Goal: Task Accomplishment & Management: Manage account settings

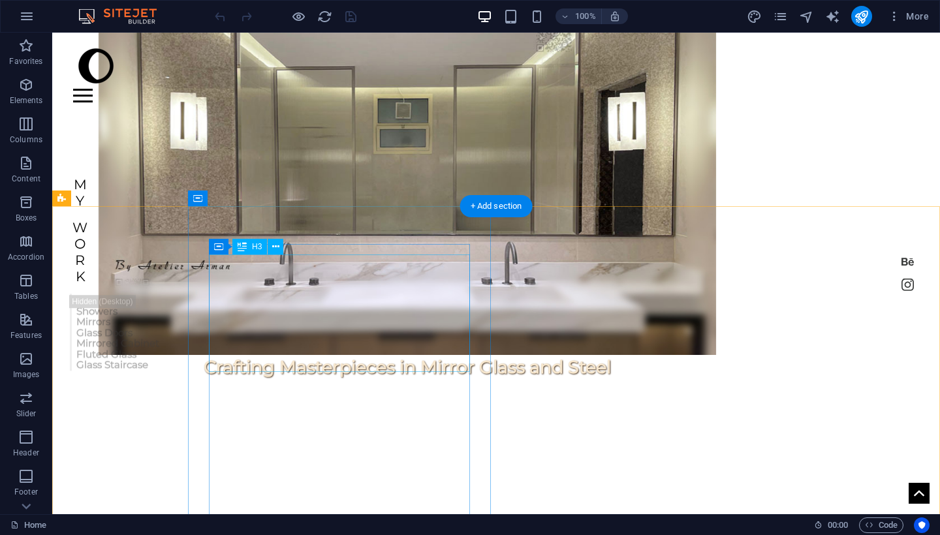
scroll to position [324, 0]
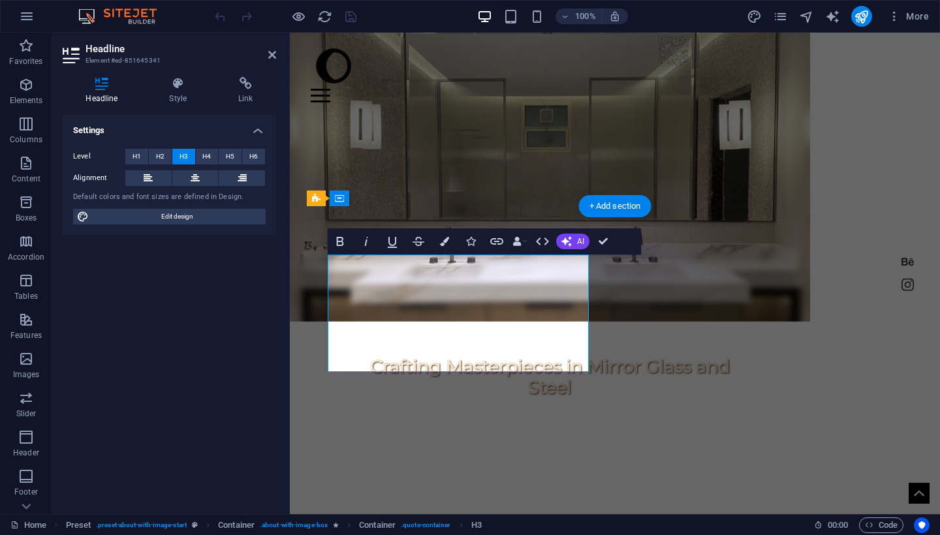
drag, startPoint x: 597, startPoint y: 357, endPoint x: 359, endPoint y: 356, distance: 237.7
drag, startPoint x: 494, startPoint y: 357, endPoint x: 331, endPoint y: 347, distance: 162.9
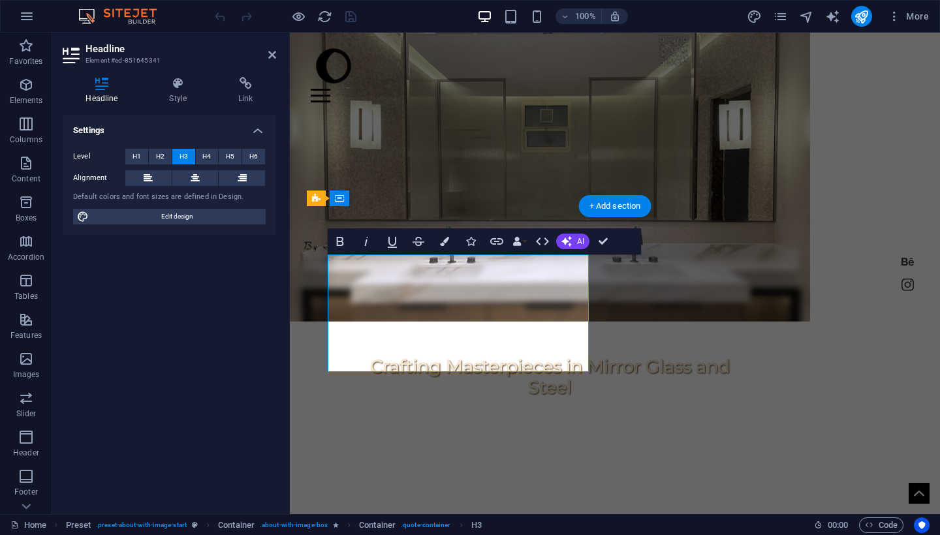
drag, startPoint x: 440, startPoint y: 361, endPoint x: 430, endPoint y: 359, distance: 10.0
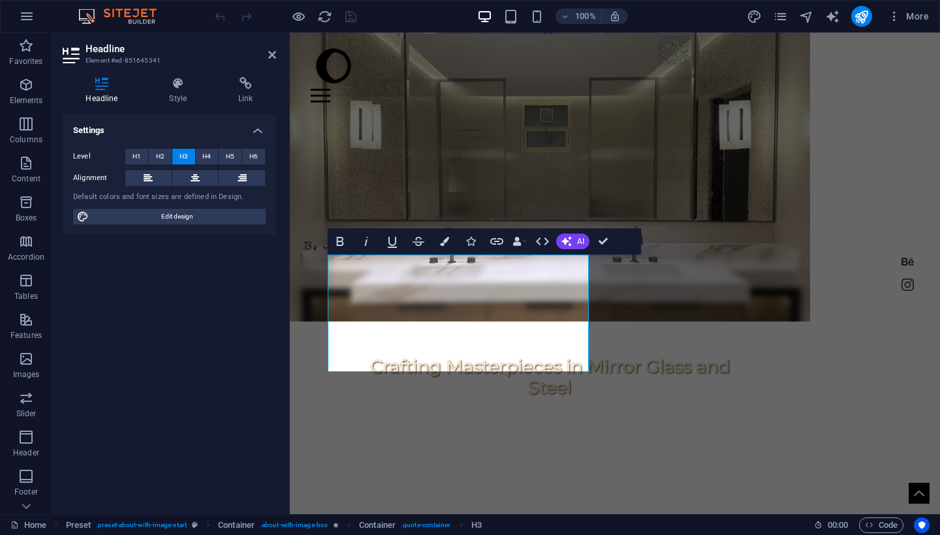
drag, startPoint x: 373, startPoint y: 355, endPoint x: 381, endPoint y: 355, distance: 7.2
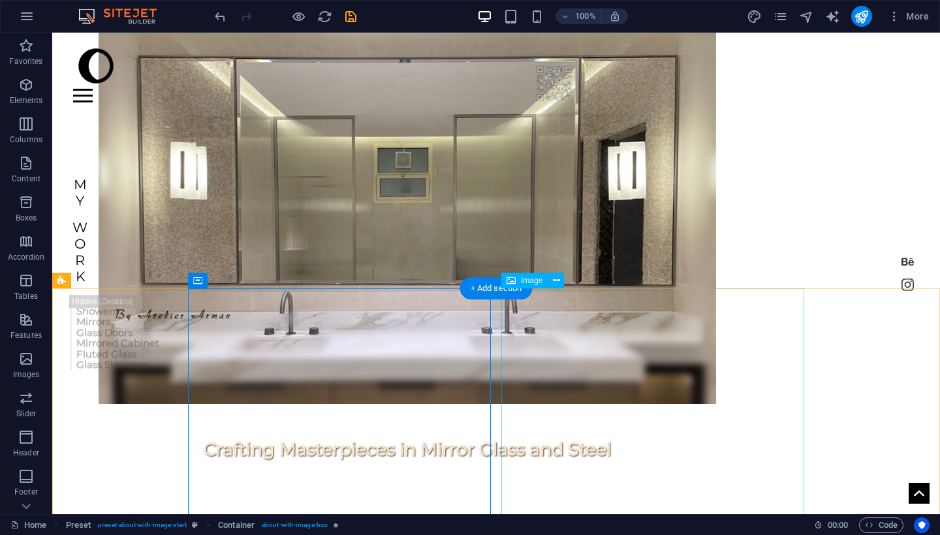
scroll to position [242, 0]
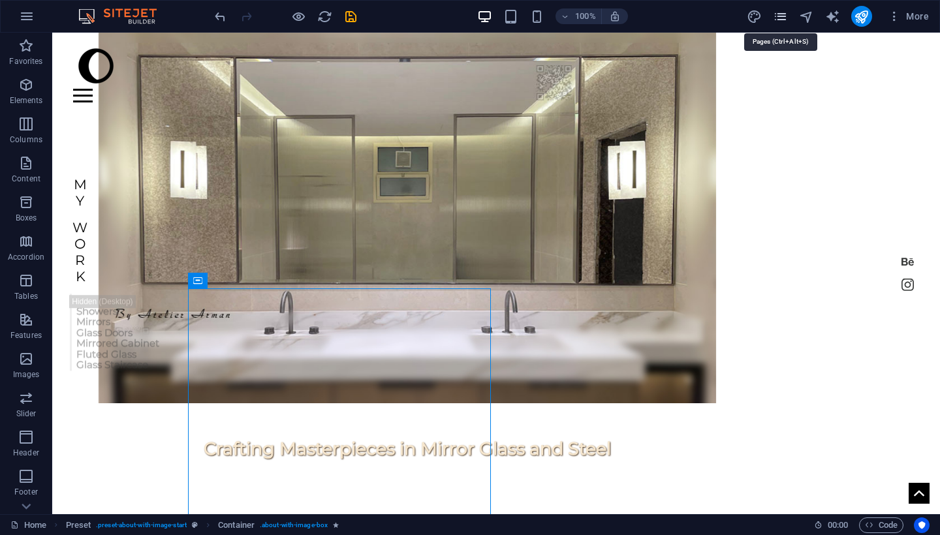
click at [781, 21] on icon "pages" at bounding box center [780, 16] width 15 height 15
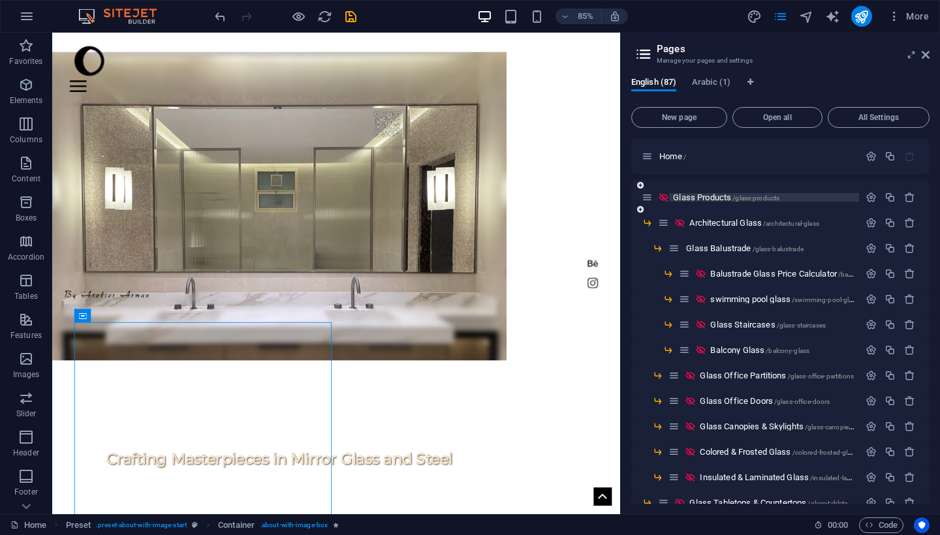
click at [718, 199] on span "Glass Products /glass-products" at bounding box center [726, 198] width 106 height 10
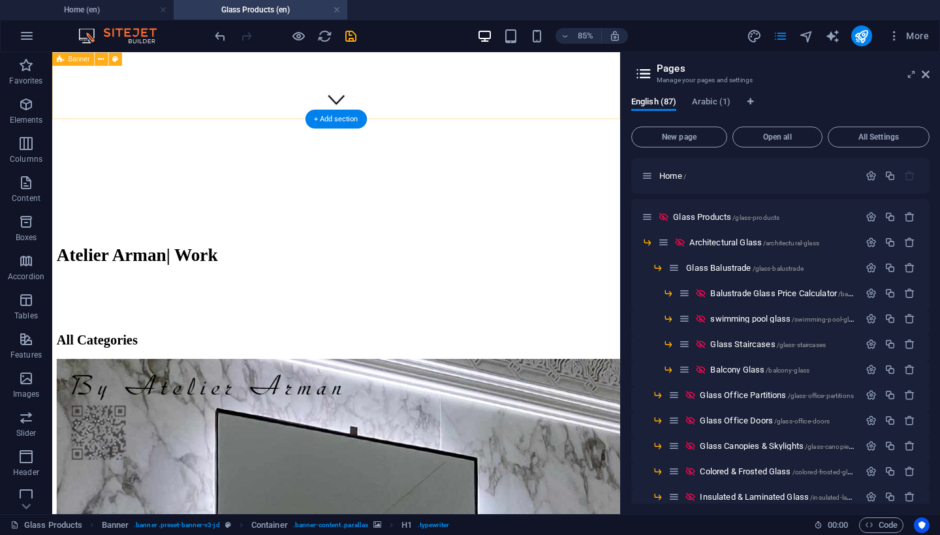
scroll to position [470, 0]
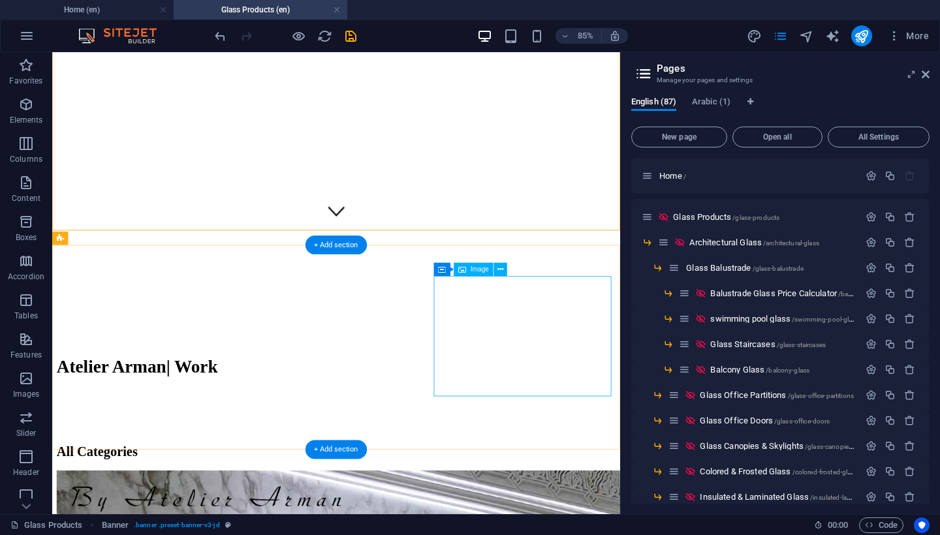
scroll to position [334, 0]
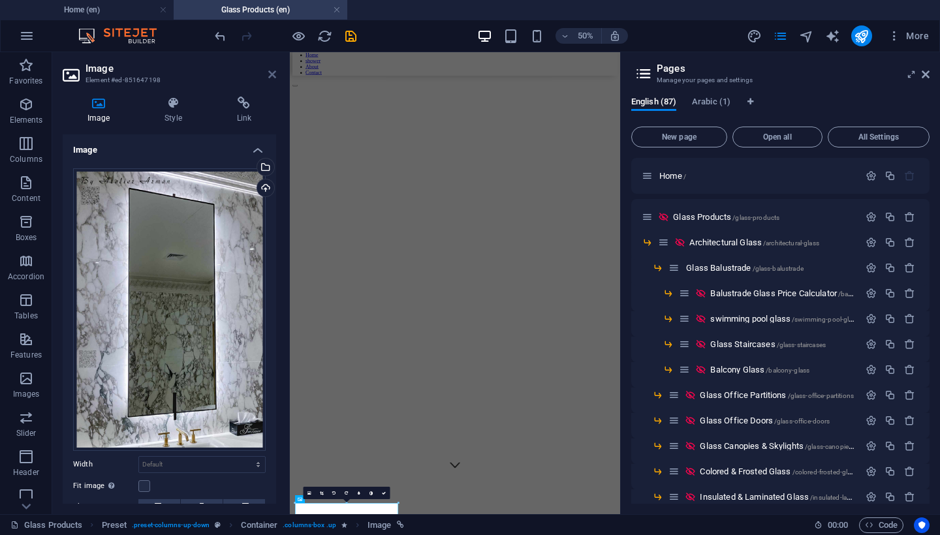
click at [272, 74] on icon at bounding box center [272, 74] width 8 height 10
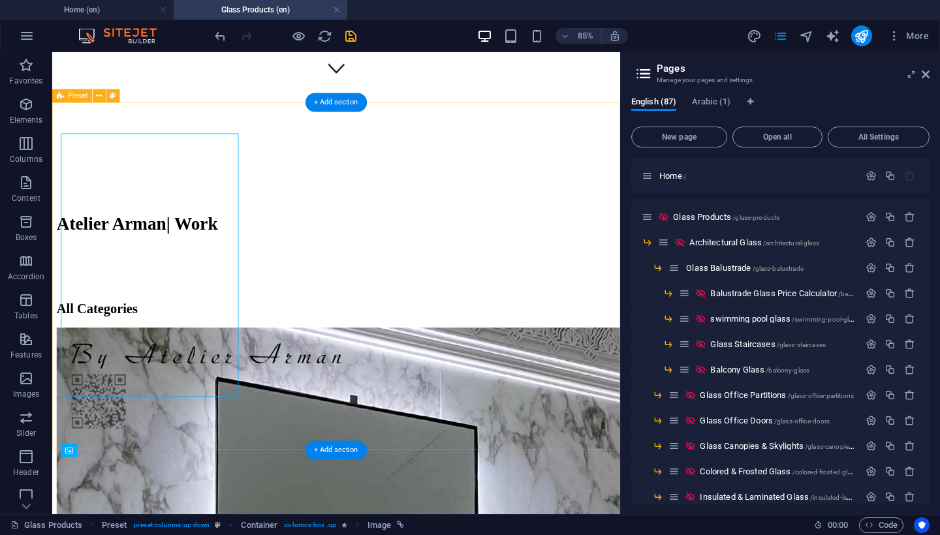
scroll to position [502, 0]
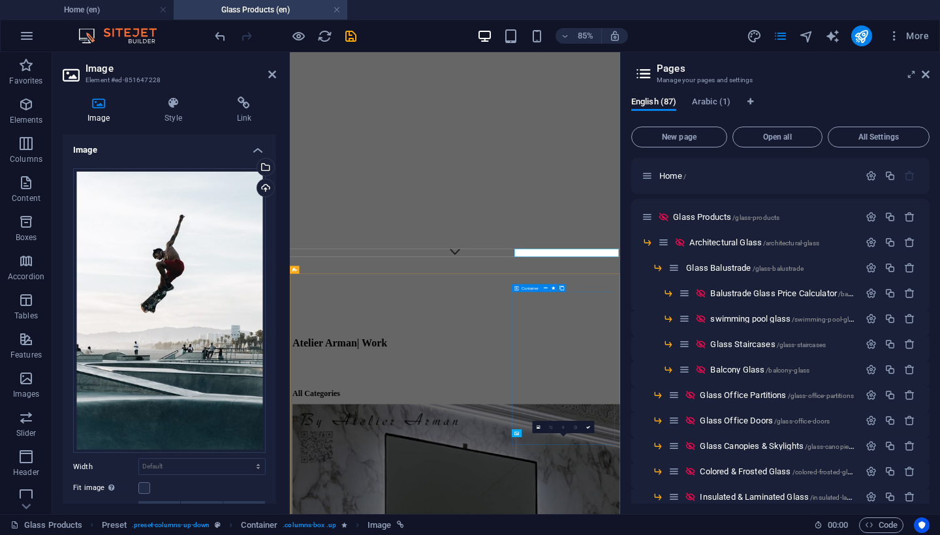
scroll to position [498, 0]
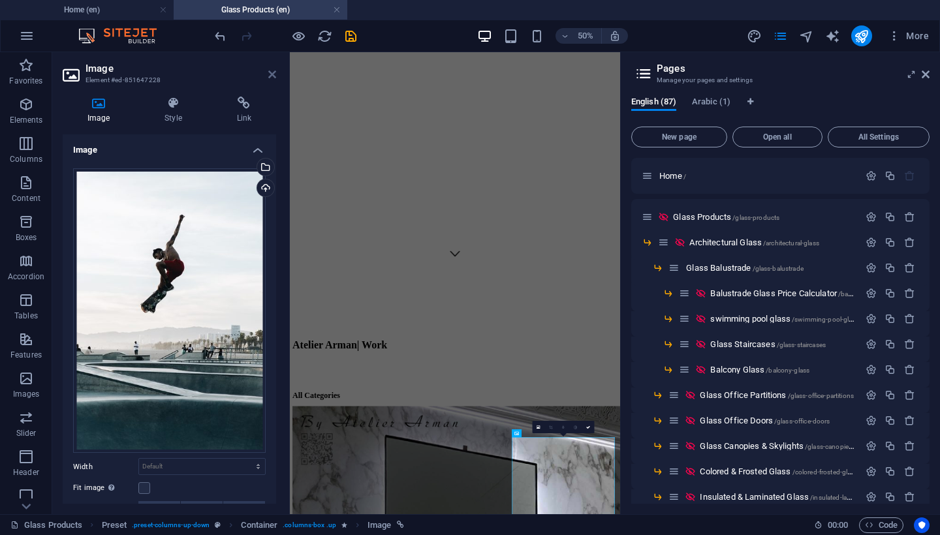
drag, startPoint x: 275, startPoint y: 74, endPoint x: 540, endPoint y: 419, distance: 434.9
click at [275, 74] on icon at bounding box center [272, 74] width 8 height 10
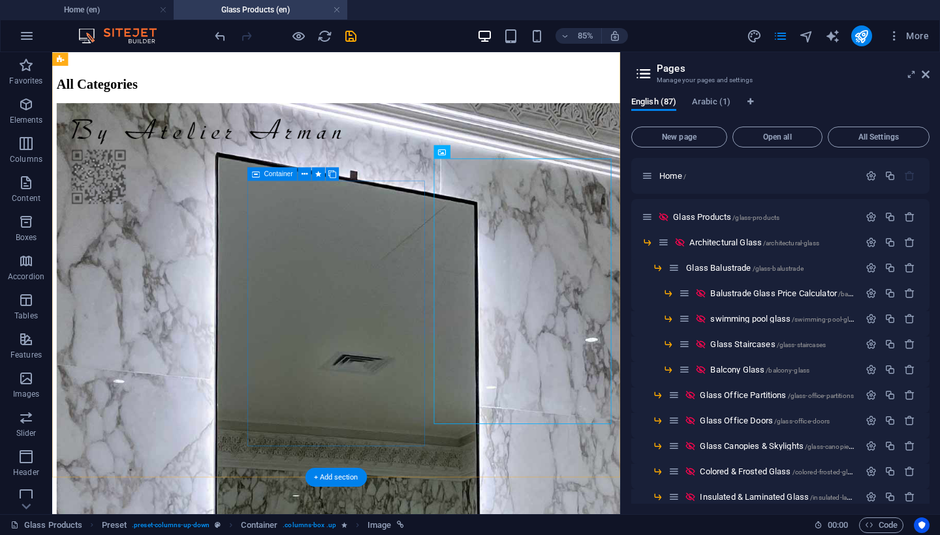
scroll to position [769, 0]
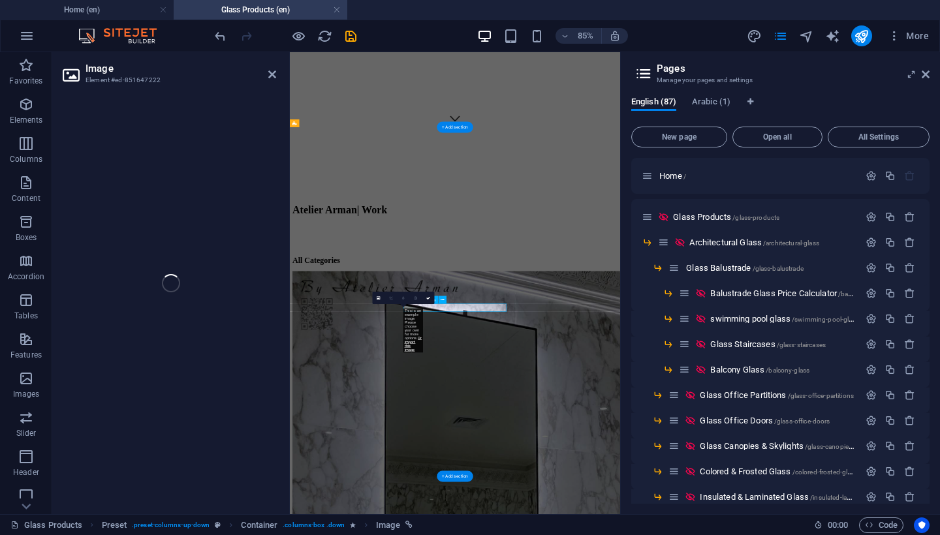
scroll to position [791, 0]
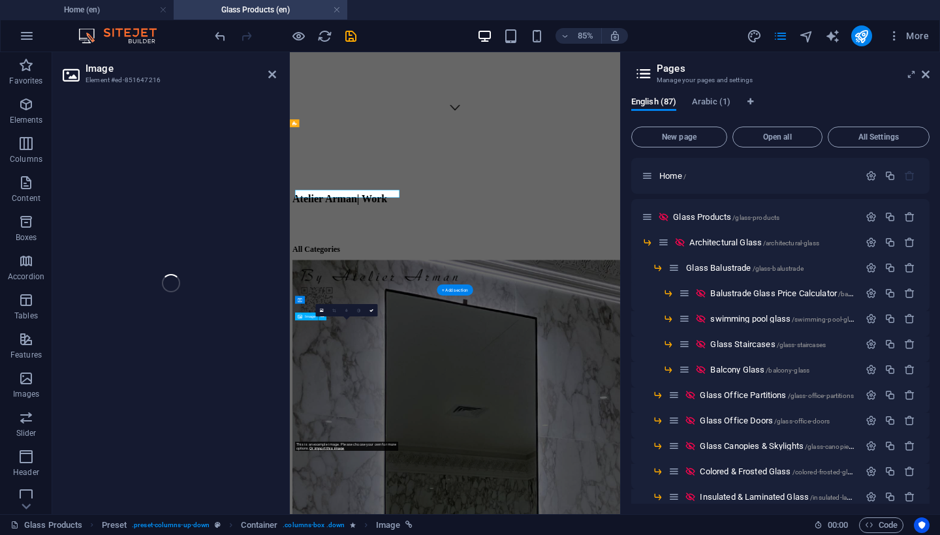
select select "%"
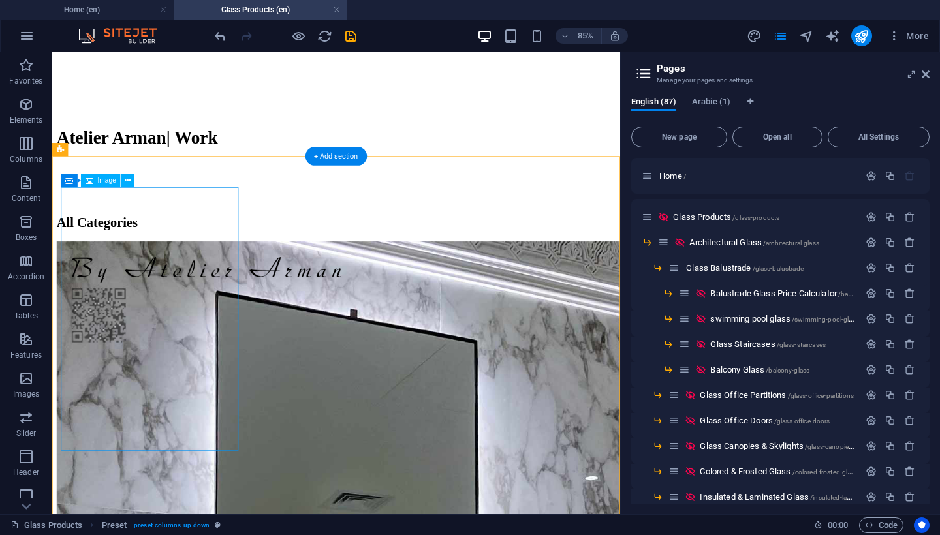
scroll to position [439, 0]
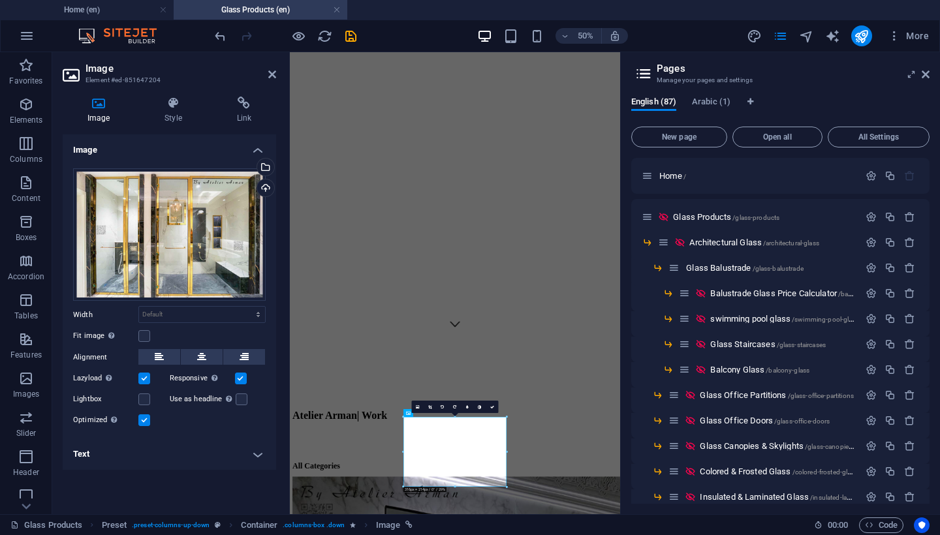
click at [207, 465] on h4 "Text" at bounding box center [170, 454] width 214 height 31
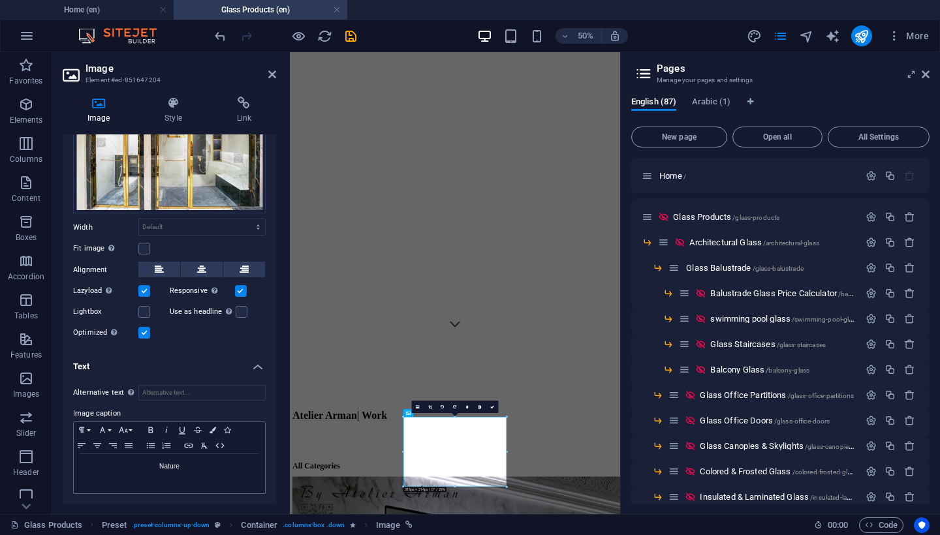
scroll to position [87, 0]
click at [200, 470] on p "Nature" at bounding box center [169, 468] width 178 height 12
click at [284, 468] on div "Image Style Link Image Drag files here, click to choose files or select files f…" at bounding box center [169, 300] width 234 height 428
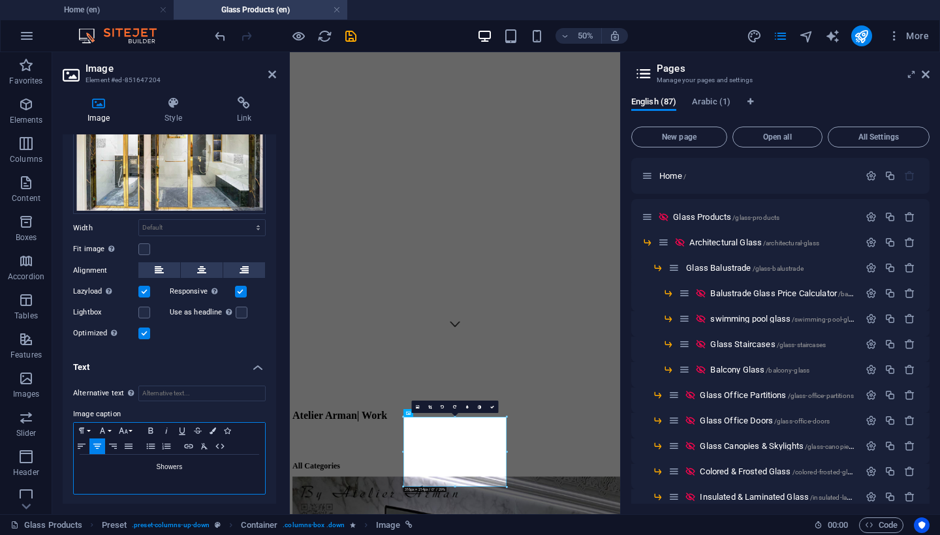
click at [182, 466] on p "Showers" at bounding box center [169, 468] width 178 height 12
click at [189, 477] on div "Shower" at bounding box center [169, 474] width 191 height 39
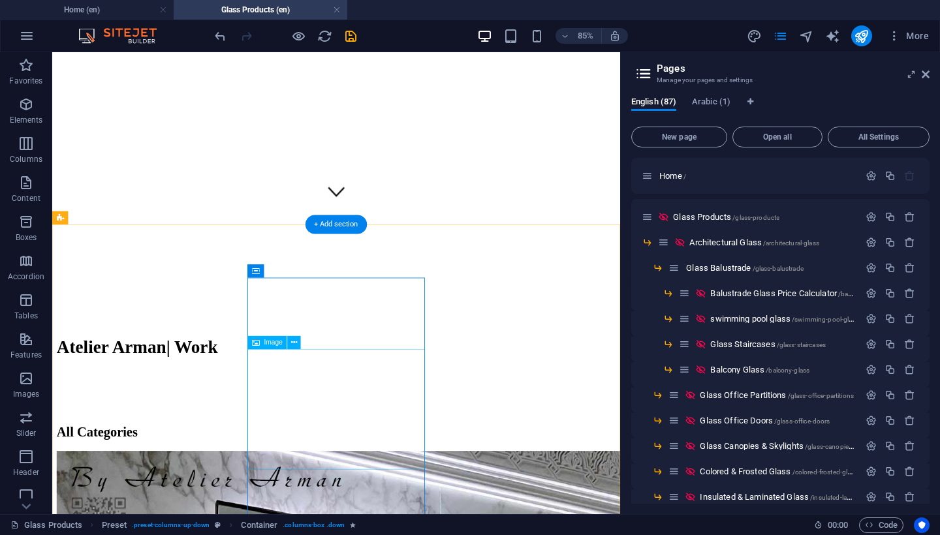
scroll to position [505, 0]
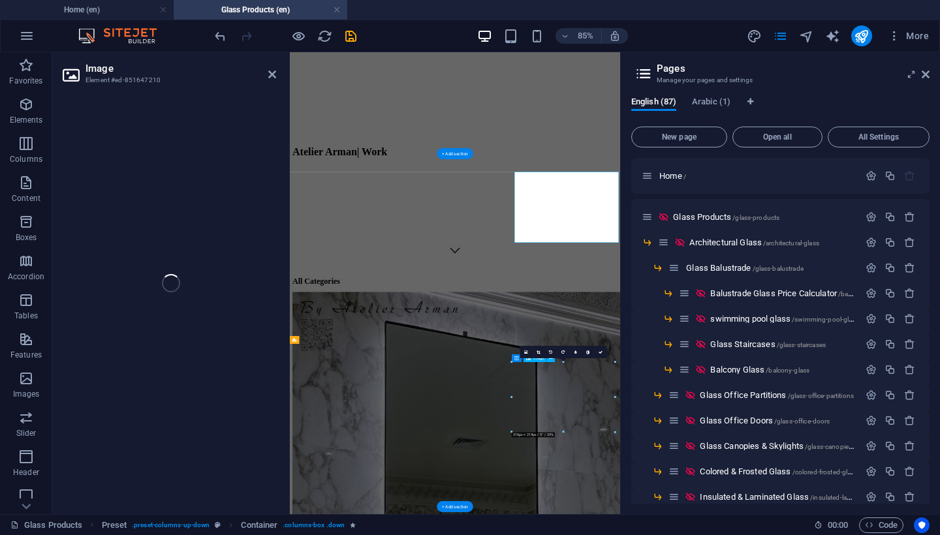
scroll to position [358, 0]
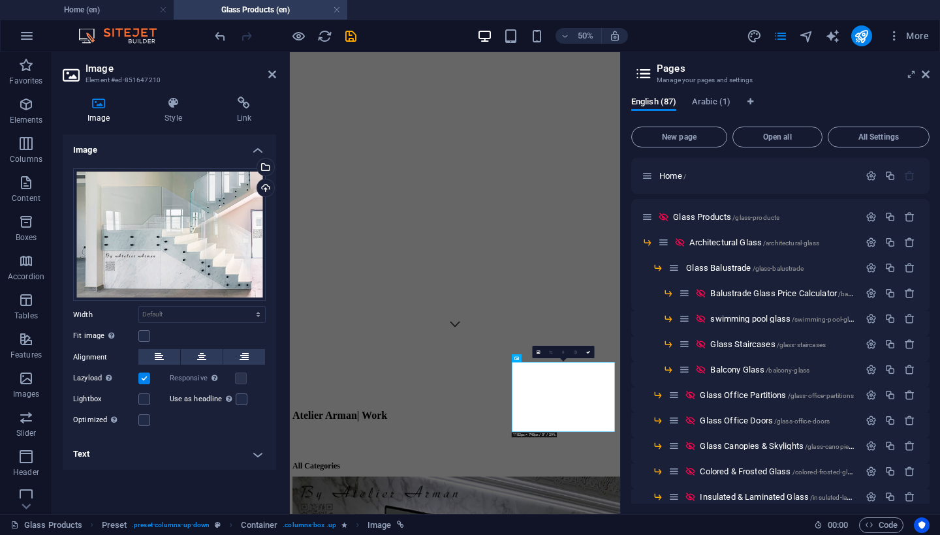
click at [163, 456] on h4 "Text" at bounding box center [170, 454] width 214 height 31
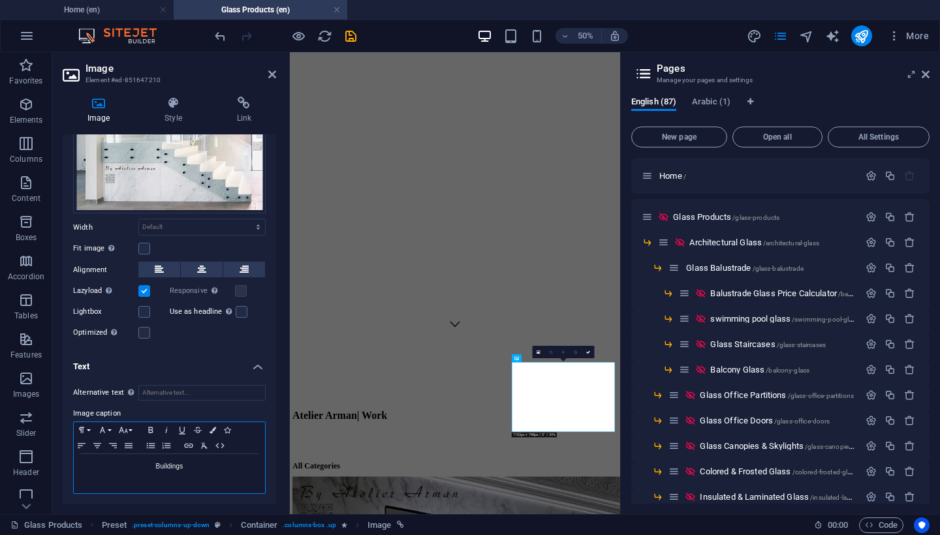
scroll to position [87, 0]
click at [177, 466] on p "Buildings" at bounding box center [169, 468] width 178 height 12
drag, startPoint x: 161, startPoint y: 464, endPoint x: 197, endPoint y: 469, distance: 36.4
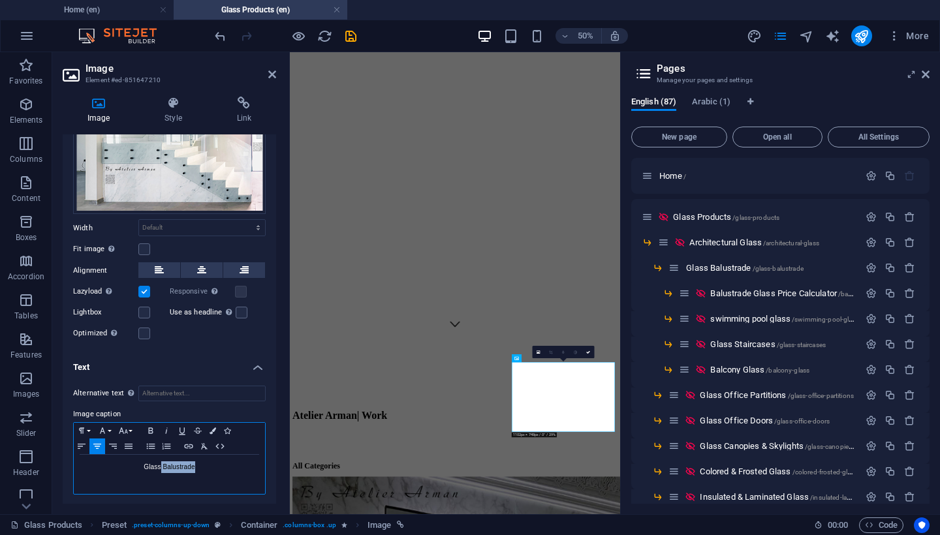
click at [197, 469] on p "Glass Balustrade" at bounding box center [169, 468] width 178 height 12
click at [263, 409] on div "Alternative text The alternative text is used by devices that cannot display im…" at bounding box center [170, 440] width 214 height 131
click at [201, 462] on p "Glass Balustrade" at bounding box center [169, 468] width 178 height 12
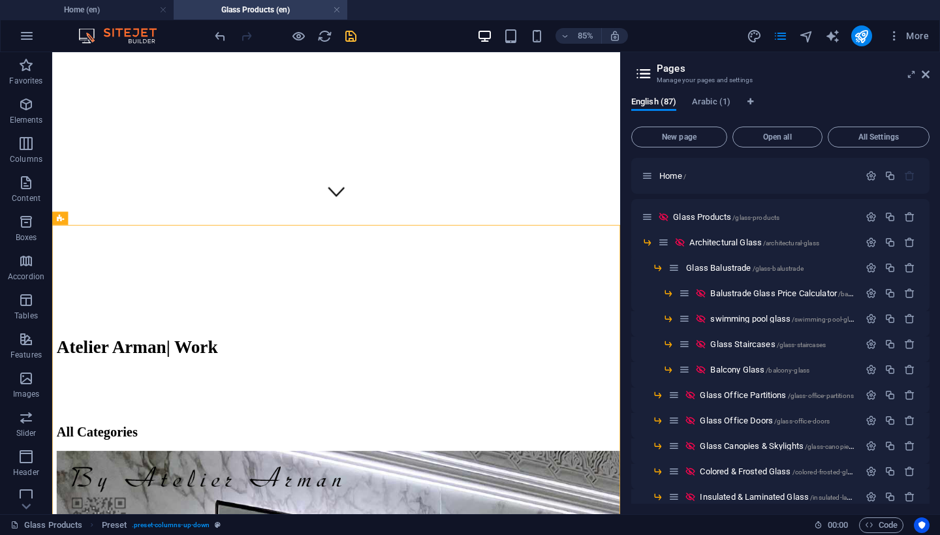
click at [351, 33] on icon "save" at bounding box center [350, 36] width 15 height 15
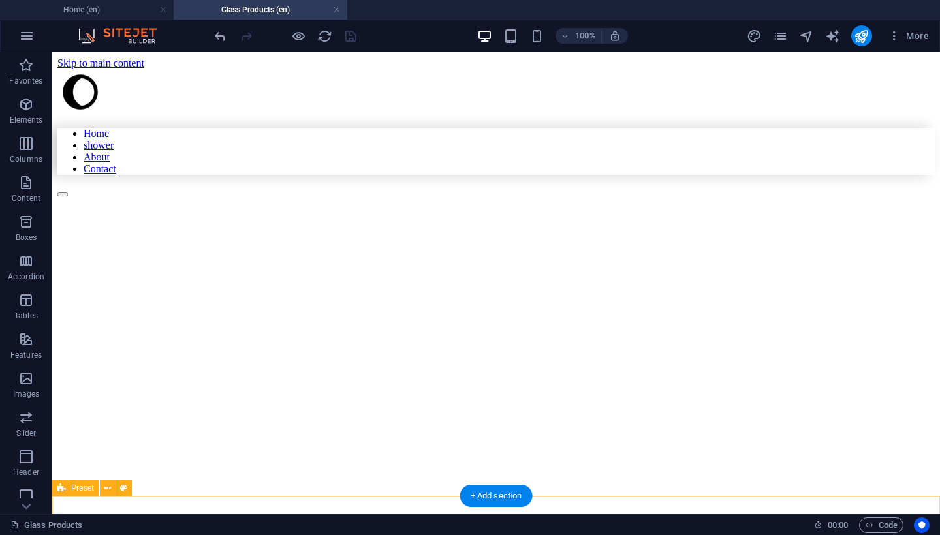
scroll to position [58, 0]
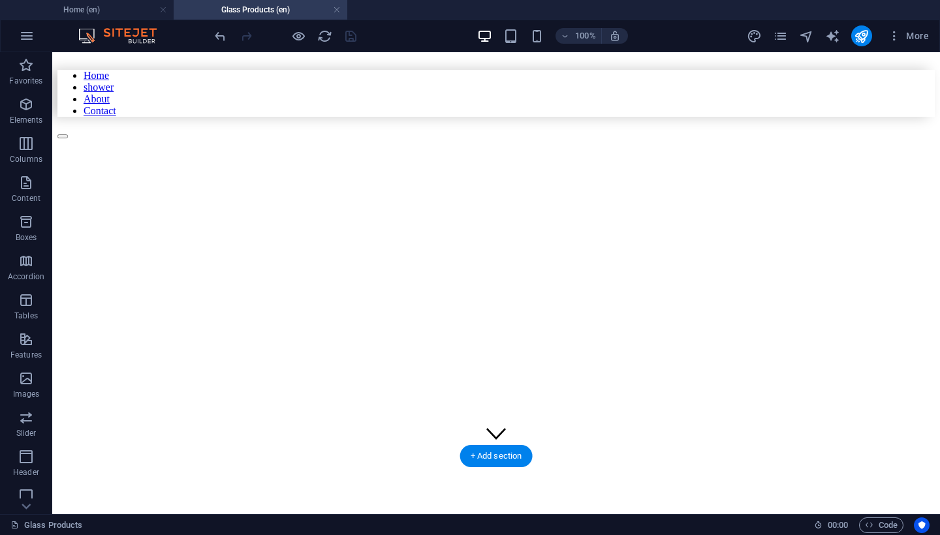
click at [616, 194] on figure at bounding box center [412, 194] width 710 height 0
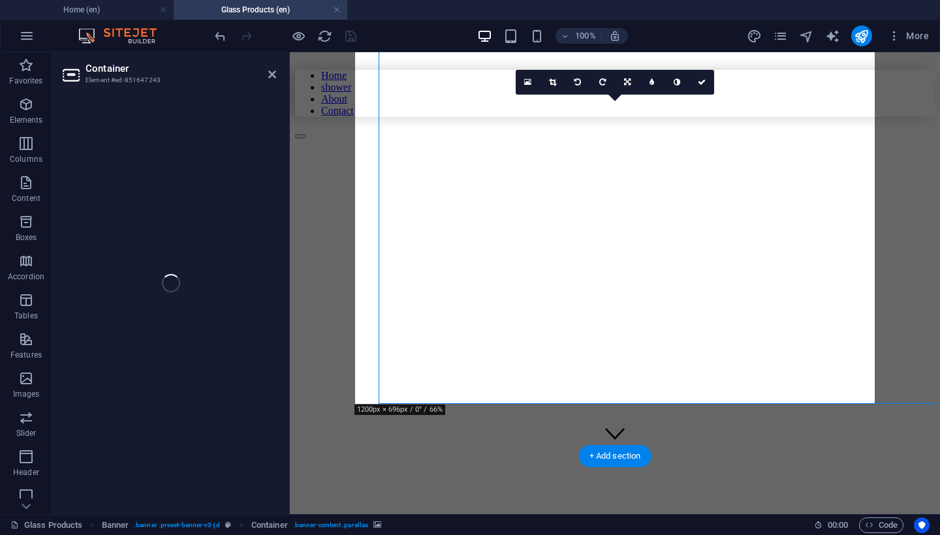
select select "vw"
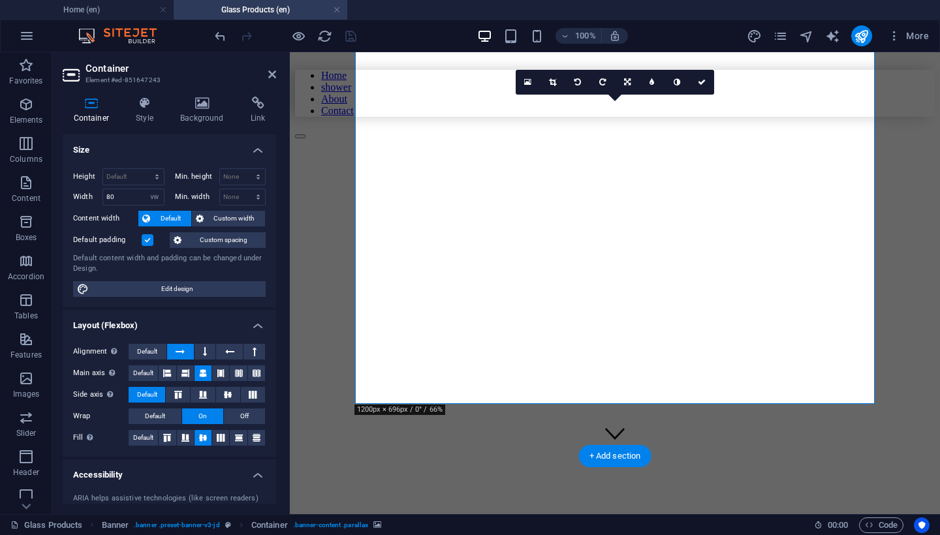
click at [616, 194] on figure at bounding box center [555, 194] width 520 height 0
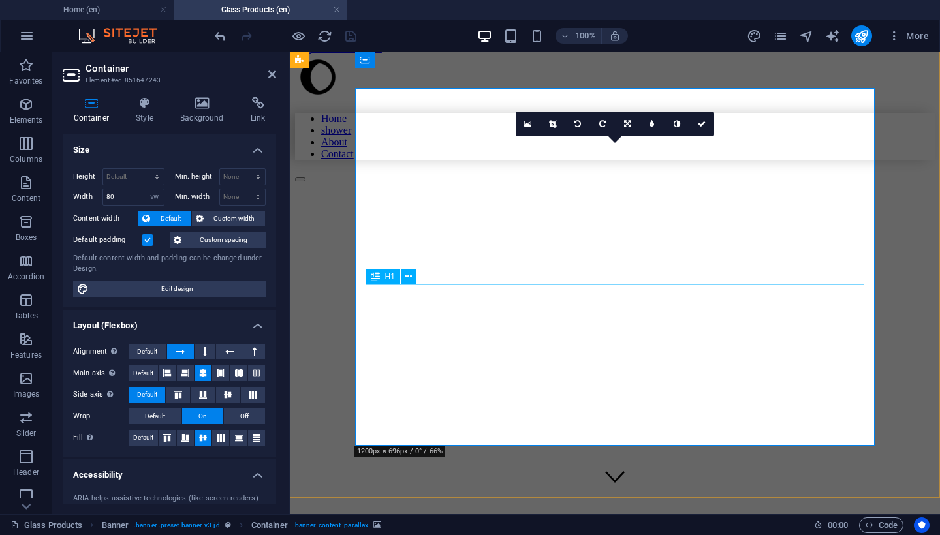
scroll to position [16, 0]
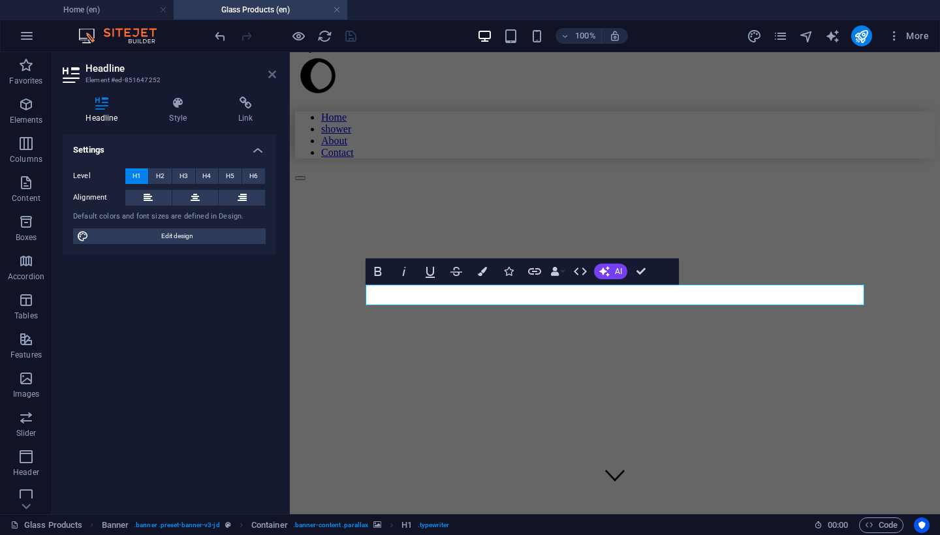
click at [272, 72] on icon at bounding box center [272, 74] width 8 height 10
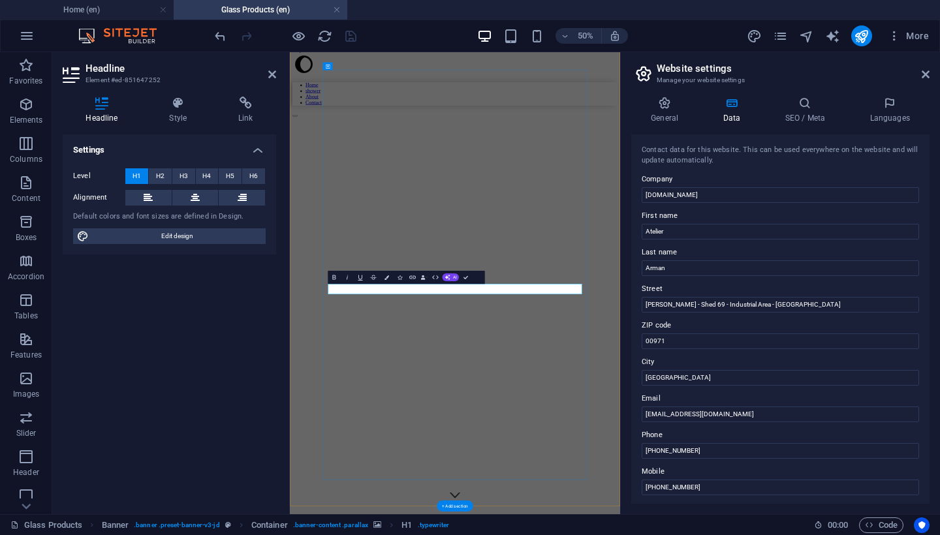
click at [824, 219] on figure at bounding box center [559, 219] width 529 height 0
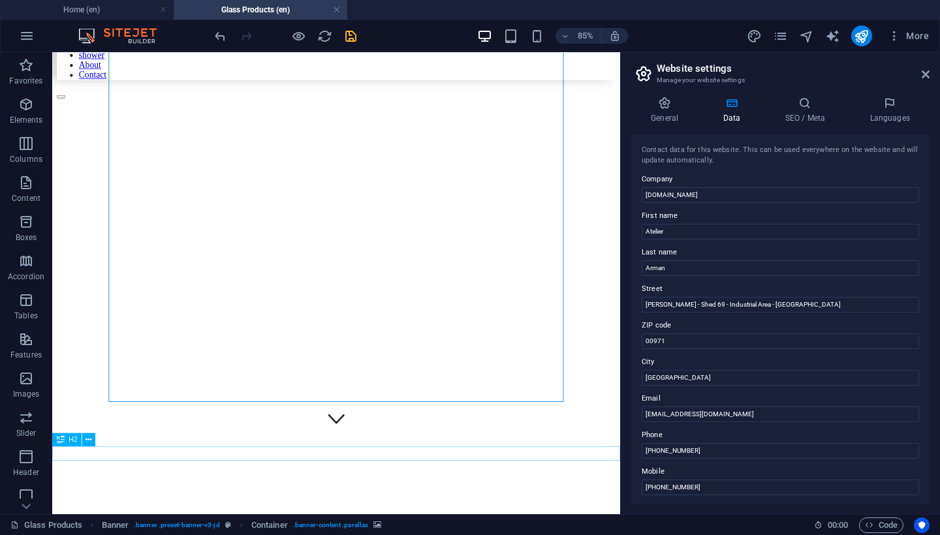
scroll to position [80, 0]
click at [549, 180] on figure at bounding box center [324, 180] width 535 height 0
select select "vw"
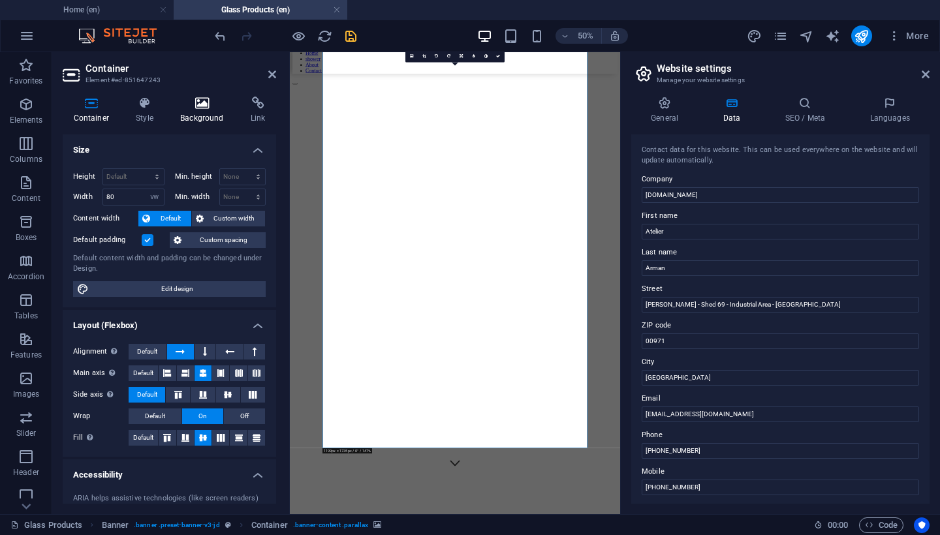
scroll to position [0, 0]
click at [199, 104] on icon at bounding box center [202, 103] width 65 height 13
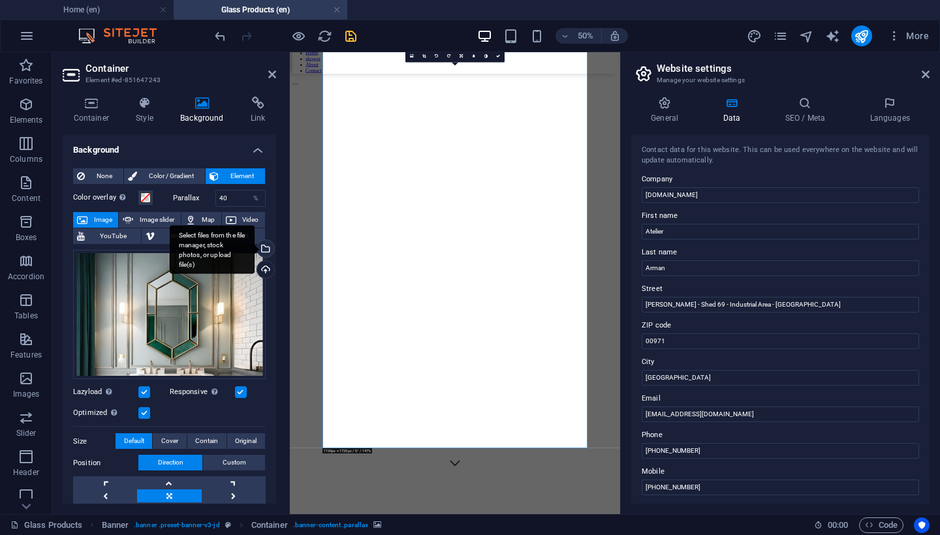
click at [255, 247] on div "Select files from the file manager, stock photos, or upload file(s)" at bounding box center [212, 249] width 85 height 49
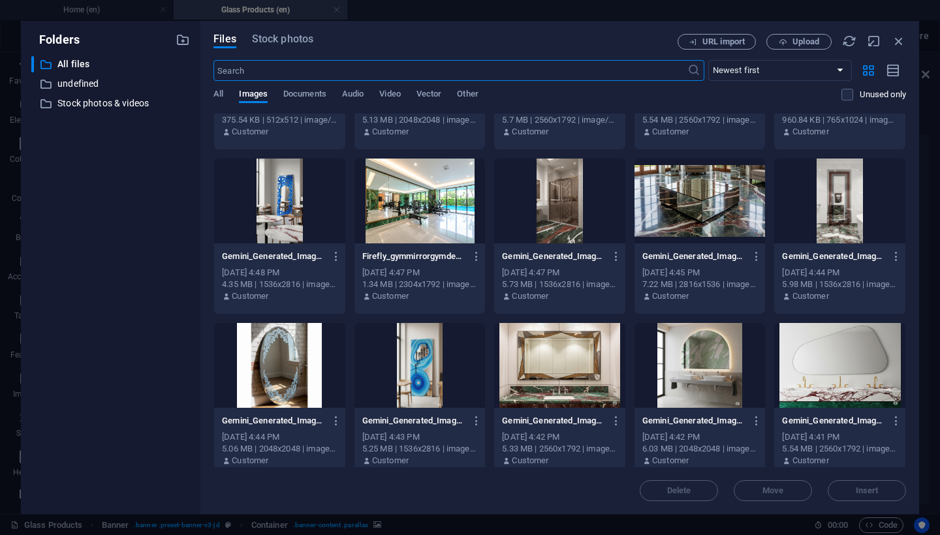
scroll to position [1555, 0]
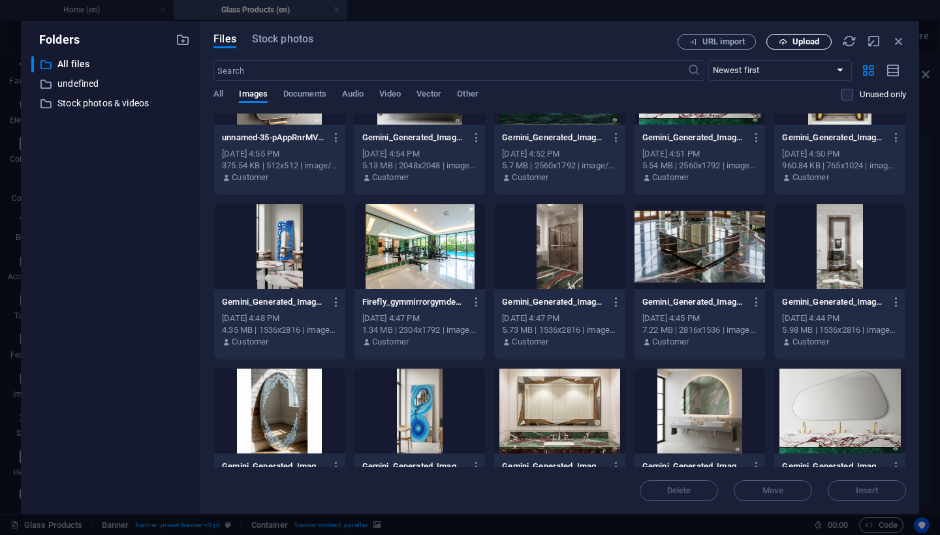
click at [787, 40] on icon "button" at bounding box center [783, 42] width 8 height 8
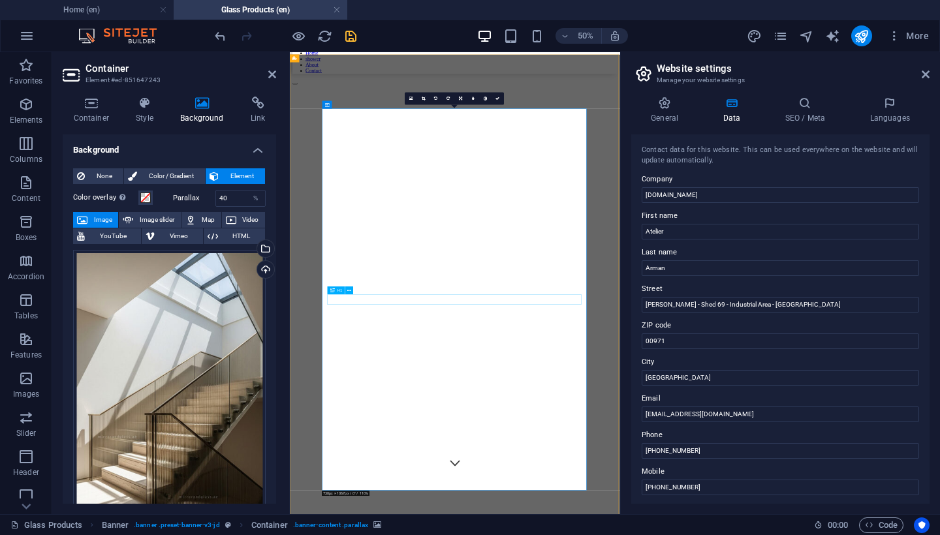
scroll to position [0, 0]
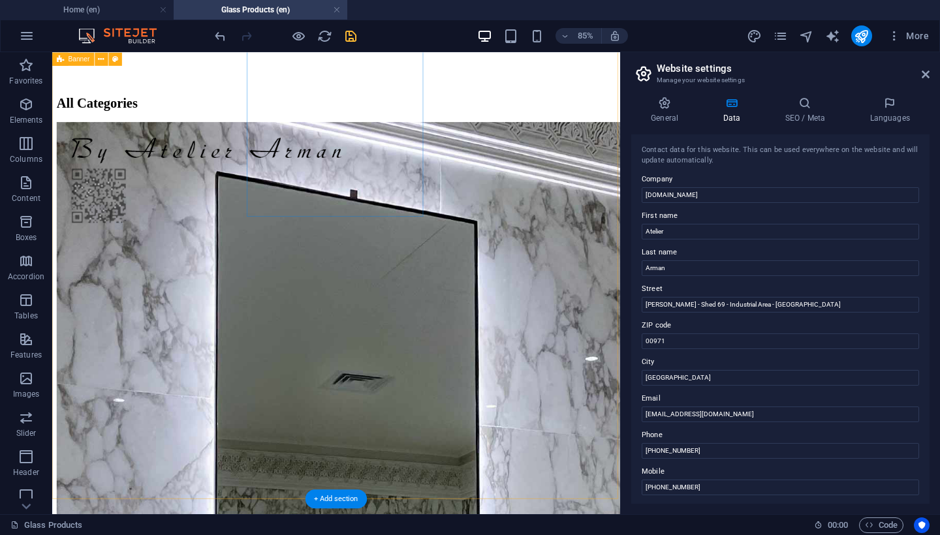
scroll to position [787, 0]
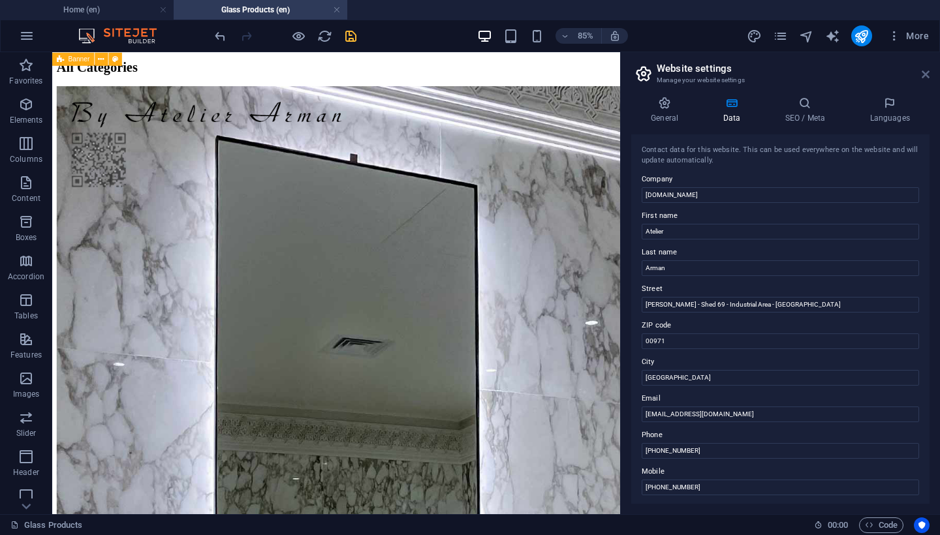
click at [927, 70] on icon at bounding box center [926, 74] width 8 height 10
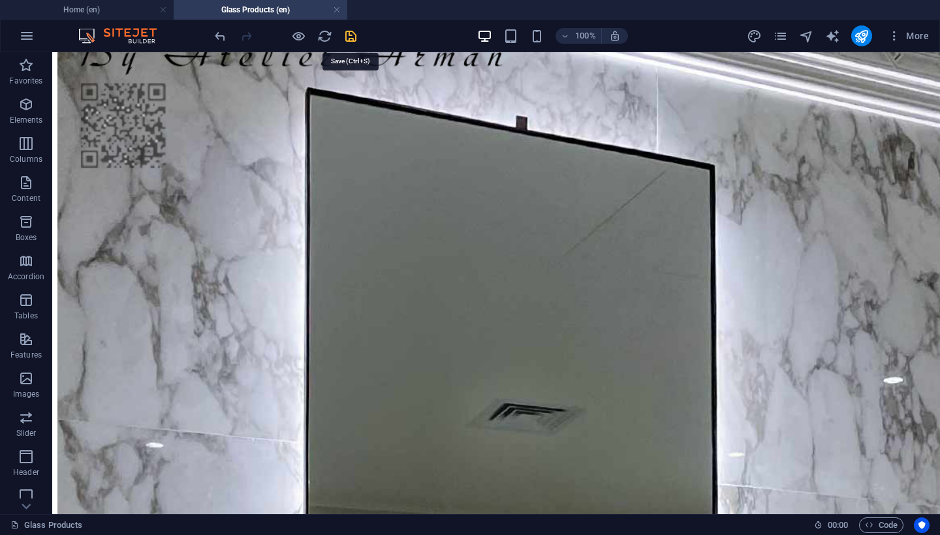
click at [349, 42] on icon "save" at bounding box center [350, 36] width 15 height 15
click at [778, 33] on icon "pages" at bounding box center [780, 36] width 15 height 15
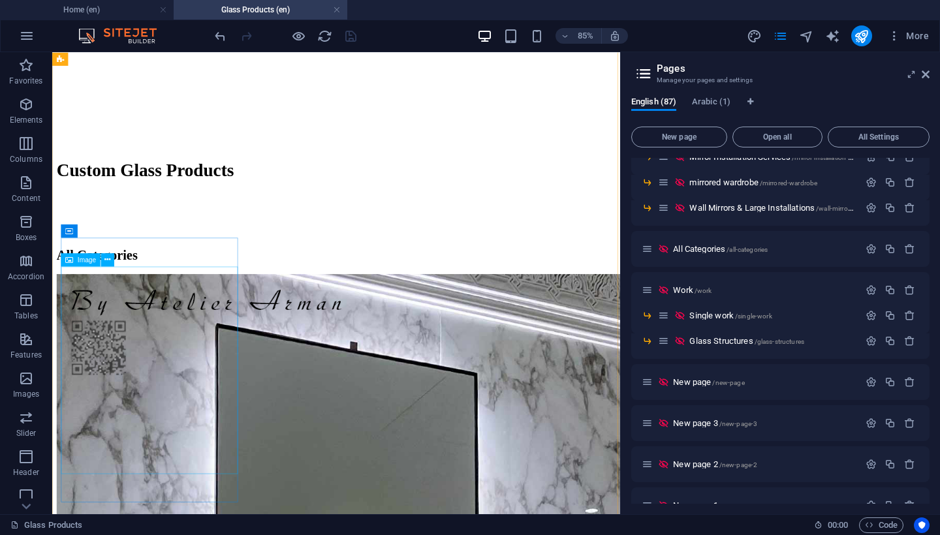
scroll to position [701, 0]
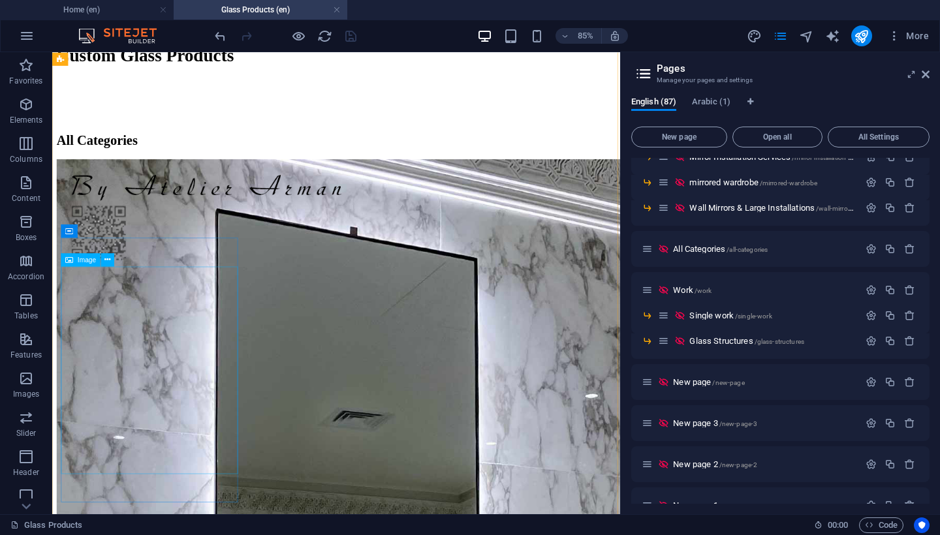
select select "%"
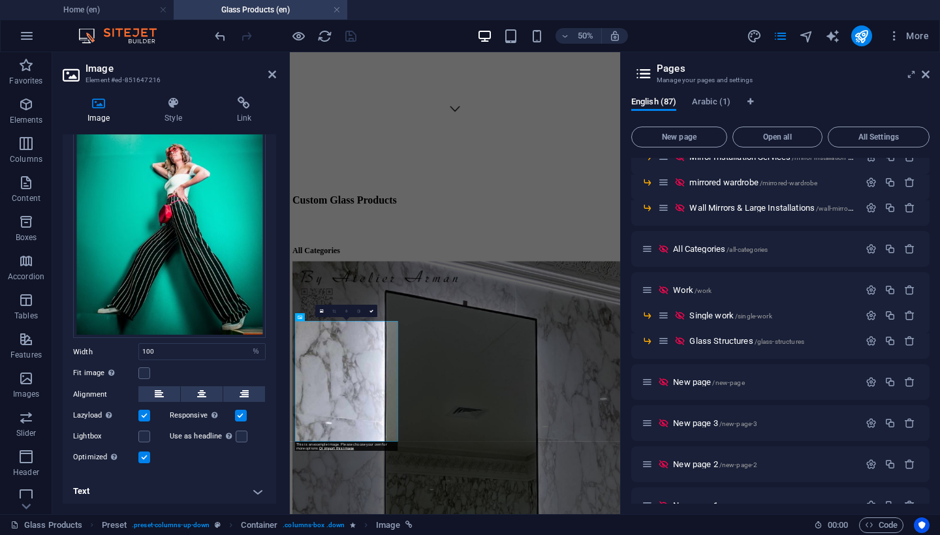
scroll to position [114, 0]
click at [217, 490] on h4 "Text" at bounding box center [170, 492] width 214 height 31
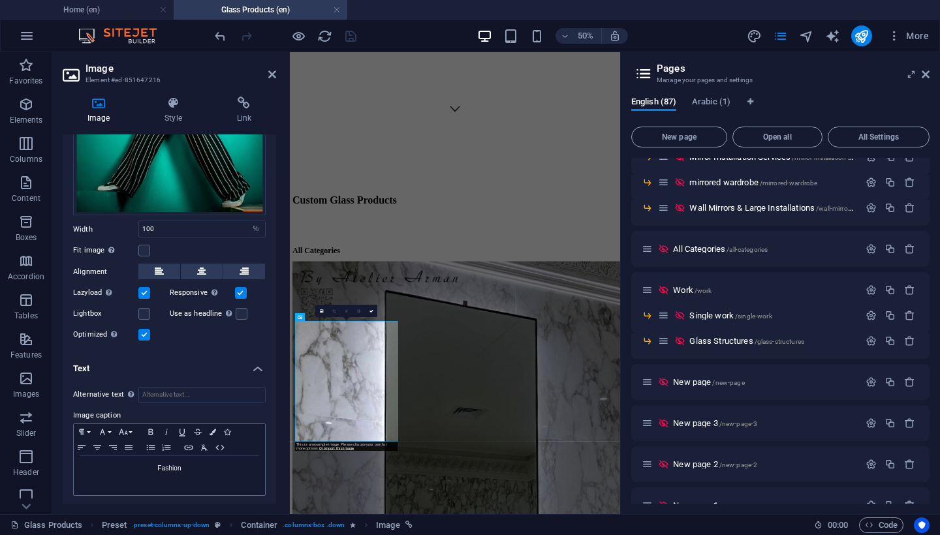
scroll to position [237, 0]
click at [208, 473] on div "Fashion" at bounding box center [169, 476] width 191 height 39
click at [204, 464] on p "Closet Doors" at bounding box center [169, 470] width 178 height 12
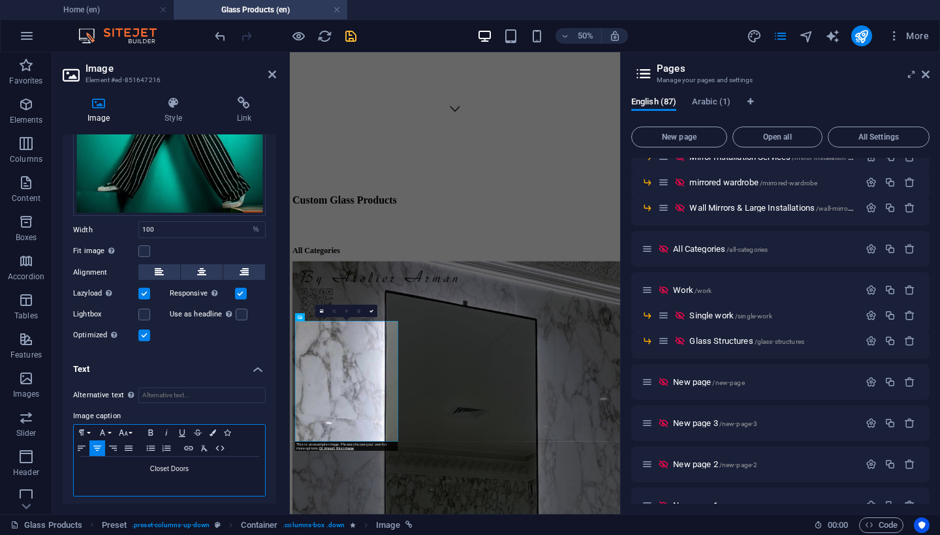
click at [168, 468] on p "Closet Doors" at bounding box center [169, 470] width 178 height 12
click at [194, 465] on p "Closet Doors" at bounding box center [169, 470] width 178 height 12
click at [193, 464] on p "Closet" at bounding box center [169, 470] width 178 height 12
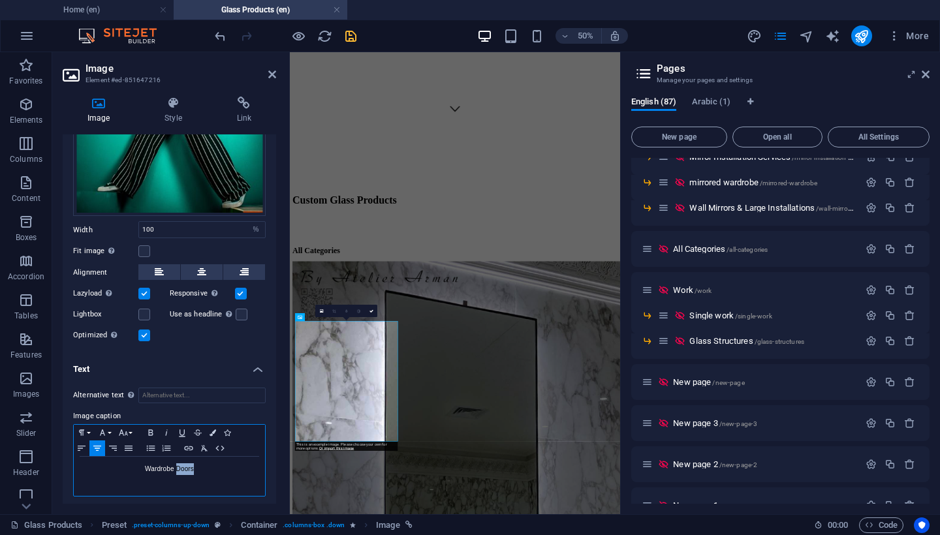
drag, startPoint x: 176, startPoint y: 465, endPoint x: 200, endPoint y: 468, distance: 25.0
click at [200, 468] on p "Wardrobe Doors" at bounding box center [169, 470] width 178 height 12
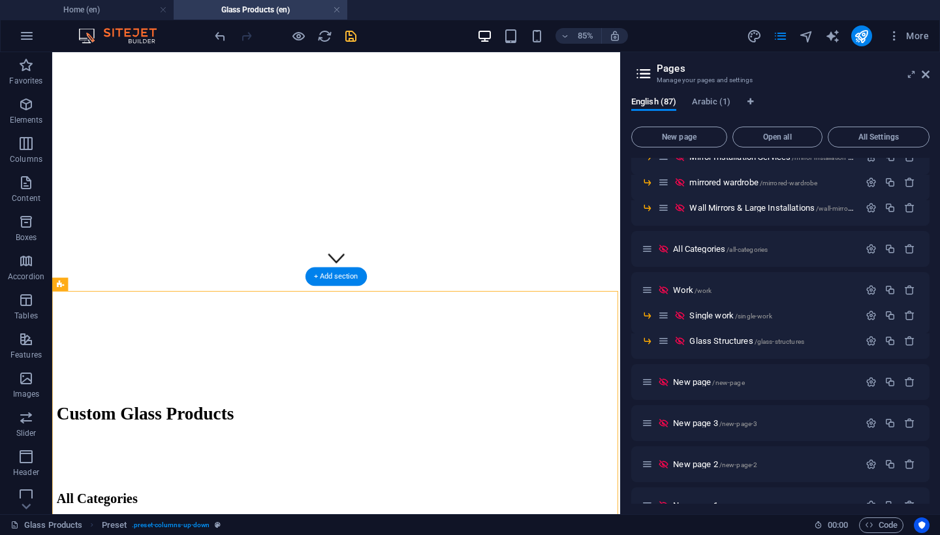
scroll to position [280, 0]
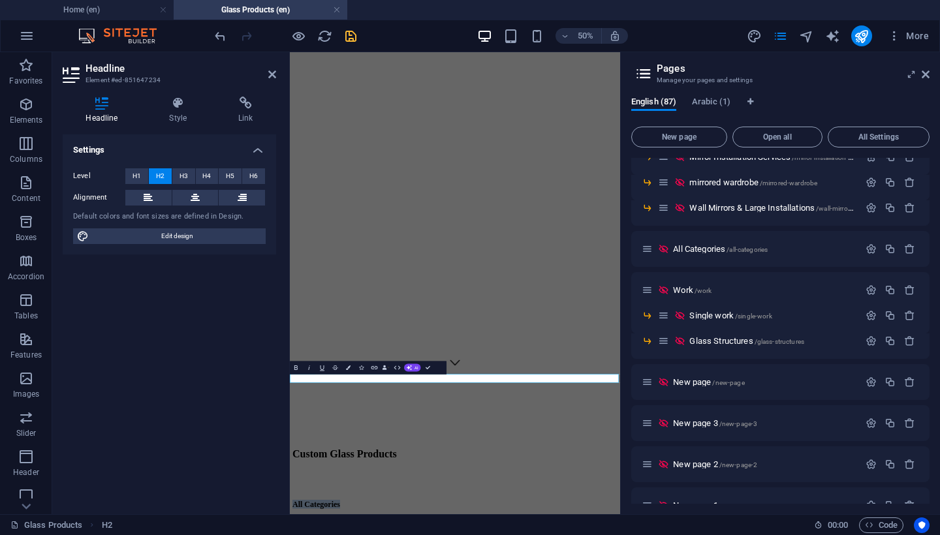
click at [767, 535] on div "Home shower About Contact Custom Glass Products" at bounding box center [620, 362] width 650 height 1147
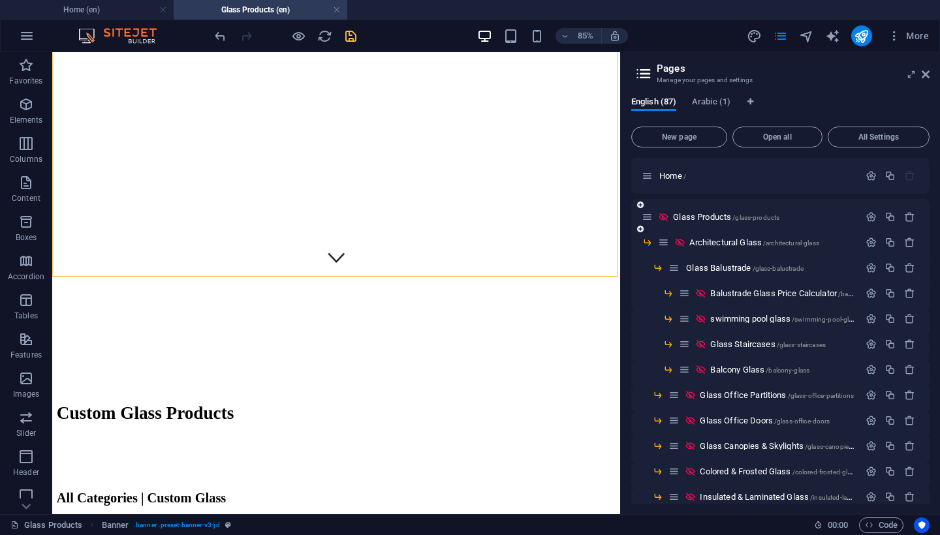
scroll to position [0, 0]
click at [349, 39] on icon "save" at bounding box center [350, 36] width 15 height 15
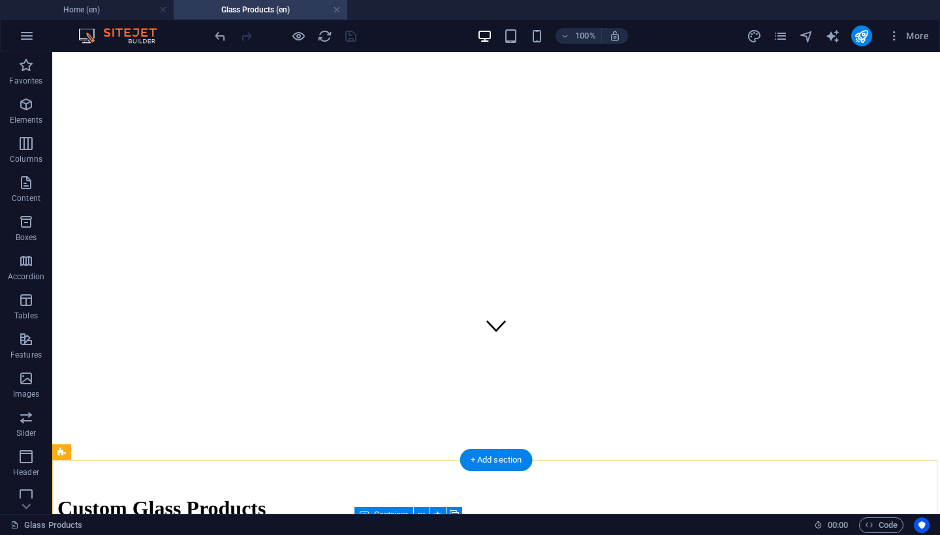
scroll to position [71, 0]
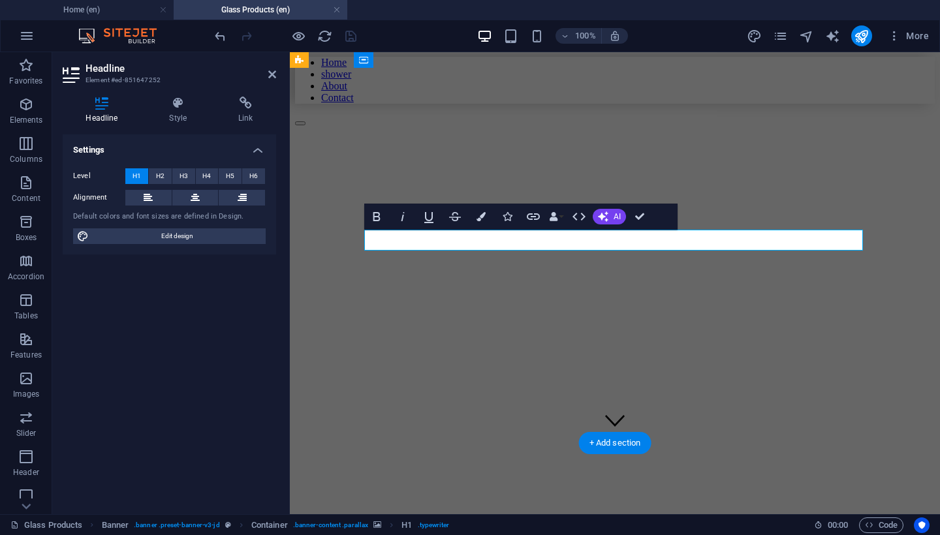
click at [670, 186] on figure at bounding box center [555, 186] width 520 height 0
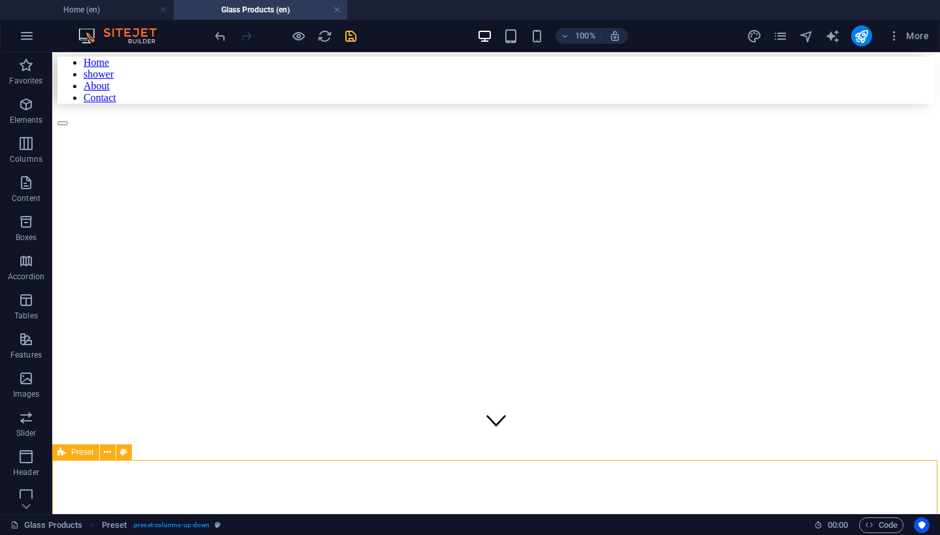
scroll to position [133, 0]
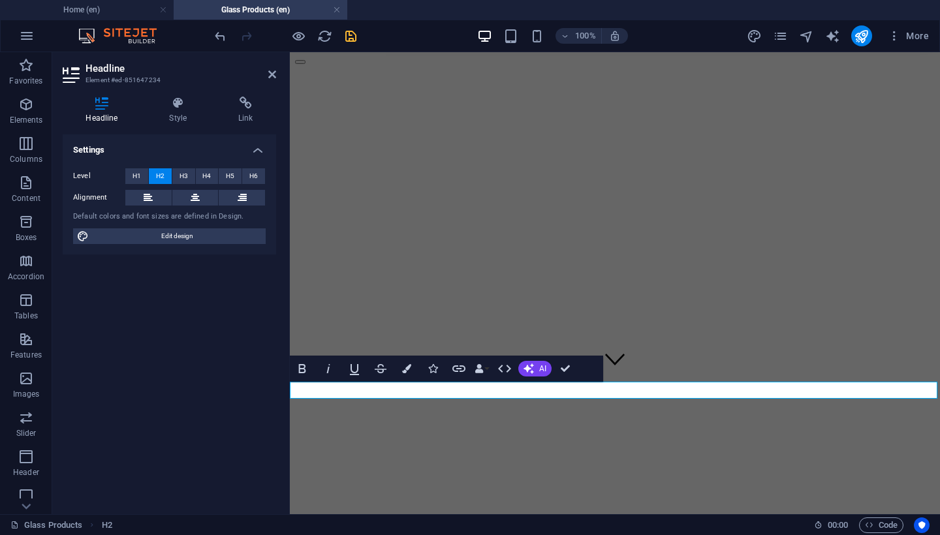
drag, startPoint x: 659, startPoint y: 389, endPoint x: 765, endPoint y: 394, distance: 106.6
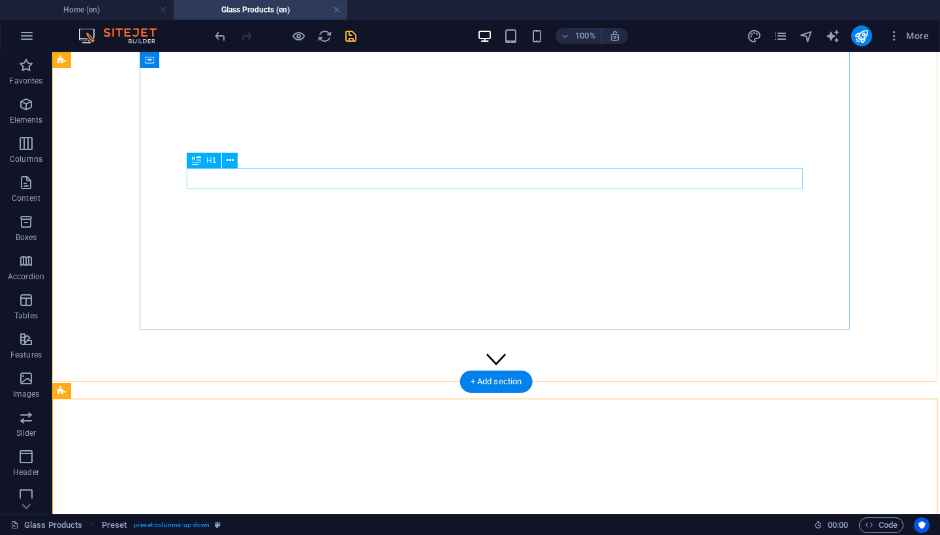
click at [559, 530] on div "Custom Glass | Products" at bounding box center [412, 542] width 710 height 24
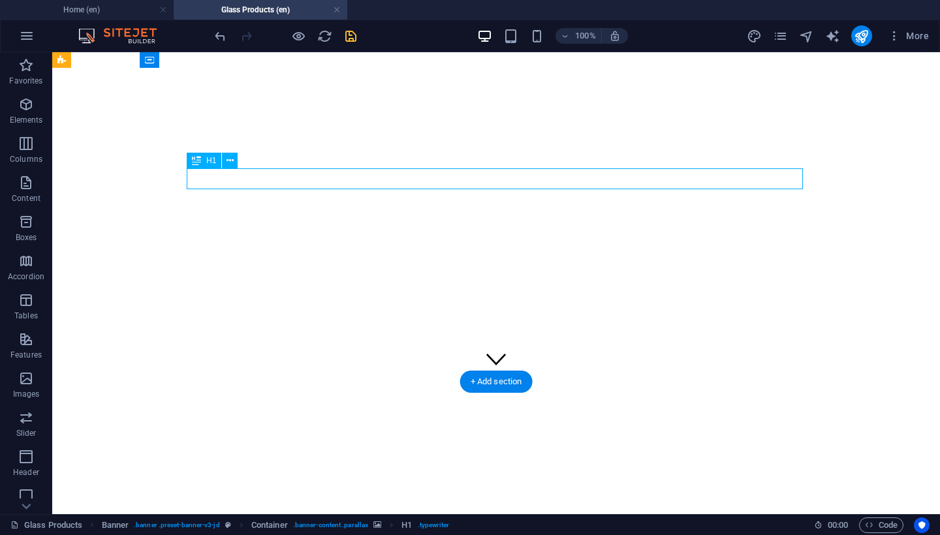
click at [559, 530] on div "Custom Glass | Products" at bounding box center [412, 542] width 710 height 24
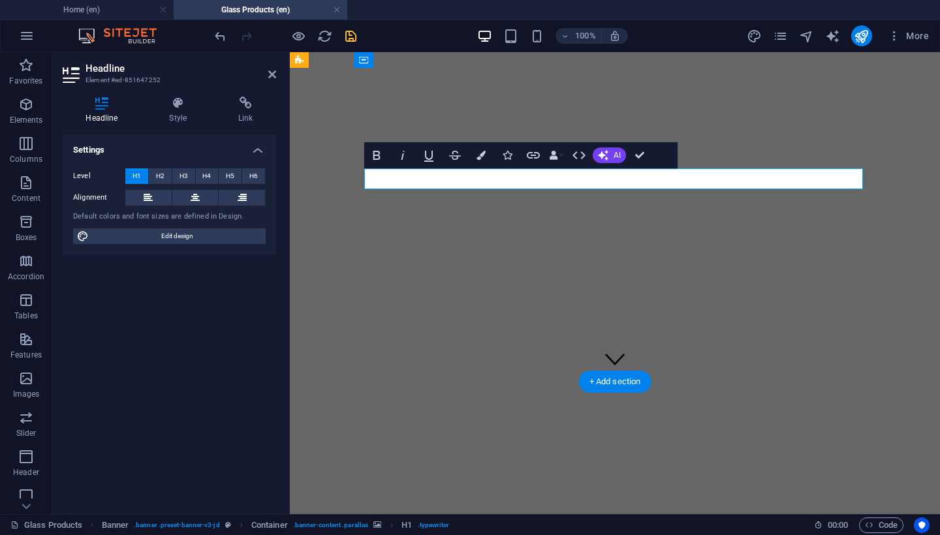
click at [671, 530] on h1 "Custom Glass | Products" at bounding box center [555, 542] width 520 height 24
click at [725, 530] on h1 "Custom Glass | Products" at bounding box center [555, 542] width 520 height 24
drag, startPoint x: 737, startPoint y: 176, endPoint x: 633, endPoint y: 174, distance: 103.8
click at [633, 530] on h1 "Custom Glass | Products" at bounding box center [555, 542] width 520 height 24
click at [652, 530] on h1 "Custom Glass | Products" at bounding box center [555, 542] width 520 height 24
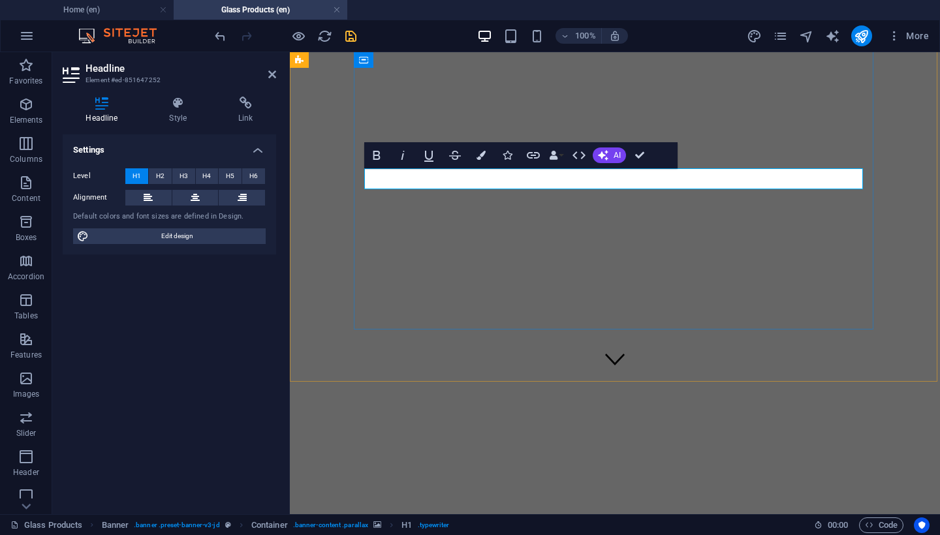
drag, startPoint x: 645, startPoint y: 178, endPoint x: 729, endPoint y: 178, distance: 84.2
click at [729, 530] on h1 "Custom Glass | Products" at bounding box center [555, 542] width 520 height 24
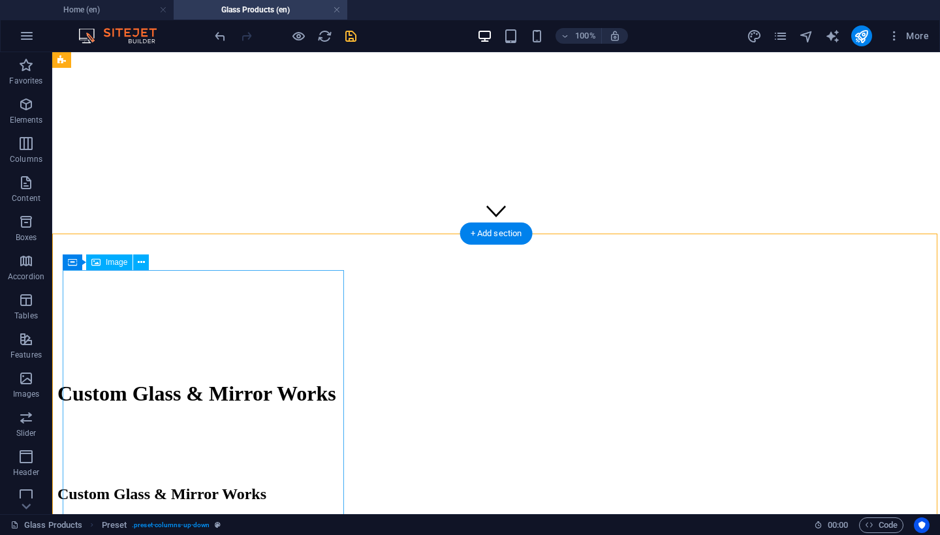
scroll to position [279, 0]
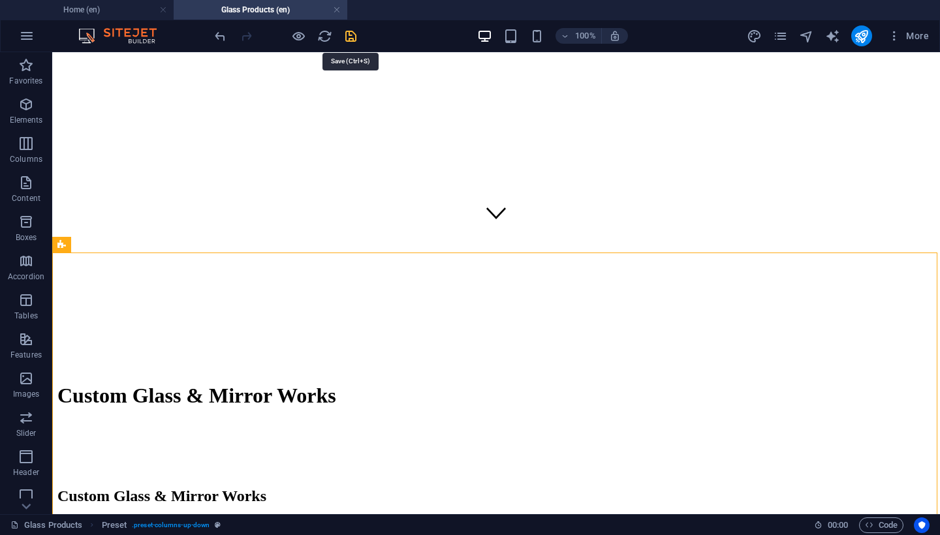
click at [352, 39] on icon "save" at bounding box center [350, 36] width 15 height 15
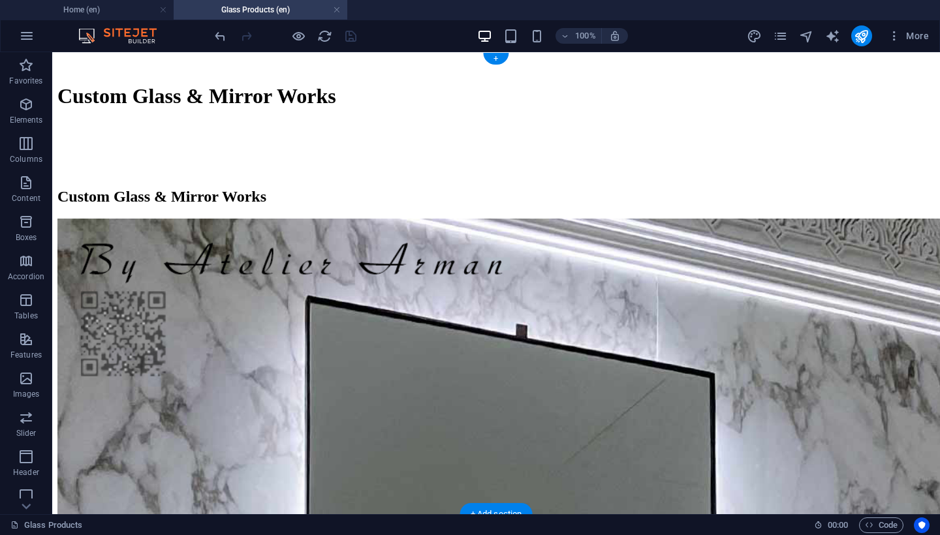
scroll to position [0, 0]
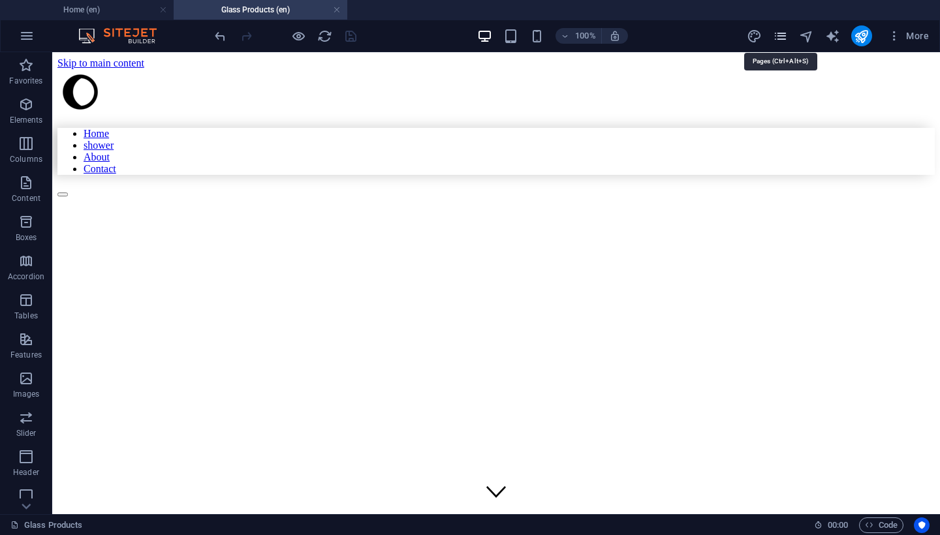
click at [784, 33] on icon "pages" at bounding box center [780, 36] width 15 height 15
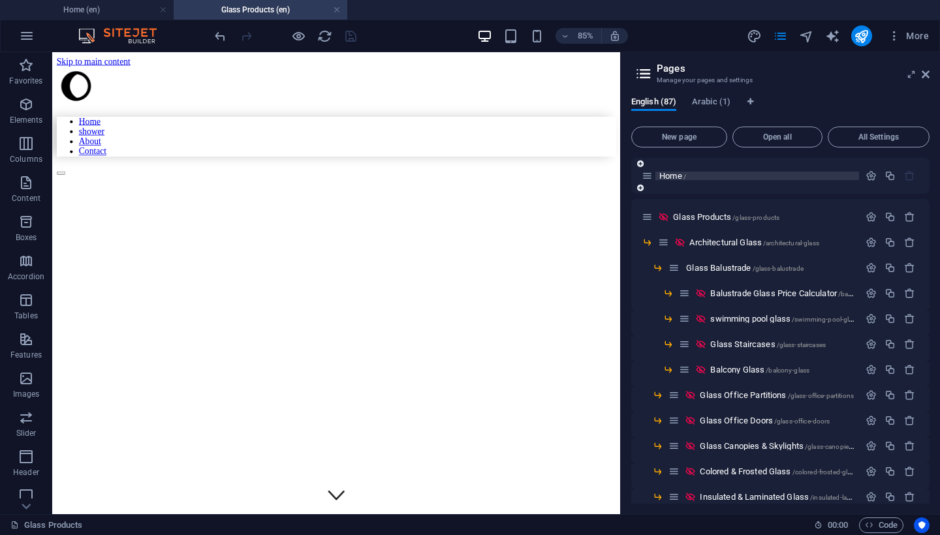
click at [667, 174] on span "Home /" at bounding box center [672, 176] width 27 height 10
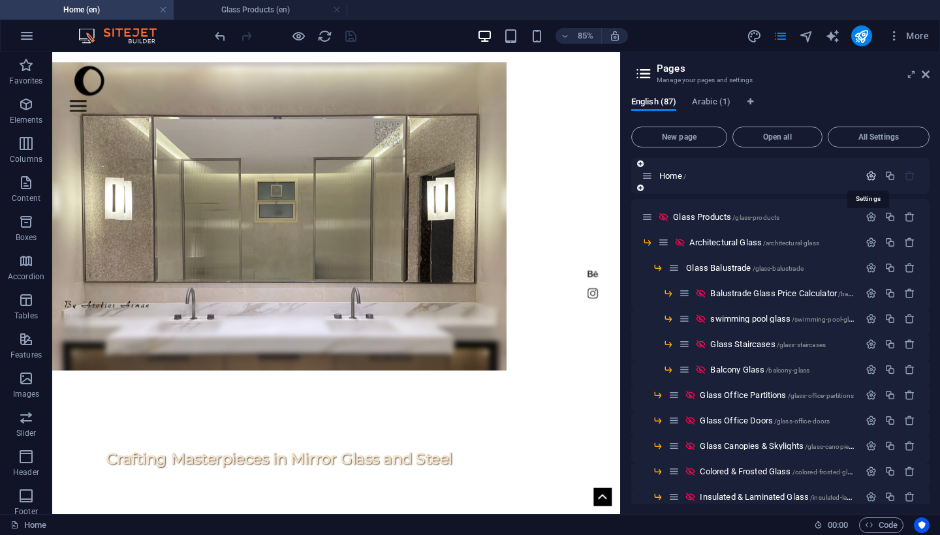
click at [869, 171] on icon "button" at bounding box center [871, 175] width 11 height 11
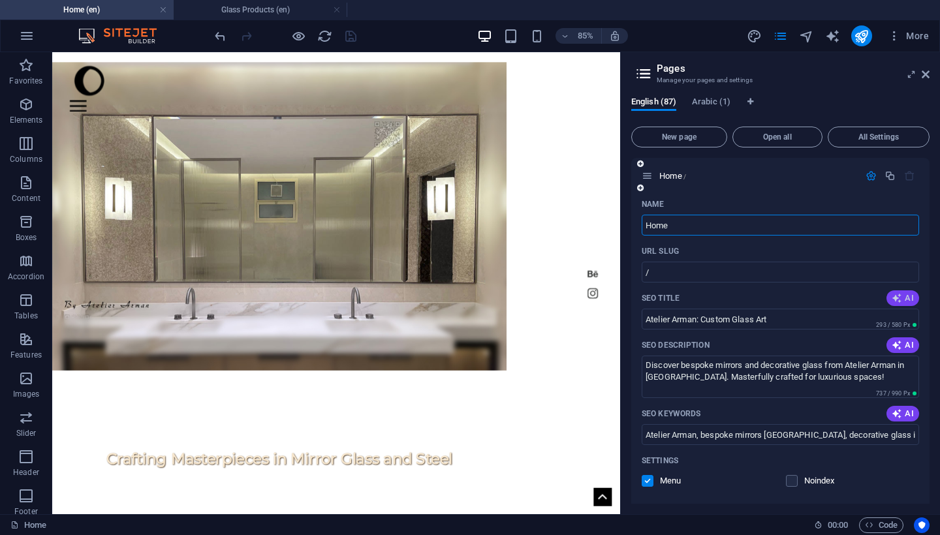
click at [900, 301] on icon "button" at bounding box center [897, 298] width 10 height 10
click at [803, 317] on input "Atelier Arman: Custom Glass Art" at bounding box center [781, 319] width 278 height 21
click at [779, 318] on input "Atelier Arman: Custom Glass Art" at bounding box center [781, 319] width 278 height 21
click at [779, 319] on input "Atelier Arman: Custom Glass Art" at bounding box center [781, 319] width 278 height 21
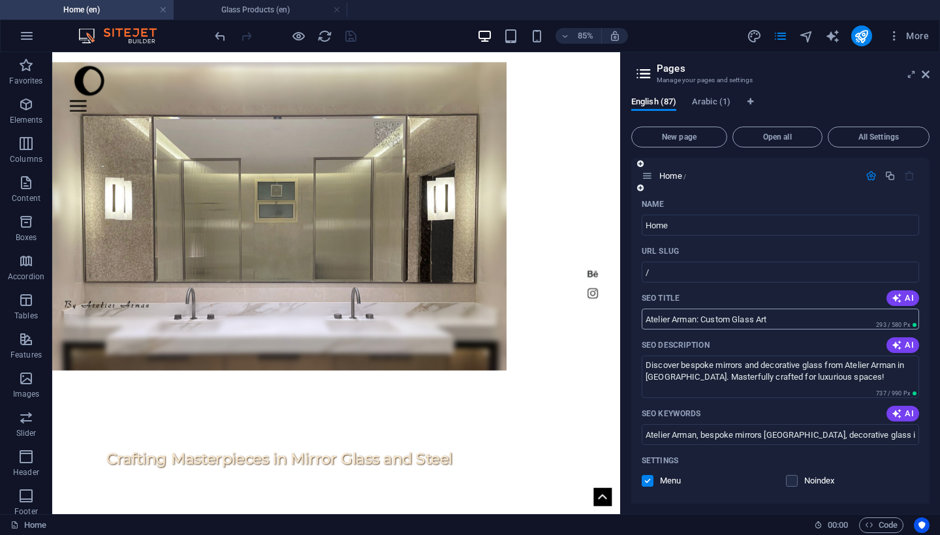
click at [779, 319] on input "Atelier Arman: Custom Glass Art" at bounding box center [781, 319] width 278 height 21
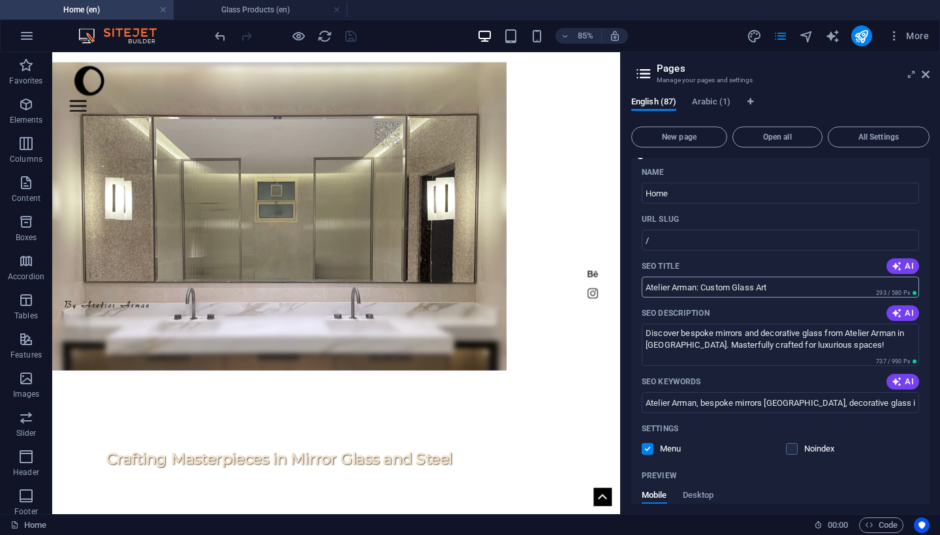
scroll to position [35, 0]
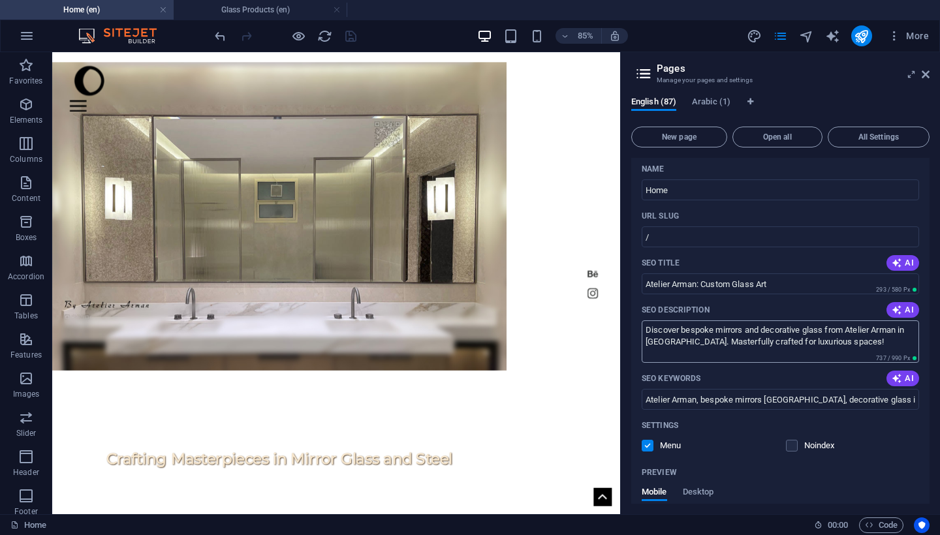
click at [778, 341] on textarea "Discover bespoke mirrors and decorative glass from Atelier Arman in [GEOGRAPHIC…" at bounding box center [781, 342] width 278 height 42
click at [830, 349] on textarea "Discover bespoke mirrors and decorative glass from Atelier Arman in [GEOGRAPHIC…" at bounding box center [781, 342] width 278 height 42
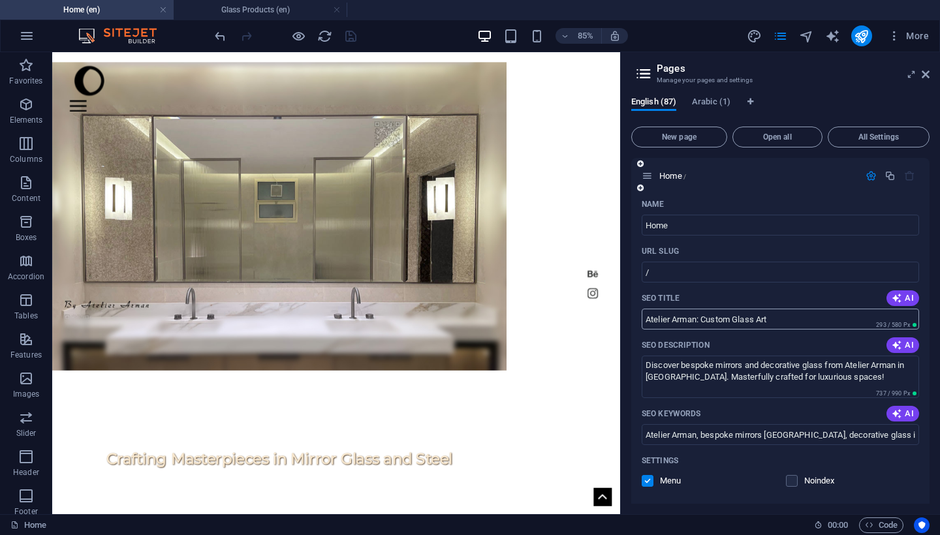
scroll to position [0, 0]
drag, startPoint x: 804, startPoint y: 318, endPoint x: 740, endPoint y: 316, distance: 64.7
click at [741, 316] on input "Atelier Arman: Custom Glass Art" at bounding box center [781, 319] width 278 height 21
click at [905, 296] on span "AI" at bounding box center [903, 298] width 22 height 10
click at [902, 345] on span "AI" at bounding box center [903, 345] width 22 height 10
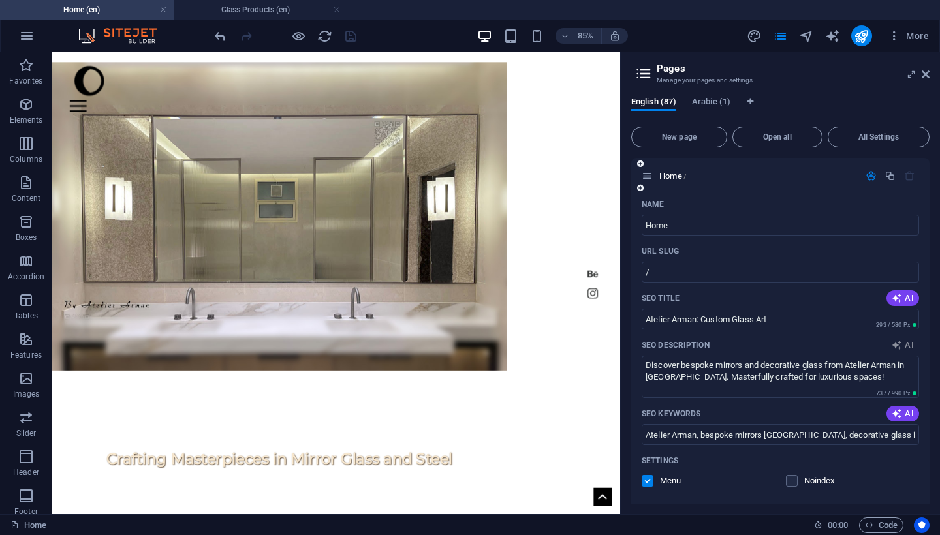
type textarea "Discover Atelier Arman’s bespoke glass and steel solutions, crafting unique mas…"
click at [898, 409] on icon "button" at bounding box center [897, 414] width 10 height 10
type input "Bespoke glass solutions, custom mirrors UAE, architectural glass design, luxury…"
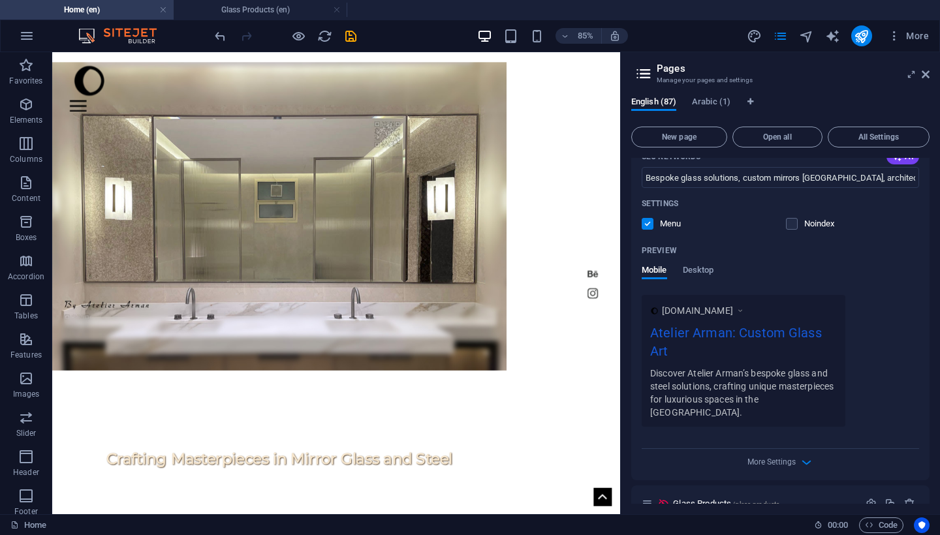
scroll to position [296, 0]
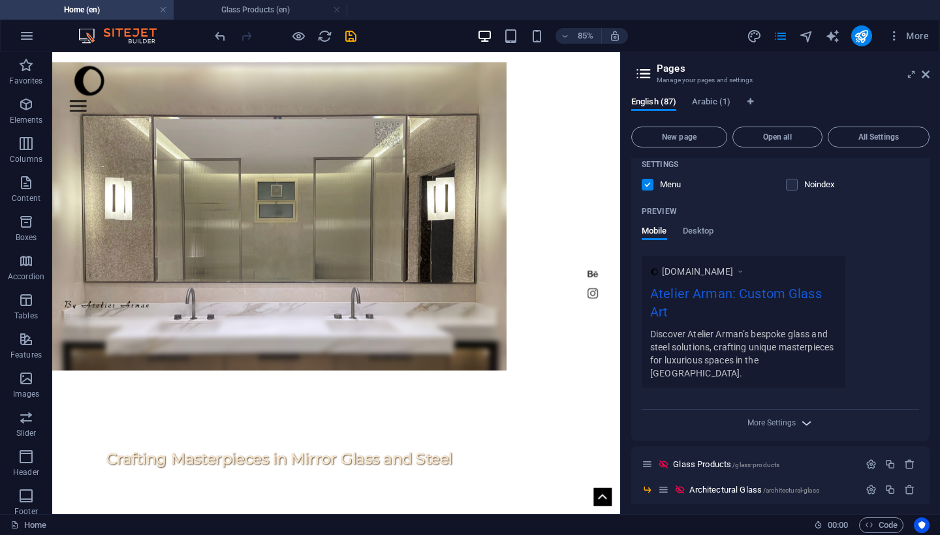
click at [800, 416] on icon "button" at bounding box center [806, 423] width 15 height 15
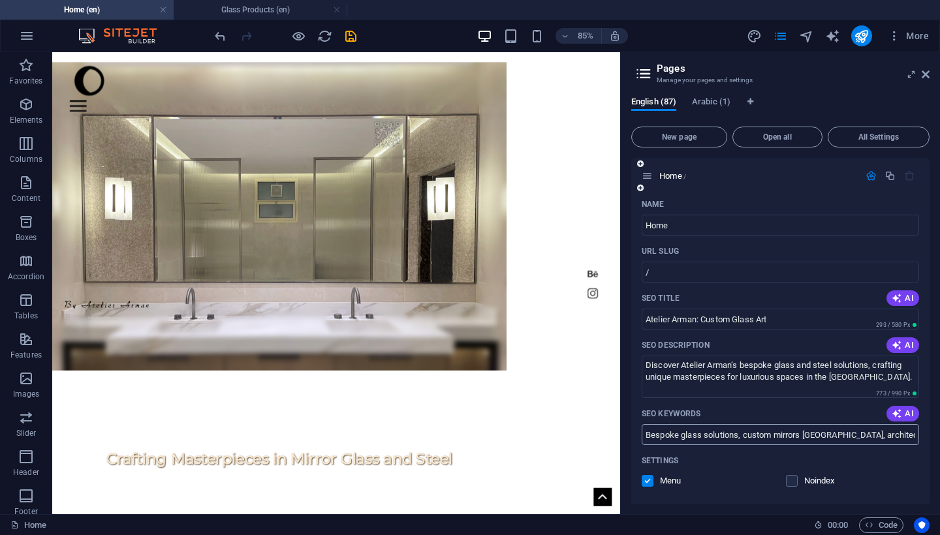
scroll to position [2, 0]
click at [814, 219] on input "Home" at bounding box center [781, 223] width 278 height 21
click at [830, 264] on input "/" at bounding box center [781, 270] width 278 height 21
click at [830, 270] on input "/" at bounding box center [781, 270] width 278 height 21
click at [840, 311] on input "Atelier Arman: Custom Glass Art" at bounding box center [781, 317] width 278 height 21
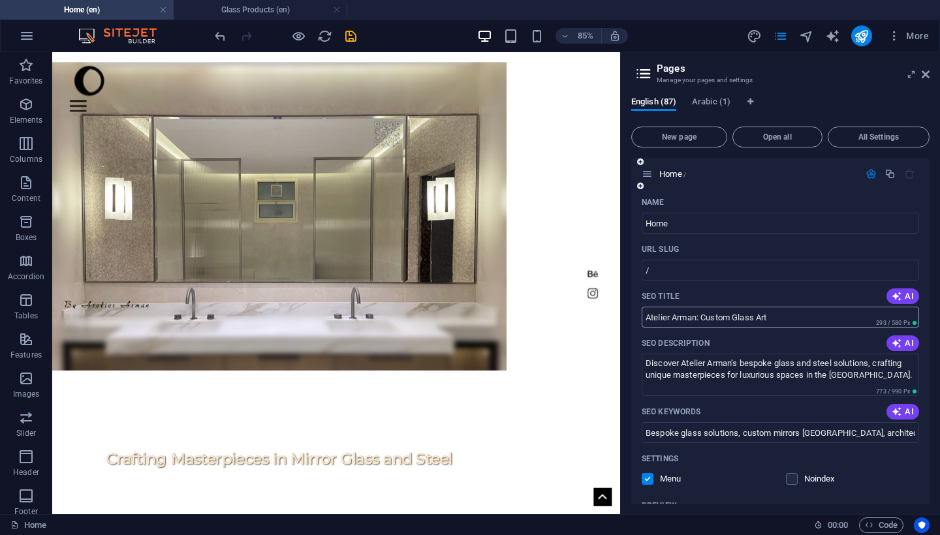
click at [840, 311] on input "Atelier Arman: Custom Glass Art" at bounding box center [781, 317] width 278 height 21
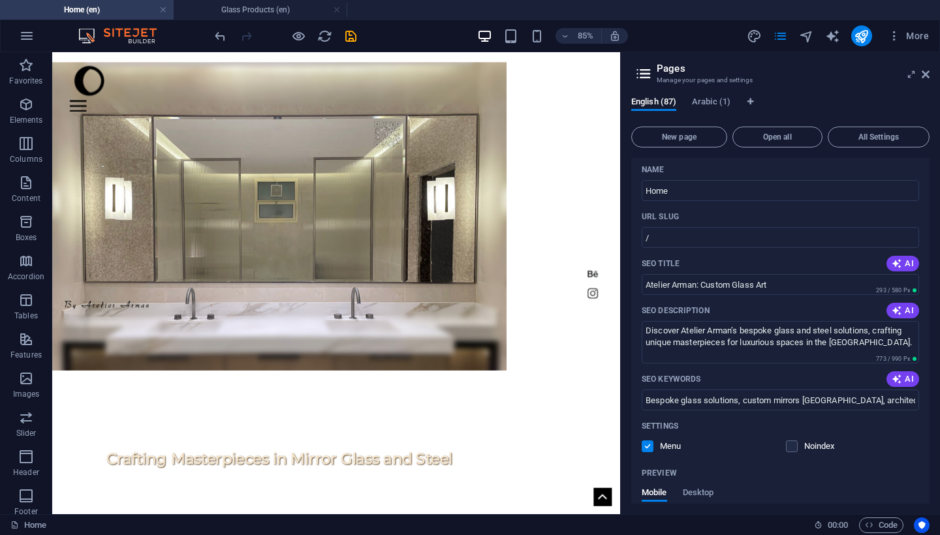
scroll to position [35, 0]
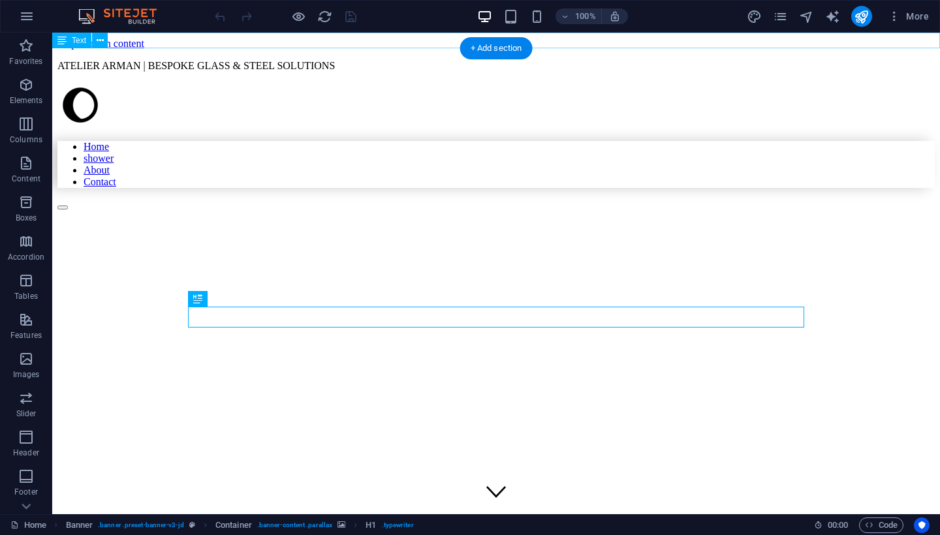
click at [318, 60] on div "ATELIER ARMAN | BESPOKE GLASS & STEEL SOLUTIONS" at bounding box center [496, 66] width 878 height 12
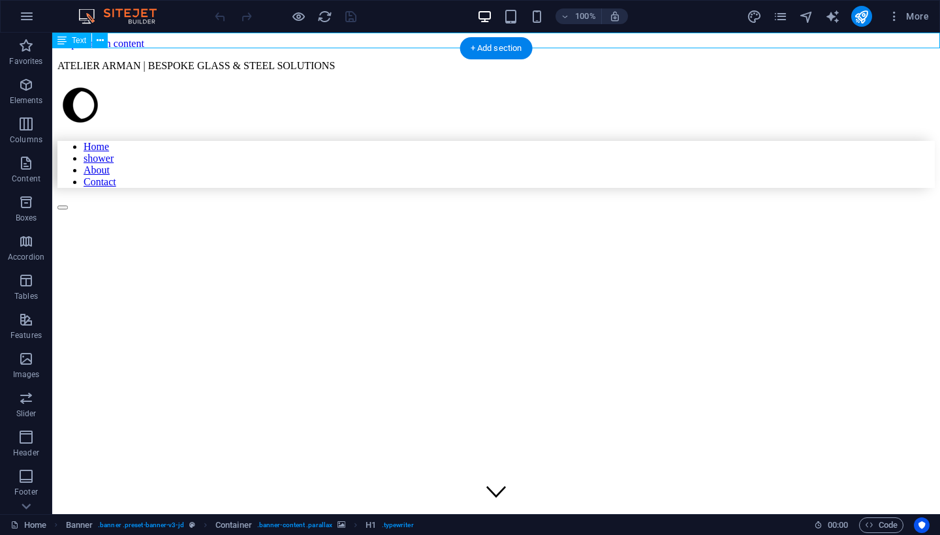
click at [318, 60] on div "ATELIER ARMAN | BESPOKE GLASS & STEEL SOLUTIONS" at bounding box center [496, 66] width 878 height 12
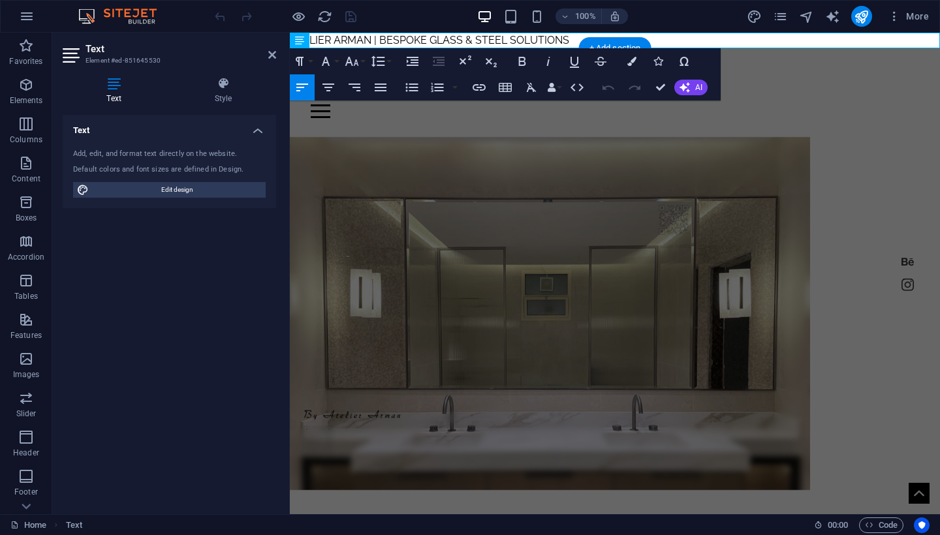
click at [407, 43] on span "ATELIER ARMAN | BESPOKE GLASS & STEEL SOLUTIONS" at bounding box center [429, 40] width 279 height 12
copy span "ATELIER ARMAN | BESPOKE GLASS & STEEL SOLUTIONS"
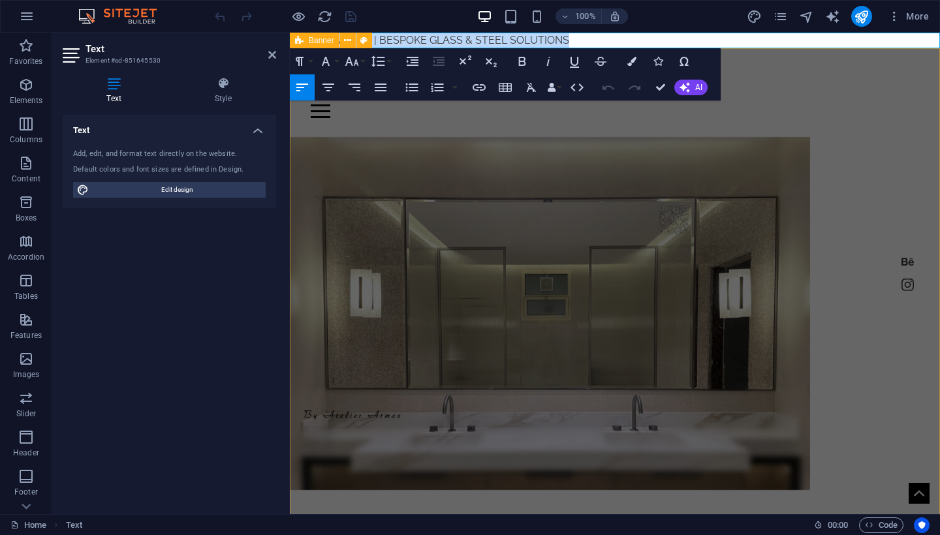
click at [835, 129] on div "Home shower About Contact Crafting Masterpieces in Mirror Glass and Steel My Wo…" at bounding box center [615, 454] width 650 height 812
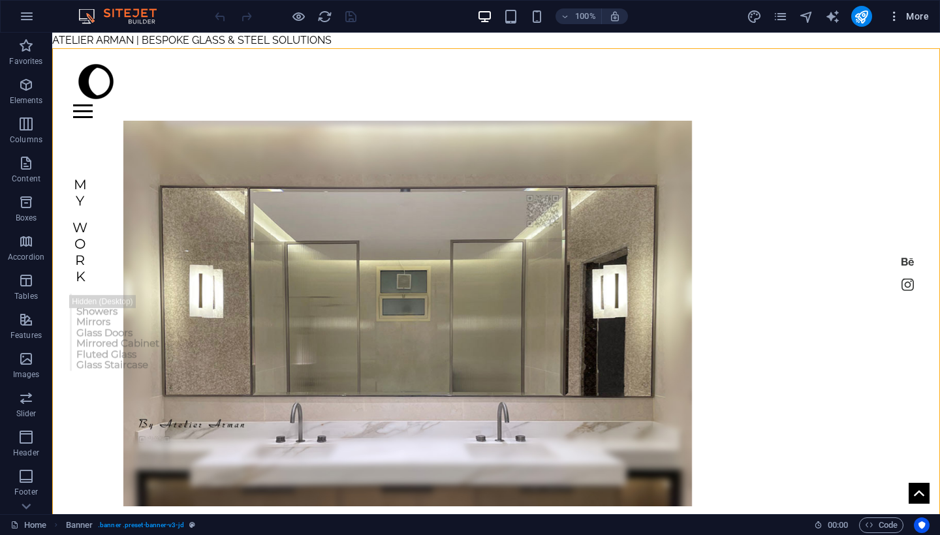
click at [915, 20] on span "More" at bounding box center [908, 16] width 41 height 13
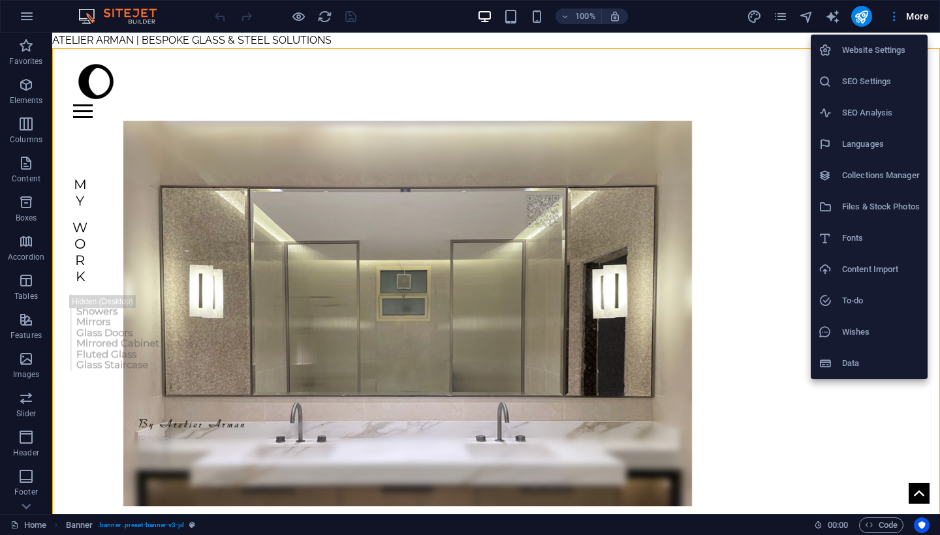
click at [870, 80] on h6 "SEO Settings" at bounding box center [881, 82] width 78 height 16
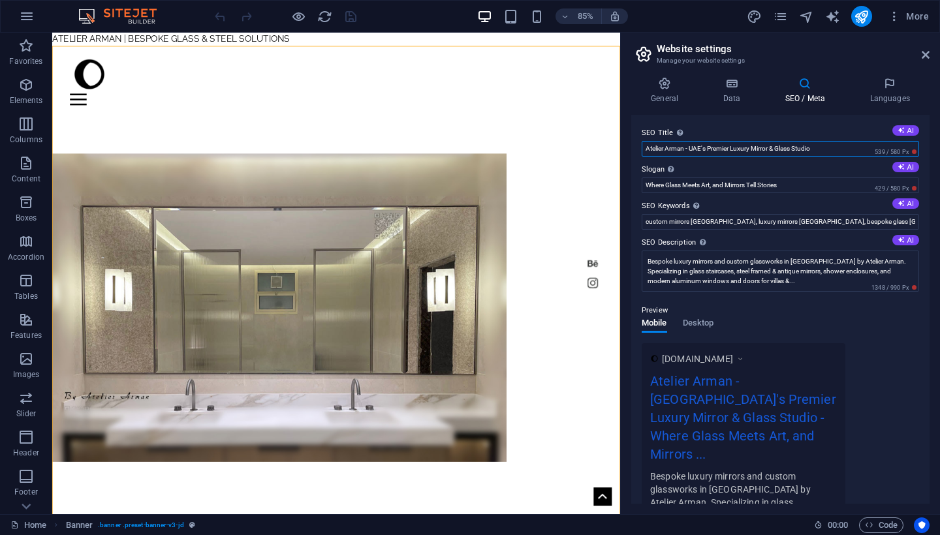
click at [782, 148] on input "Atelier Arman - UAE's Premier Luxury Mirror & Glass Studio" at bounding box center [781, 149] width 278 height 16
click at [787, 150] on input "Atelier Arman - UAE's Premier Luxury Mirror & Glass Studio" at bounding box center [781, 149] width 278 height 16
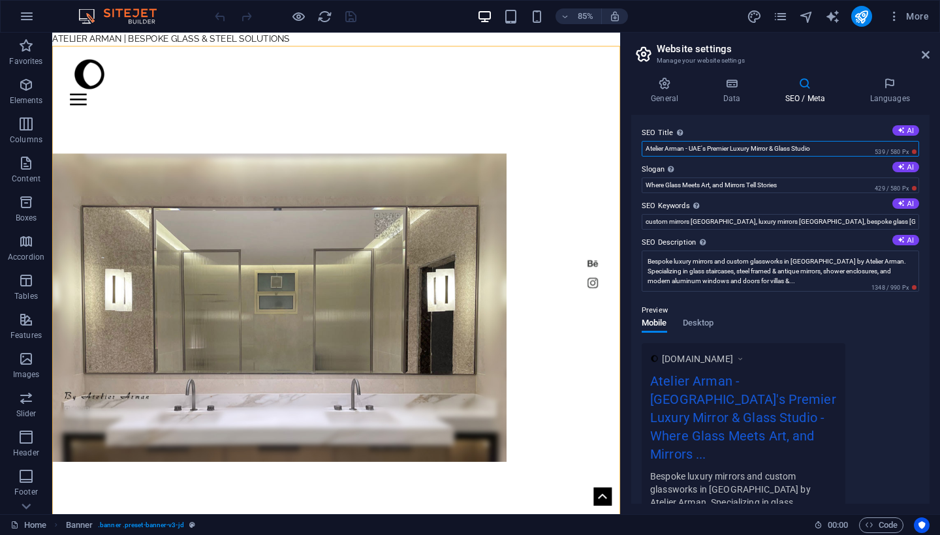
click at [787, 150] on input "Atelier Arman - UAE's Premier Luxury Mirror & Glass Studio" at bounding box center [781, 149] width 278 height 16
click at [827, 151] on input "Atelier Arman - UAE's Premier Luxury Mirror & Glass Studio" at bounding box center [781, 149] width 278 height 16
click at [828, 151] on input "Atelier Arman - UAE's Premier Luxury Mirror & Glass Studio" at bounding box center [781, 149] width 278 height 16
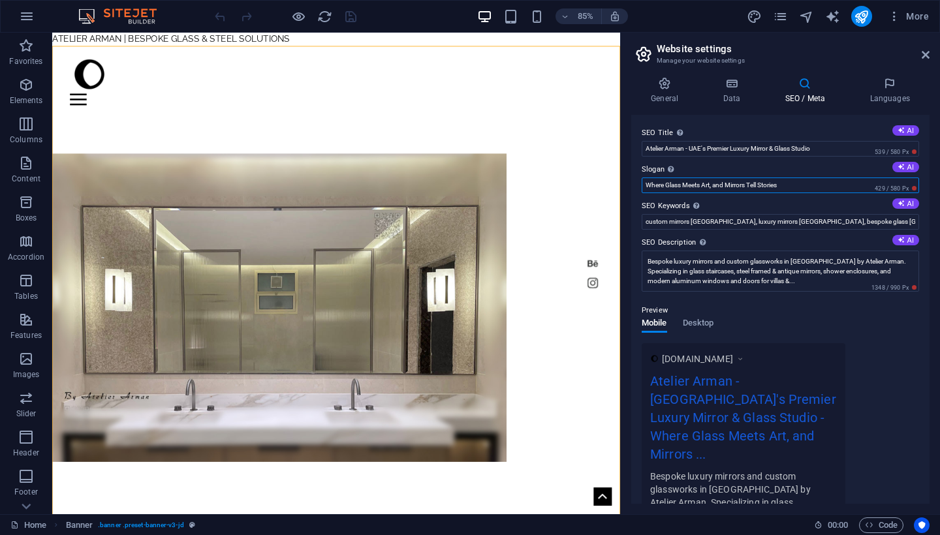
click at [801, 185] on input "Where Glass Meets Art, and Mirrors Tell Stories" at bounding box center [781, 186] width 278 height 16
click at [673, 95] on h4 "General" at bounding box center [667, 90] width 72 height 27
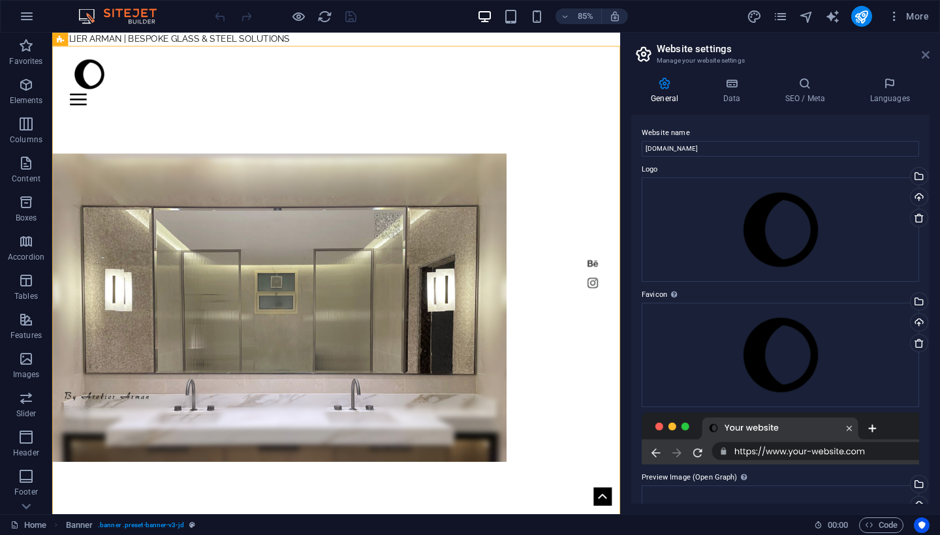
click at [928, 56] on icon at bounding box center [926, 55] width 8 height 10
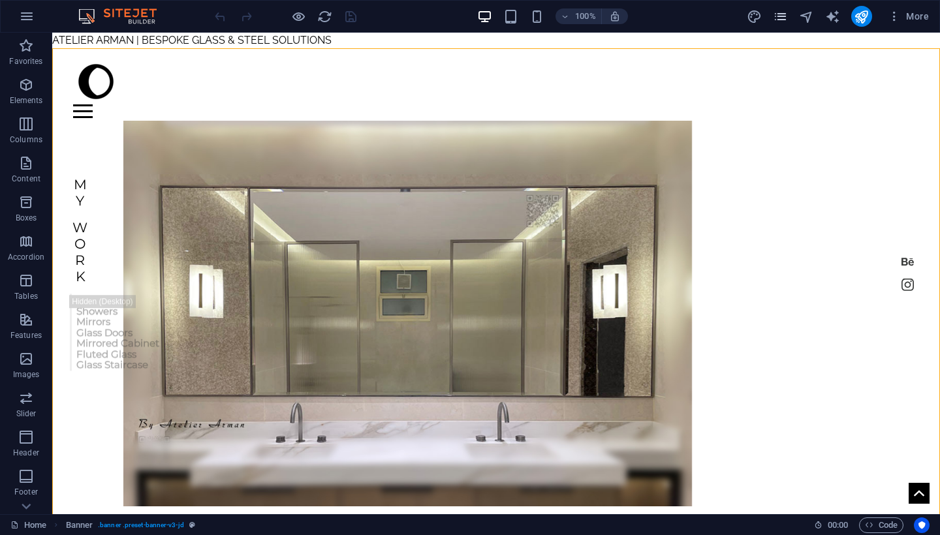
click at [784, 23] on icon "pages" at bounding box center [780, 16] width 15 height 15
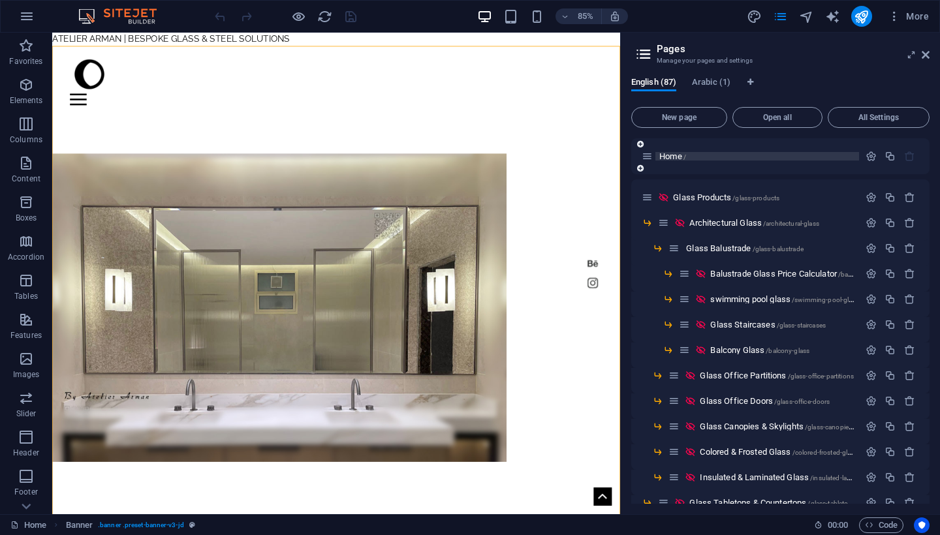
click at [750, 153] on p "Home /" at bounding box center [757, 156] width 196 height 8
click at [876, 161] on button "button" at bounding box center [871, 156] width 19 height 11
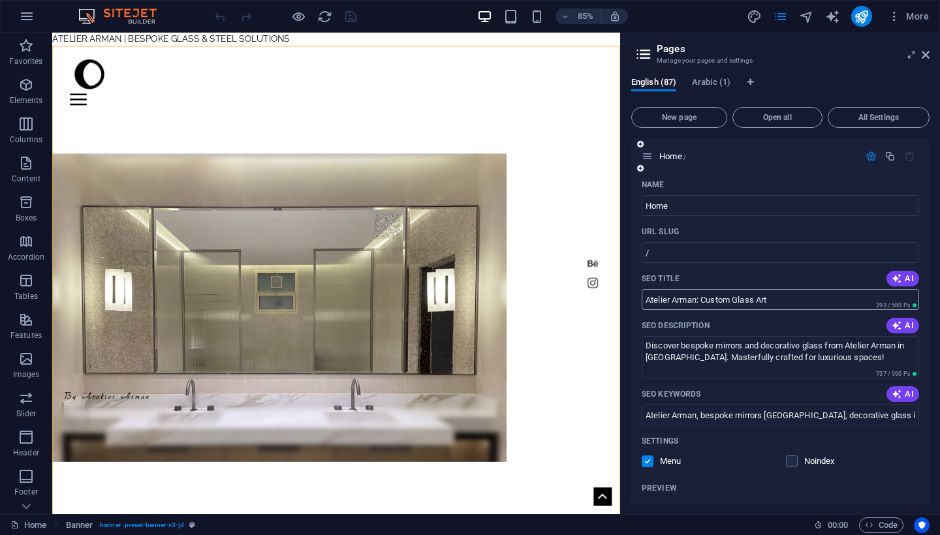
drag, startPoint x: 787, startPoint y: 291, endPoint x: 660, endPoint y: 291, distance: 127.3
click at [660, 291] on input "Atelier Arman: Custom Glass Art" at bounding box center [781, 299] width 278 height 21
click at [660, 292] on input "Atelier Arman: Custom Glass Art" at bounding box center [781, 299] width 278 height 21
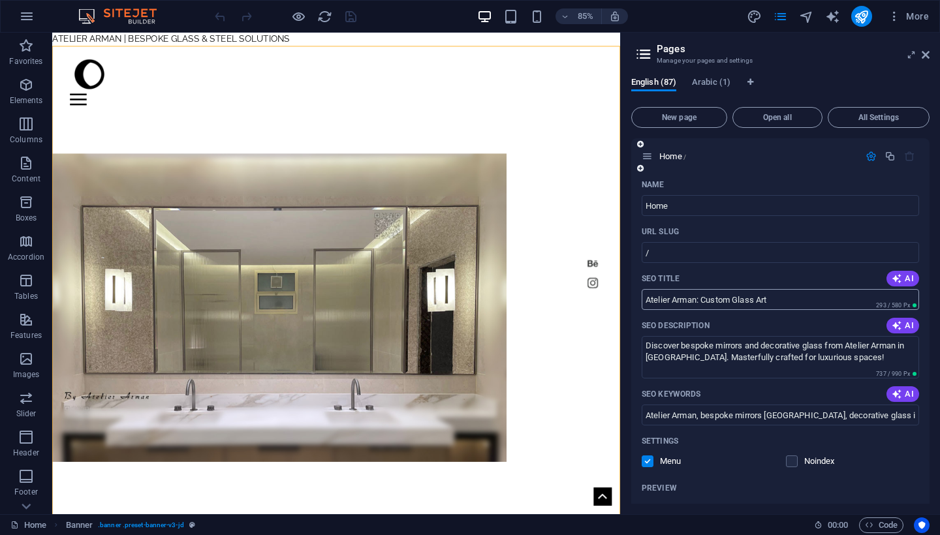
click at [660, 292] on input "Atelier Arman: Custom Glass Art" at bounding box center [781, 299] width 278 height 21
click at [907, 298] on input "Atelier Arman: Custom Glass Art" at bounding box center [781, 299] width 278 height 21
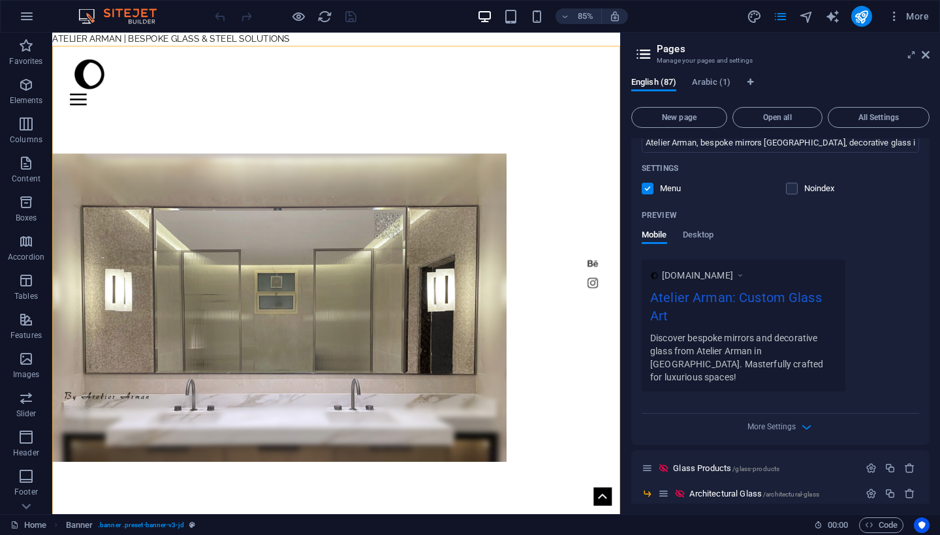
scroll to position [274, 0]
click at [785, 419] on span "More Settings" at bounding box center [781, 426] width 16 height 15
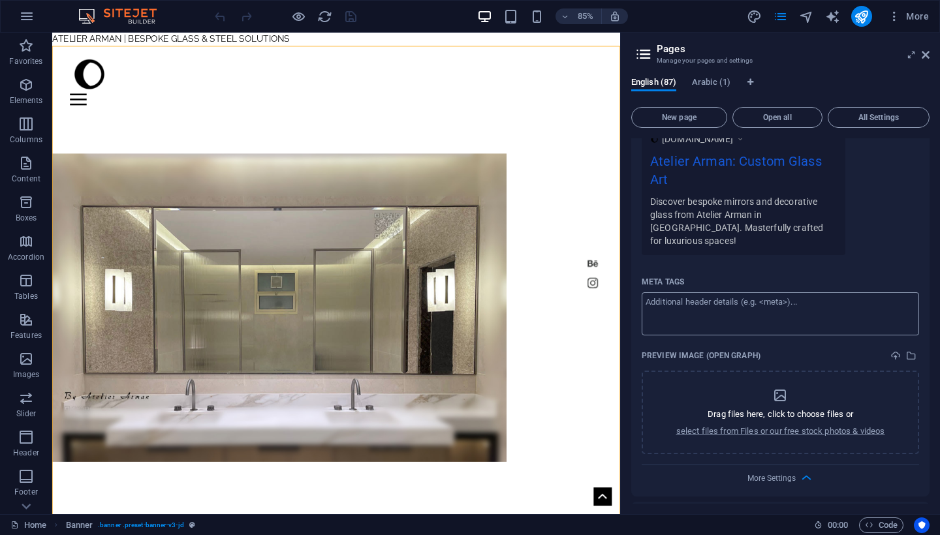
scroll to position [423, 0]
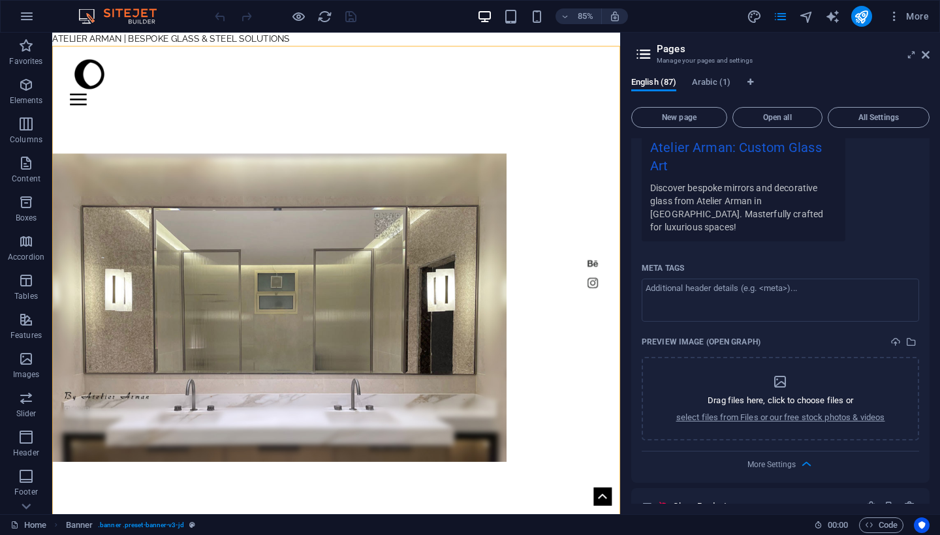
click at [784, 456] on div "Name Home ​ URL SLUG / ​ SEO Title AI Atelier Arman: Custom Glass Art ​ 293 / 5…" at bounding box center [780, 117] width 298 height 732
click at [782, 460] on span "More Settings" at bounding box center [772, 464] width 48 height 9
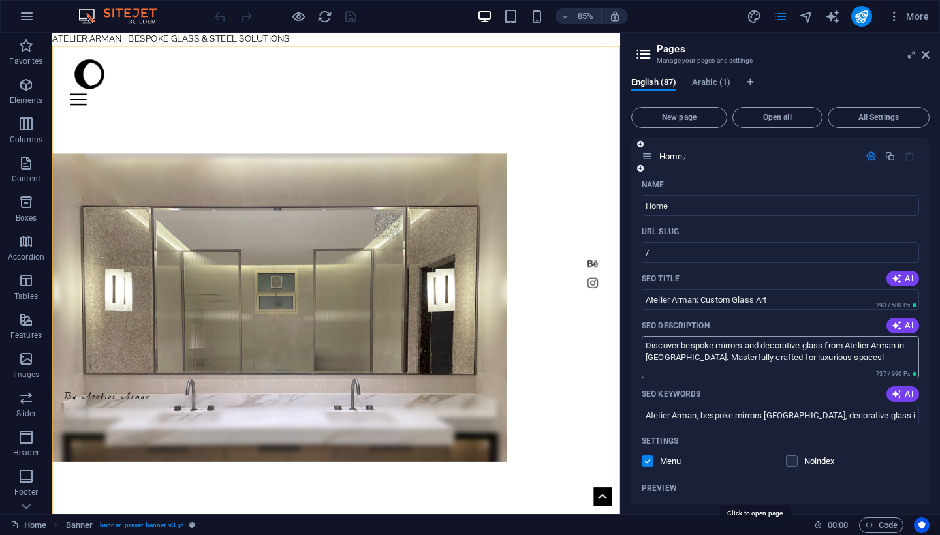
scroll to position [0, 0]
click at [767, 304] on input "Atelier Arman: Custom Glass Art" at bounding box center [781, 299] width 278 height 21
drag, startPoint x: 789, startPoint y: 303, endPoint x: 736, endPoint y: 299, distance: 53.7
click at [736, 299] on input "Atelier Arman: Custom Glass Art" at bounding box center [781, 299] width 278 height 21
click at [889, 272] on button "AI" at bounding box center [903, 279] width 33 height 16
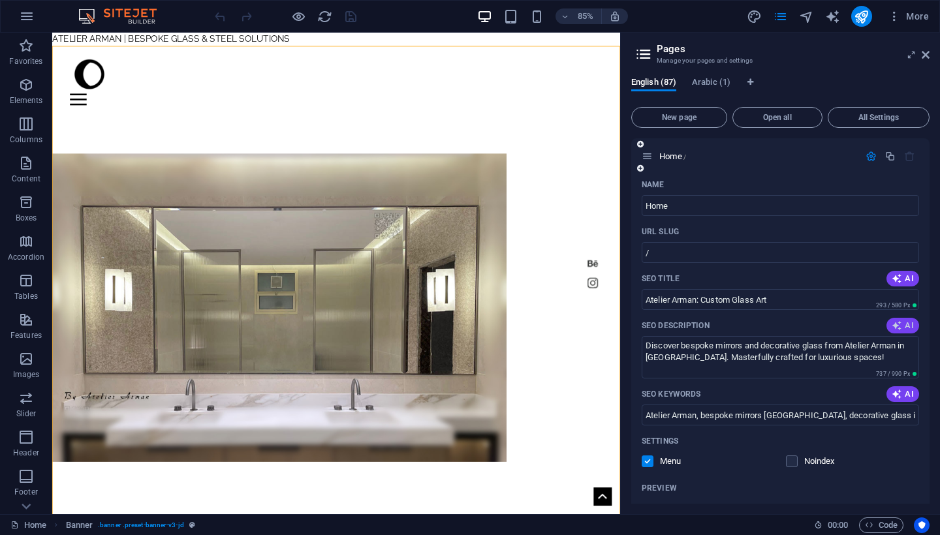
click at [907, 327] on span "AI" at bounding box center [903, 326] width 22 height 10
type textarea "Discover Atelier Arman’s bespoke glass and steel solutions—luxury mirrors, show…"
click at [351, 20] on icon "save" at bounding box center [350, 16] width 15 height 15
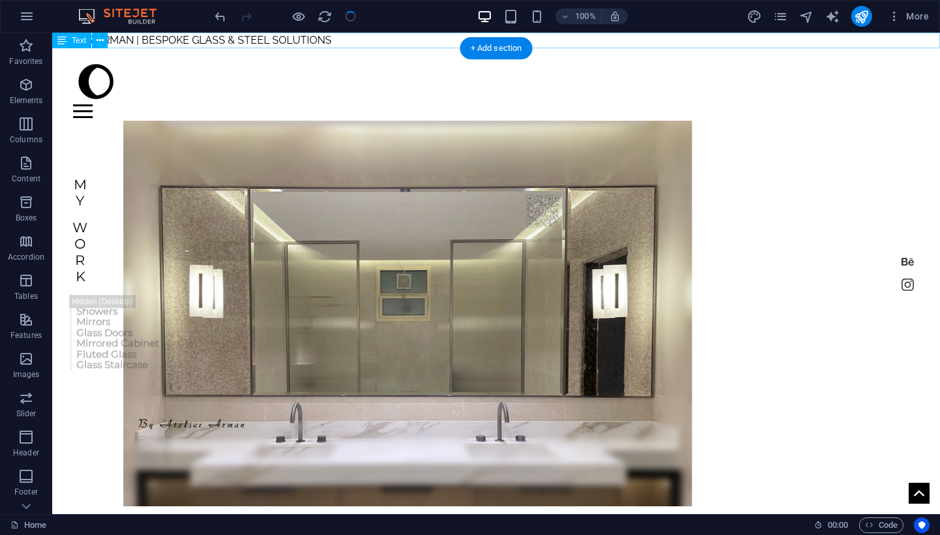
click at [327, 40] on div "ATELIER ARMAN | BESPOKE GLASS & STEEL SOLUTIONS" at bounding box center [496, 41] width 888 height 16
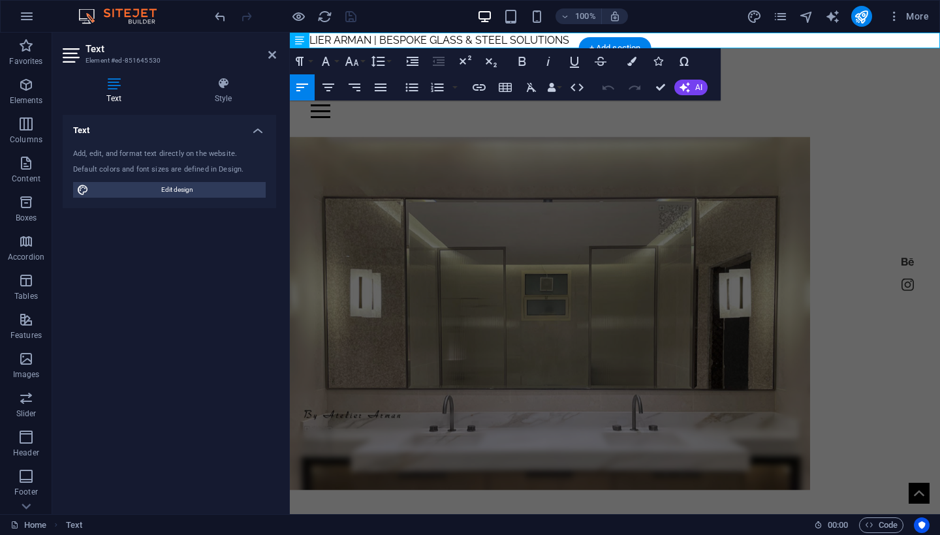
click at [459, 46] on span "ATELIER ARMAN | BESPOKE GLASS & STEEL SOLUTIONS" at bounding box center [429, 40] width 279 height 12
click at [476, 41] on span "ATELIER ARMAN | BESPOKE GLASS & STEEL SOLUTIONS" at bounding box center [429, 40] width 279 height 12
drag, startPoint x: 379, startPoint y: 41, endPoint x: 254, endPoint y: 40, distance: 125.4
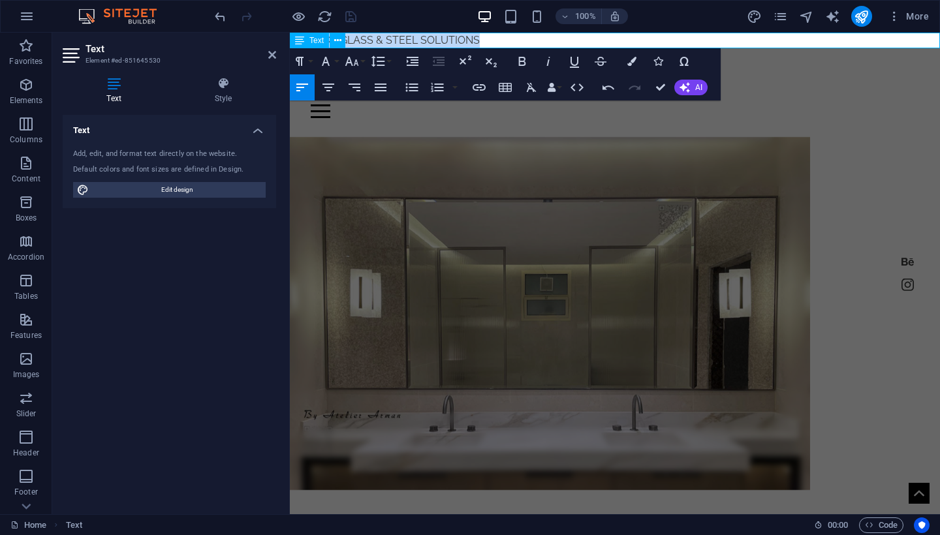
click at [485, 39] on p "BESPOKE GLASS & STEEL SOLUTIONS" at bounding box center [615, 41] width 650 height 16
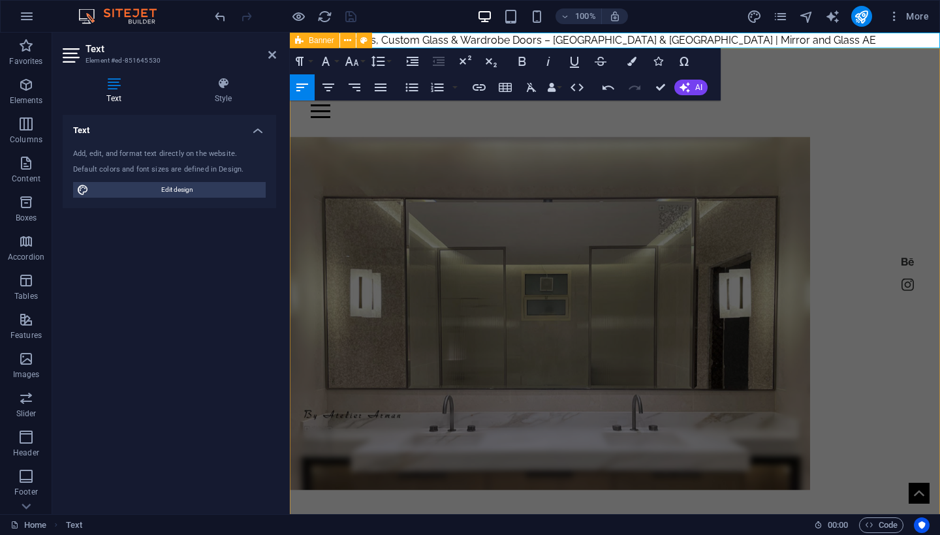
click at [755, 130] on div "Home shower About Contact Crafting Masterpieces in Mirror Glass and Steel My Wo…" at bounding box center [615, 454] width 650 height 812
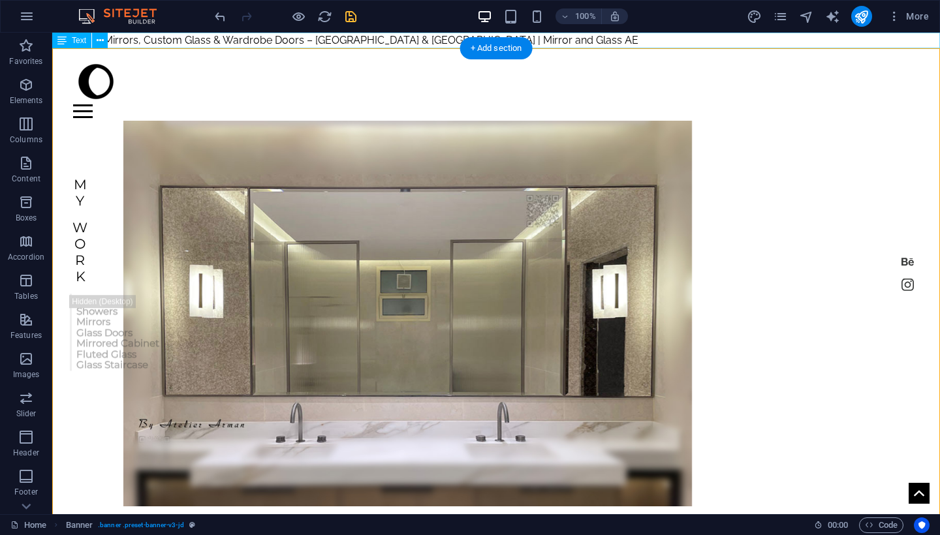
click at [170, 41] on div "Bathroom Mirrors, Custom Glass & Wardrobe Doors – [GEOGRAPHIC_DATA] & [GEOGRAPH…" at bounding box center [496, 41] width 888 height 16
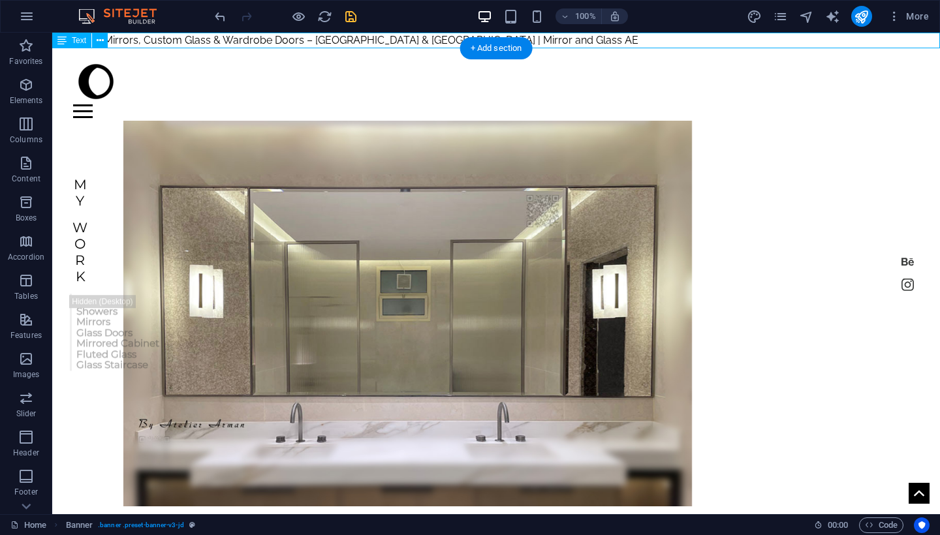
click at [170, 41] on div "Bathroom Mirrors, Custom Glass & Wardrobe Doors – [GEOGRAPHIC_DATA] & [GEOGRAPH…" at bounding box center [496, 41] width 888 height 16
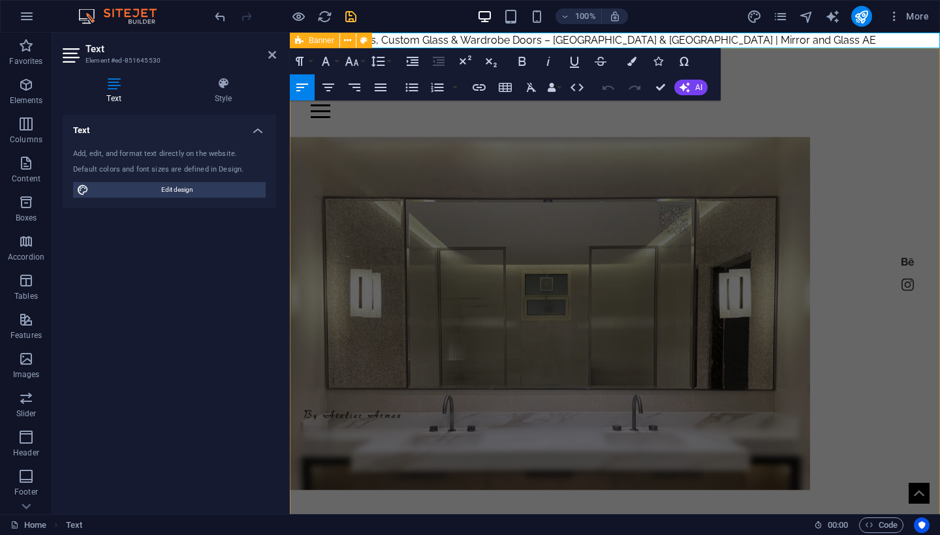
scroll to position [1, 0]
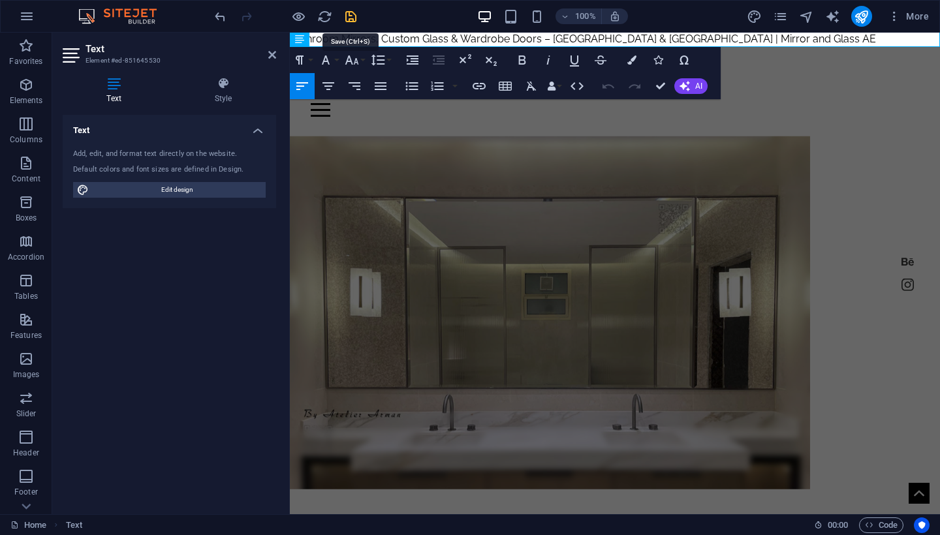
click at [345, 18] on icon "save" at bounding box center [350, 16] width 15 height 15
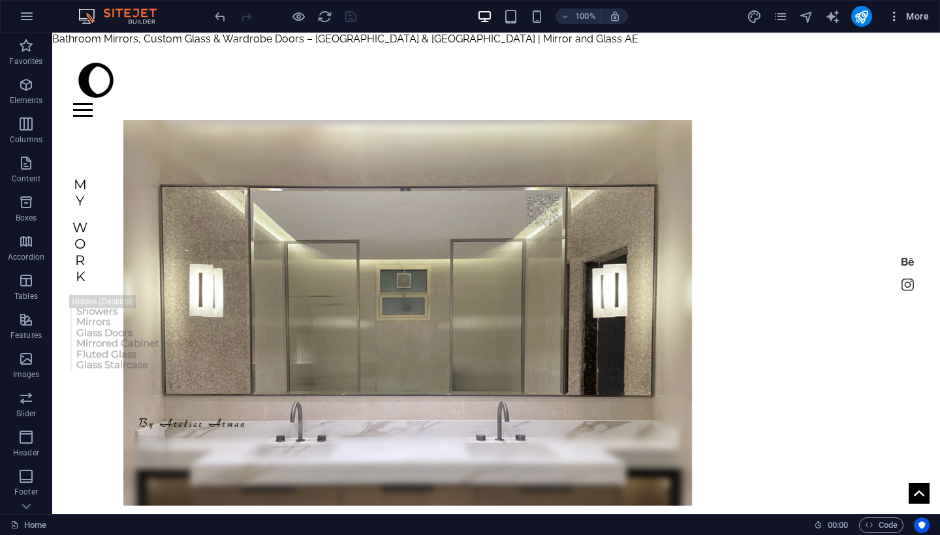
click at [903, 22] on span "More" at bounding box center [908, 16] width 41 height 13
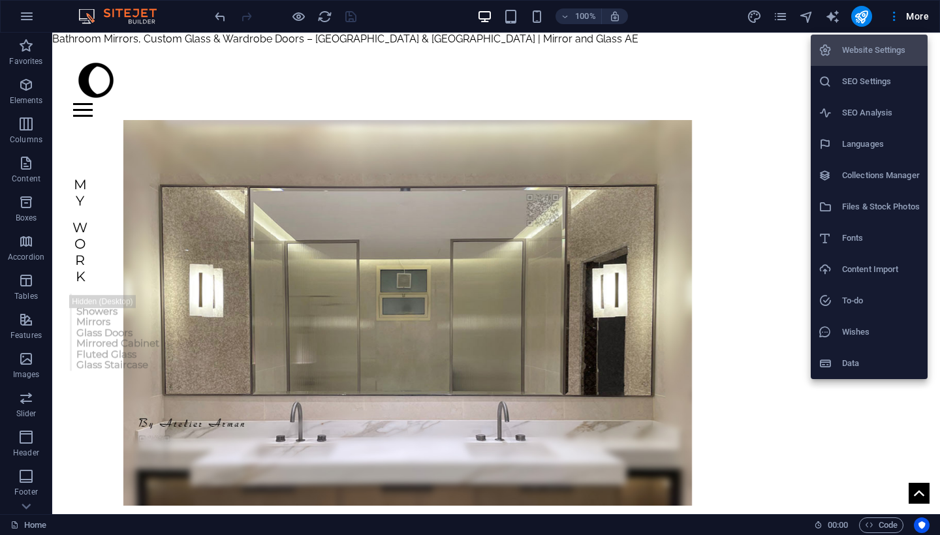
click at [870, 74] on h6 "SEO Settings" at bounding box center [881, 82] width 78 height 16
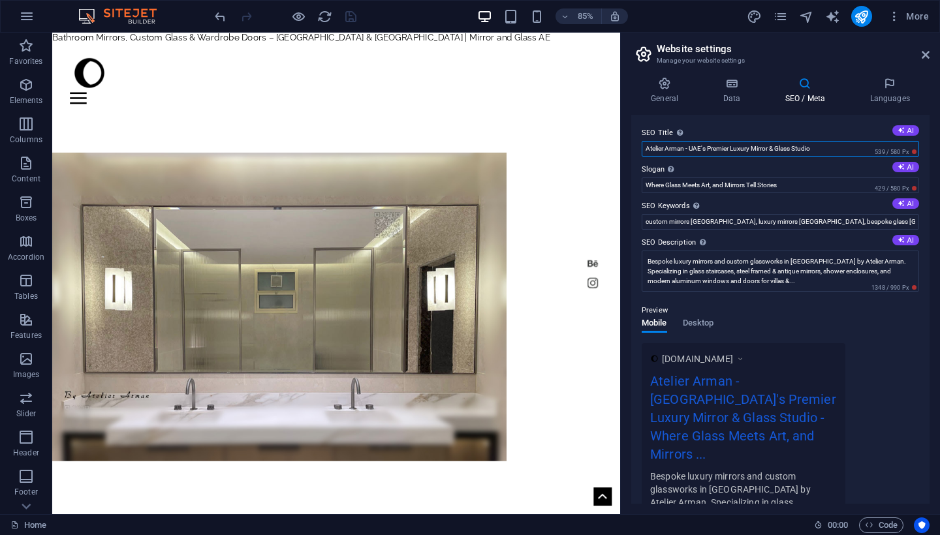
click at [768, 150] on input "Atelier Arman - UAE's Premier Luxury Mirror & Glass Studio" at bounding box center [781, 149] width 278 height 16
paste input "Bathroom Mirrors, Custom Glass & Wardrobe Doors – [GEOGRAPHIC_DATA] & [GEOGRAPH…"
drag, startPoint x: 851, startPoint y: 146, endPoint x: 940, endPoint y: 153, distance: 88.4
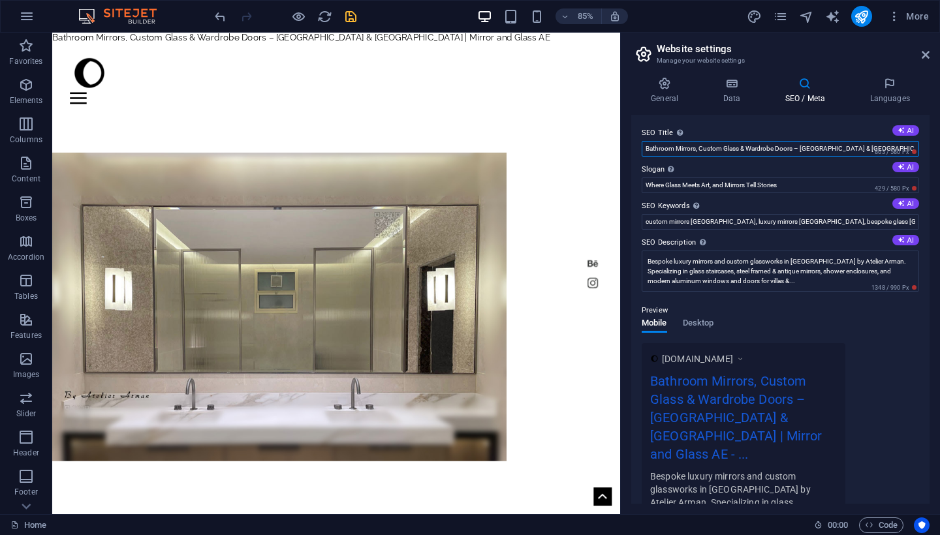
click at [940, 153] on div "General Data SEO / Meta Languages Website name [DOMAIN_NAME] Logo Drag files he…" at bounding box center [780, 291] width 319 height 448
drag, startPoint x: 727, startPoint y: 179, endPoint x: 672, endPoint y: 176, distance: 54.9
click at [685, 147] on input "Bathroom Mirrors, Custom Glass & Wardrobe Doors – [GEOGRAPHIC_DATA] & [GEOGRAPH…" at bounding box center [781, 149] width 278 height 16
drag, startPoint x: 729, startPoint y: 180, endPoint x: 669, endPoint y: 163, distance: 61.8
click at [829, 149] on input "Mirrors, Custom Glass & Wardrobe Doors – [GEOGRAPHIC_DATA] & [GEOGRAPHIC_DATA]" at bounding box center [781, 149] width 278 height 16
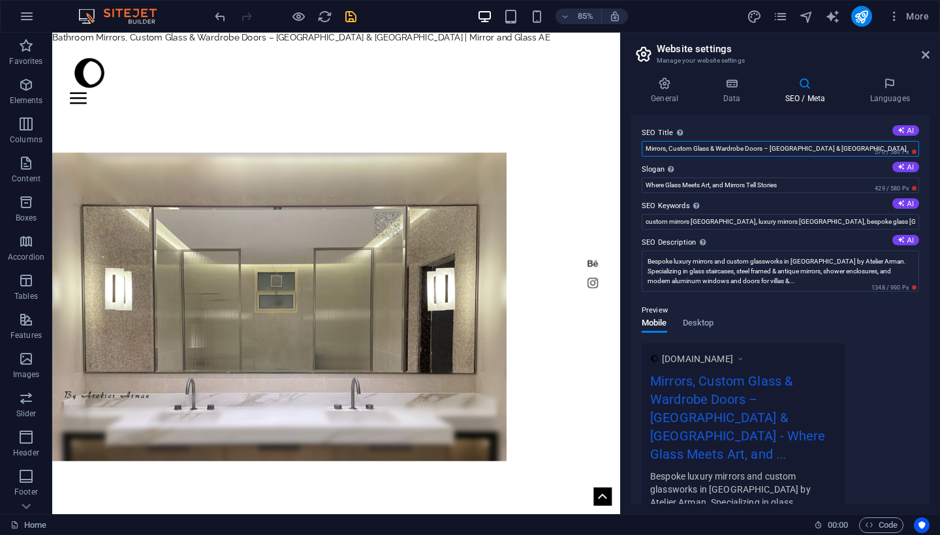
click at [645, 148] on input "Mirrors, Custom Glass & Wardrobe Doors – [GEOGRAPHIC_DATA] & [GEOGRAPHIC_DATA]" at bounding box center [781, 149] width 278 height 16
type input "Mirrors, Custom Glass & Wardrobe Doors – [GEOGRAPHIC_DATA] & [GEOGRAPHIC_DATA]"
click at [348, 14] on icon "save" at bounding box center [350, 16] width 15 height 15
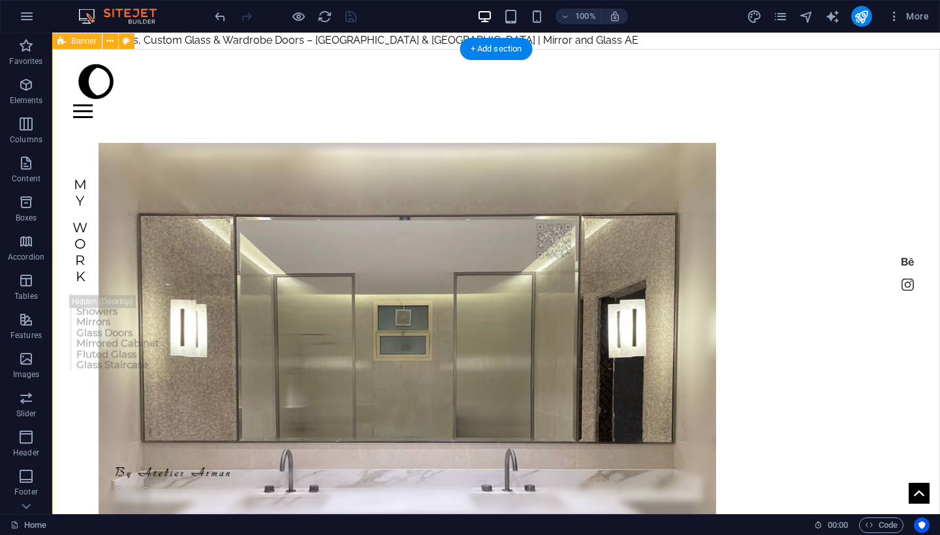
scroll to position [0, 0]
click at [912, 104] on div at bounding box center [496, 111] width 846 height 14
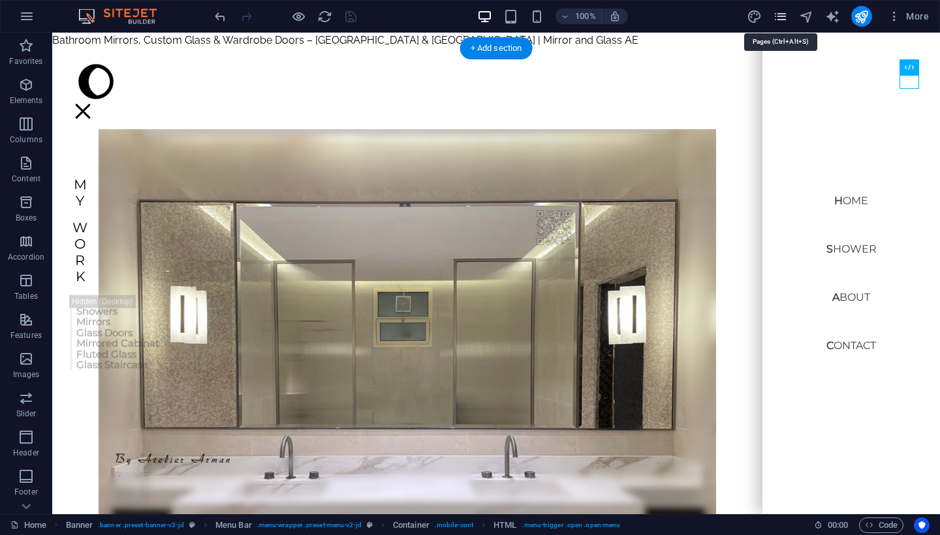
click at [782, 20] on icon "pages" at bounding box center [780, 16] width 15 height 15
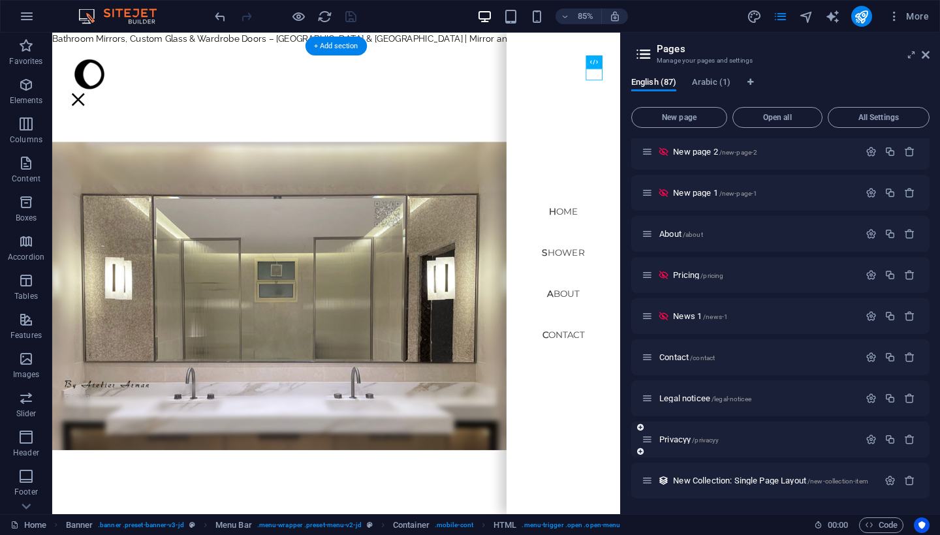
scroll to position [2116, 0]
click at [283, 535] on div "Home shower About Contact Crafting Masterpieces in Mirror Glass and Steel My Wo…" at bounding box center [386, 478] width 669 height 861
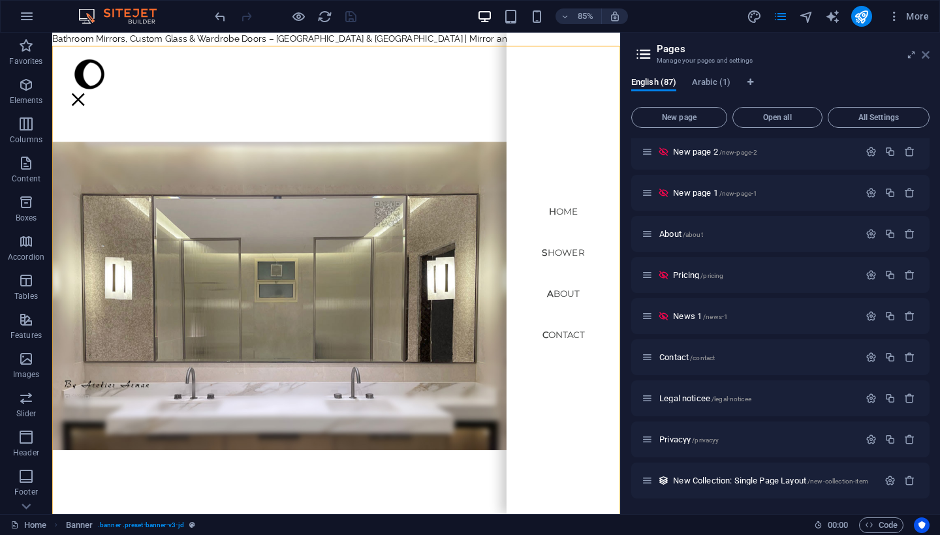
click at [925, 59] on icon at bounding box center [926, 55] width 8 height 10
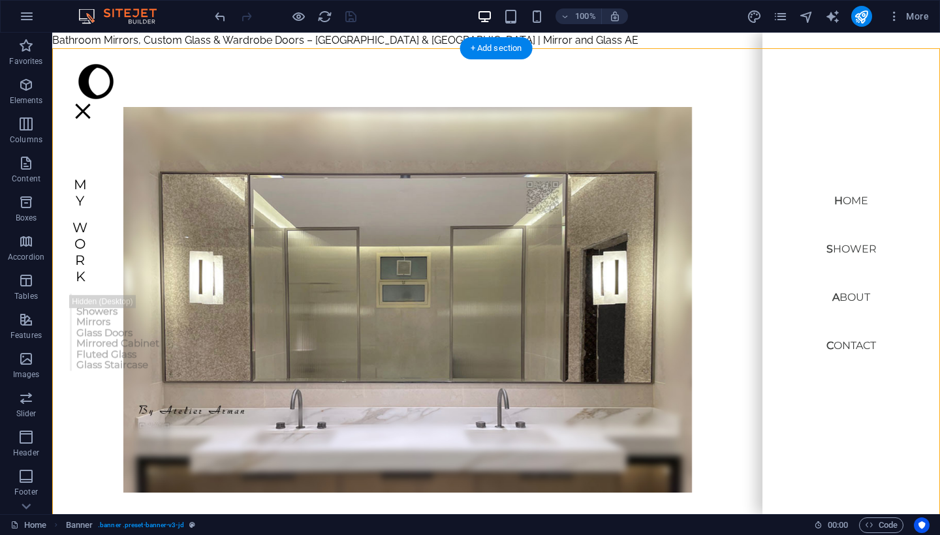
click at [93, 104] on div at bounding box center [83, 111] width 20 height 14
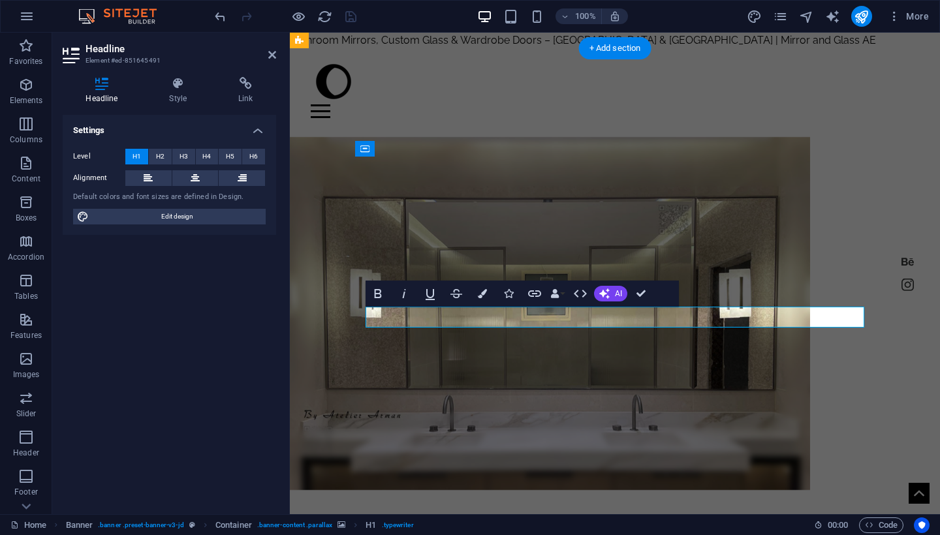
click at [321, 291] on div "Home shower About Contact Crafting Masterpieces in Mirror / Glass and Steel My …" at bounding box center [615, 454] width 650 height 812
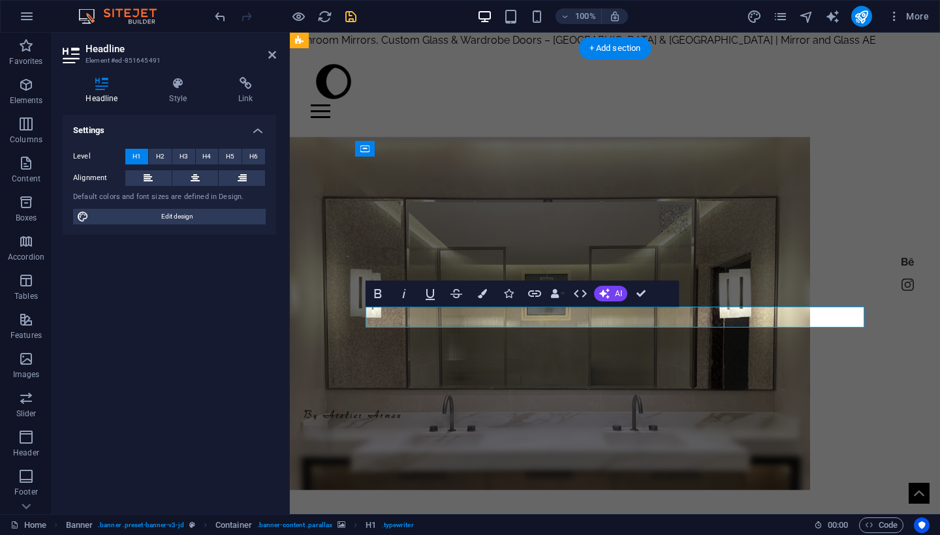
click at [319, 240] on div "Home shower About Contact Crafting Masterpieces in Mirror, Glass and Steel My W…" at bounding box center [615, 454] width 650 height 812
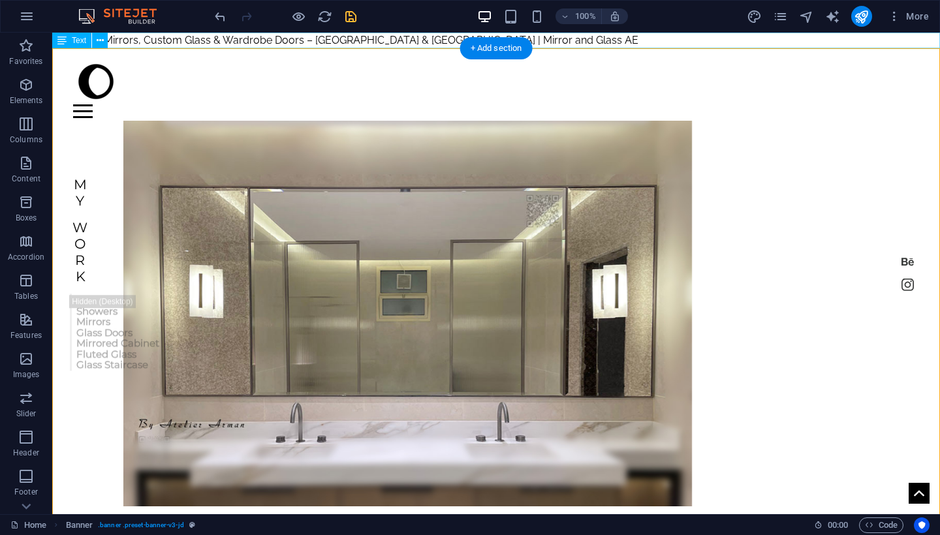
click at [326, 42] on div "Bathroom Mirrors, Custom Glass & Wardrobe Doors – [GEOGRAPHIC_DATA] & [GEOGRAPH…" at bounding box center [496, 41] width 888 height 16
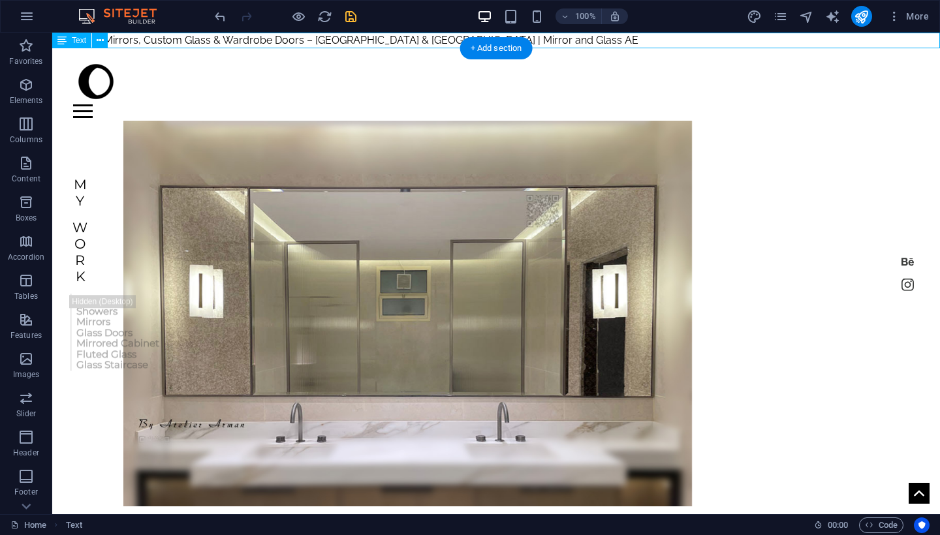
click at [326, 42] on div "Bathroom Mirrors, Custom Glass & Wardrobe Doors – [GEOGRAPHIC_DATA] & [GEOGRAPH…" at bounding box center [496, 41] width 888 height 16
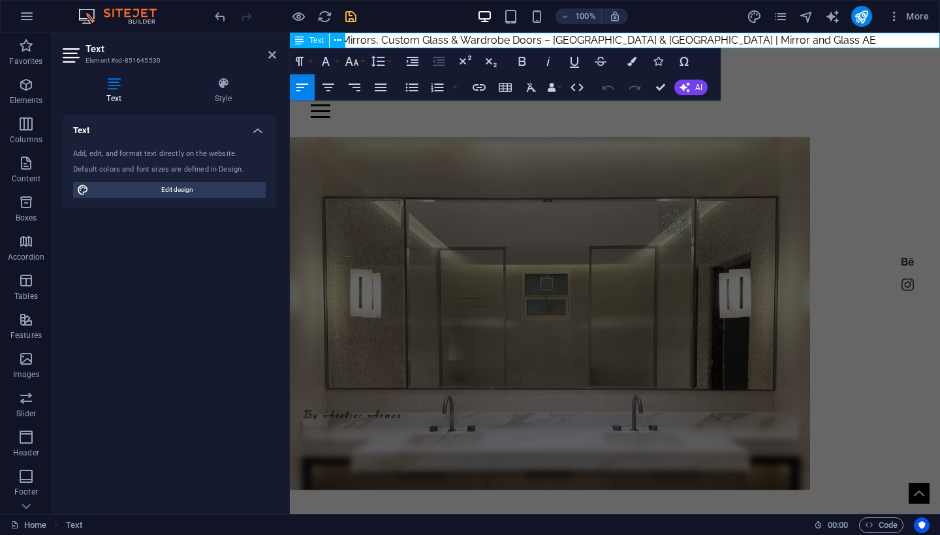
click at [356, 39] on span "Bathroom Mirrors, Custom Glass & Wardrobe Doors – [GEOGRAPHIC_DATA] & [GEOGRAPH…" at bounding box center [583, 40] width 586 height 12
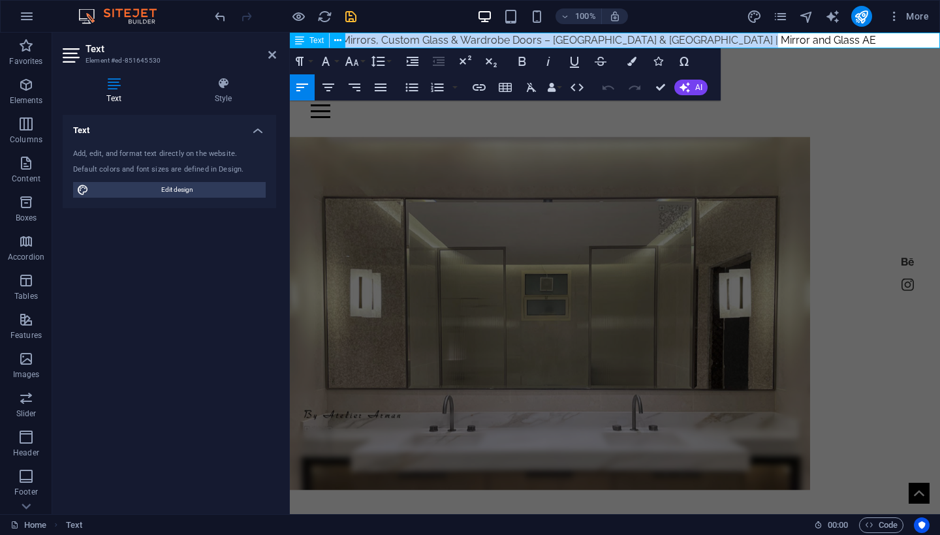
click at [356, 39] on span "Bathroom Mirrors, Custom Glass & Wardrobe Doors – [GEOGRAPHIC_DATA] & [GEOGRAPH…" at bounding box center [583, 40] width 586 height 12
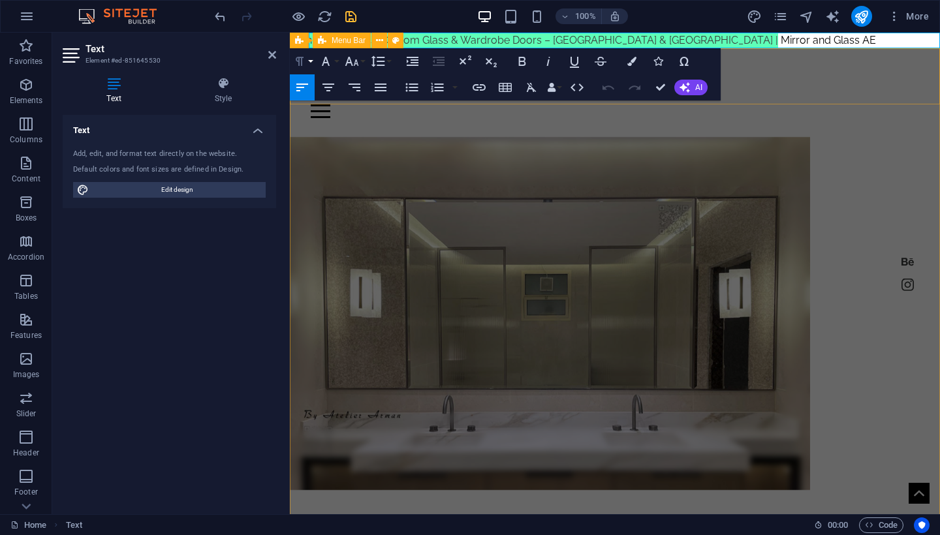
click at [310, 60] on button "Paragraph Format" at bounding box center [302, 61] width 25 height 26
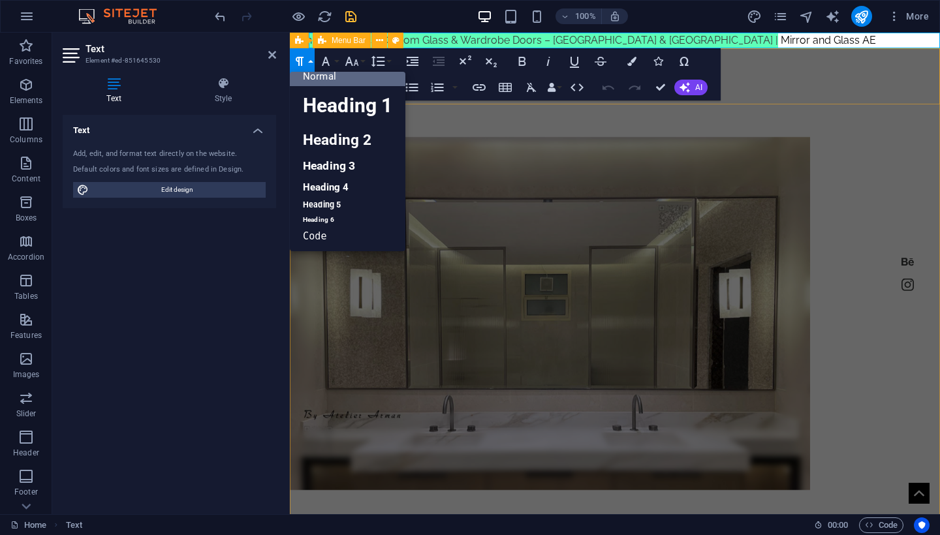
scroll to position [10, 0]
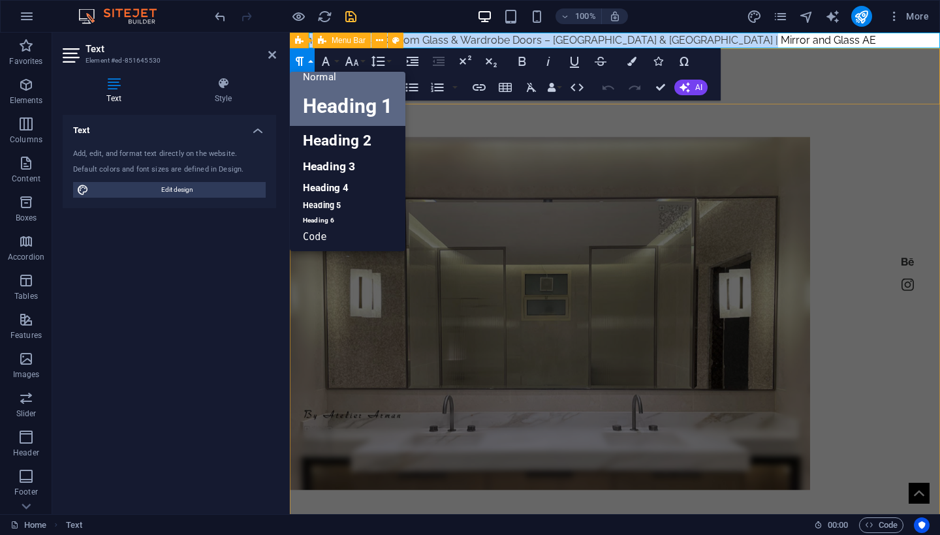
click at [329, 102] on link "Heading 1" at bounding box center [348, 106] width 116 height 39
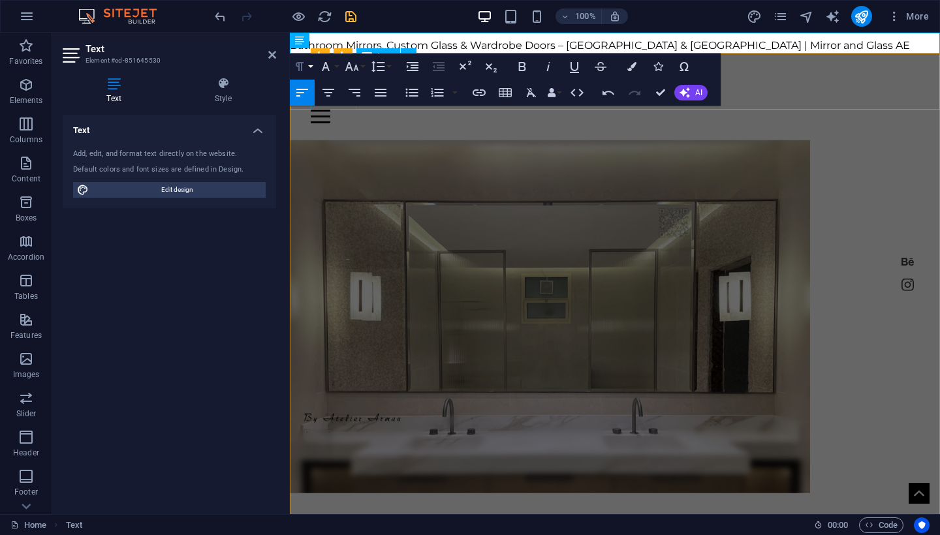
click at [308, 69] on button "Paragraph Format" at bounding box center [302, 67] width 25 height 26
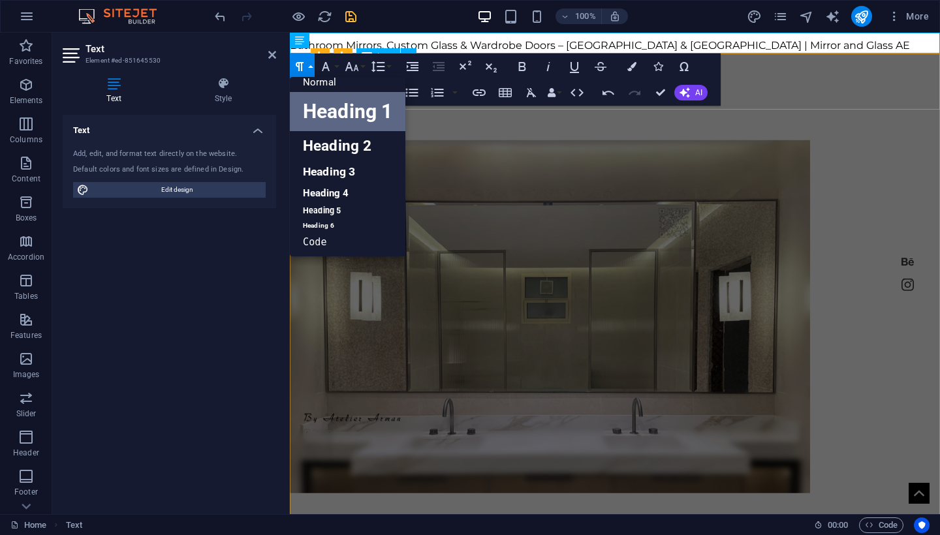
click at [377, 121] on link "Heading 1" at bounding box center [348, 111] width 116 height 39
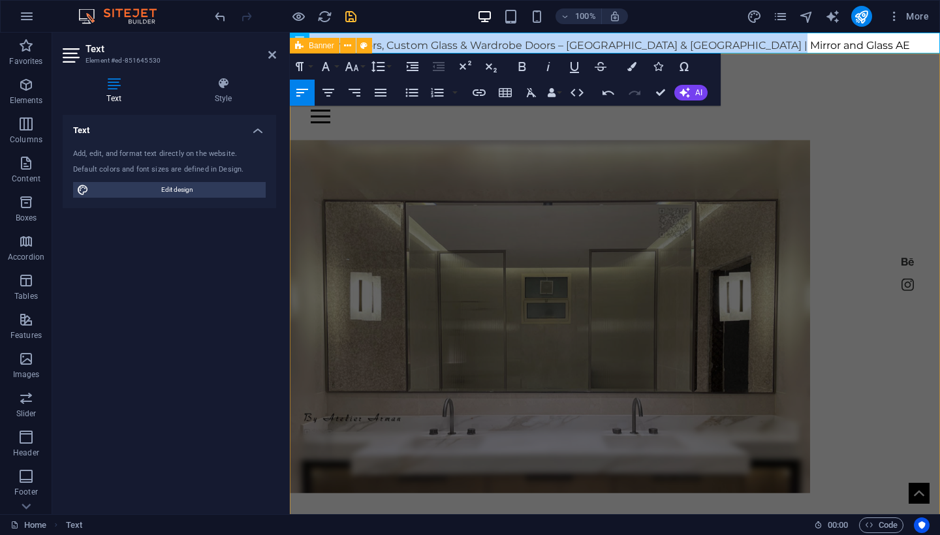
click at [434, 127] on div "Home shower About Contact Crafting Masterpieces in Mirror, Glass and Steel My W…" at bounding box center [615, 460] width 650 height 812
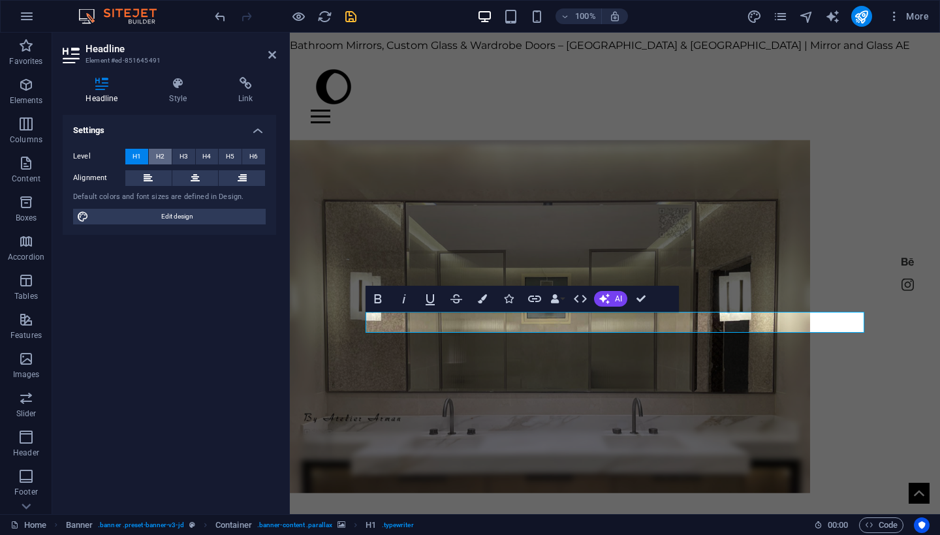
click at [160, 153] on span "H2" at bounding box center [160, 157] width 8 height 16
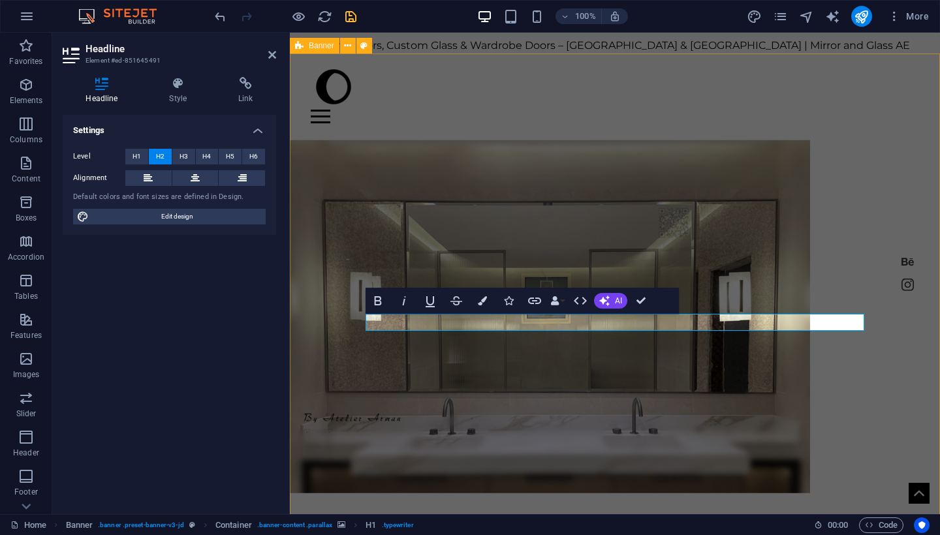
click at [433, 137] on div "Home shower About Contact Crafting Masterpieces in Mirror, Glass and Steel My W…" at bounding box center [615, 447] width 650 height 786
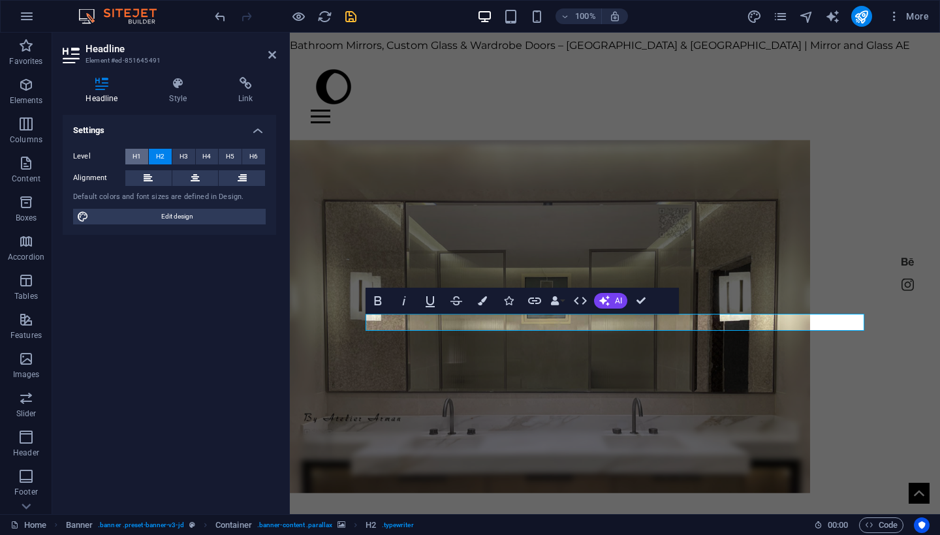
click at [134, 155] on span "H1" at bounding box center [137, 157] width 8 height 16
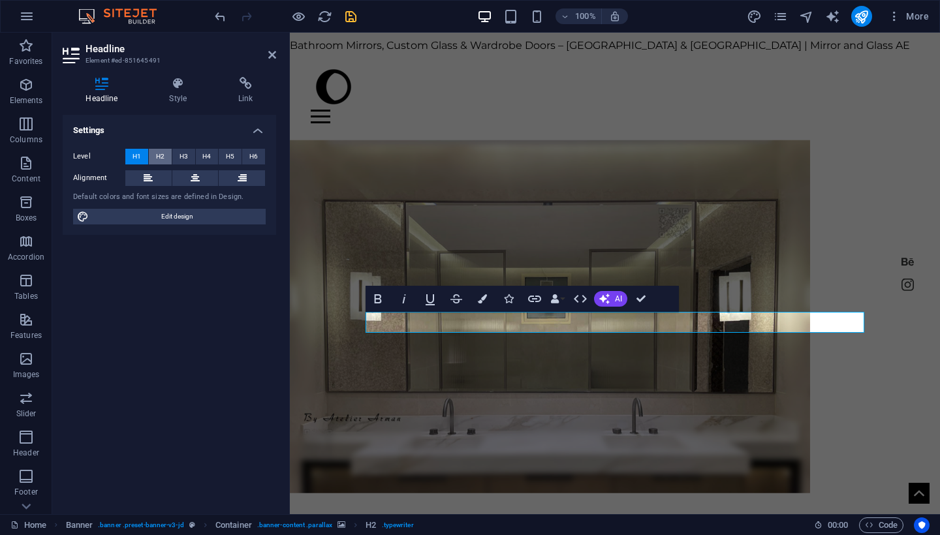
click at [156, 157] on span "H2" at bounding box center [160, 157] width 8 height 16
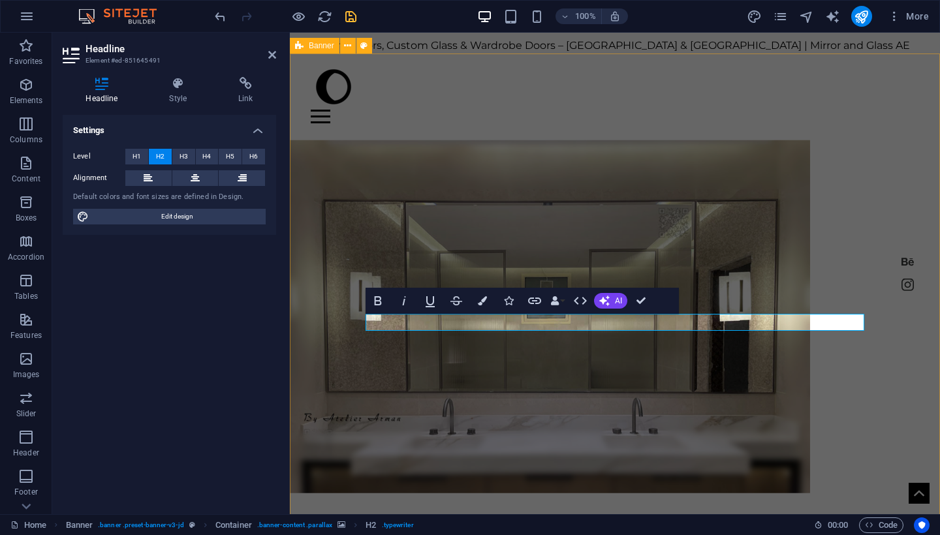
click at [311, 214] on div "Home shower About Contact Crafting Masterpieces in Mirror, Glass and Steel My W…" at bounding box center [615, 447] width 650 height 786
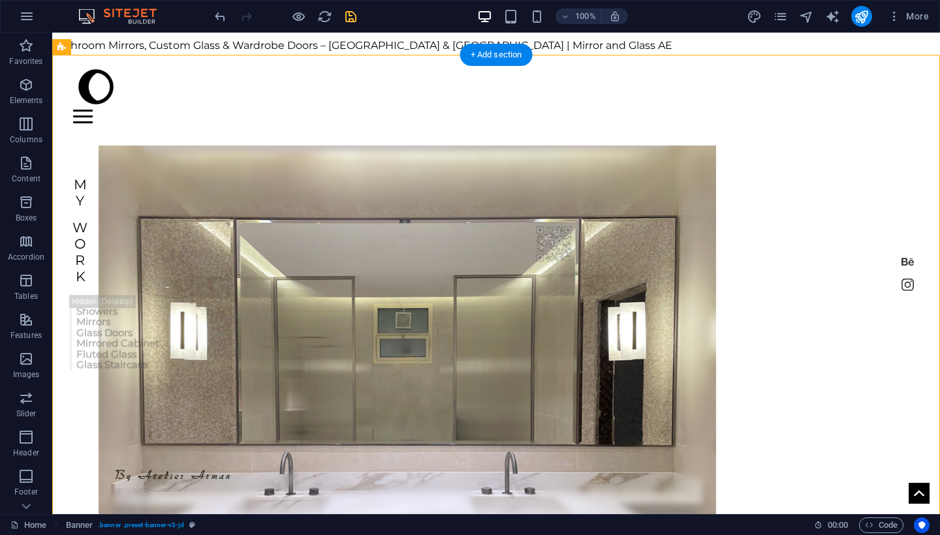
scroll to position [0, 0]
click at [343, 44] on div "Bathroom Mirrors, Custom Glass & Wardrobe Doors – [GEOGRAPHIC_DATA] & [GEOGRAPH…" at bounding box center [496, 43] width 888 height 21
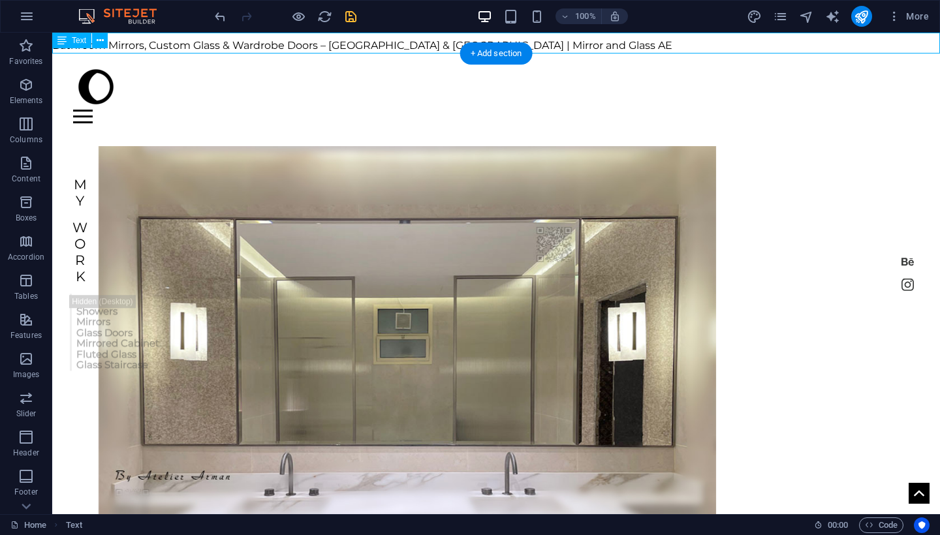
click at [343, 44] on div "Bathroom Mirrors, Custom Glass & Wardrobe Doors – [GEOGRAPHIC_DATA] & [GEOGRAPH…" at bounding box center [496, 43] width 888 height 21
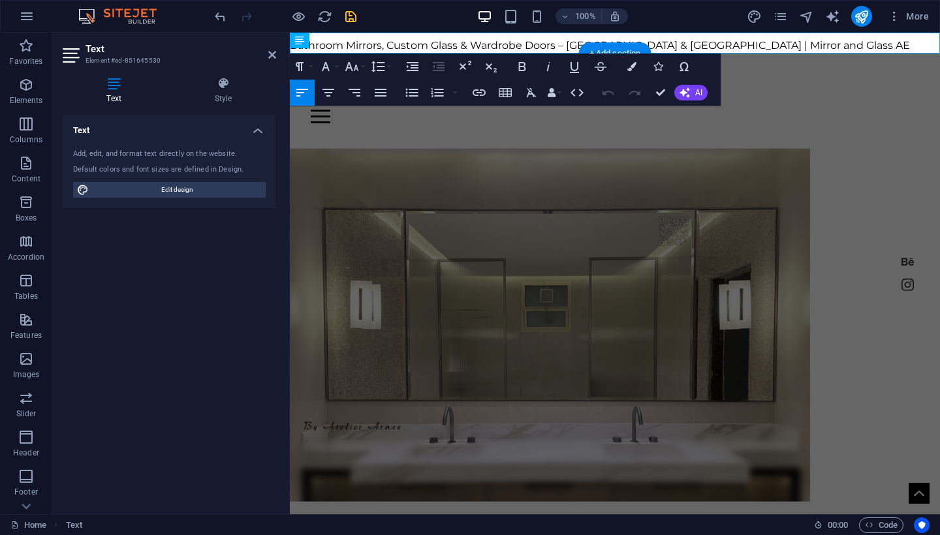
click at [373, 48] on span "Bathroom Mirrors, Custom Glass & Wardrobe Doors – [GEOGRAPHIC_DATA] & [GEOGRAPH…" at bounding box center [600, 45] width 620 height 12
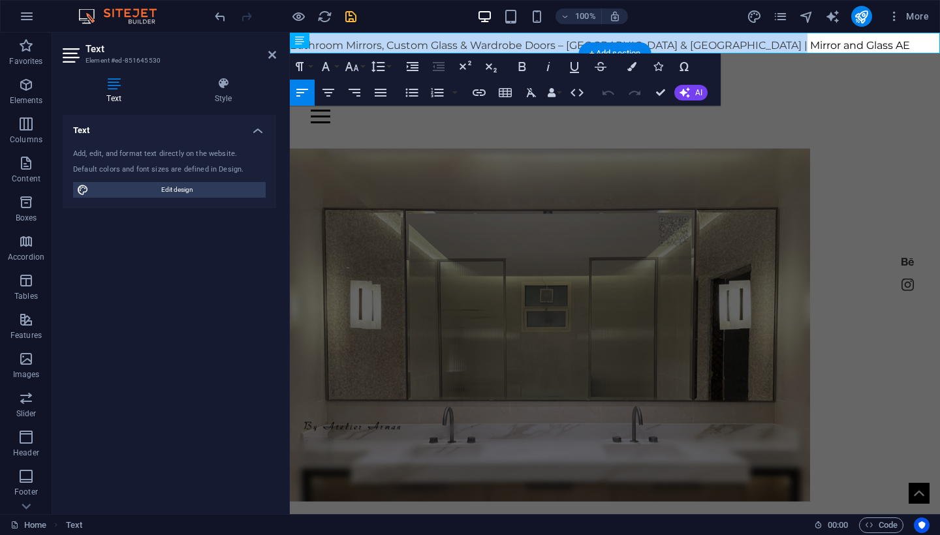
click at [373, 48] on span "Bathroom Mirrors, Custom Glass & Wardrobe Doors – [GEOGRAPHIC_DATA] & [GEOGRAPH…" at bounding box center [600, 45] width 620 height 12
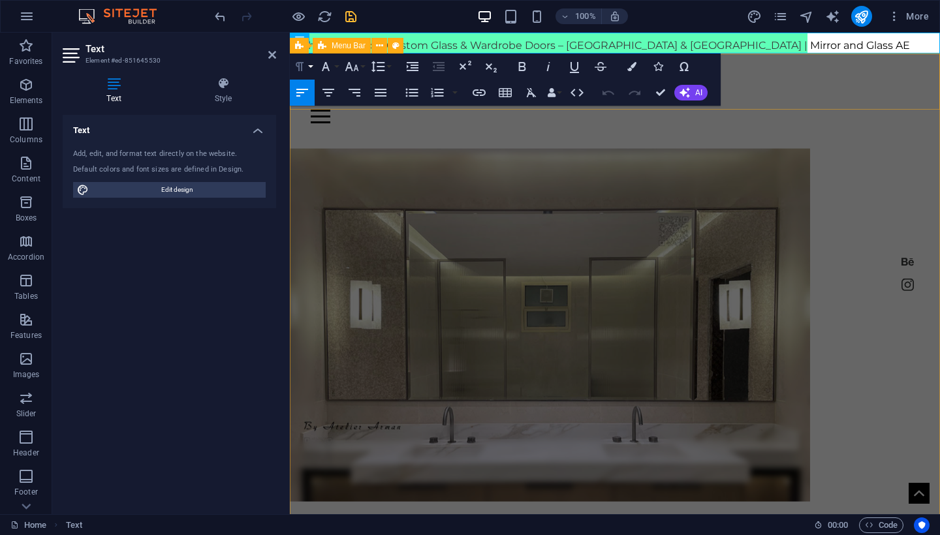
click at [307, 67] on icon "button" at bounding box center [300, 67] width 16 height 16
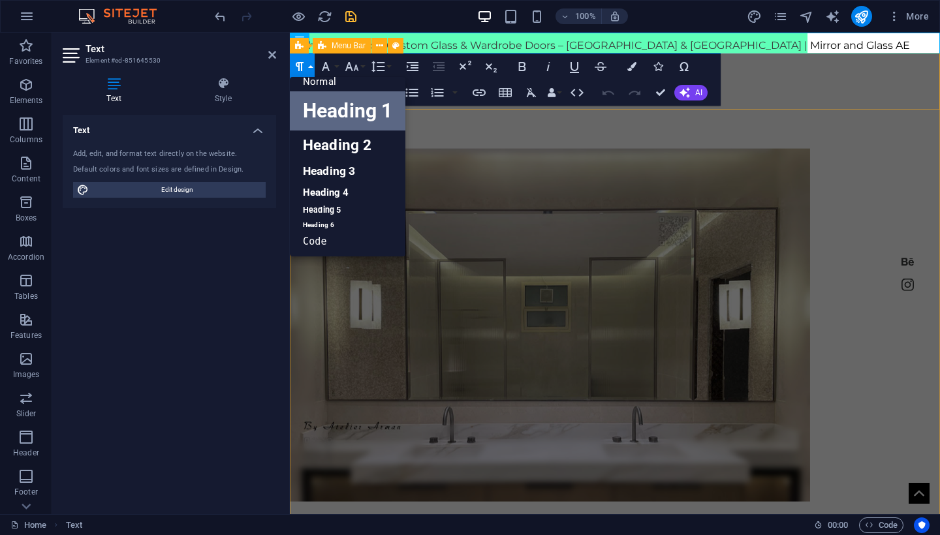
scroll to position [10, 0]
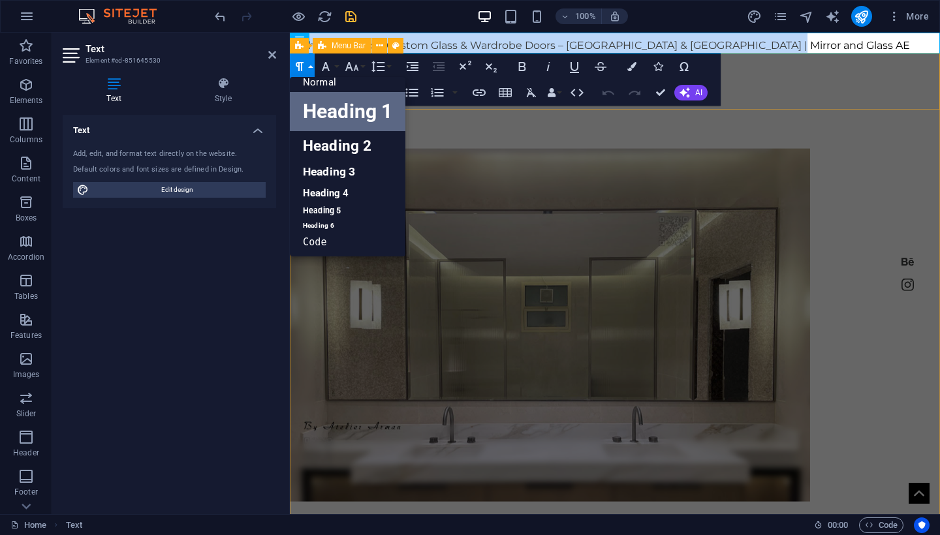
click at [318, 106] on link "Heading 1" at bounding box center [348, 111] width 116 height 39
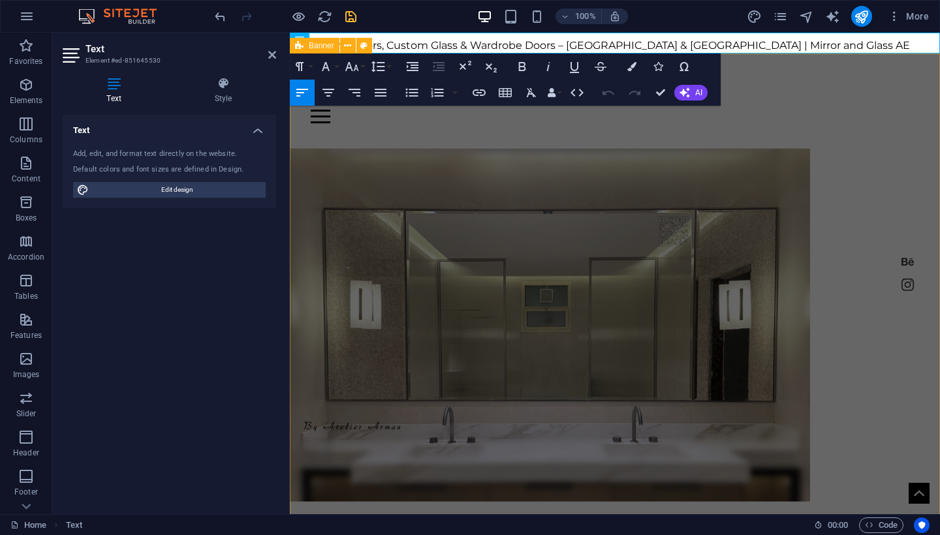
click at [425, 129] on div "Home shower About Contact Crafting Masterpieces in Mirror, Glass and Steel My W…" at bounding box center [615, 447] width 650 height 786
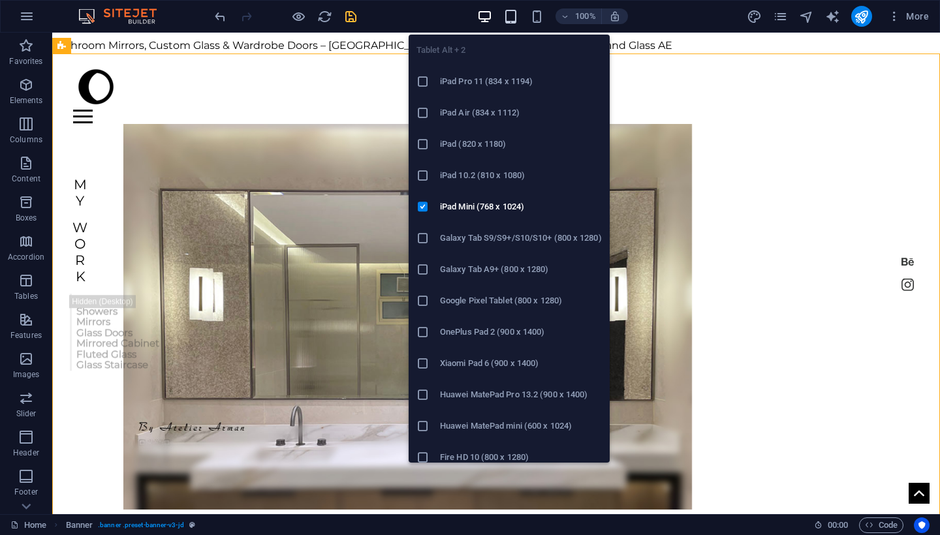
click at [512, 20] on icon "button" at bounding box center [510, 16] width 15 height 15
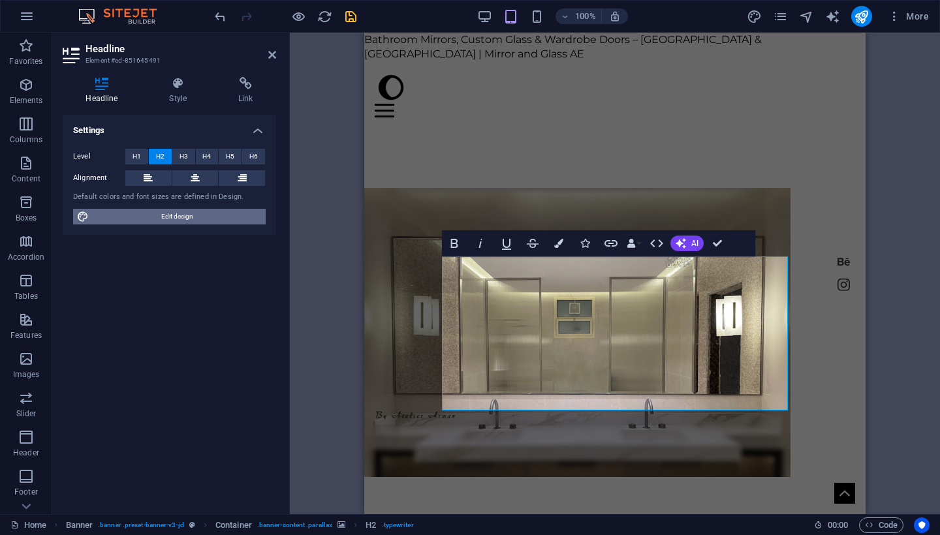
drag, startPoint x: 202, startPoint y: 221, endPoint x: 58, endPoint y: 285, distance: 157.5
click at [202, 221] on span "Edit design" at bounding box center [177, 217] width 169 height 16
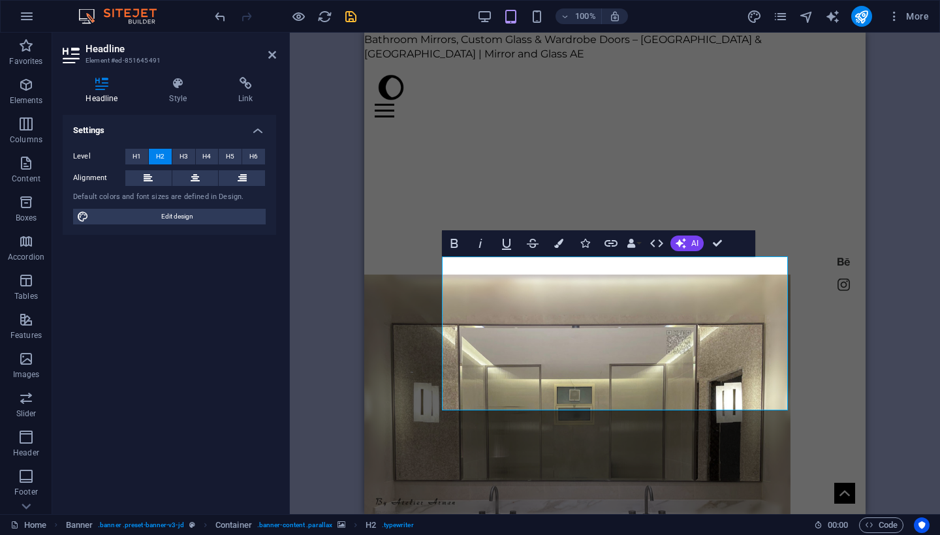
select select "px"
select select "300"
select select "rem"
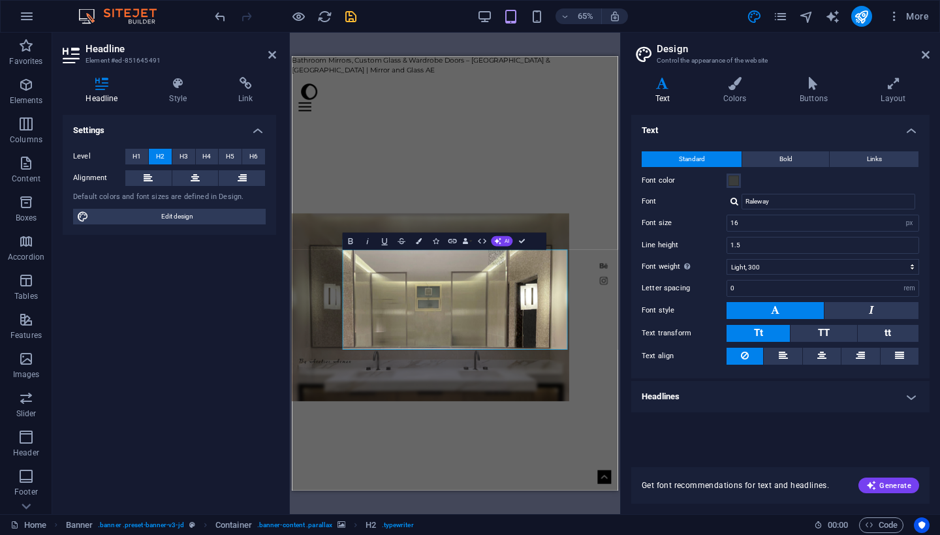
click at [693, 392] on h4 "Headlines" at bounding box center [780, 396] width 298 height 31
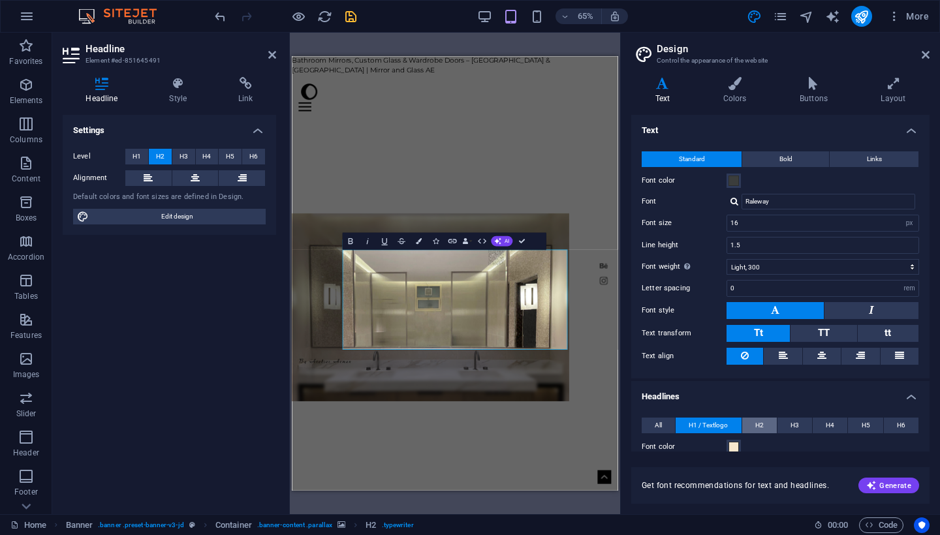
click at [759, 424] on span "H2" at bounding box center [759, 426] width 8 height 16
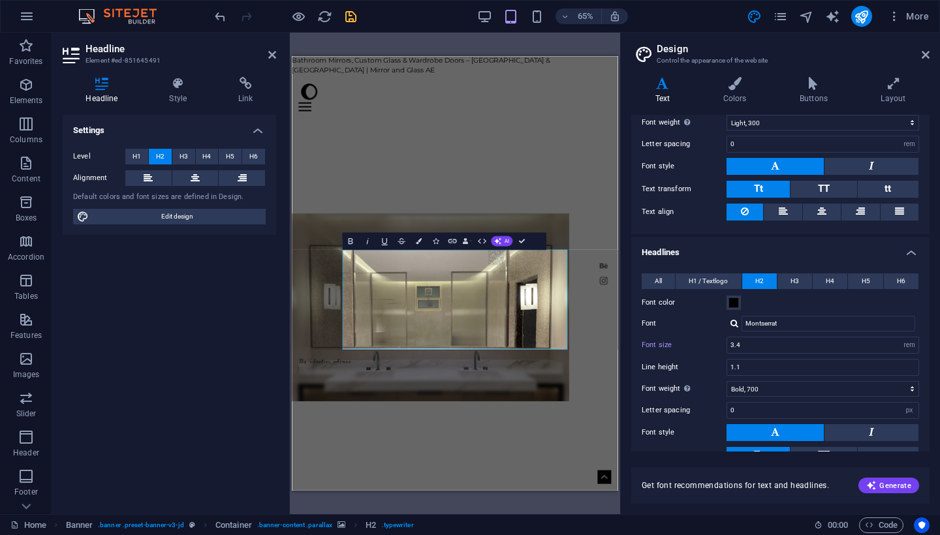
scroll to position [184, 0]
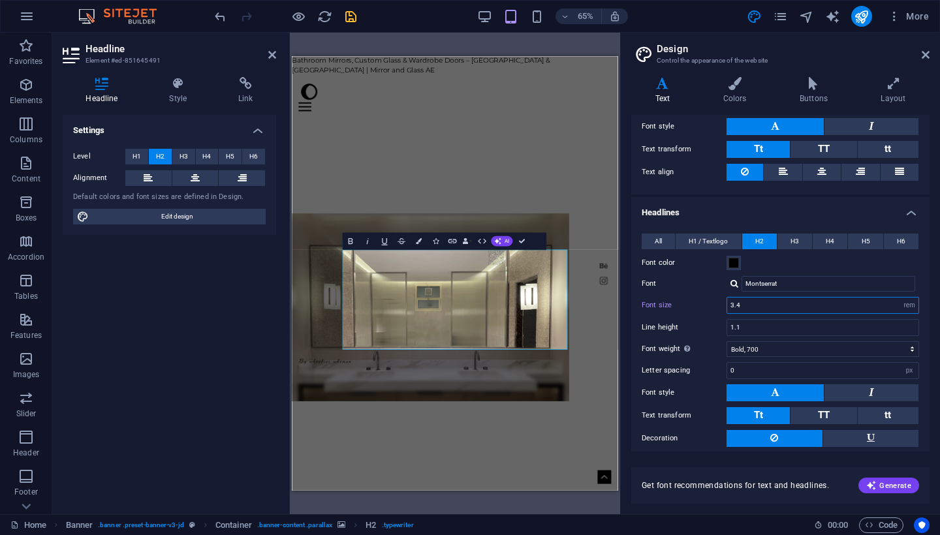
click at [729, 308] on input "3.4" at bounding box center [822, 306] width 191 height 16
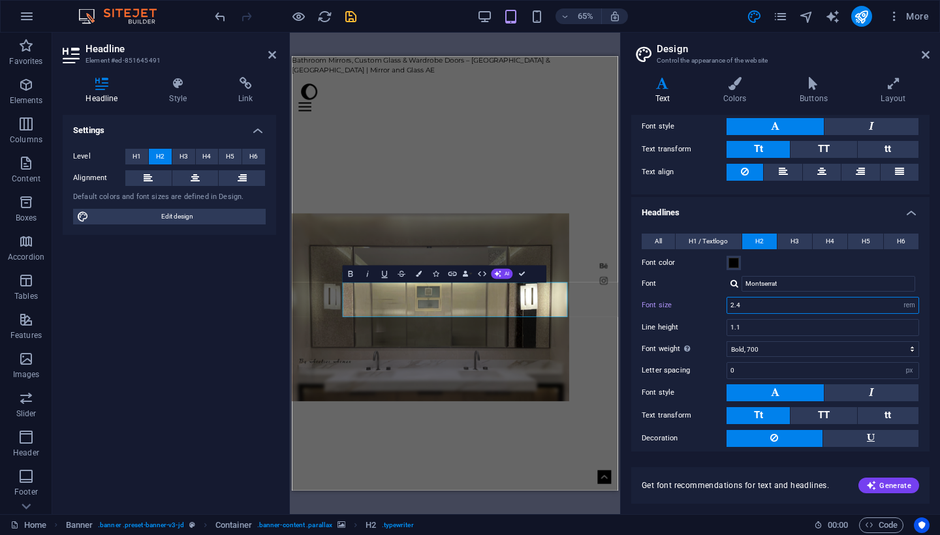
drag, startPoint x: 733, startPoint y: 304, endPoint x: 724, endPoint y: 304, distance: 8.5
click at [724, 304] on div "Font size 2.4 rem px em %" at bounding box center [781, 305] width 278 height 17
type input "1.4"
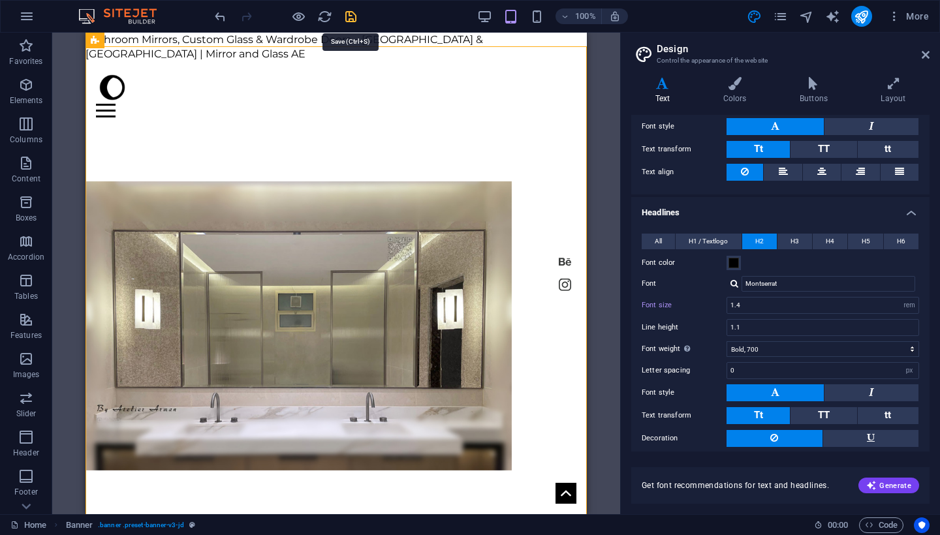
click at [357, 19] on icon "save" at bounding box center [350, 16] width 15 height 15
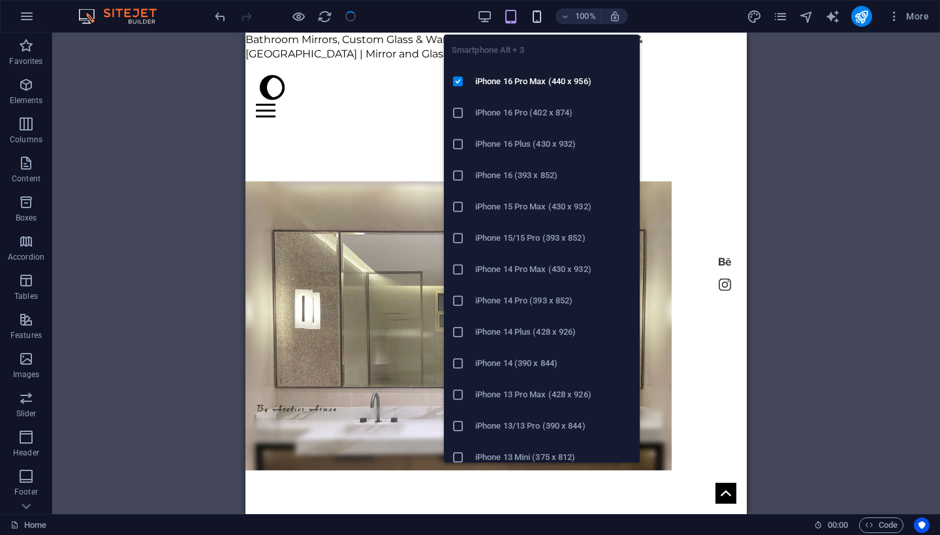
click at [539, 21] on icon "button" at bounding box center [537, 16] width 15 height 15
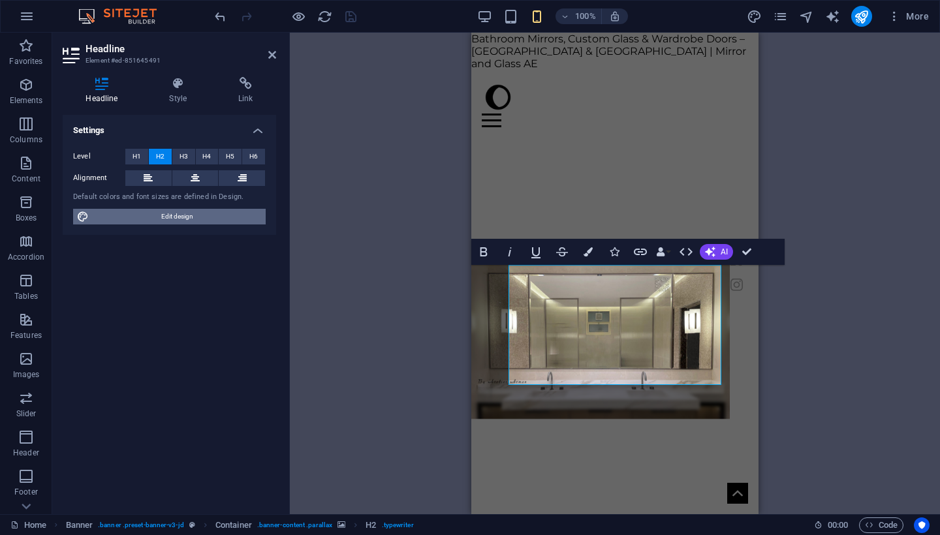
click at [230, 216] on span "Edit design" at bounding box center [177, 217] width 169 height 16
select select "px"
select select "300"
select select "rem"
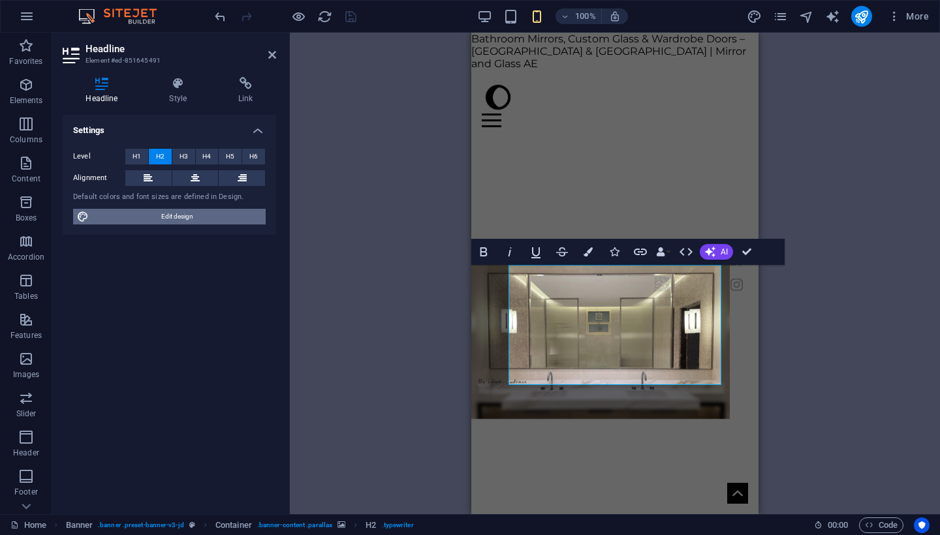
select select "700"
select select "px"
select select "rem"
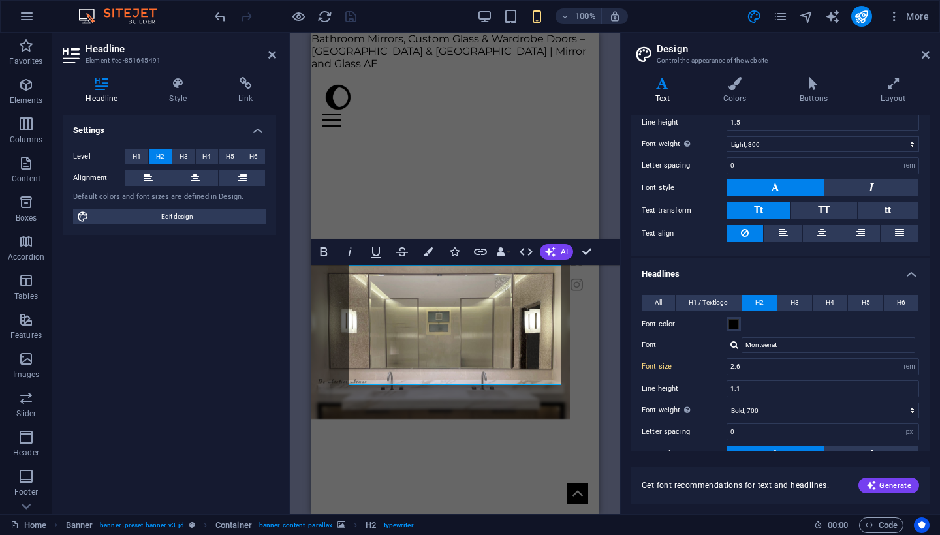
scroll to position [127, 0]
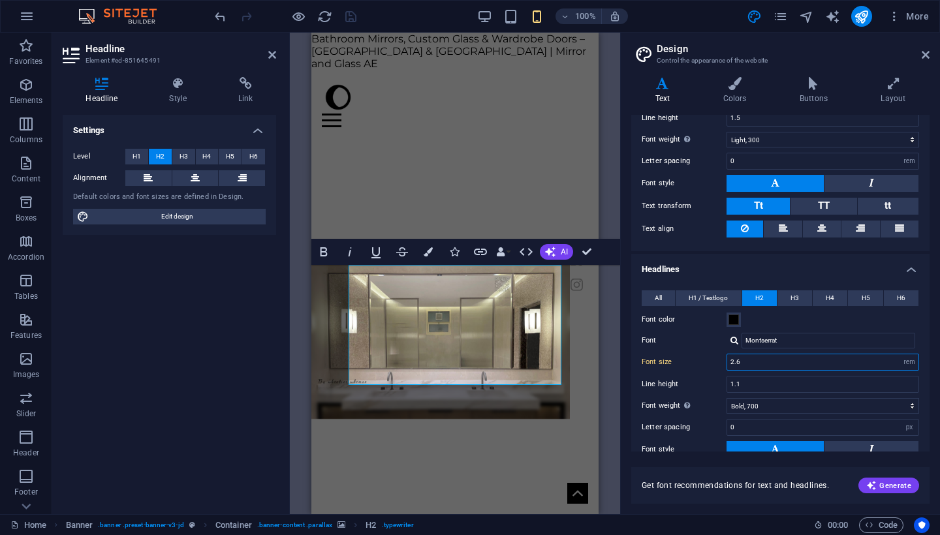
click at [735, 364] on input "2.6" at bounding box center [822, 363] width 191 height 16
drag, startPoint x: 740, startPoint y: 364, endPoint x: 729, endPoint y: 363, distance: 11.8
click at [729, 363] on input "2.6" at bounding box center [822, 363] width 191 height 16
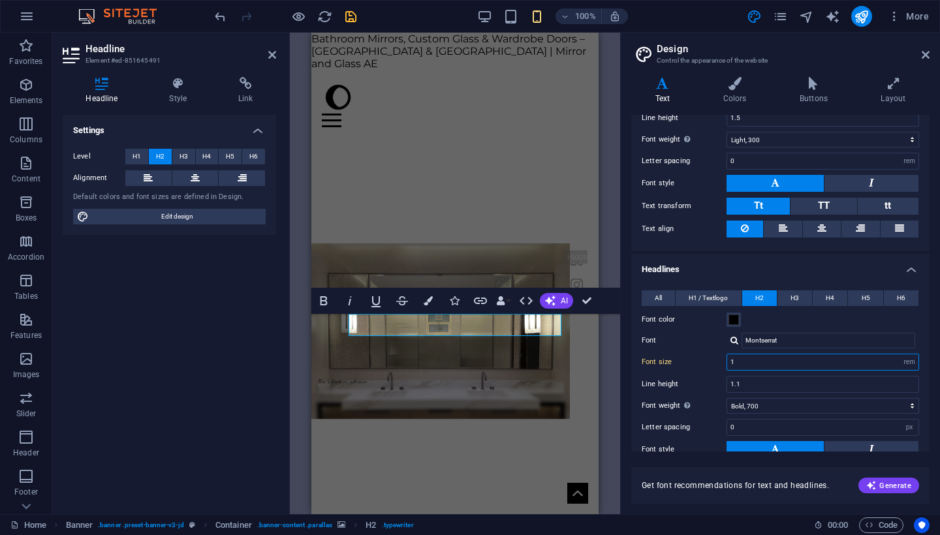
drag, startPoint x: 744, startPoint y: 362, endPoint x: 720, endPoint y: 358, distance: 24.4
click at [720, 358] on div "Font size 1 rem px em %" at bounding box center [781, 362] width 278 height 17
type input "0"
type input "0.6"
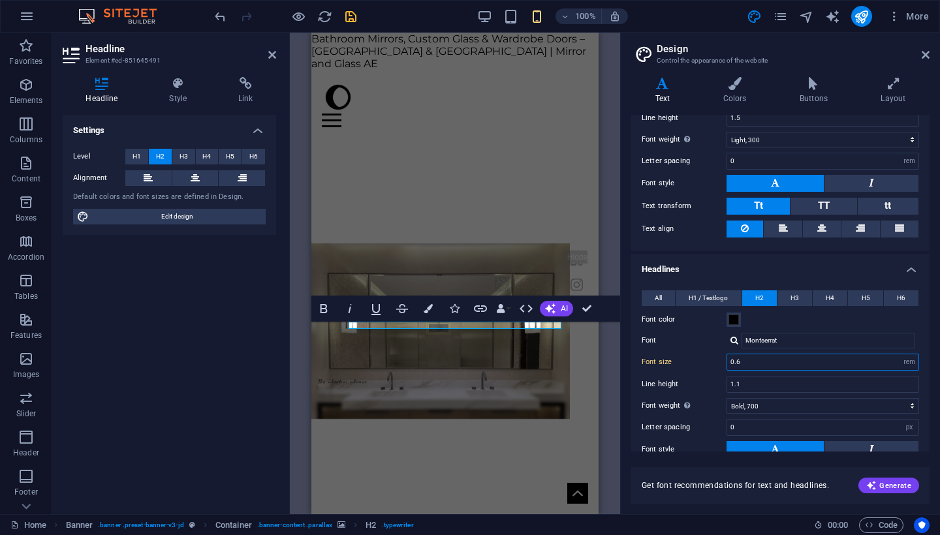
click at [746, 364] on input "0.6" at bounding box center [822, 363] width 191 height 16
type input "0.7"
click at [564, 424] on figure at bounding box center [440, 331] width 259 height 387
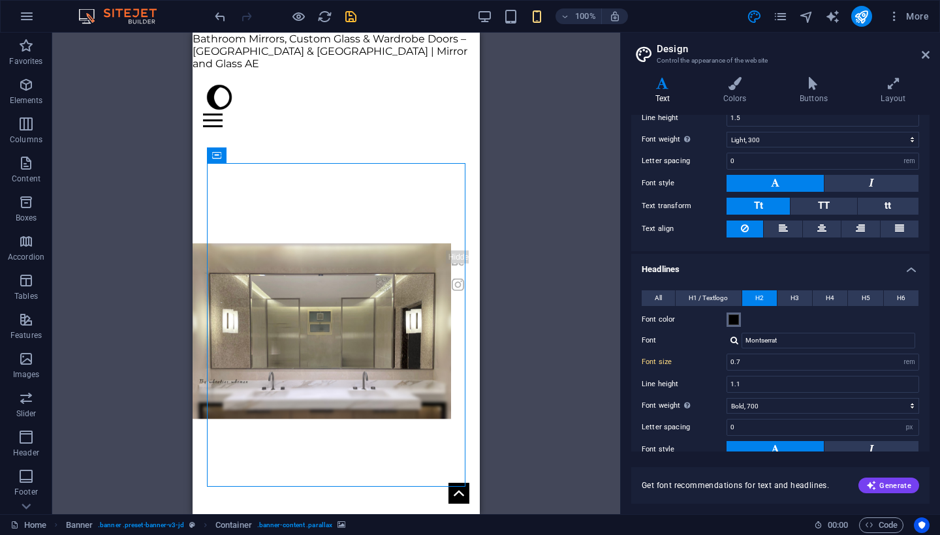
click at [732, 323] on span at bounding box center [734, 320] width 10 height 10
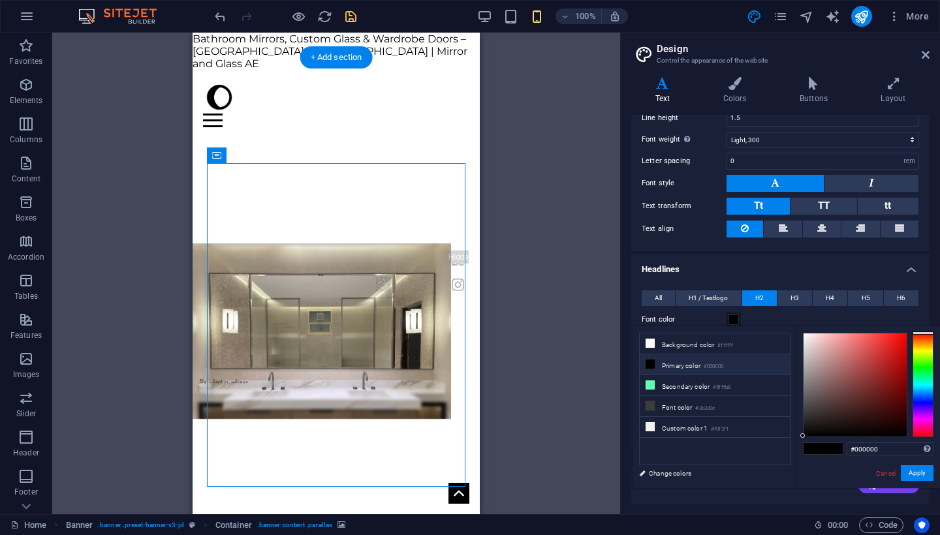
click at [245, 292] on figure at bounding box center [322, 331] width 259 height 387
drag, startPoint x: 816, startPoint y: 410, endPoint x: 797, endPoint y: 354, distance: 59.3
click at [797, 354] on div "#cbcbcb Supported formats #0852ed rgb(8, 82, 237) rgba(8, 82, 237, 90%) hsv(221…" at bounding box center [868, 501] width 144 height 351
click at [763, 456] on ul "Background color #ffffff Primary color #000000 Secondary color #5fffb8 Font col…" at bounding box center [714, 399] width 151 height 133
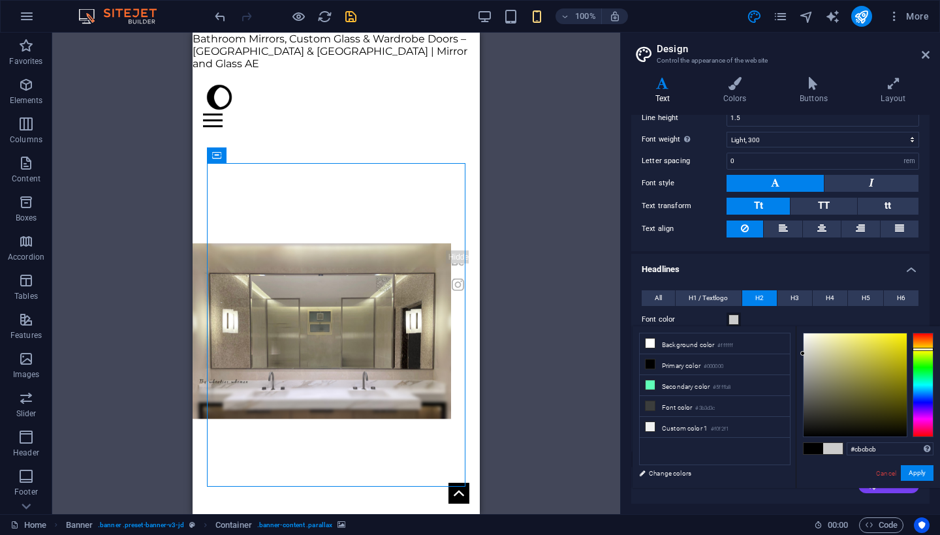
click at [926, 348] on div at bounding box center [923, 385] width 21 height 104
type input "#fffbe0"
drag, startPoint x: 816, startPoint y: 347, endPoint x: 816, endPoint y: 326, distance: 20.9
click at [816, 326] on div "#fffbe0 Supported formats #0852ed rgb(8, 82, 237) rgba(8, 82, 237, 90%) hsv(221…" at bounding box center [868, 501] width 144 height 351
click at [912, 473] on button "Apply" at bounding box center [917, 474] width 33 height 16
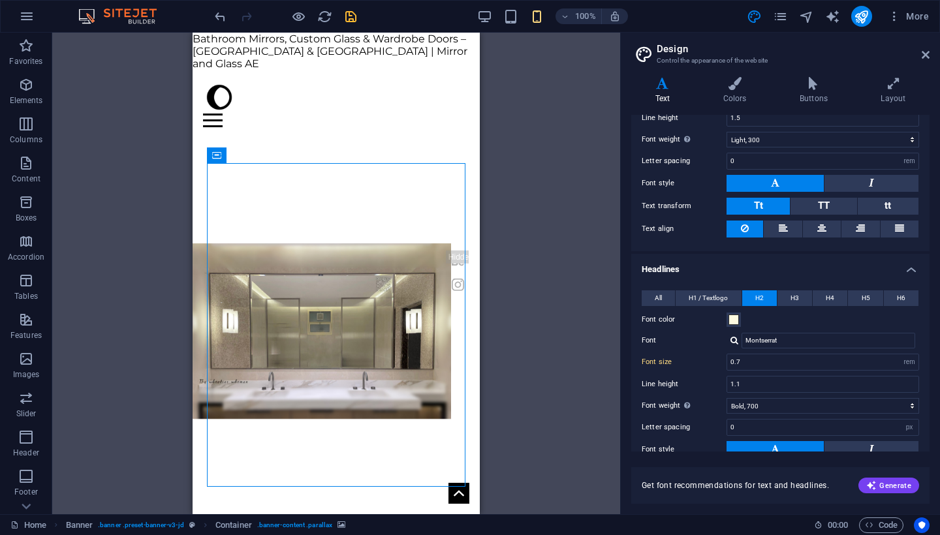
click at [569, 430] on div "H2 Banner Container Banner Menu Bar Container Text Preset Container Container H…" at bounding box center [336, 274] width 568 height 482
click at [351, 21] on icon "save" at bounding box center [350, 16] width 15 height 15
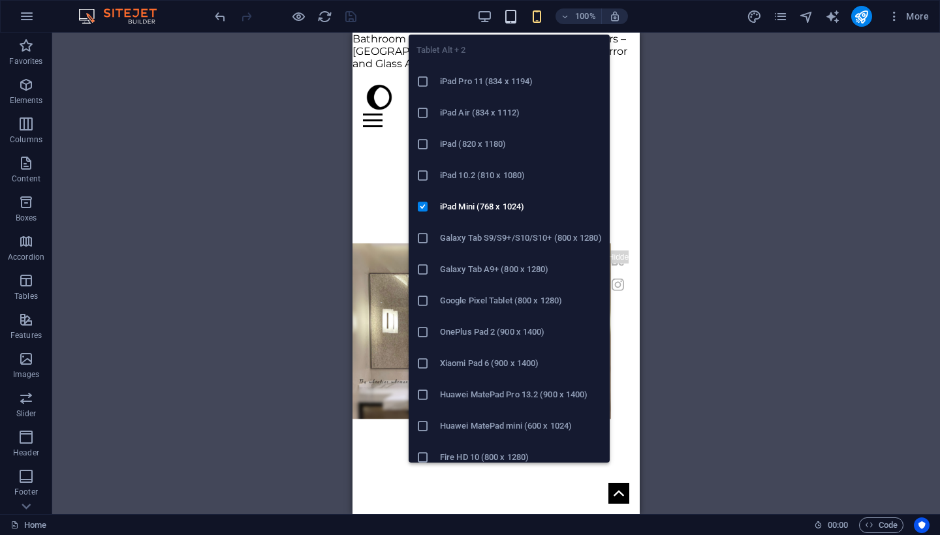
click at [514, 18] on icon "button" at bounding box center [510, 16] width 15 height 15
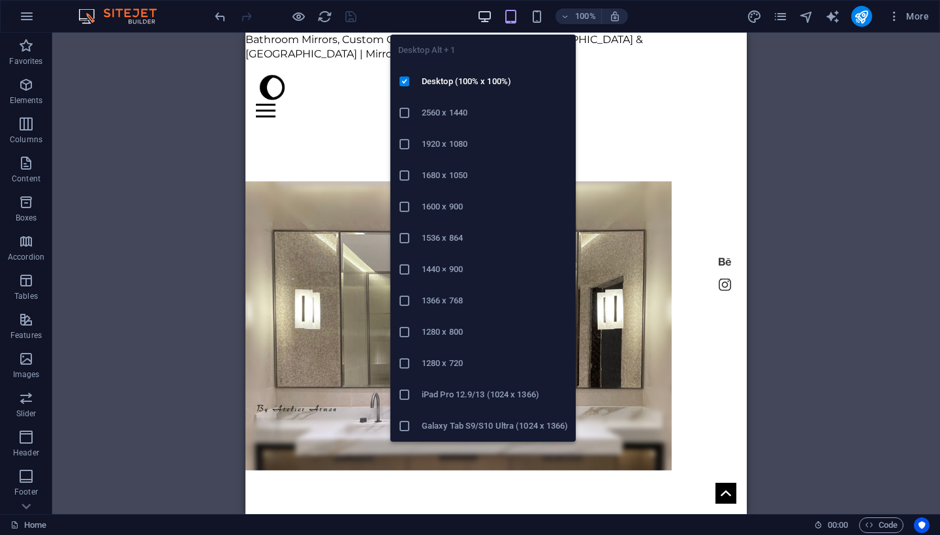
click at [490, 15] on icon "button" at bounding box center [484, 16] width 15 height 15
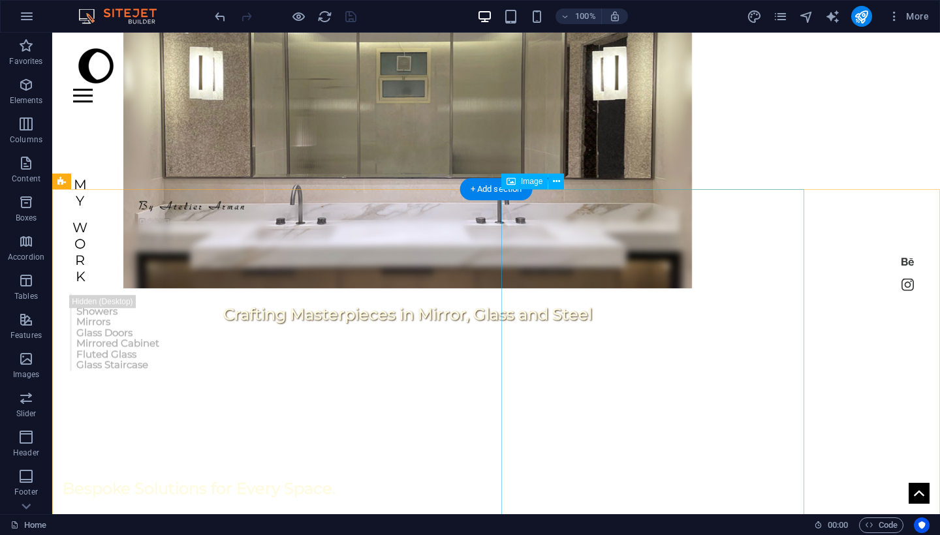
scroll to position [347, 0]
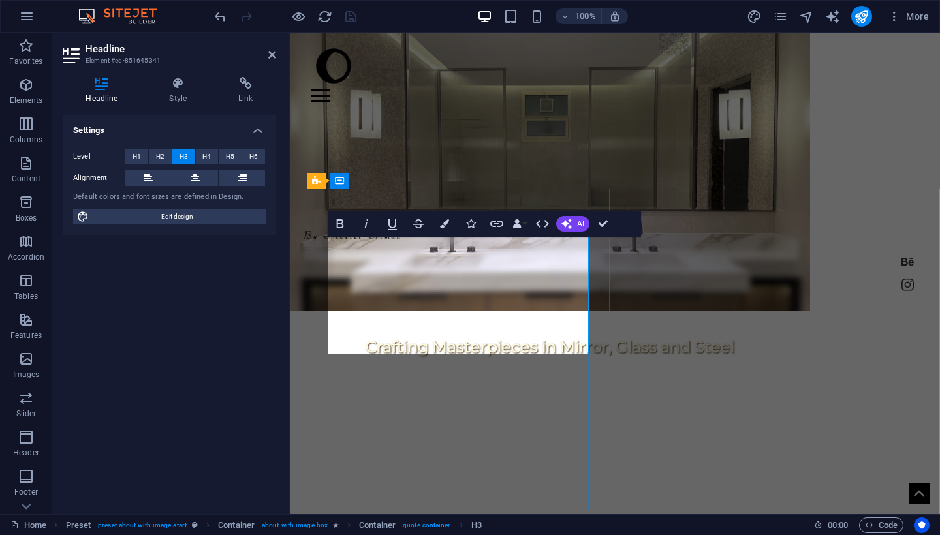
drag, startPoint x: 366, startPoint y: 338, endPoint x: 317, endPoint y: 338, distance: 49.0
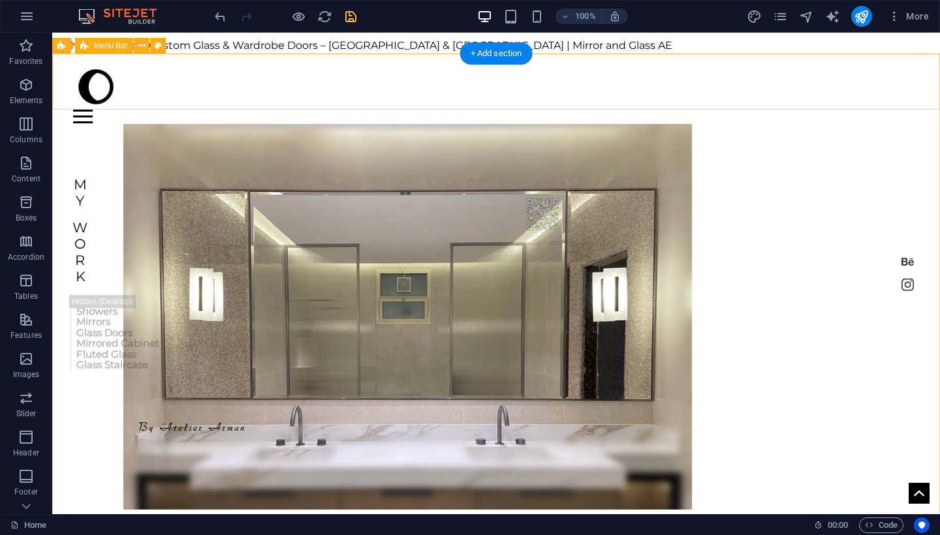
scroll to position [0, 0]
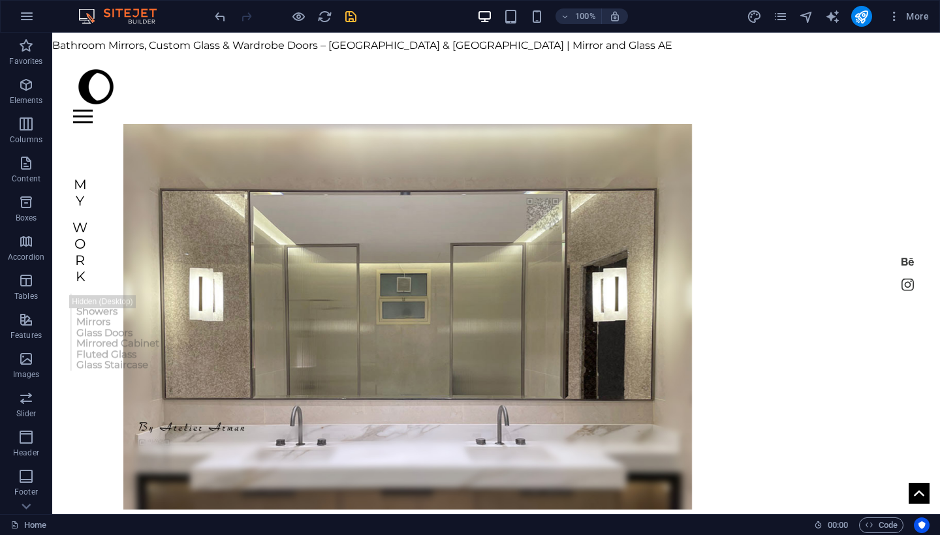
click at [355, 21] on icon "save" at bounding box center [350, 16] width 15 height 15
click at [413, 46] on div "Bathroom Mirrors, Custom Glass & Wardrobe Doors – [GEOGRAPHIC_DATA] & [GEOGRAPH…" at bounding box center [496, 43] width 888 height 21
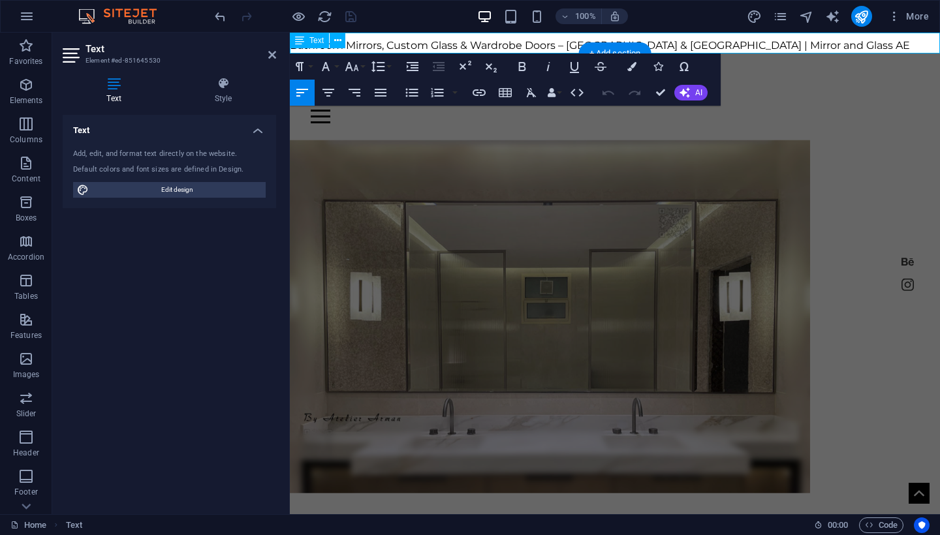
click at [443, 46] on span "Bathroom Mirrors, Custom Glass & Wardrobe Doors – [GEOGRAPHIC_DATA] & [GEOGRAPH…" at bounding box center [600, 45] width 620 height 12
drag, startPoint x: 523, startPoint y: 42, endPoint x: 831, endPoint y: 101, distance: 313.2
click at [523, 42] on span "Bathroom Mirrors, Custom Glass & Wardrobe Doors – [GEOGRAPHIC_DATA] & [GEOGRAPH…" at bounding box center [600, 45] width 620 height 12
click at [688, 143] on div "Home shower About Contact Crafting Masterpieces in Mirror, Glass and Steel My W…" at bounding box center [615, 447] width 650 height 786
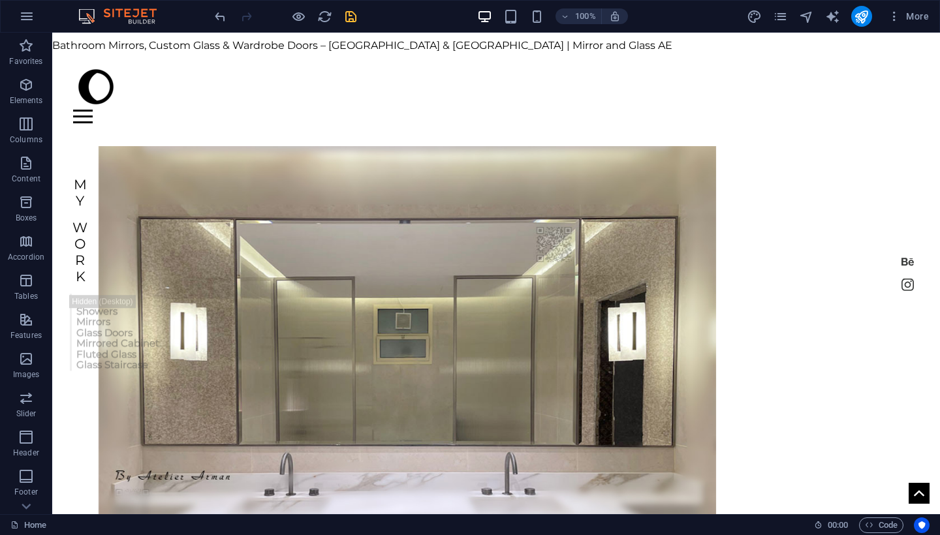
click at [358, 16] on icon "save" at bounding box center [350, 16] width 15 height 15
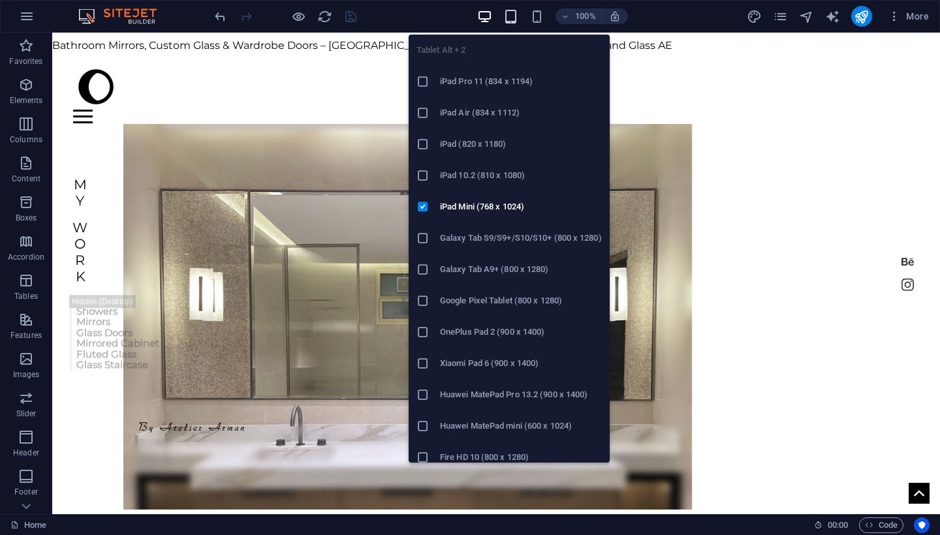
click at [511, 16] on icon "button" at bounding box center [510, 16] width 15 height 15
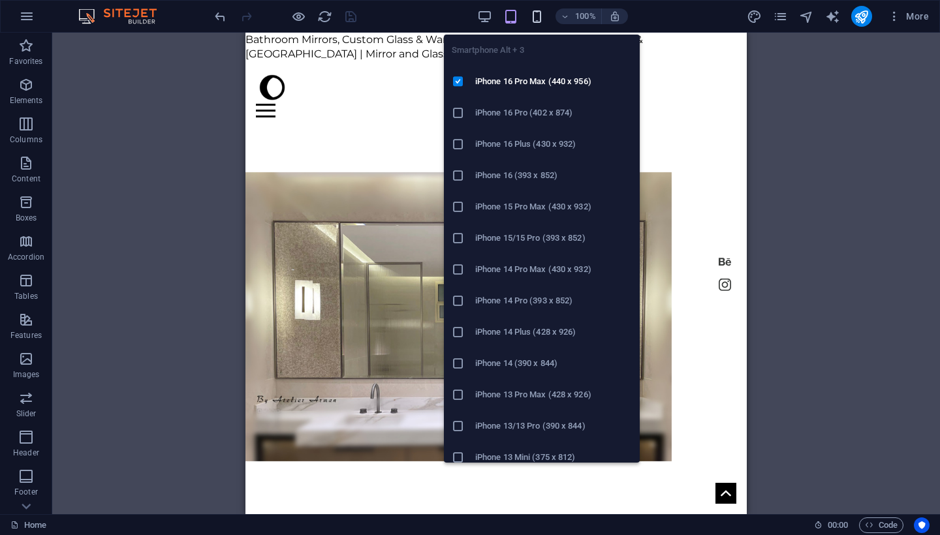
click at [536, 16] on icon "button" at bounding box center [537, 16] width 15 height 15
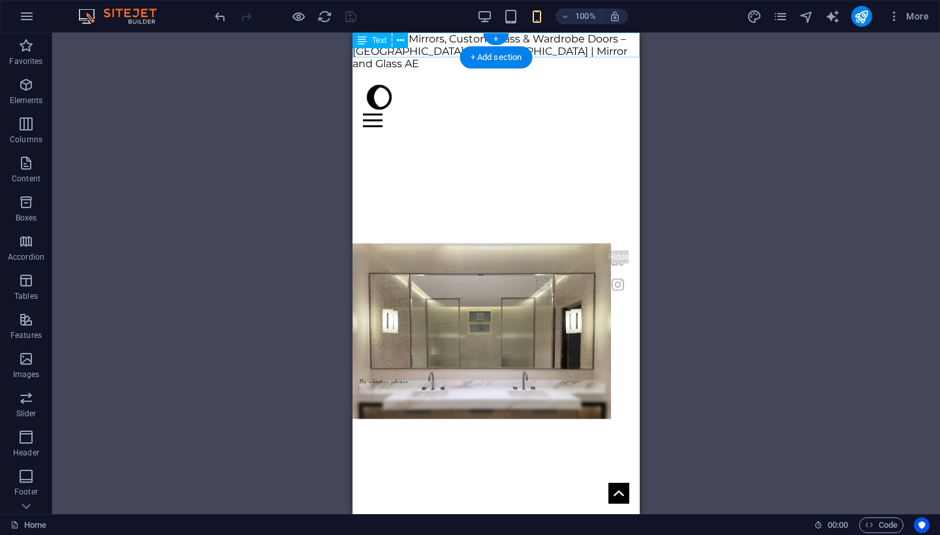
click at [422, 52] on div "Bathroom Mirrors, Custom Glass & Wardrobe Doors – [GEOGRAPHIC_DATA] & [GEOGRAPH…" at bounding box center [496, 52] width 287 height 38
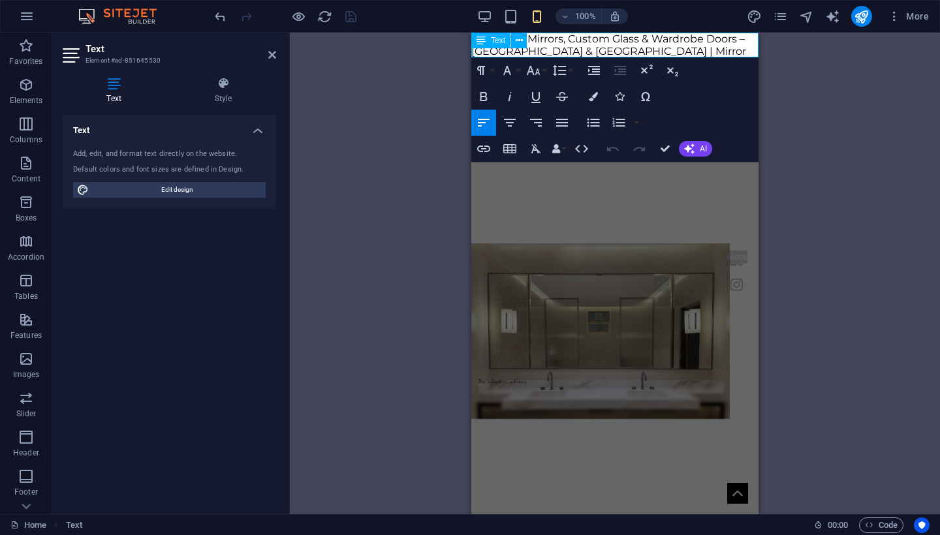
click at [571, 48] on span "Bathroom Mirrors, Custom Glass & Wardrobe Doors – [GEOGRAPHIC_DATA] & [GEOGRAPH…" at bounding box center [608, 51] width 275 height 37
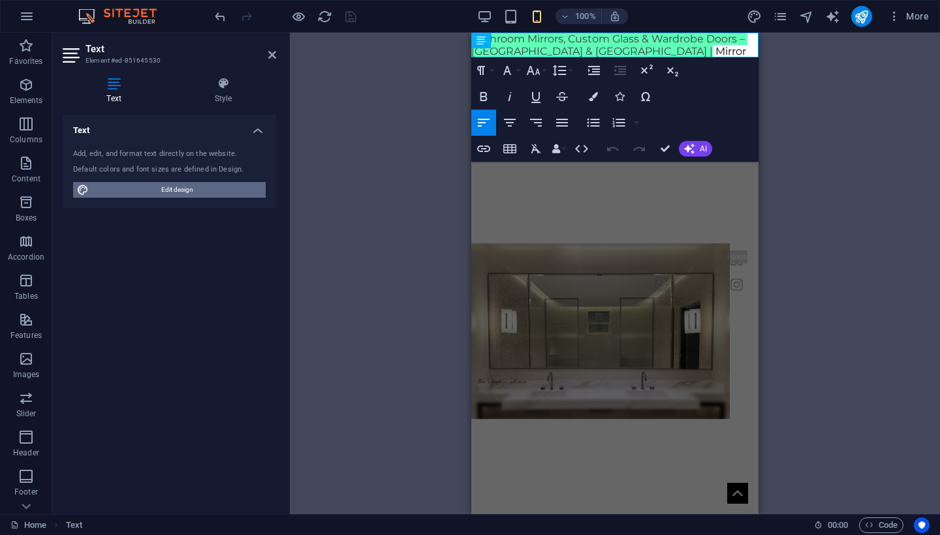
click at [242, 185] on span "Edit design" at bounding box center [177, 190] width 169 height 16
select select "px"
select select "300"
select select "rem"
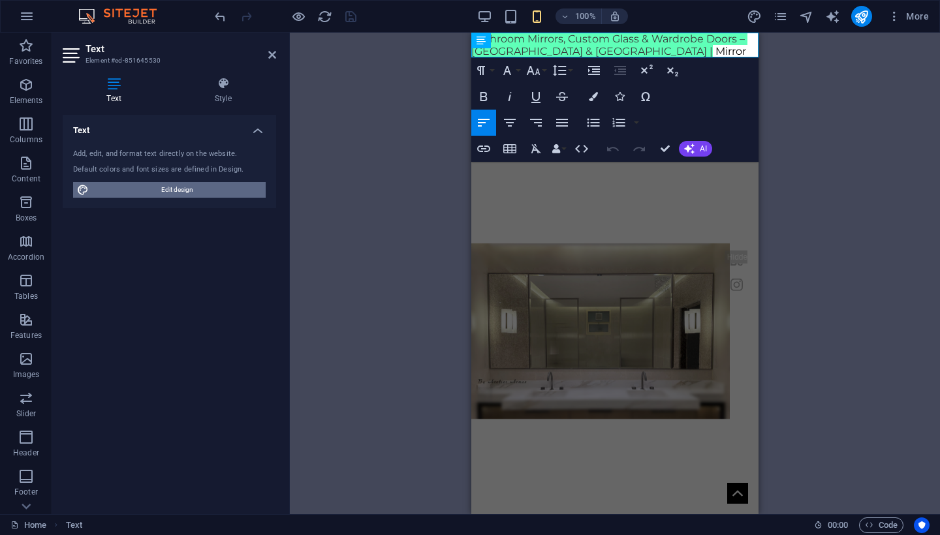
select select "700"
select select "px"
select select "rem"
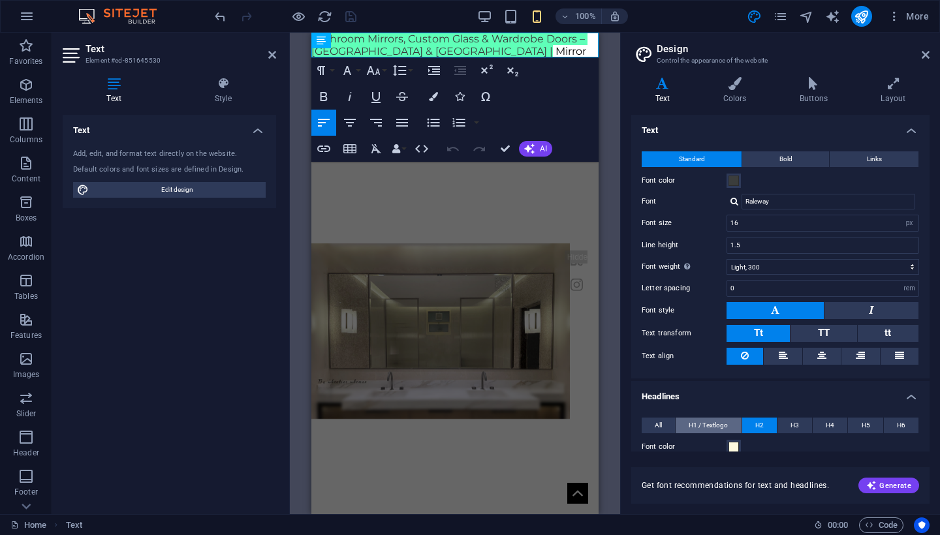
click at [698, 423] on span "H1 / Textlogo" at bounding box center [708, 426] width 39 height 16
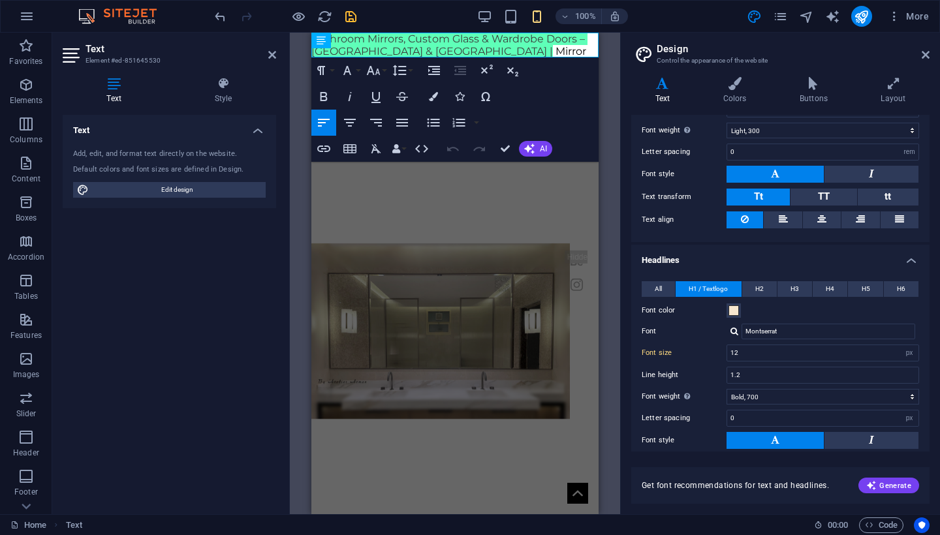
scroll to position [138, 0]
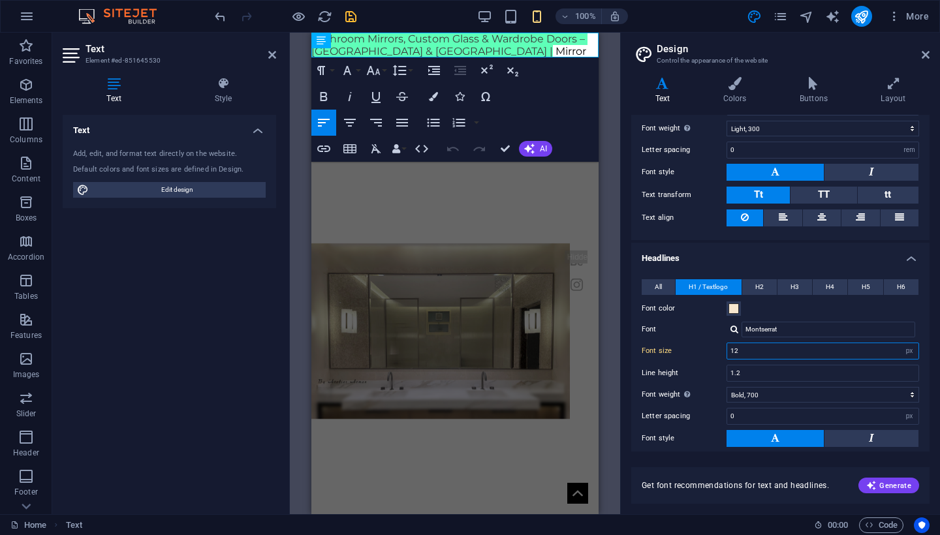
drag, startPoint x: 742, startPoint y: 353, endPoint x: 712, endPoint y: 353, distance: 30.0
click at [712, 353] on div "Font size 12 rem px em %" at bounding box center [781, 351] width 278 height 17
click at [755, 372] on input "1.2" at bounding box center [822, 374] width 191 height 16
click at [750, 356] on input "8" at bounding box center [822, 351] width 191 height 16
click at [708, 289] on span "H1 / Textlogo" at bounding box center [708, 287] width 39 height 16
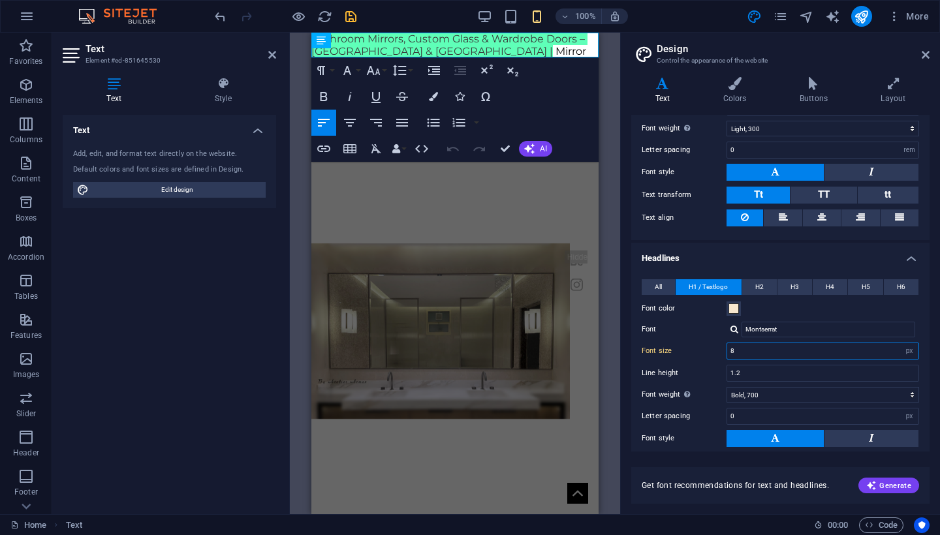
click at [748, 351] on input "8" at bounding box center [822, 351] width 191 height 16
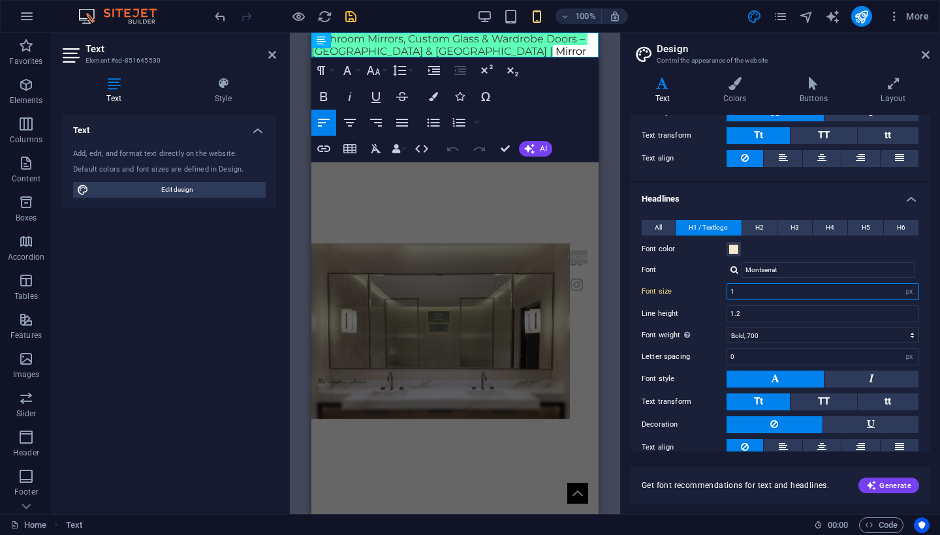
scroll to position [149, 0]
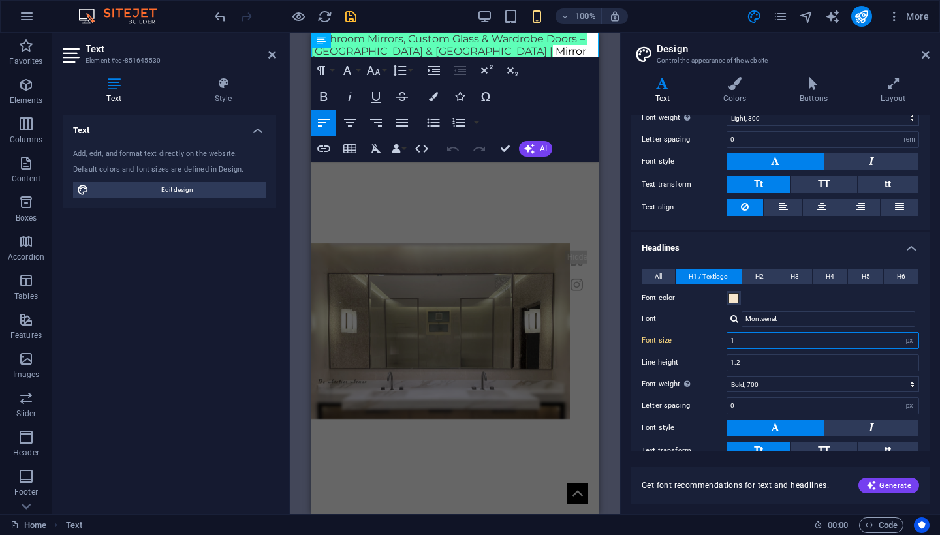
drag, startPoint x: 749, startPoint y: 340, endPoint x: 728, endPoint y: 338, distance: 21.0
click at [728, 338] on input "1" at bounding box center [822, 341] width 191 height 16
click at [773, 362] on input "1.2" at bounding box center [822, 363] width 191 height 16
click at [763, 339] on input "10" at bounding box center [822, 341] width 191 height 16
type input "1"
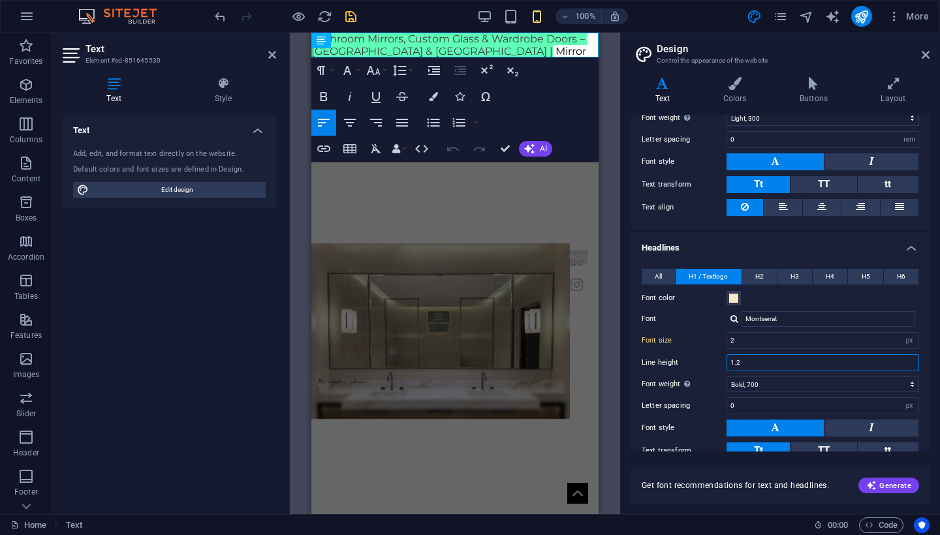
click at [806, 368] on input "1.2" at bounding box center [822, 363] width 191 height 16
click at [724, 271] on span "H1 / Textlogo" at bounding box center [708, 277] width 39 height 16
click at [755, 347] on input "2" at bounding box center [822, 341] width 191 height 16
click at [317, 67] on icon "button" at bounding box center [321, 71] width 16 height 16
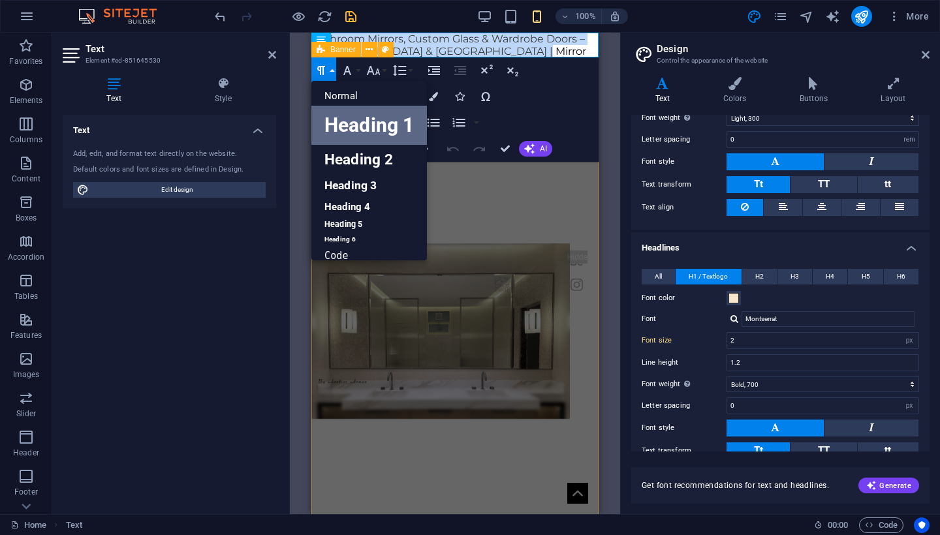
click at [344, 121] on link "Heading 1" at bounding box center [369, 125] width 116 height 39
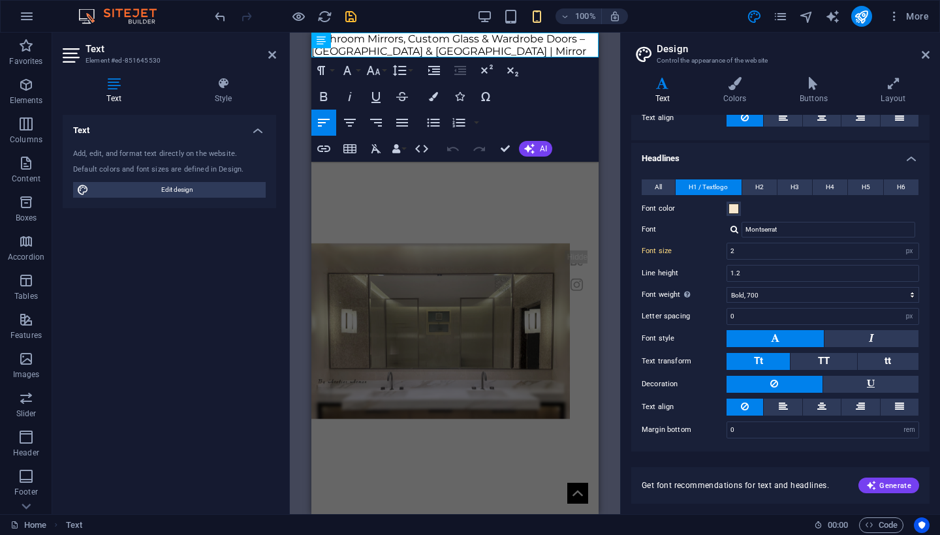
scroll to position [238, 0]
click at [607, 423] on div "H2 Banner Container Banner Menu Bar Container Text Preset Container Container H…" at bounding box center [455, 274] width 330 height 482
click at [754, 253] on input "2" at bounding box center [822, 252] width 191 height 16
drag, startPoint x: 754, startPoint y: 253, endPoint x: 719, endPoint y: 252, distance: 35.3
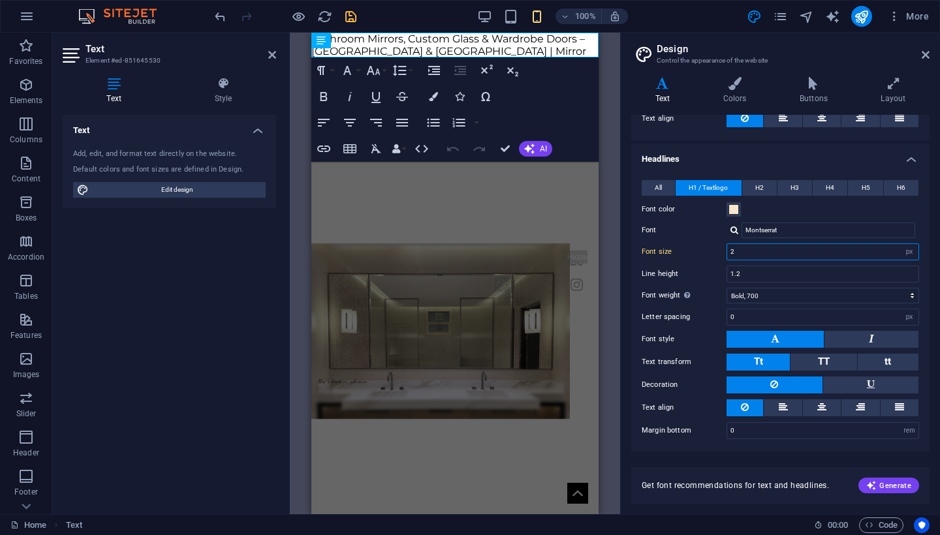
click at [719, 253] on div "Font size 2 rem px em %" at bounding box center [781, 252] width 278 height 17
type input "5"
click at [746, 276] on input "1.2" at bounding box center [822, 274] width 191 height 16
click at [612, 203] on div "H2 Banner Container Banner Menu Bar Container Text Preset Container Container H…" at bounding box center [455, 274] width 330 height 482
click at [351, 23] on icon "save" at bounding box center [350, 16] width 15 height 15
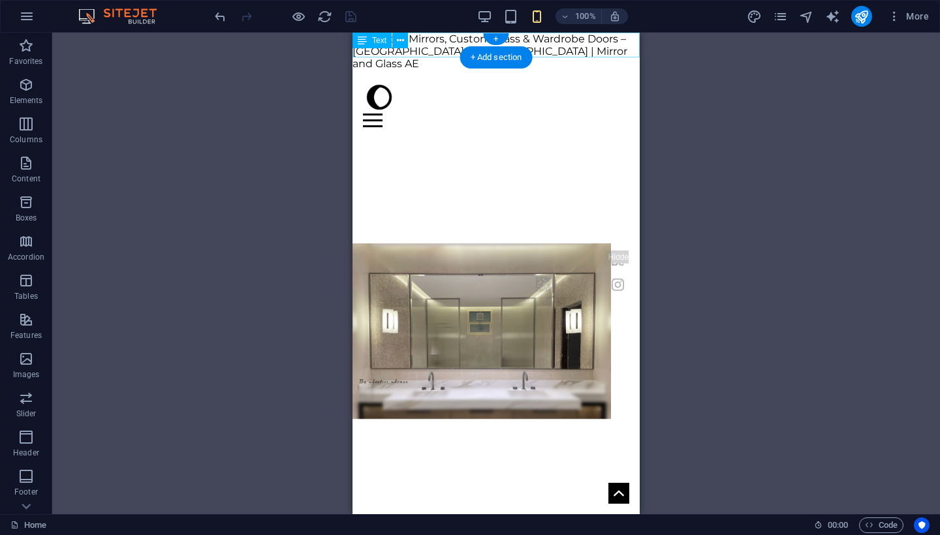
click at [551, 48] on div "Bathroom Mirrors, Custom Glass & Wardrobe Doors – [GEOGRAPHIC_DATA] & [GEOGRAPH…" at bounding box center [496, 52] width 287 height 38
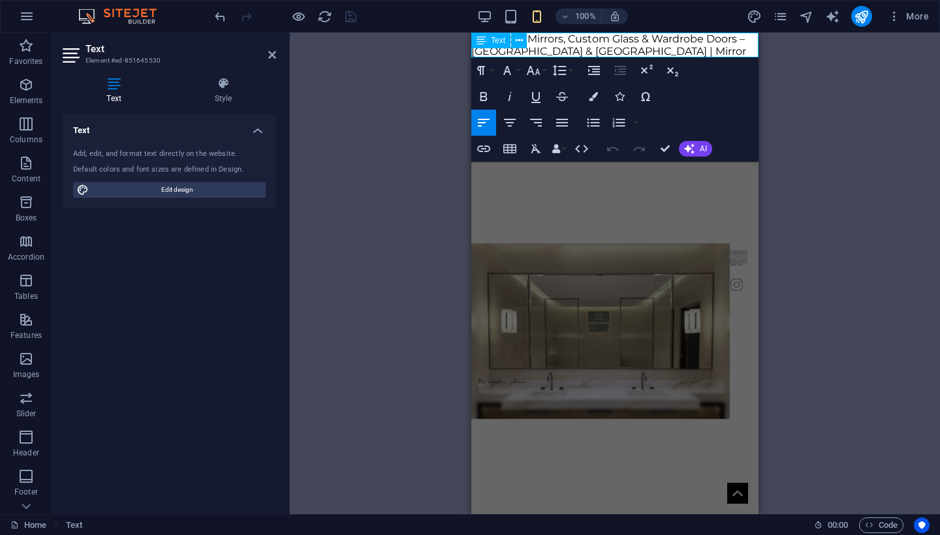
click at [623, 46] on span "Bathroom Mirrors, Custom Glass & Wardrobe Doors – [GEOGRAPHIC_DATA] & [GEOGRAPH…" at bounding box center [608, 51] width 275 height 37
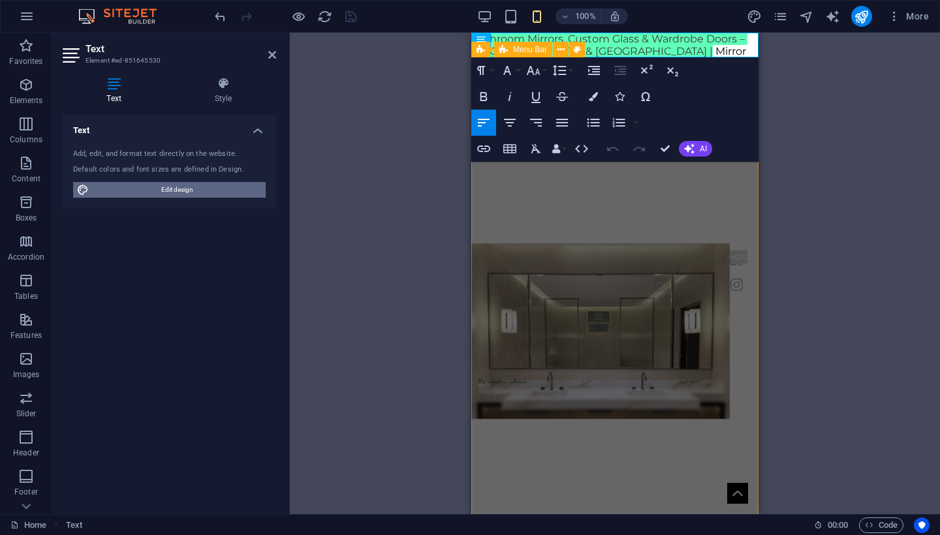
click at [197, 189] on span "Edit design" at bounding box center [177, 190] width 169 height 16
select select "px"
select select "300"
select select "rem"
select select "px"
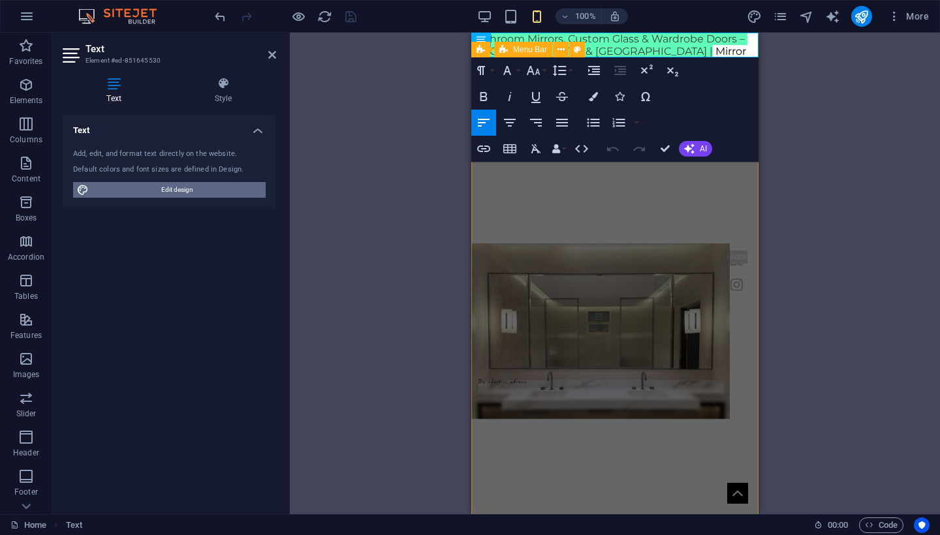
select select "700"
select select "px"
select select "rem"
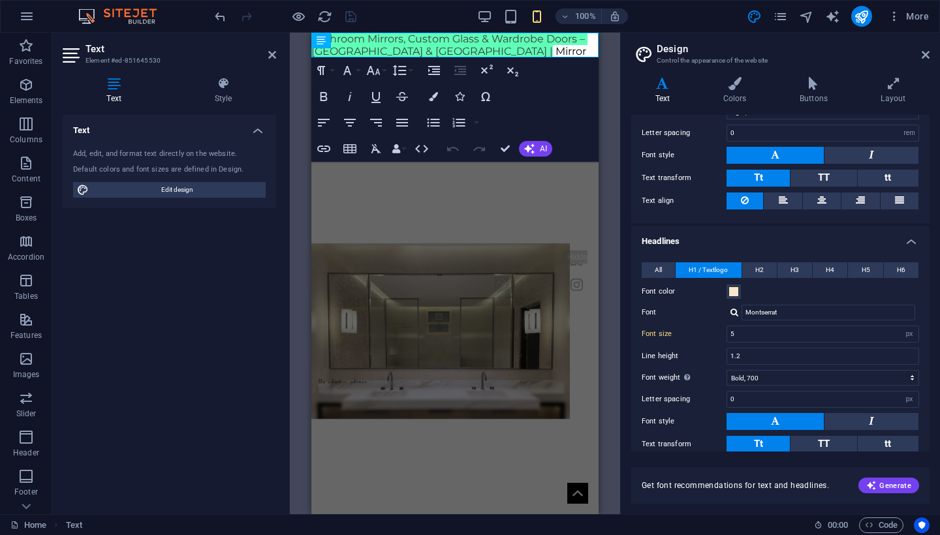
scroll to position [196, 0]
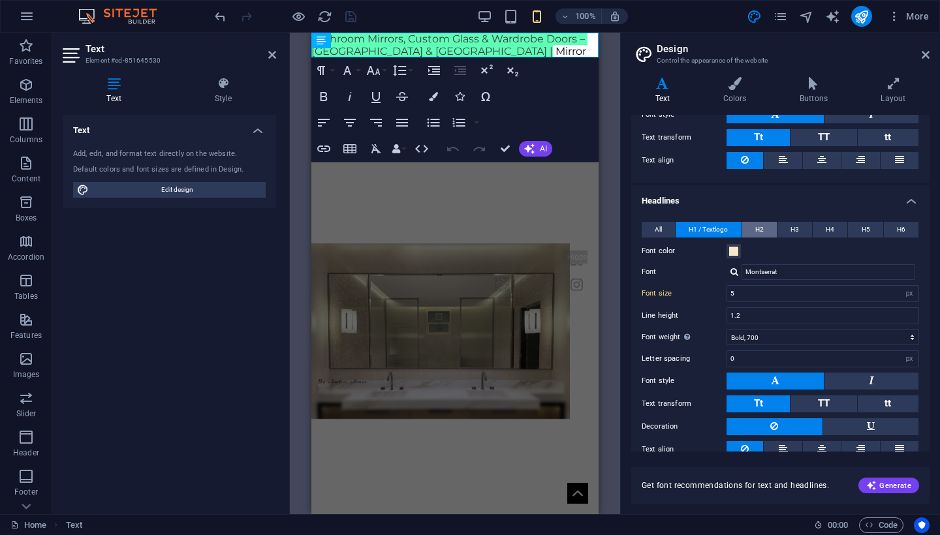
click at [761, 229] on span "H2" at bounding box center [759, 230] width 8 height 16
click at [799, 234] on button "H3" at bounding box center [795, 230] width 35 height 16
click at [752, 227] on button "H2" at bounding box center [759, 230] width 35 height 16
click at [725, 227] on span "H1 / Textlogo" at bounding box center [708, 230] width 39 height 16
click at [663, 228] on button "All" at bounding box center [658, 230] width 33 height 16
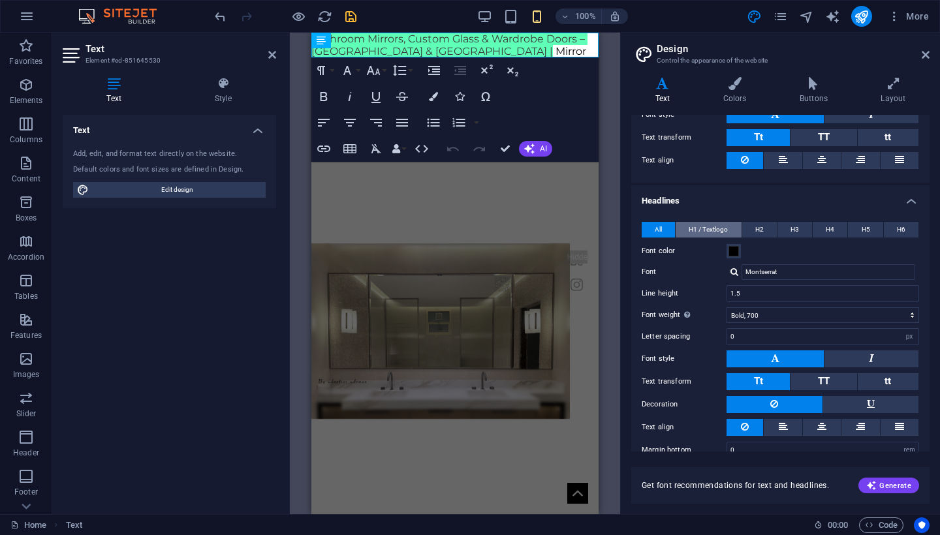
click at [697, 229] on span "H1 / Textlogo" at bounding box center [708, 230] width 39 height 16
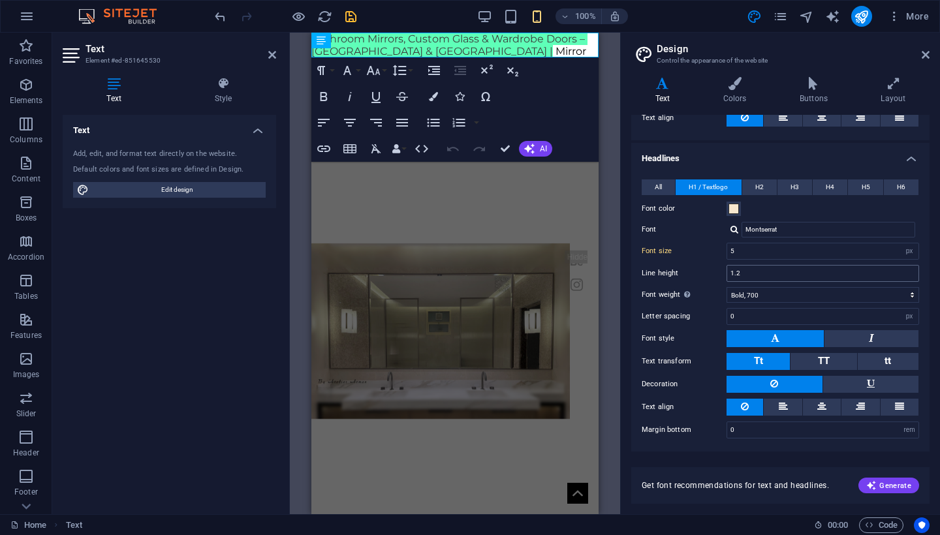
scroll to position [238, 0]
click at [737, 247] on input "5" at bounding box center [822, 252] width 191 height 16
type input "10"
click at [761, 270] on input "1.2" at bounding box center [822, 274] width 191 height 16
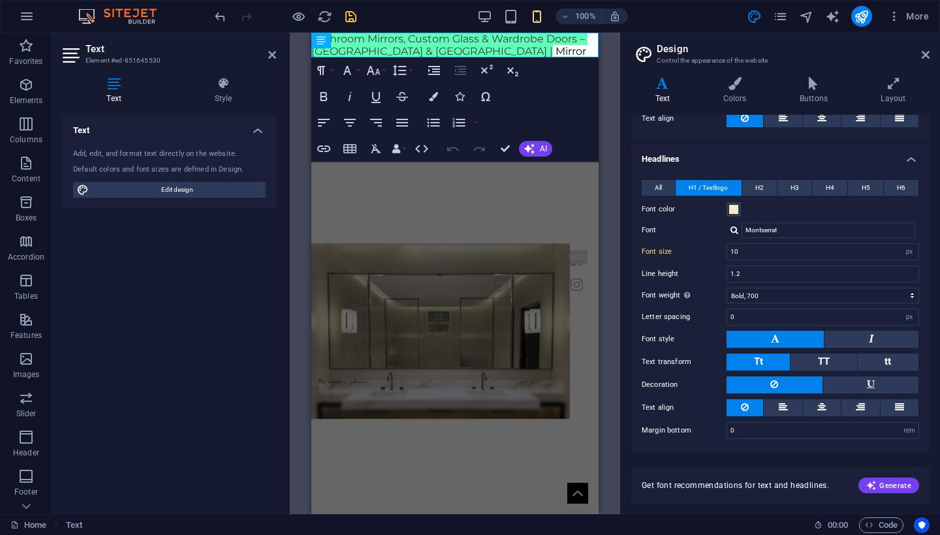
click at [604, 210] on div "H2 Banner Container Banner Menu Bar Container Text Preset Container Container H…" at bounding box center [455, 274] width 330 height 482
click at [349, 15] on icon "save" at bounding box center [350, 16] width 15 height 15
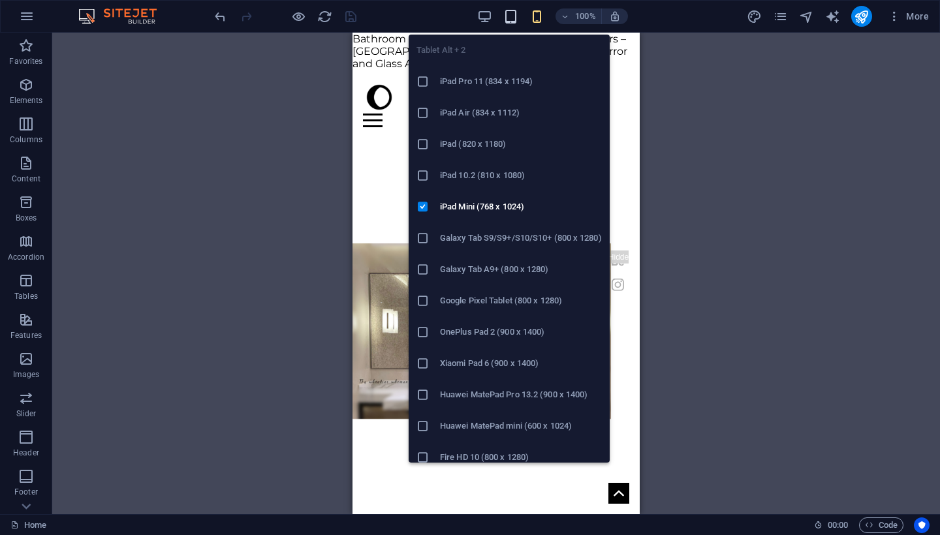
click at [515, 14] on icon "button" at bounding box center [510, 16] width 15 height 15
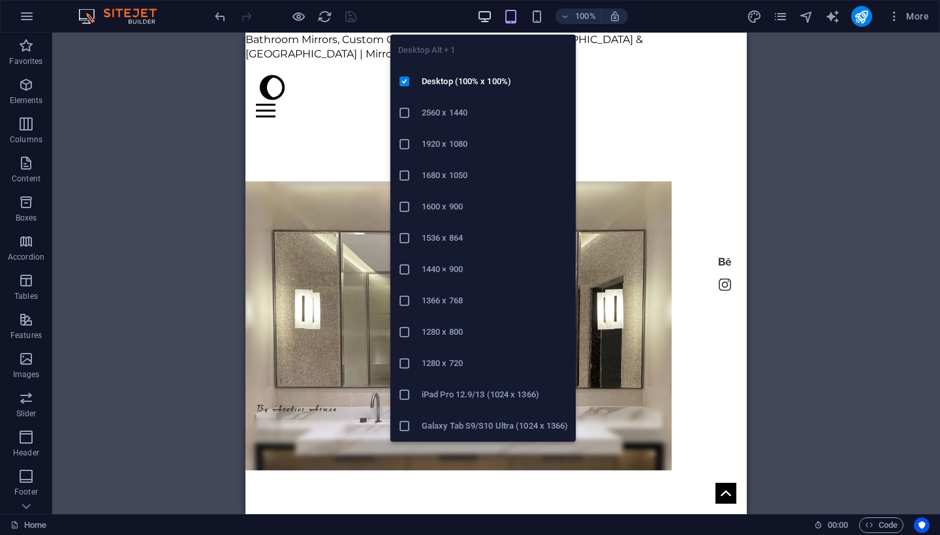
click at [489, 17] on icon "button" at bounding box center [484, 16] width 15 height 15
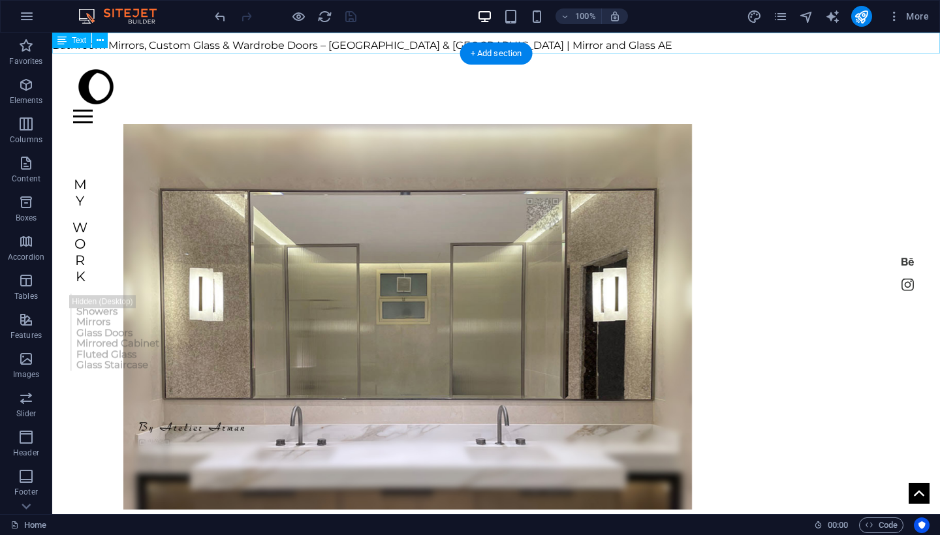
click at [221, 45] on div "Bathroom Mirrors, Custom Glass & Wardrobe Doors – [GEOGRAPHIC_DATA] & [GEOGRAPH…" at bounding box center [496, 43] width 888 height 21
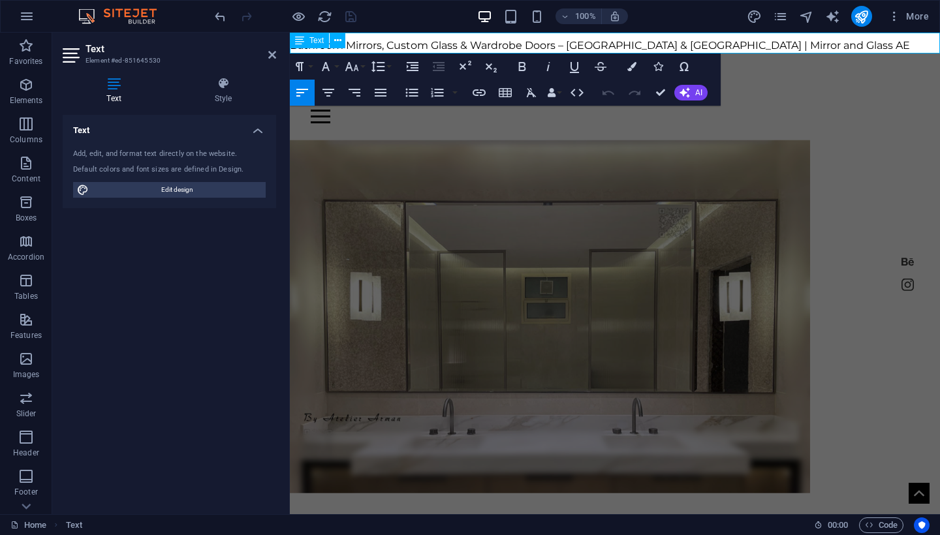
click at [454, 41] on span "Bathroom Mirrors, Custom Glass & Wardrobe Doors – [GEOGRAPHIC_DATA] & [GEOGRAPH…" at bounding box center [600, 45] width 620 height 12
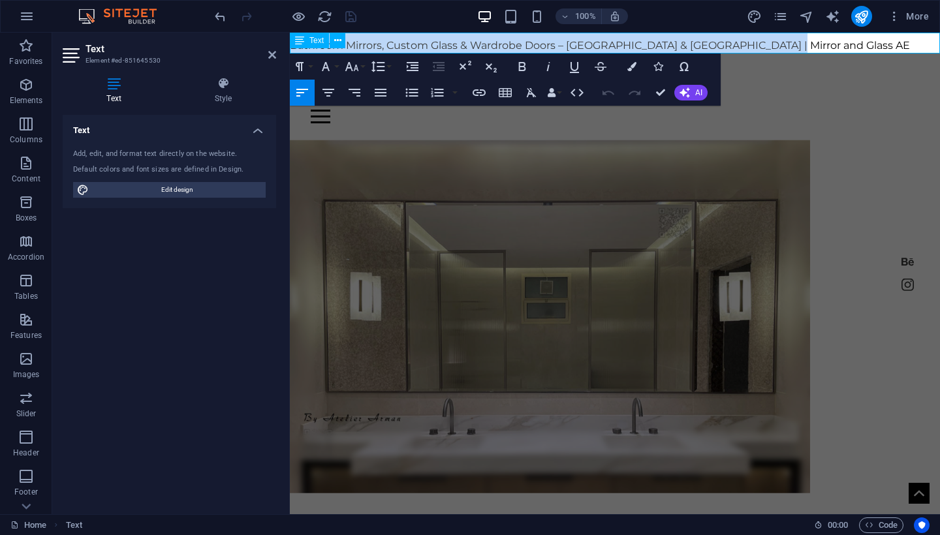
click at [454, 41] on span "Bathroom Mirrors, Custom Glass & Wardrobe Doors – [GEOGRAPHIC_DATA] & [GEOGRAPH…" at bounding box center [600, 45] width 620 height 12
copy span "Bathroom Mirrors, Custom Glass & Wardrobe Doors – [GEOGRAPHIC_DATA] & [GEOGRAPH…"
click at [573, 42] on span "Bathroom Mirrors, Custom Glass & Wardrobe Doors – [GEOGRAPHIC_DATA] & [GEOGRAPH…" at bounding box center [600, 45] width 620 height 12
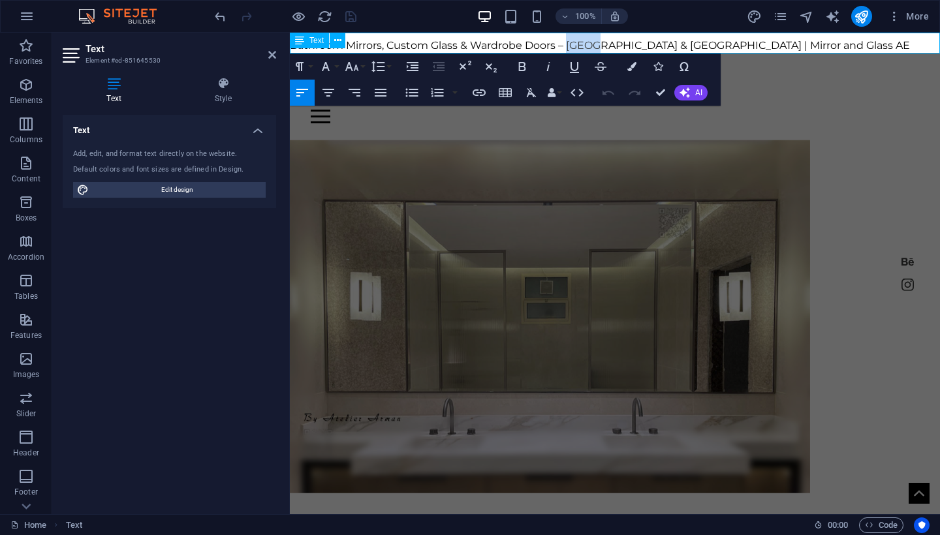
click at [573, 42] on span "Bathroom Mirrors, Custom Glass & Wardrobe Doors – [GEOGRAPHIC_DATA] & [GEOGRAPH…" at bounding box center [600, 45] width 620 height 12
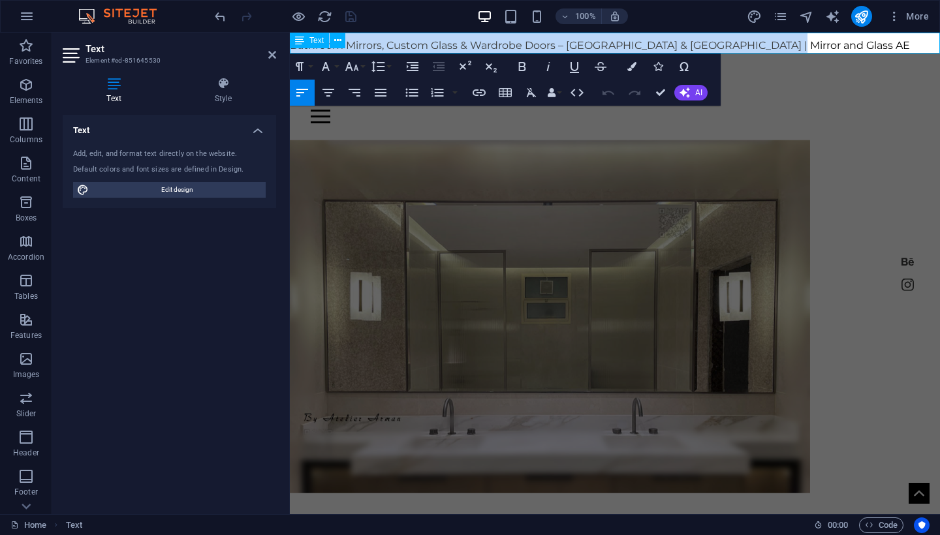
click at [573, 42] on span "Bathroom Mirrors, Custom Glass & Wardrobe Doors – [GEOGRAPHIC_DATA] & [GEOGRAPH…" at bounding box center [600, 45] width 620 height 12
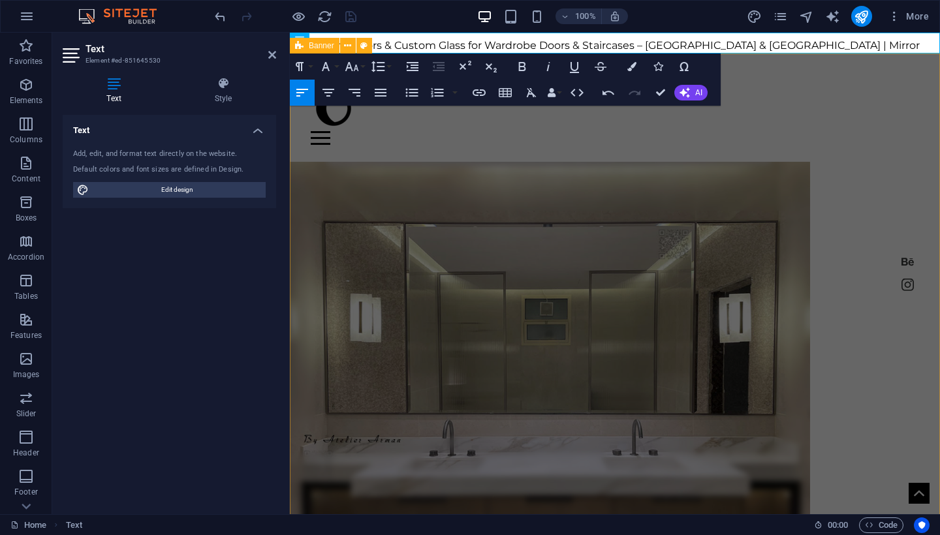
click at [735, 146] on div "Home shower About Contact Crafting Masterpieces in Mirror, Glass and Steel My W…" at bounding box center [615, 468] width 650 height 786
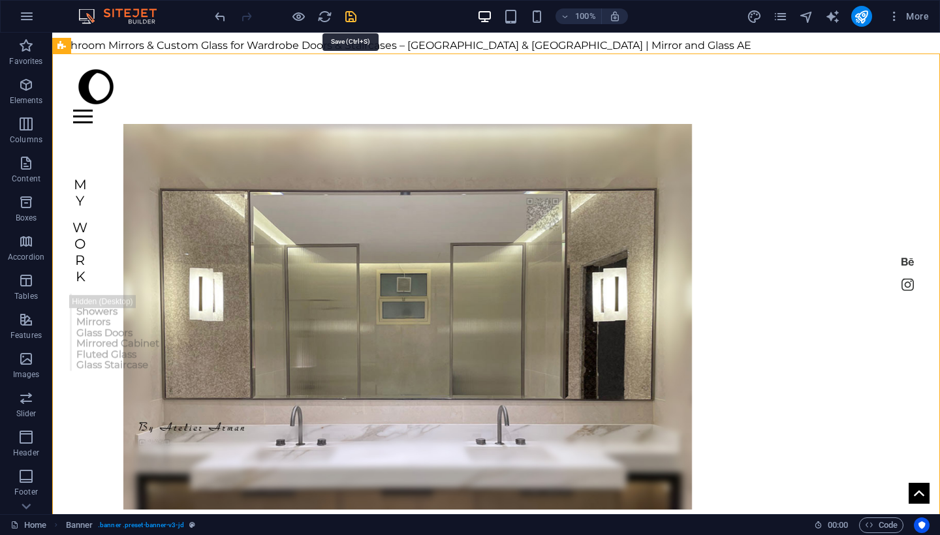
click at [352, 18] on icon "save" at bounding box center [350, 16] width 15 height 15
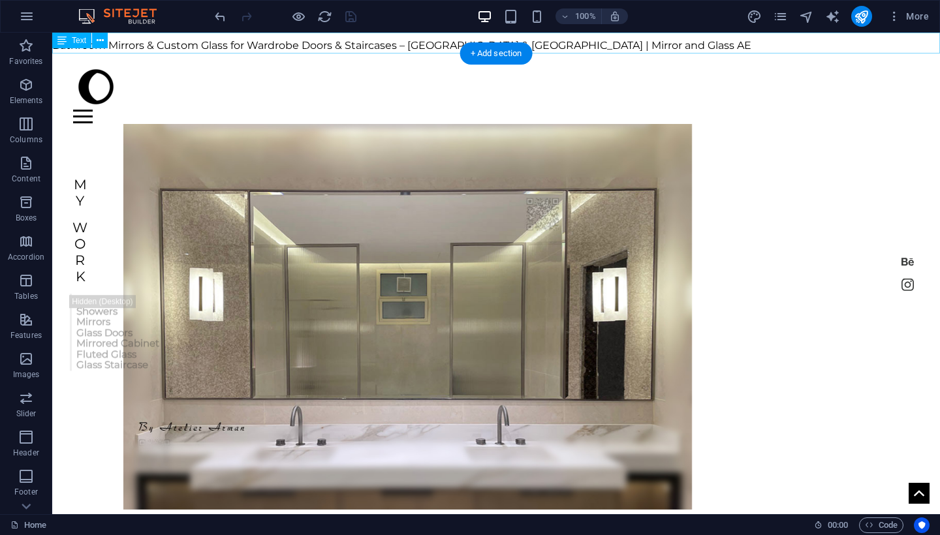
click at [371, 48] on div "Bathroom Mirrors & Custom Glass for Wardrobe Doors & Staircases – [GEOGRAPHIC_D…" at bounding box center [496, 43] width 888 height 21
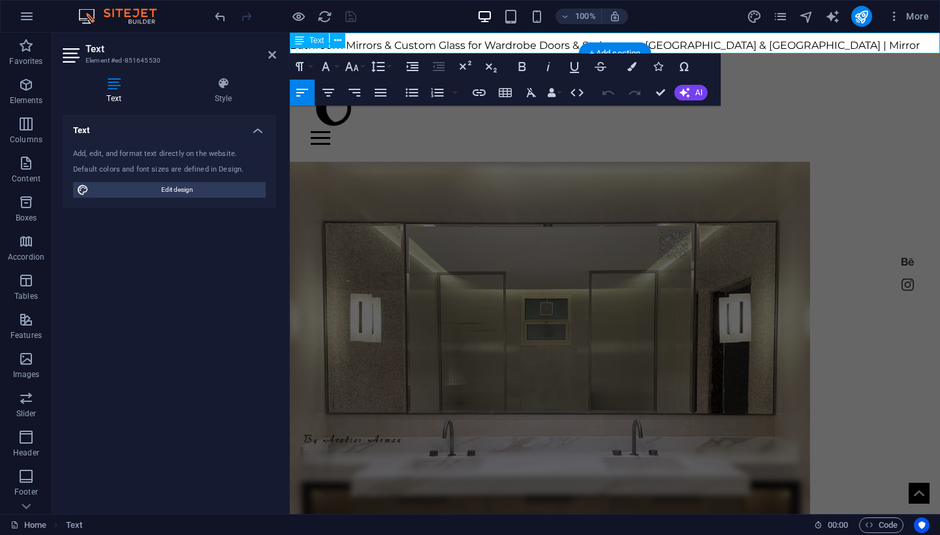
click at [492, 48] on span "Bathroom Mirrors & Custom Glass for Wardrobe Doors & Staircases – [GEOGRAPHIC_D…" at bounding box center [605, 55] width 630 height 33
drag, startPoint x: 584, startPoint y: 43, endPoint x: 637, endPoint y: 44, distance: 52.3
click at [637, 44] on span "Bathroom Mirrors & Custom Glass for Wardrobe Doors & Staircases – [GEOGRAPHIC_D…" at bounding box center [605, 55] width 630 height 33
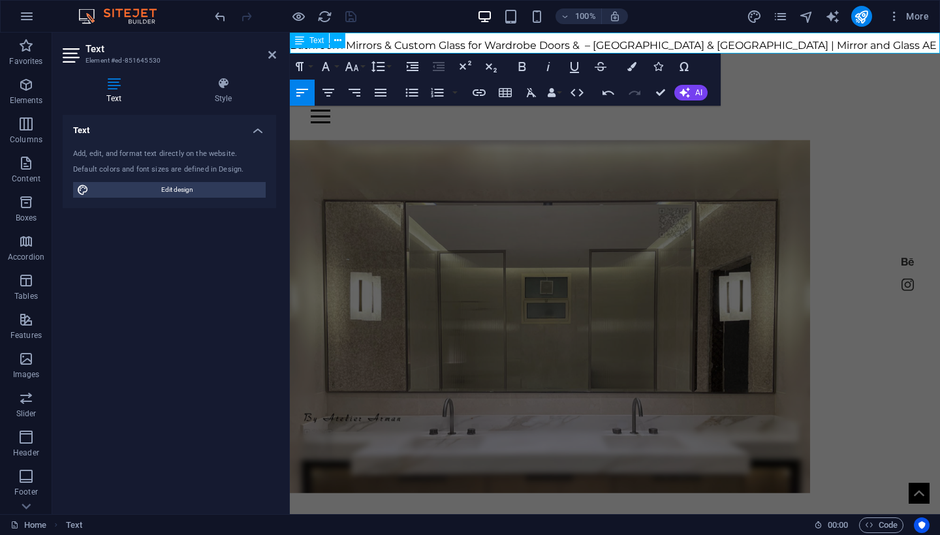
click at [491, 45] on span "Bathroom Mirrors & Custom Glass for Wardrobe Doors & – [GEOGRAPHIC_DATA] & [GEO…" at bounding box center [613, 45] width 647 height 12
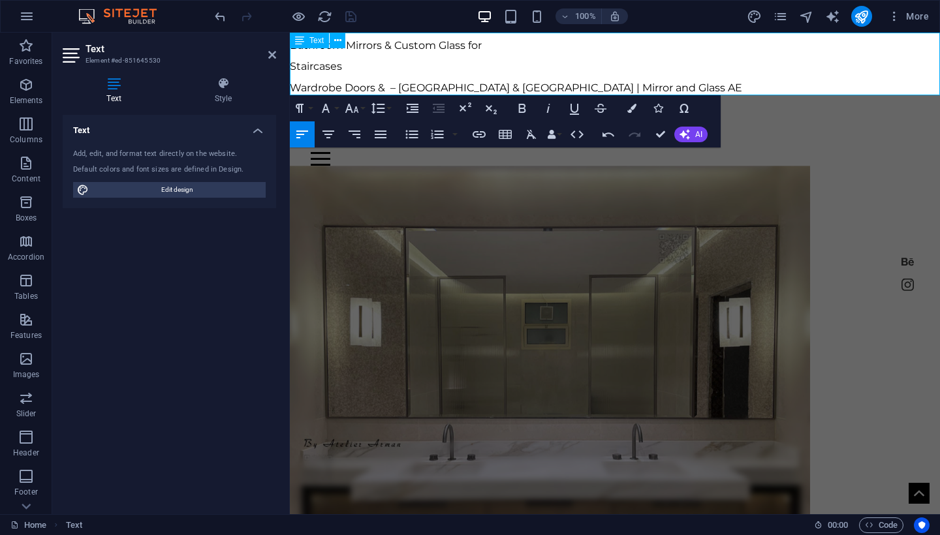
click at [294, 52] on span "Wardrobe Doors & – [GEOGRAPHIC_DATA] & [GEOGRAPHIC_DATA] | Mirror and Glass AE" at bounding box center [386, 45] width 192 height 12
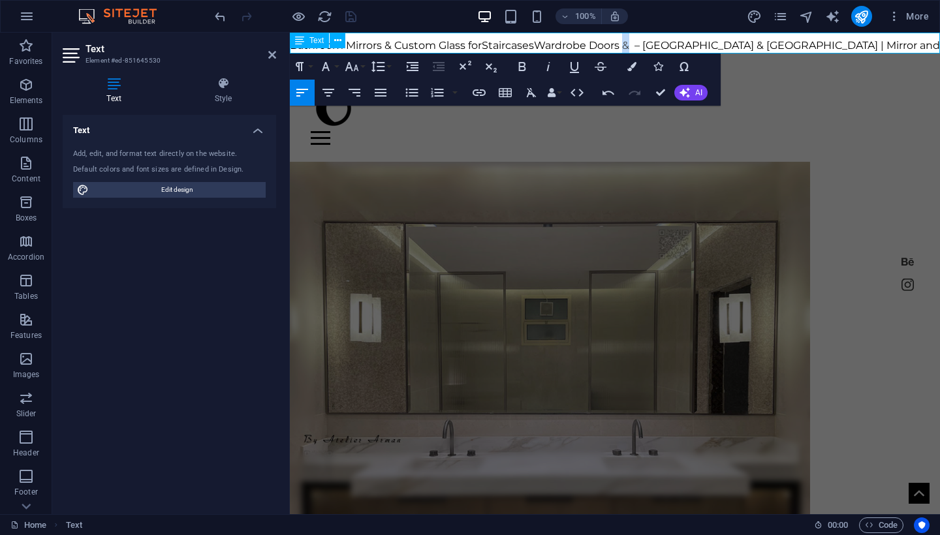
drag, startPoint x: 637, startPoint y: 46, endPoint x: 629, endPoint y: 44, distance: 8.1
click at [629, 44] on span "Wardrobe Doors & – [GEOGRAPHIC_DATA] & [GEOGRAPHIC_DATA] | Mirror and Glass AE" at bounding box center [615, 55] width 650 height 33
click at [534, 43] on span "Staircases" at bounding box center [508, 45] width 52 height 12
click at [821, 50] on span "Wardrobe Doors – [GEOGRAPHIC_DATA] & [GEOGRAPHIC_DATA] | Mirror and Glass AE" at bounding box center [605, 55] width 630 height 33
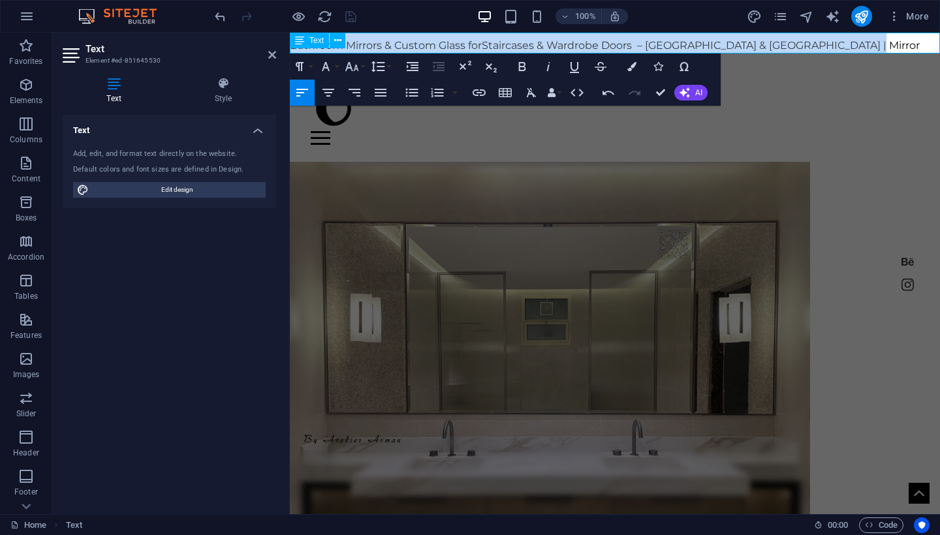
click at [821, 50] on span "Wardrobe Doors – [GEOGRAPHIC_DATA] & [GEOGRAPHIC_DATA] | Mirror and Glass AE" at bounding box center [605, 55] width 630 height 33
copy h1 "Bathroom Mirrors & Custom Glass for Staircases & Wardrobe Doors – [GEOGRAPHIC_D…"
click at [824, 131] on div at bounding box center [615, 138] width 609 height 14
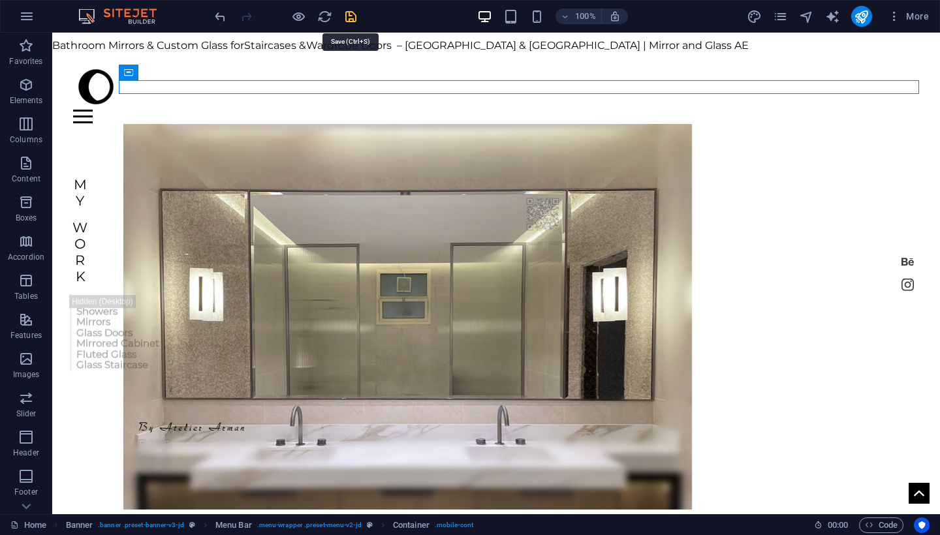
click at [357, 17] on icon "save" at bounding box center [350, 16] width 15 height 15
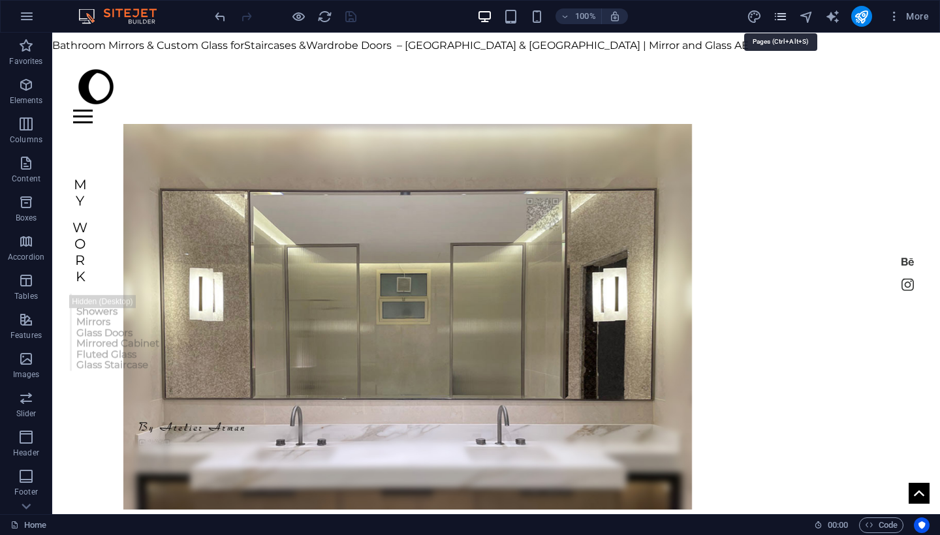
click at [777, 22] on icon "pages" at bounding box center [780, 16] width 15 height 15
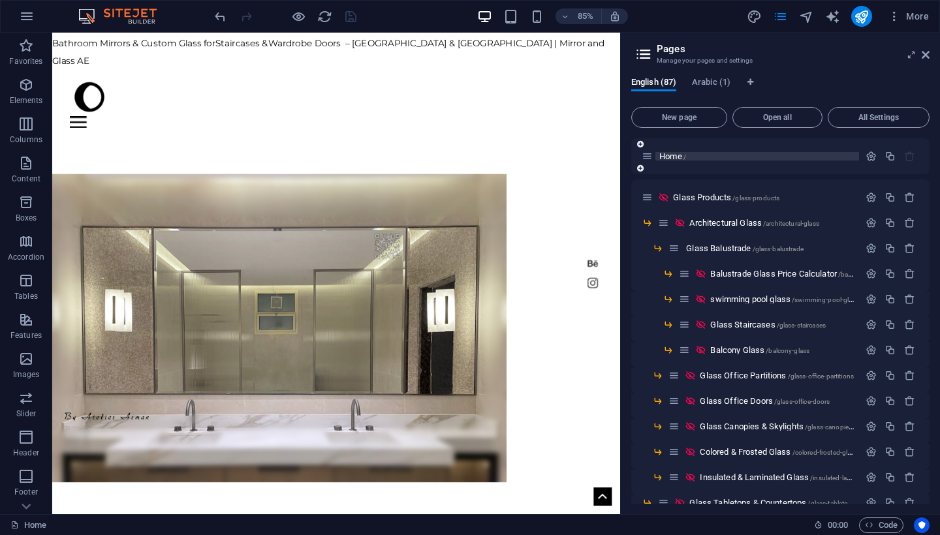
click at [708, 159] on p "Home /" at bounding box center [757, 156] width 196 height 8
click at [870, 161] on icon "button" at bounding box center [871, 156] width 11 height 11
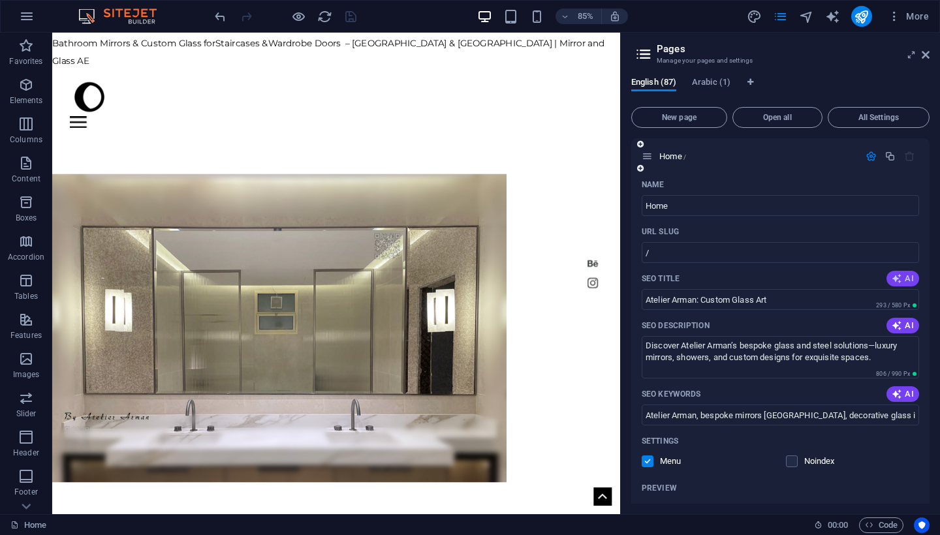
click at [895, 281] on icon "button" at bounding box center [897, 279] width 10 height 10
type input "Custom Mirrors & Glass Art [GEOGRAPHIC_DATA]"
click at [894, 325] on icon "button" at bounding box center [897, 326] width 10 height 10
type textarea "Explore bespoke bathroom mirrors and custom glass solutions for luxury spaces i…"
click at [893, 392] on icon "button" at bounding box center [897, 394] width 10 height 10
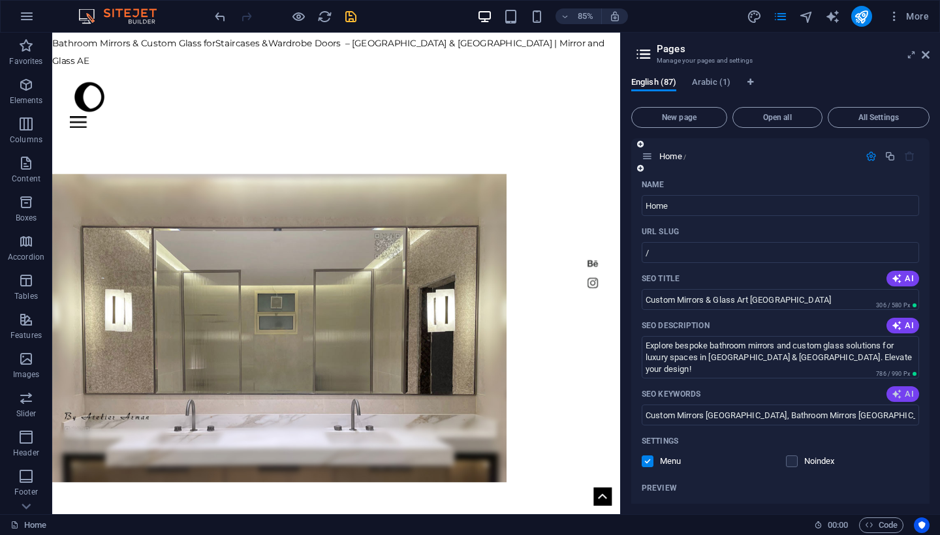
type input "Custom Mirrors [GEOGRAPHIC_DATA], Bathroom Mirrors [GEOGRAPHIC_DATA], Bespoke G…"
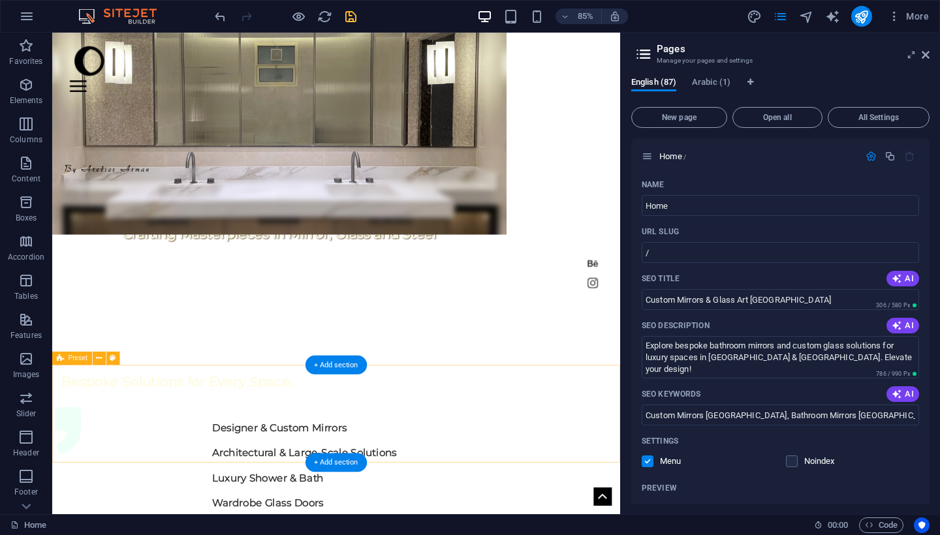
scroll to position [546, 0]
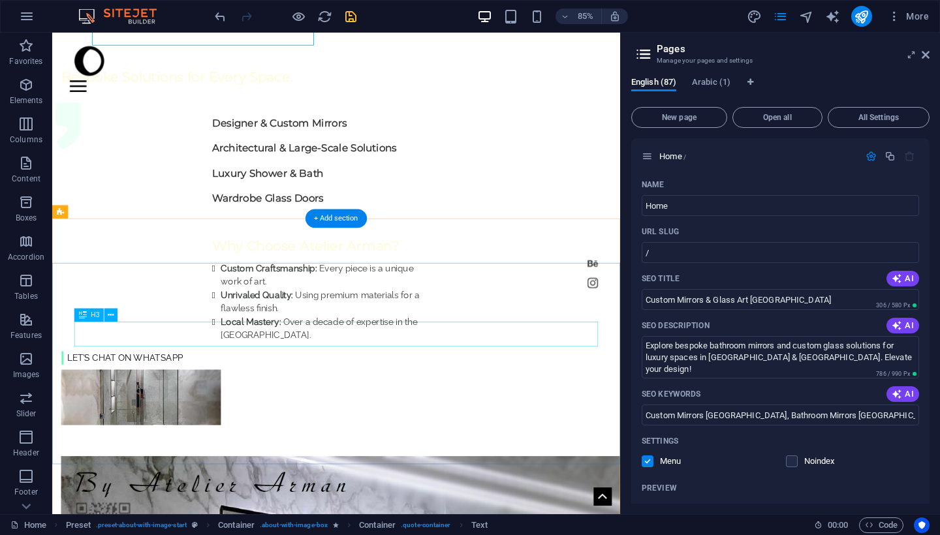
scroll to position [902, 0]
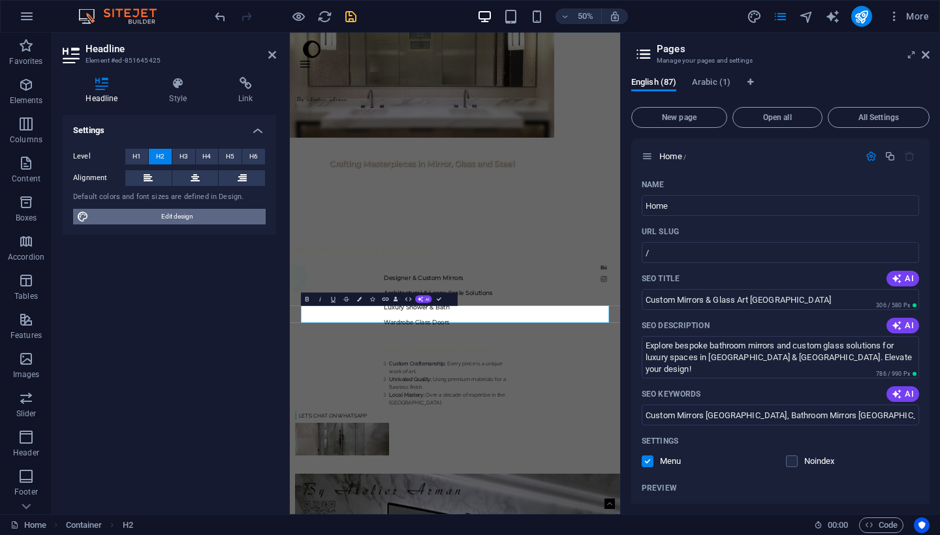
click at [203, 212] on span "Edit design" at bounding box center [177, 217] width 169 height 16
select select "px"
select select "300"
select select "rem"
select select "px"
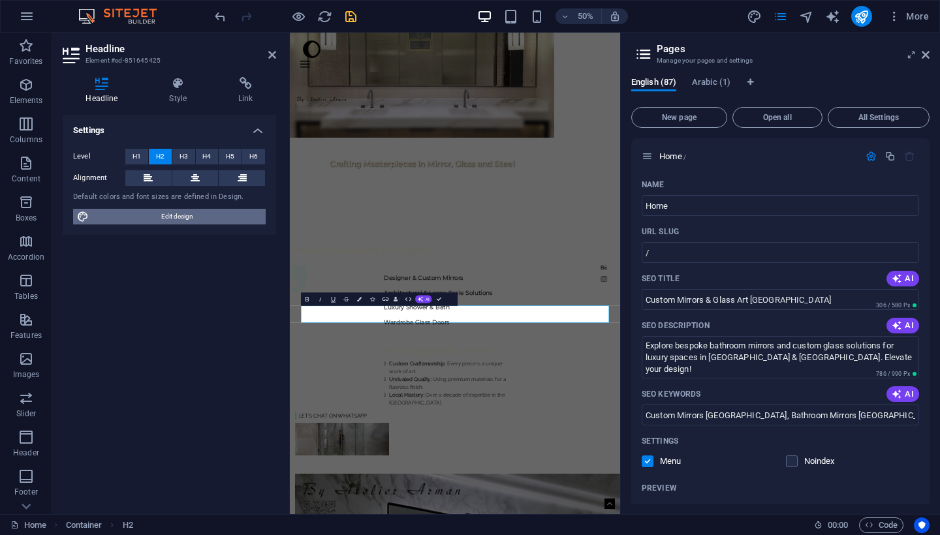
select select "700"
select select "px"
select select "rem"
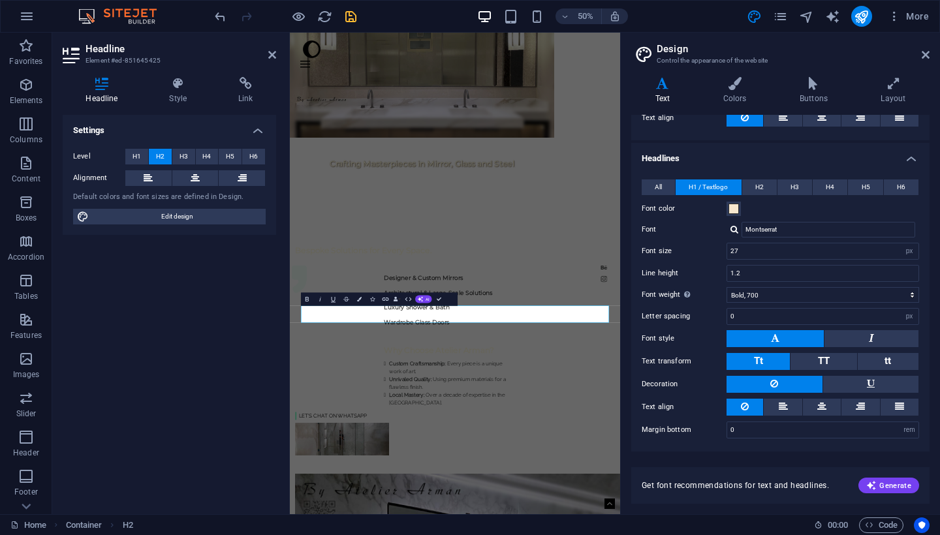
scroll to position [238, 0]
click at [737, 211] on span at bounding box center [734, 209] width 10 height 10
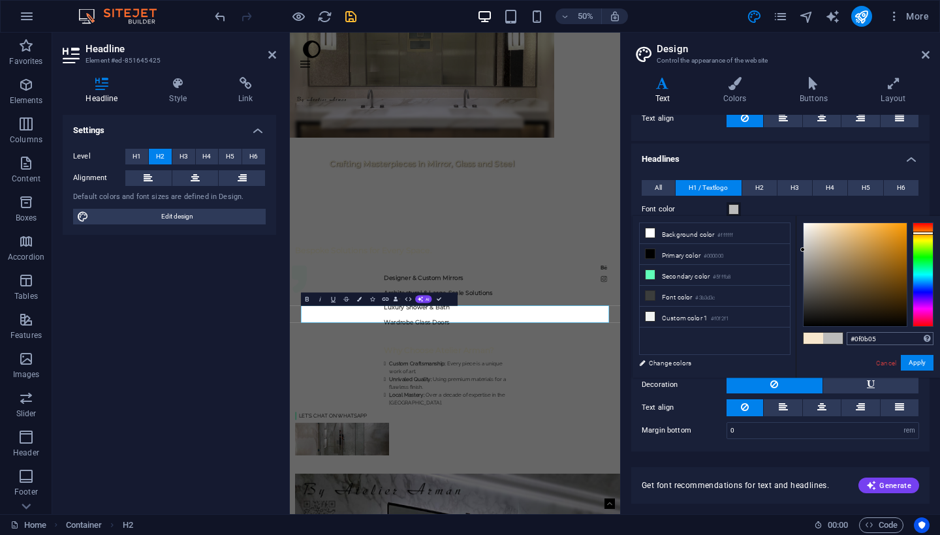
type input "#000000"
drag, startPoint x: 812, startPoint y: 235, endPoint x: 902, endPoint y: 344, distance: 141.5
click at [902, 344] on div "#000000 Supported formats #0852ed rgb(8, 82, 237) rgba(8, 82, 237, 90%) hsv(221…" at bounding box center [868, 391] width 144 height 351
click at [923, 366] on button "Apply" at bounding box center [917, 363] width 33 height 16
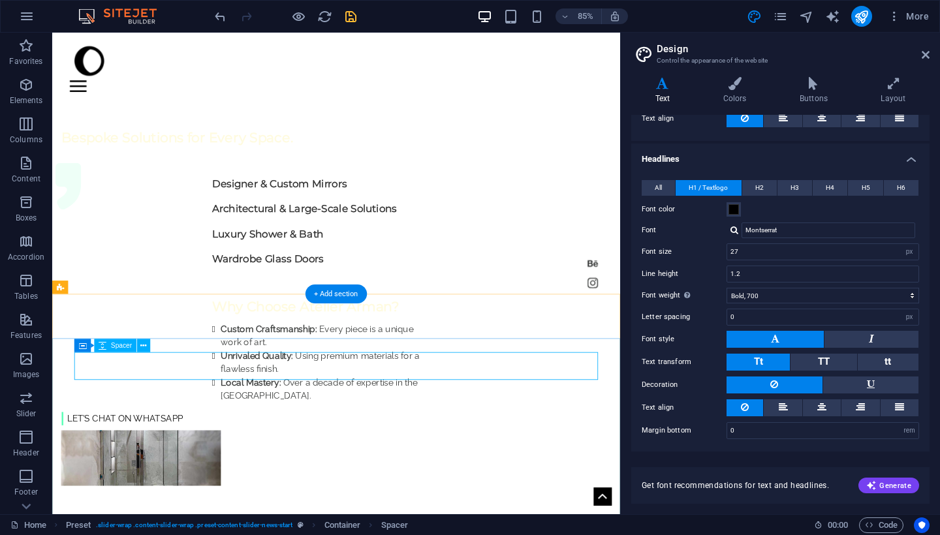
scroll to position [806, 0]
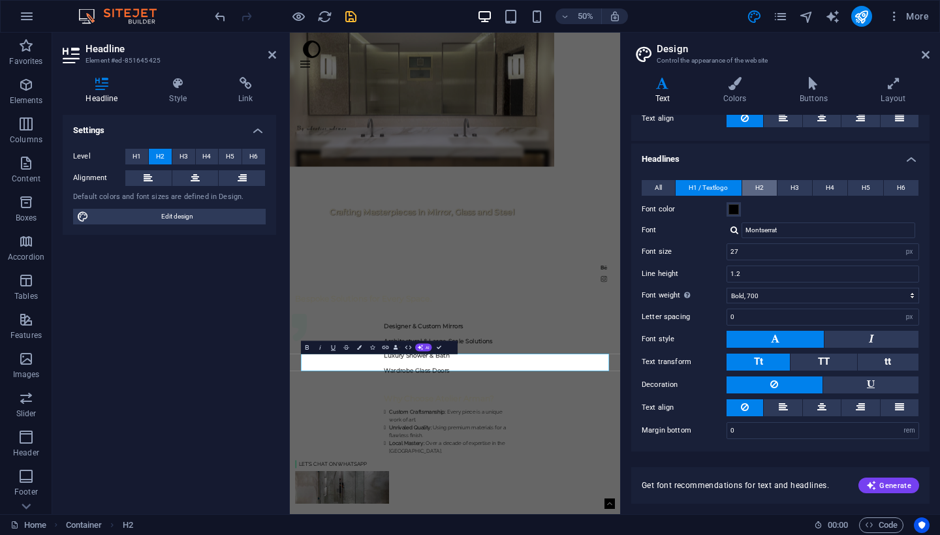
click at [754, 185] on button "H2" at bounding box center [759, 188] width 35 height 16
click at [725, 185] on span "H1 / Textlogo" at bounding box center [708, 188] width 39 height 16
click at [755, 189] on span "H2" at bounding box center [759, 188] width 8 height 16
click at [739, 208] on span at bounding box center [734, 209] width 10 height 10
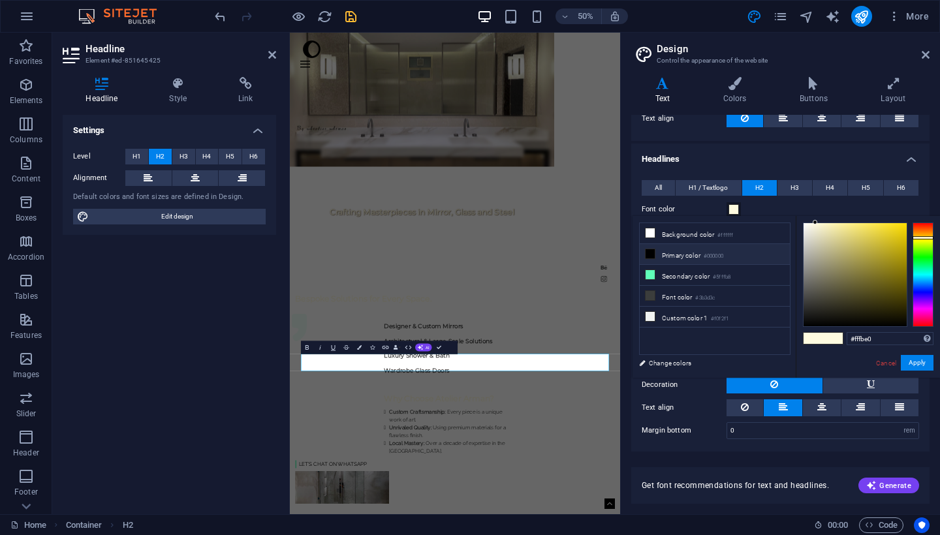
click at [684, 262] on li "Primary color #000000" at bounding box center [715, 254] width 150 height 21
type input "#000000"
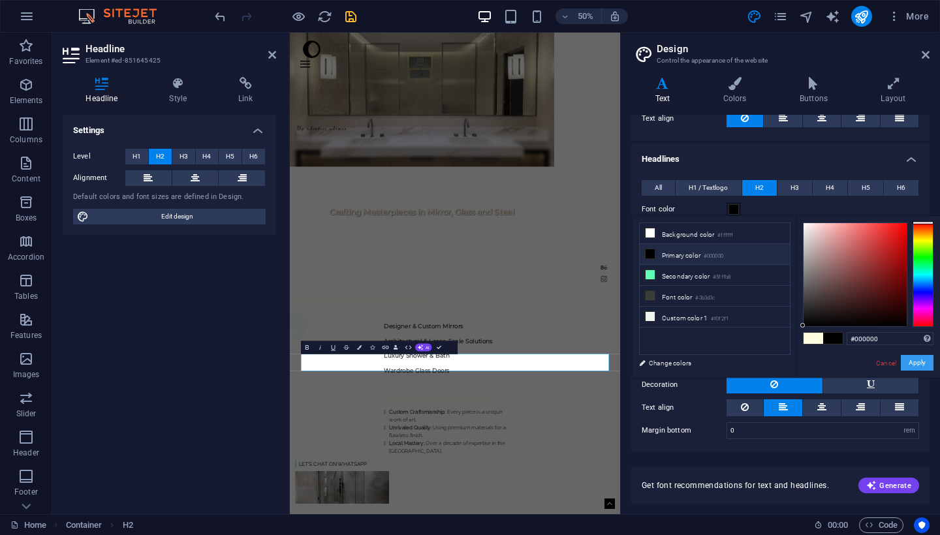
click at [922, 365] on button "Apply" at bounding box center [917, 363] width 33 height 16
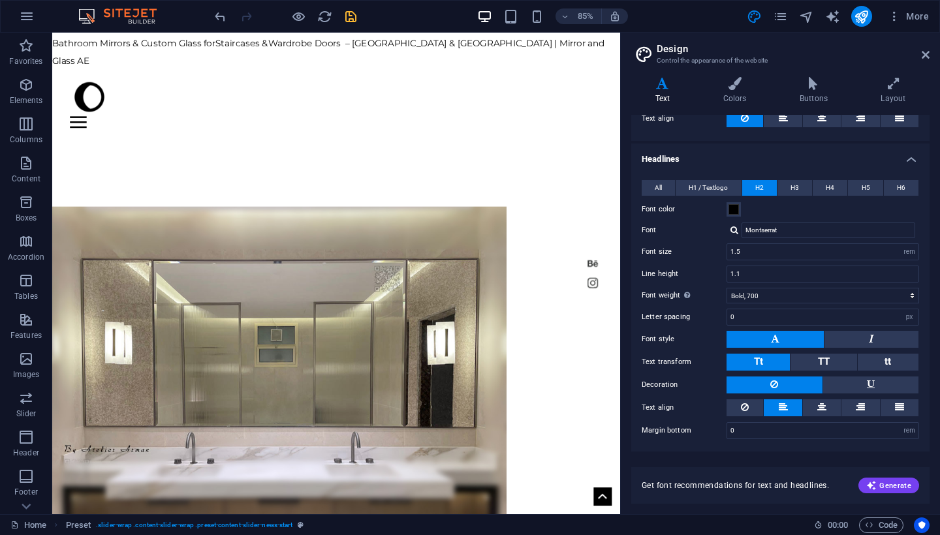
scroll to position [0, 0]
click at [355, 17] on icon "save" at bounding box center [350, 16] width 15 height 15
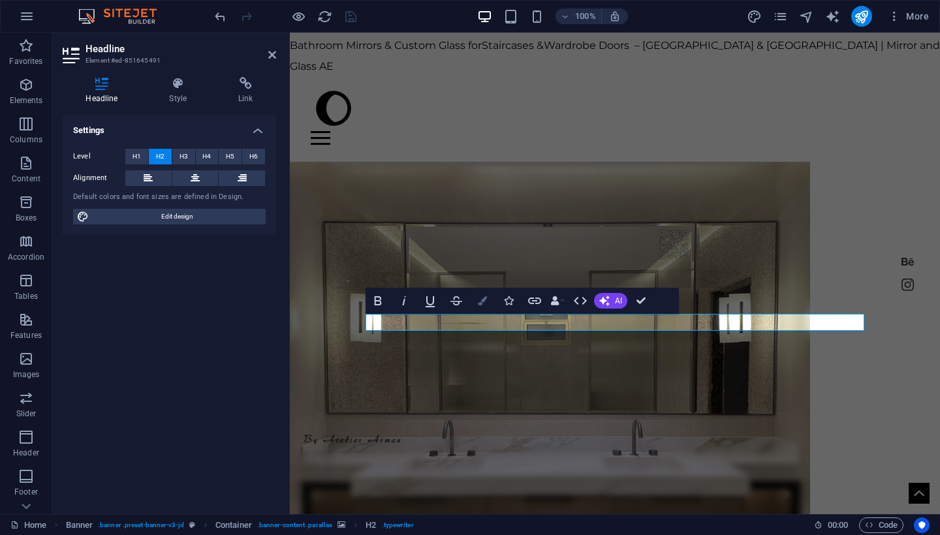
click at [482, 302] on icon "button" at bounding box center [482, 300] width 9 height 9
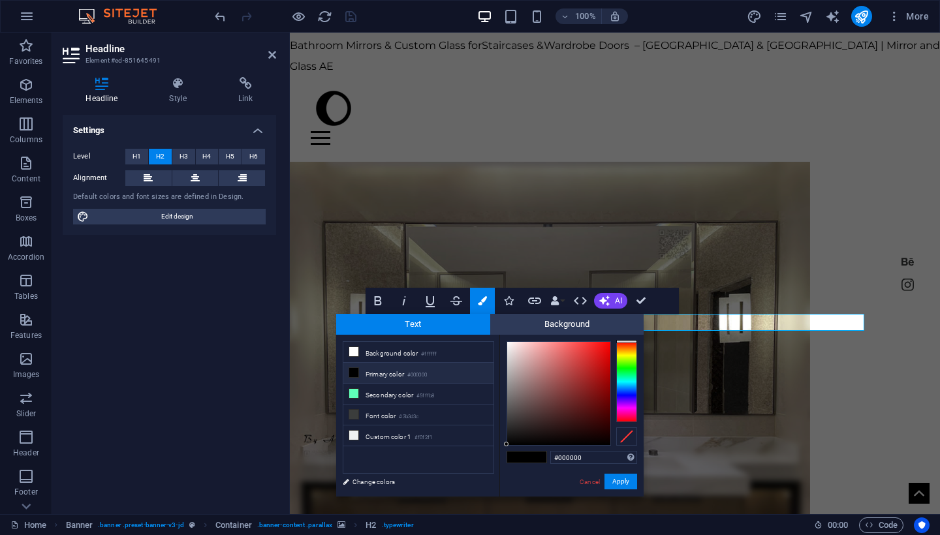
click at [624, 355] on div at bounding box center [626, 382] width 21 height 81
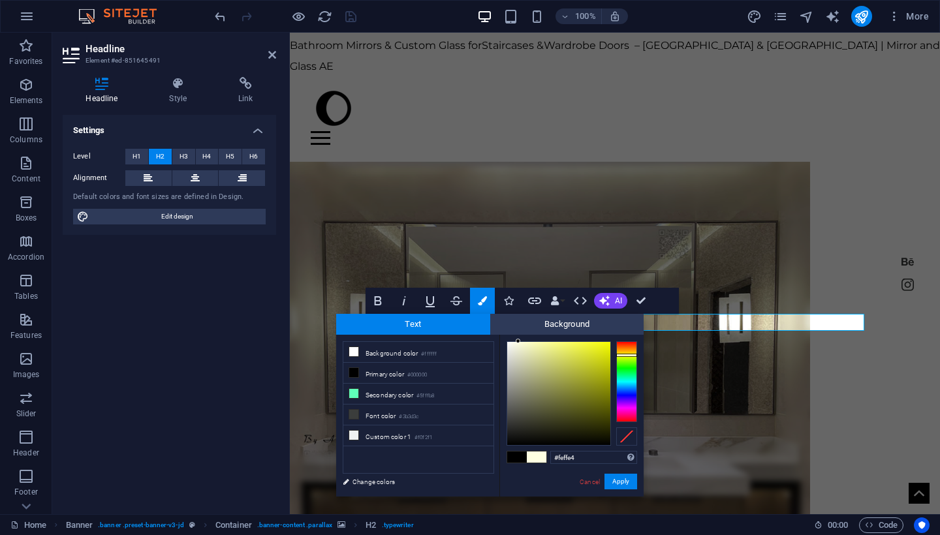
drag, startPoint x: 538, startPoint y: 360, endPoint x: 518, endPoint y: 342, distance: 27.3
click at [518, 342] on div at bounding box center [558, 393] width 103 height 103
type input "#ffffe4"
click at [622, 355] on div at bounding box center [626, 354] width 21 height 3
click at [615, 484] on button "Apply" at bounding box center [621, 482] width 33 height 16
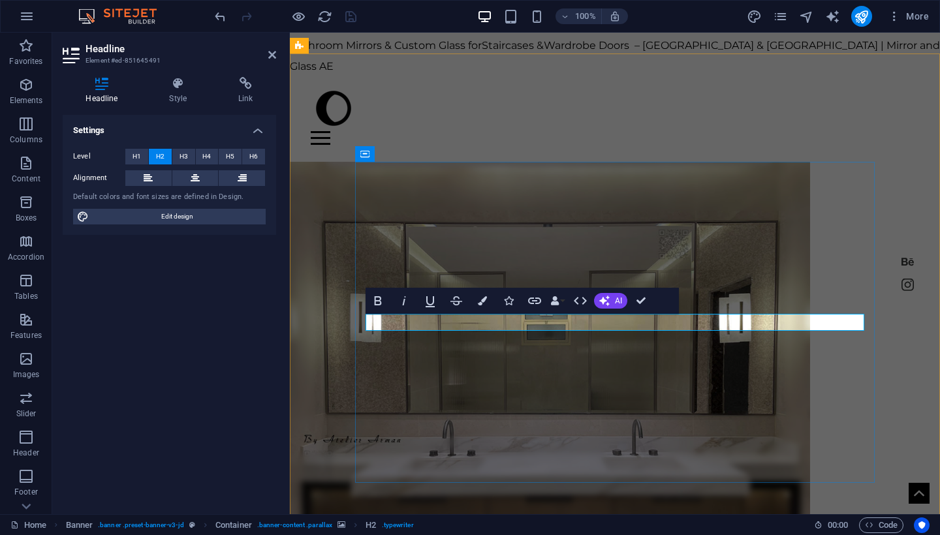
click at [308, 320] on div "Home shower About Contact Crafting Masterpieces in Mirror, Glass and Steel My W…" at bounding box center [615, 468] width 650 height 786
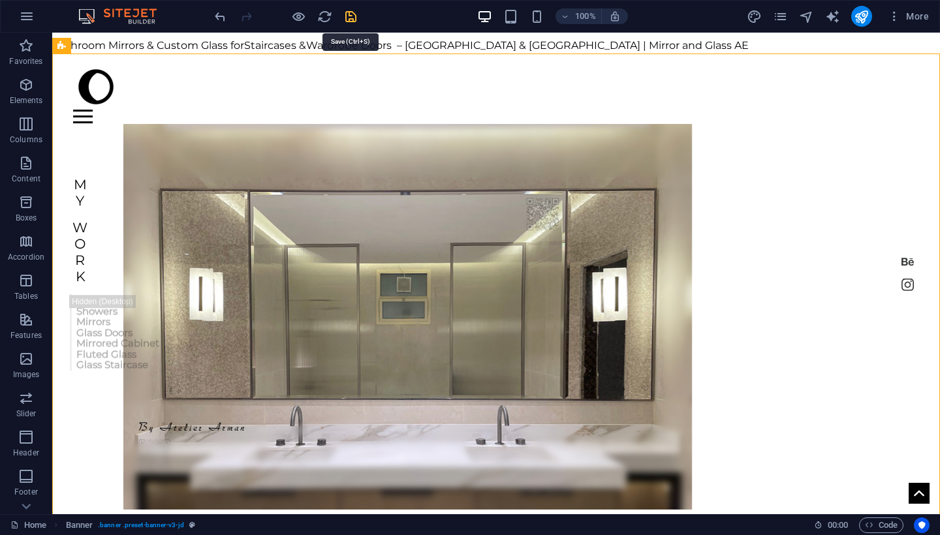
click at [352, 14] on icon "save" at bounding box center [350, 16] width 15 height 15
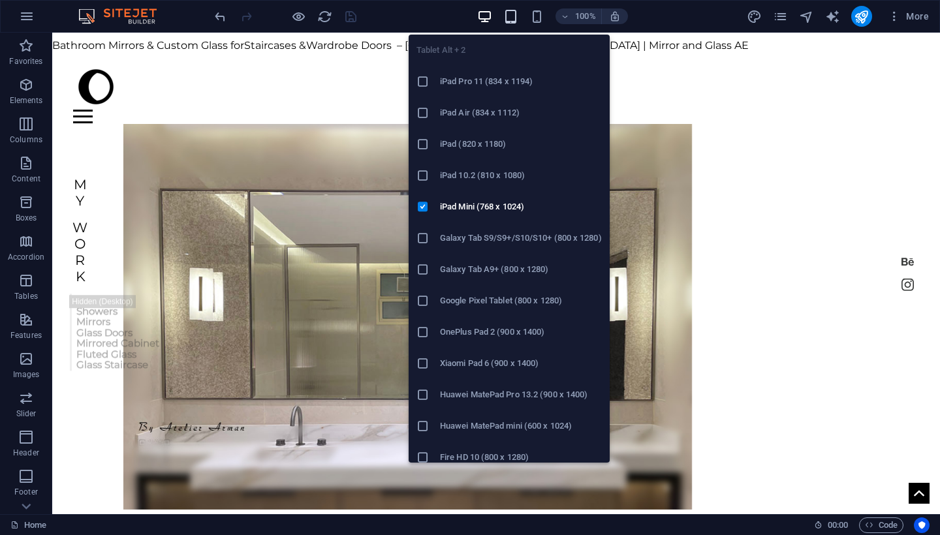
click at [511, 12] on icon "button" at bounding box center [510, 16] width 15 height 15
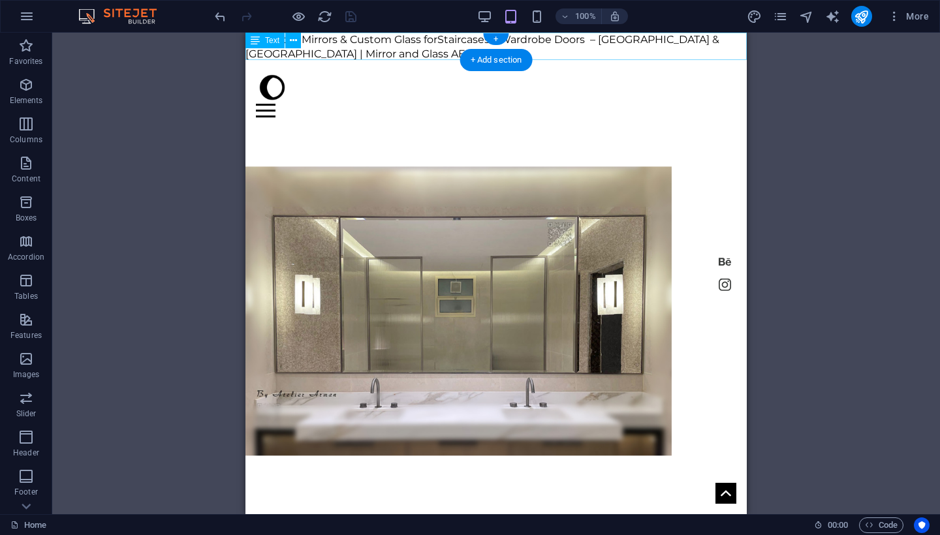
click at [605, 38] on div "Bathroom Mirrors & Custom Glass for Staircases & Wardrobe Doors – [GEOGRAPHIC_D…" at bounding box center [496, 47] width 501 height 28
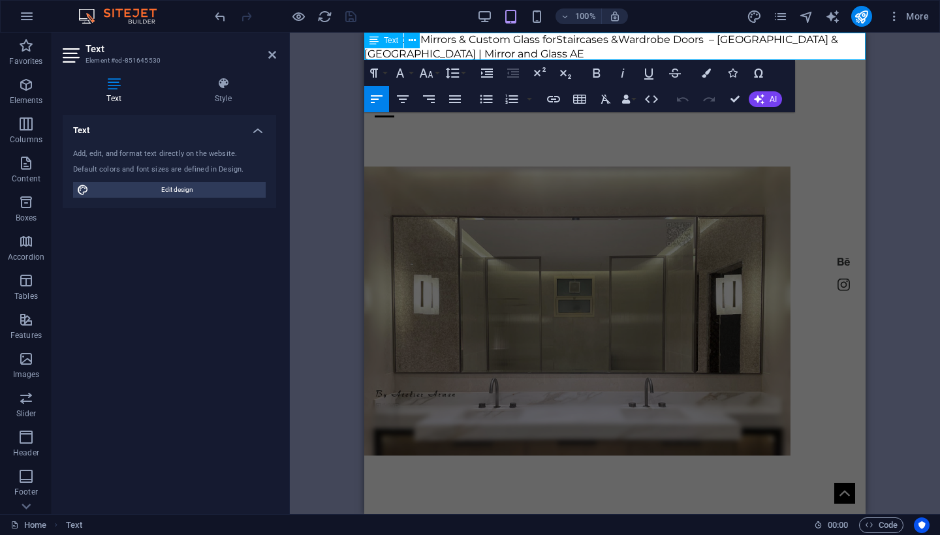
click at [686, 35] on span "Wardrobe Doors – [GEOGRAPHIC_DATA] & [GEOGRAPHIC_DATA] | Mirror and Glass AE" at bounding box center [601, 46] width 474 height 27
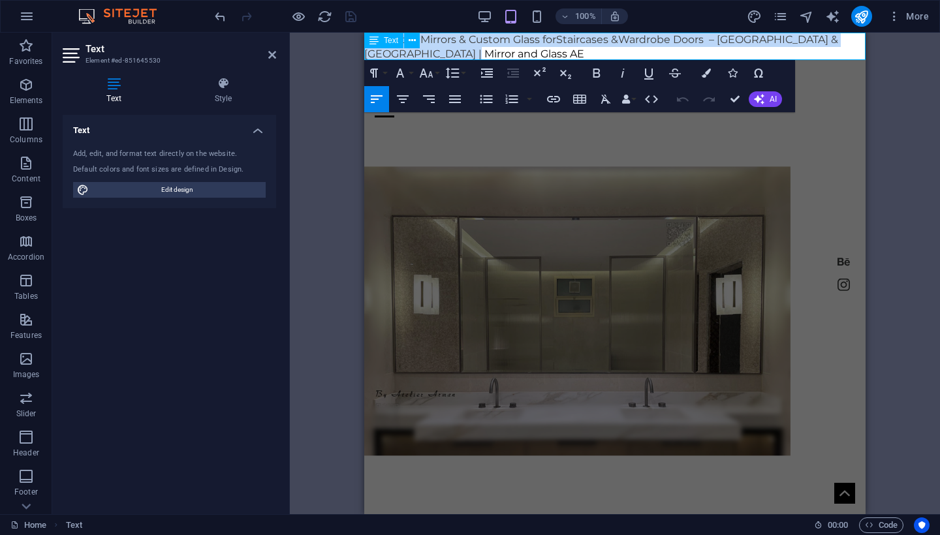
click at [686, 35] on span "Wardrobe Doors – [GEOGRAPHIC_DATA] & [GEOGRAPHIC_DATA] | Mirror and Glass AE" at bounding box center [601, 46] width 474 height 27
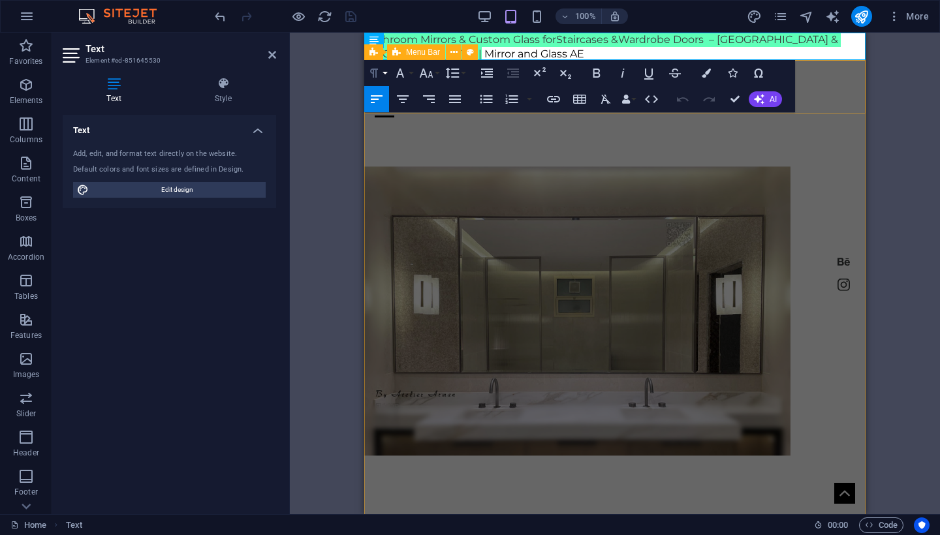
click at [381, 74] on icon "button" at bounding box center [374, 73] width 16 height 16
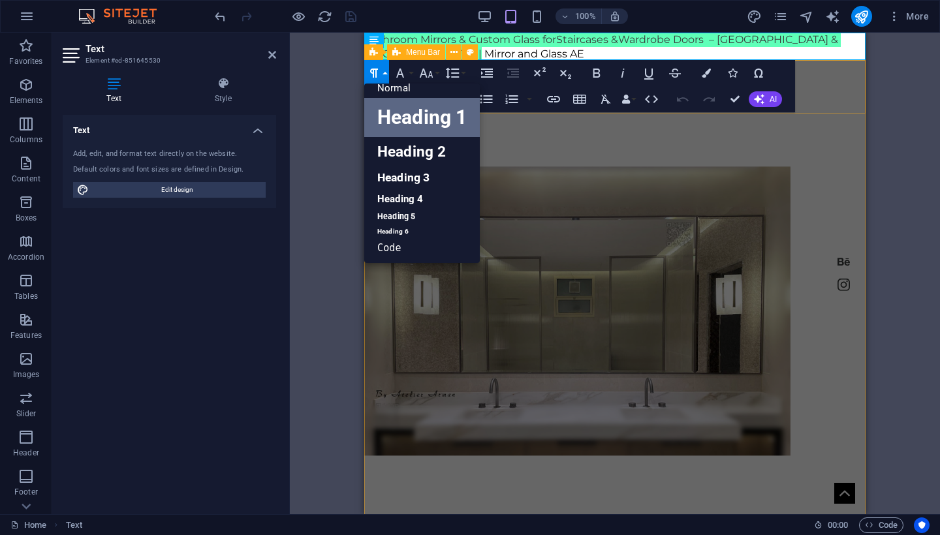
scroll to position [10, 0]
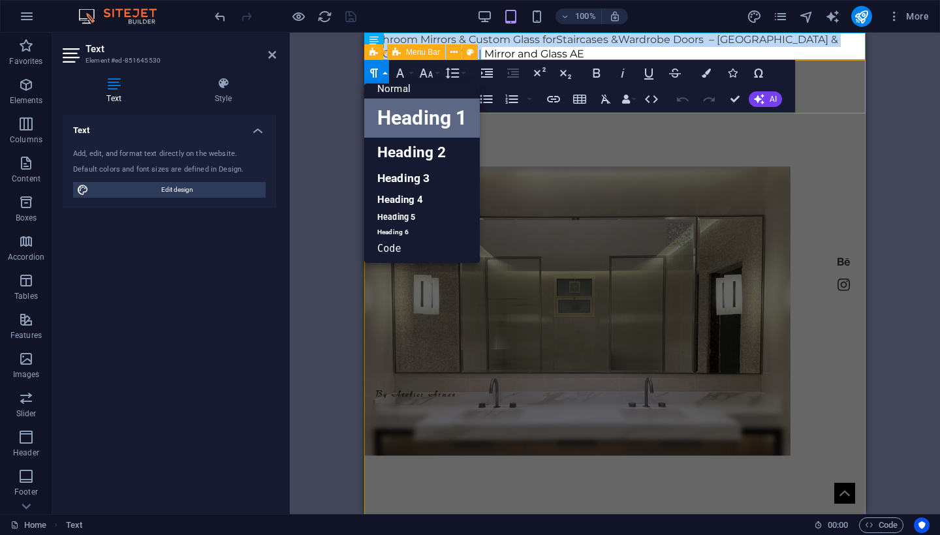
click at [411, 122] on link "Heading 1" at bounding box center [422, 118] width 116 height 39
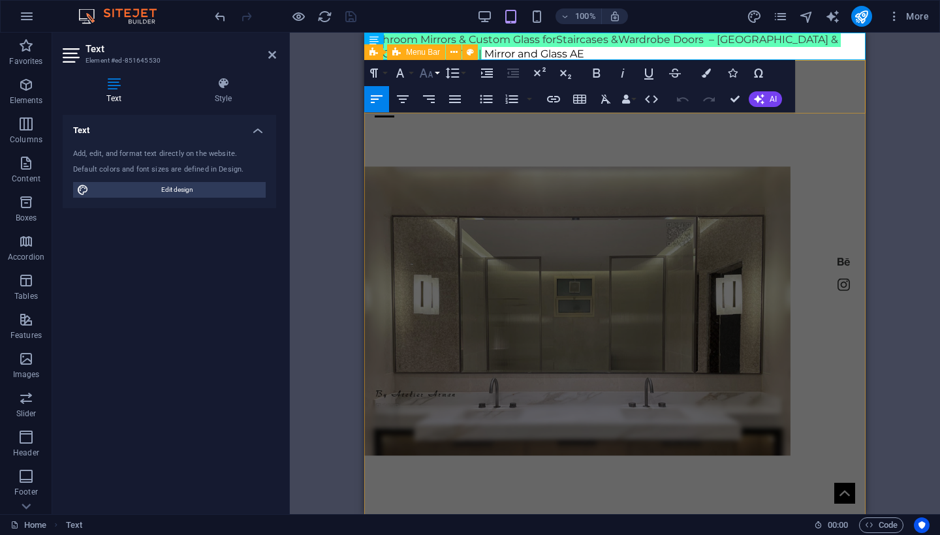
click at [433, 76] on icon "button" at bounding box center [427, 73] width 16 height 16
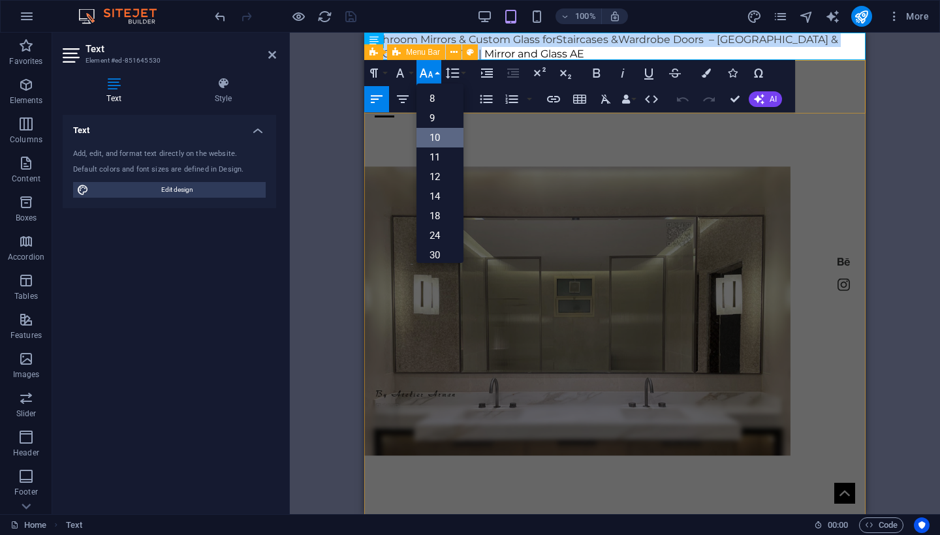
click at [445, 133] on link "10" at bounding box center [440, 138] width 47 height 20
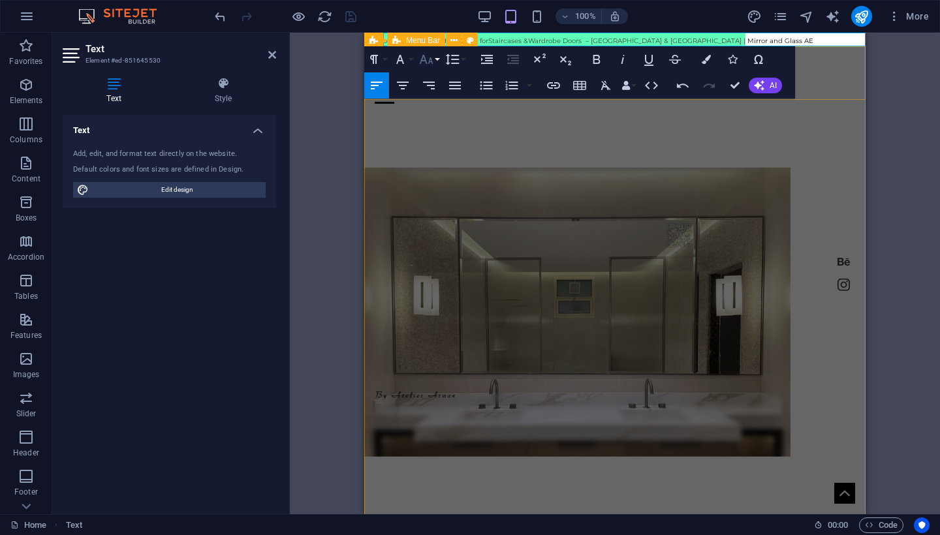
click at [435, 59] on button "Font Size" at bounding box center [429, 59] width 25 height 26
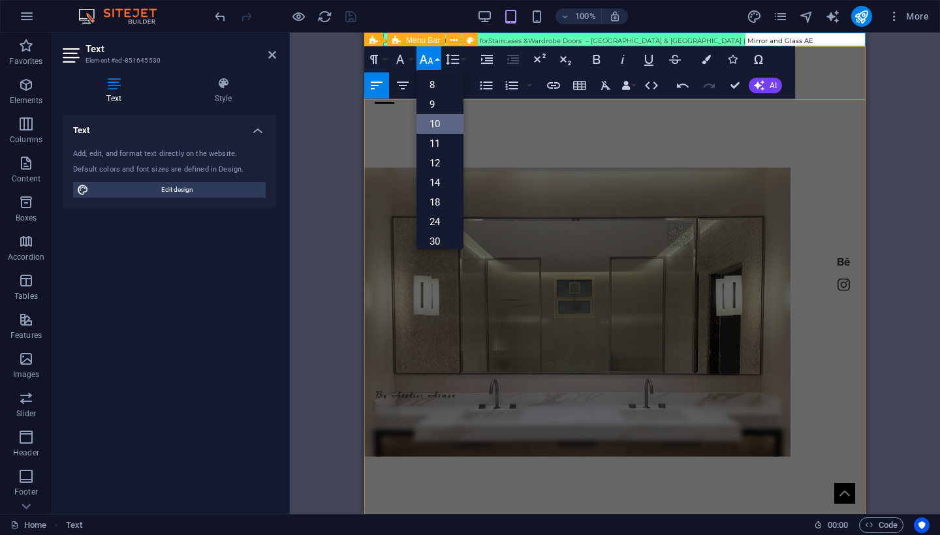
scroll to position [54, 0]
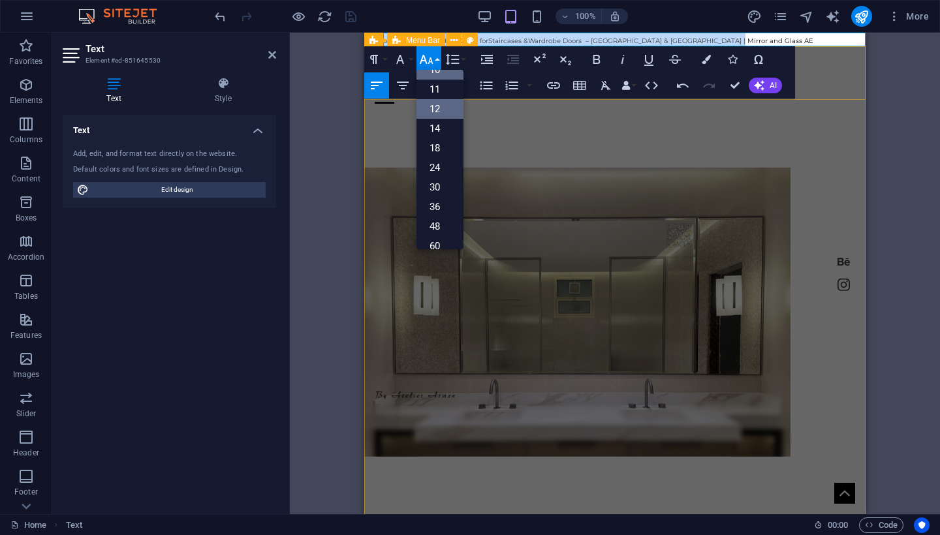
click at [445, 107] on link "12" at bounding box center [440, 109] width 47 height 20
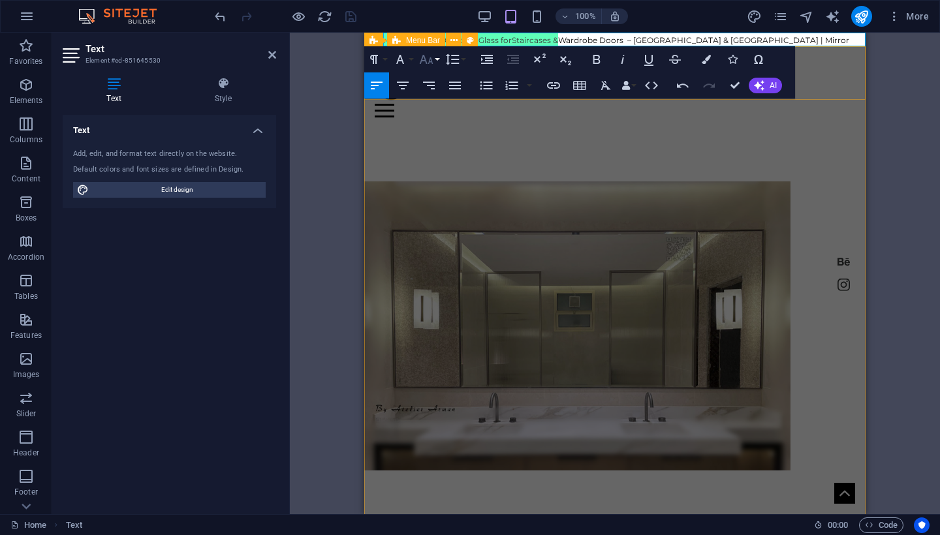
click at [434, 61] on button "Font Size" at bounding box center [429, 59] width 25 height 26
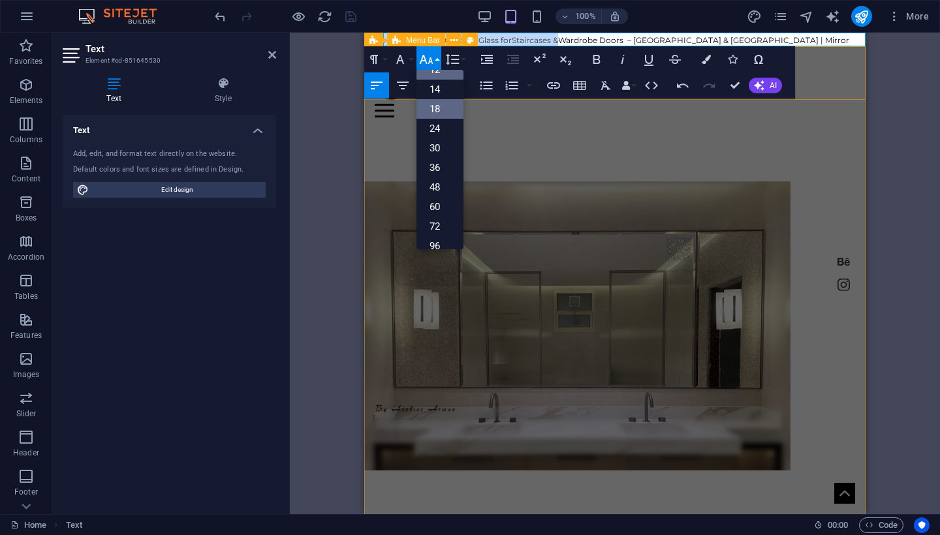
click at [443, 110] on link "18" at bounding box center [440, 109] width 47 height 20
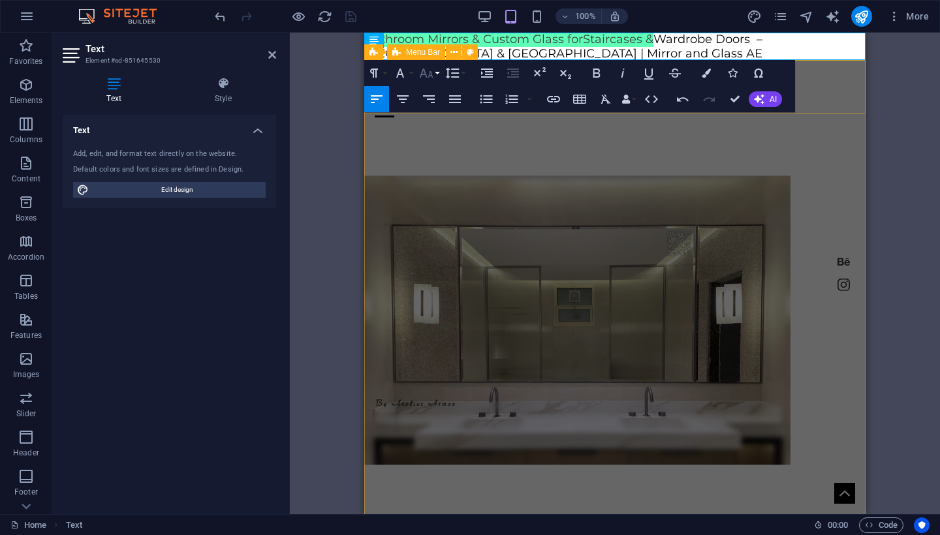
click at [436, 73] on button "Font Size" at bounding box center [429, 73] width 25 height 26
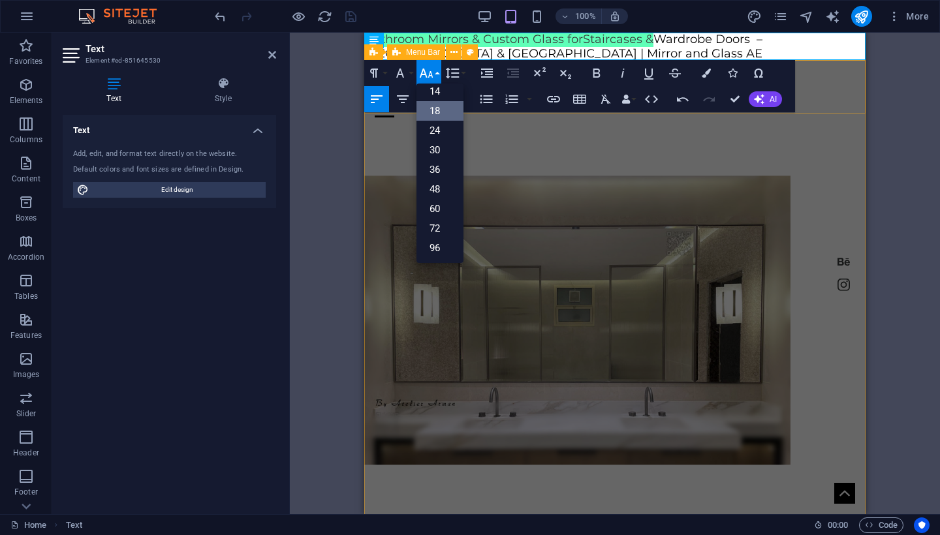
scroll to position [105, 0]
click at [437, 95] on link "14" at bounding box center [440, 92] width 47 height 20
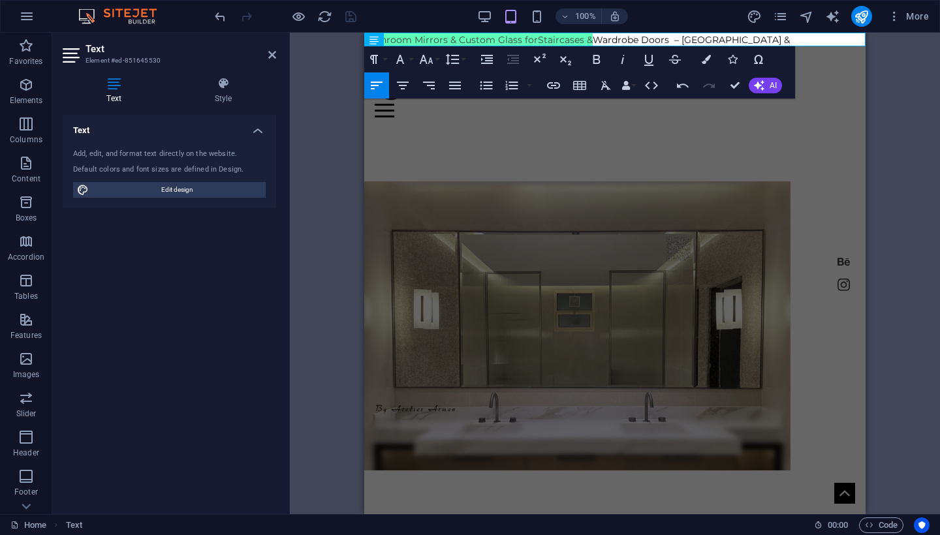
click at [334, 156] on div "H2 Banner Container Banner Menu Bar Container Text Preset Container Container H…" at bounding box center [615, 274] width 650 height 482
click at [906, 145] on div "H2 Banner Container Banner Menu Bar Container Text Preset Container Container H…" at bounding box center [615, 274] width 650 height 482
click at [818, 136] on div "Home shower About Contact Crafting Masterpieces in Mirror, Glass and Steel My W…" at bounding box center [614, 461] width 501 height 800
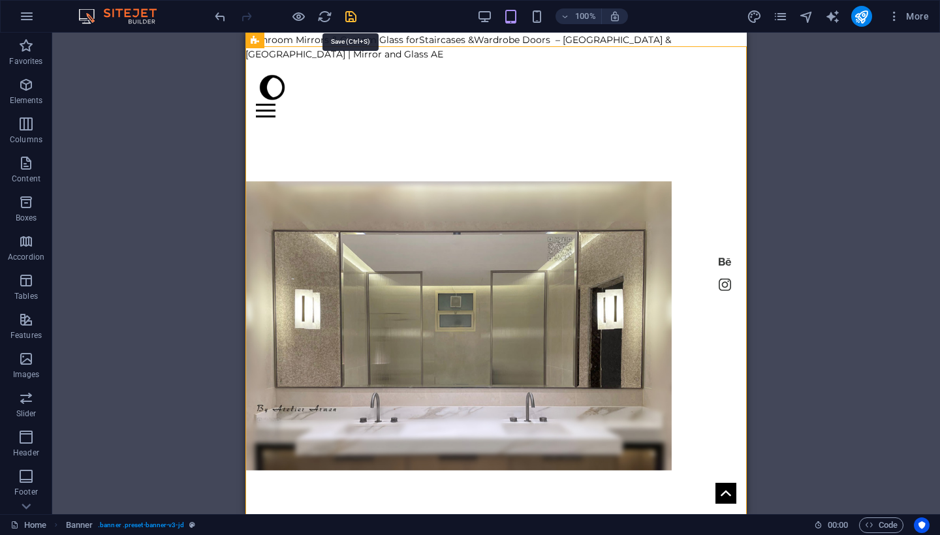
drag, startPoint x: 349, startPoint y: 16, endPoint x: 215, endPoint y: 51, distance: 138.9
click at [349, 16] on icon "save" at bounding box center [350, 16] width 15 height 15
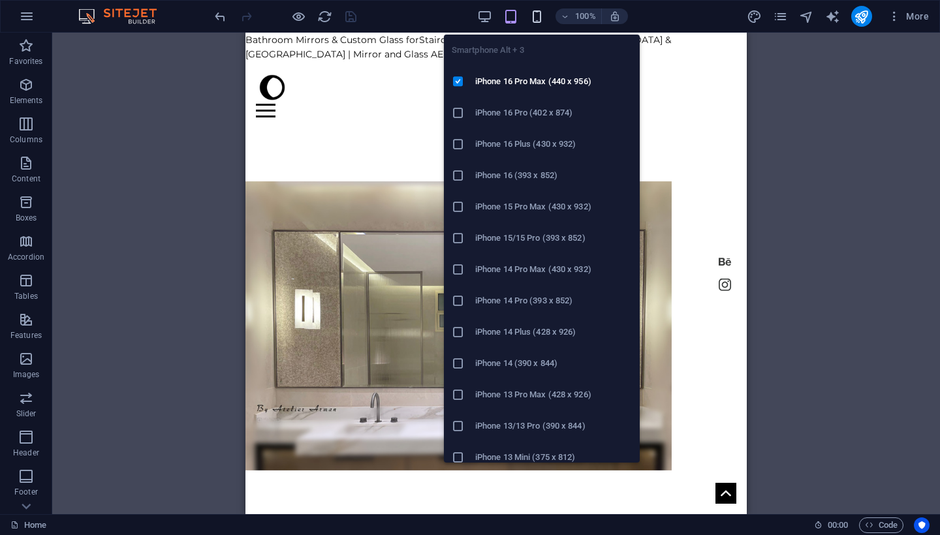
click at [535, 23] on icon "button" at bounding box center [537, 16] width 15 height 15
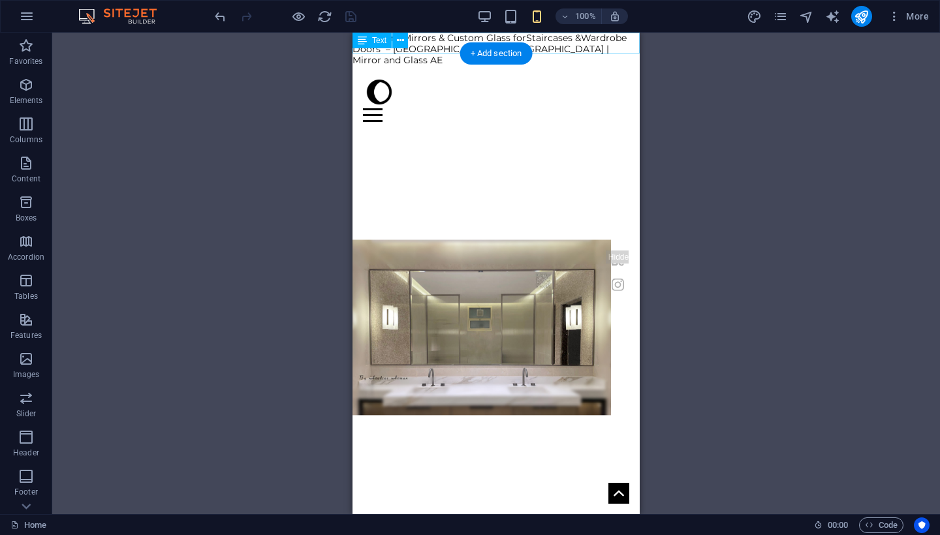
click at [417, 49] on div "Bathroom Mirrors & Custom Glass for Staircases & Wardrobe Doors – [GEOGRAPHIC_D…" at bounding box center [496, 49] width 287 height 33
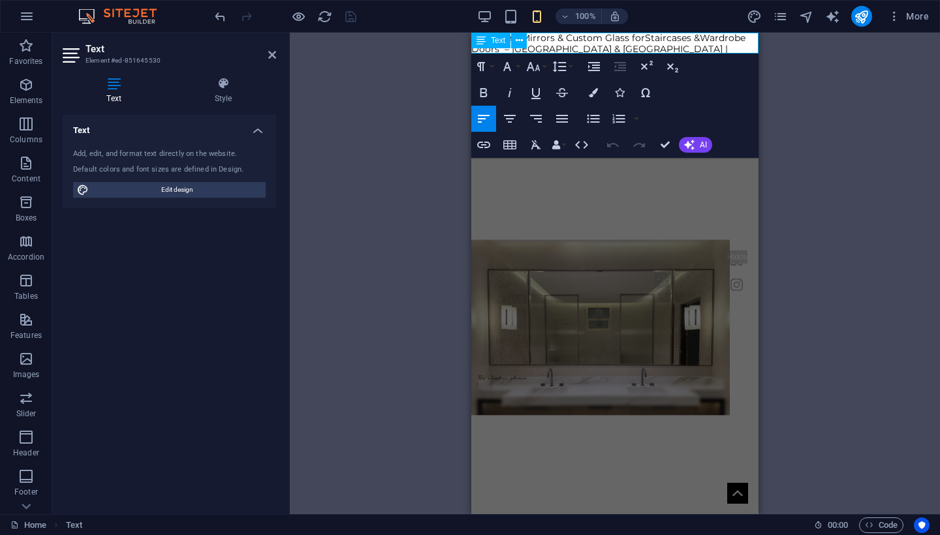
click at [530, 45] on div "Text" at bounding box center [503, 41] width 64 height 16
click at [551, 41] on span "Bathroom Mirrors & Custom Glass for" at bounding box center [558, 38] width 174 height 12
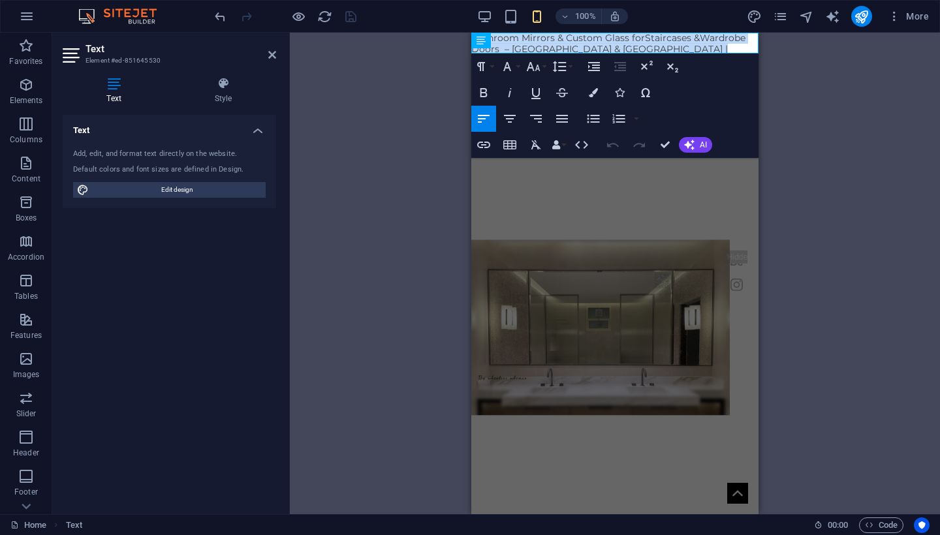
click at [551, 41] on span "Bathroom Mirrors & Custom Glass for" at bounding box center [558, 38] width 174 height 12
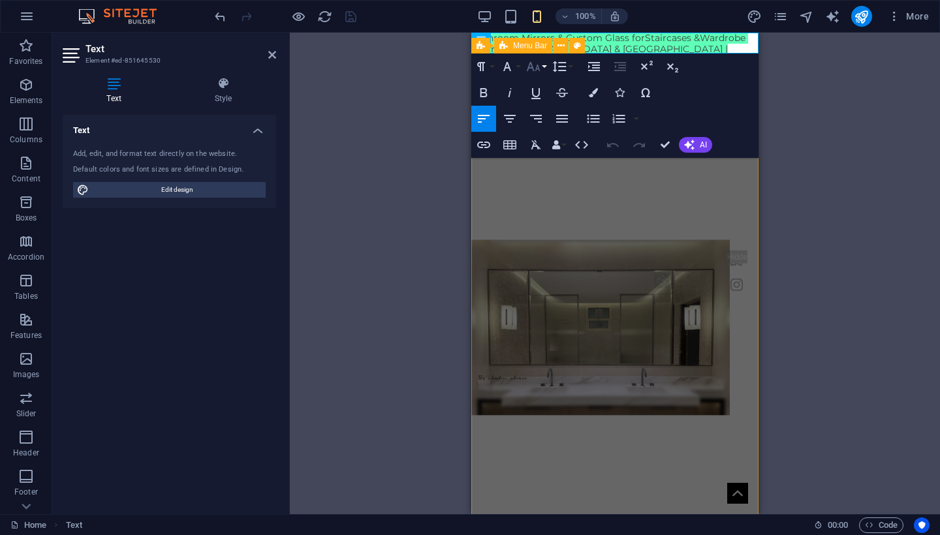
click at [537, 67] on icon "button" at bounding box center [534, 66] width 14 height 9
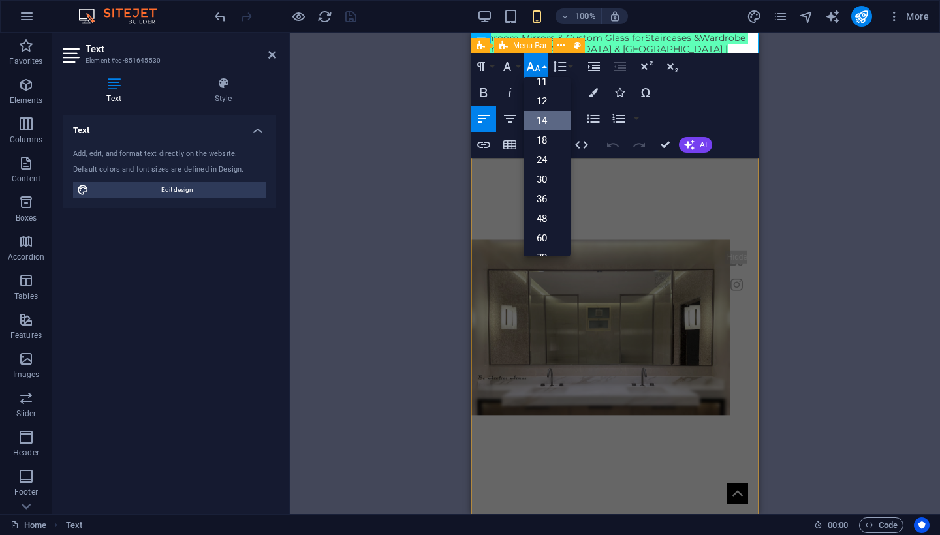
scroll to position [69, 0]
click at [547, 90] on link "11" at bounding box center [547, 82] width 47 height 20
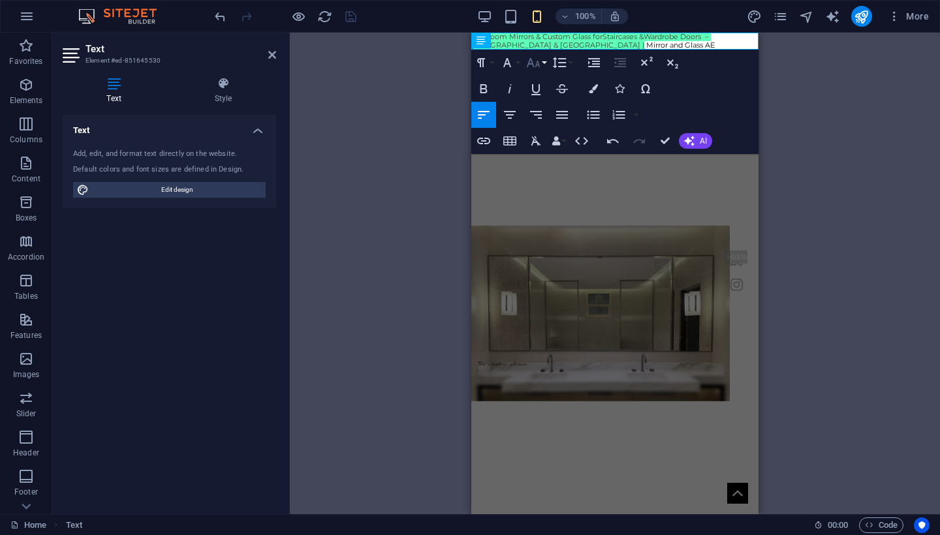
click at [541, 62] on button "Font Size" at bounding box center [536, 63] width 25 height 26
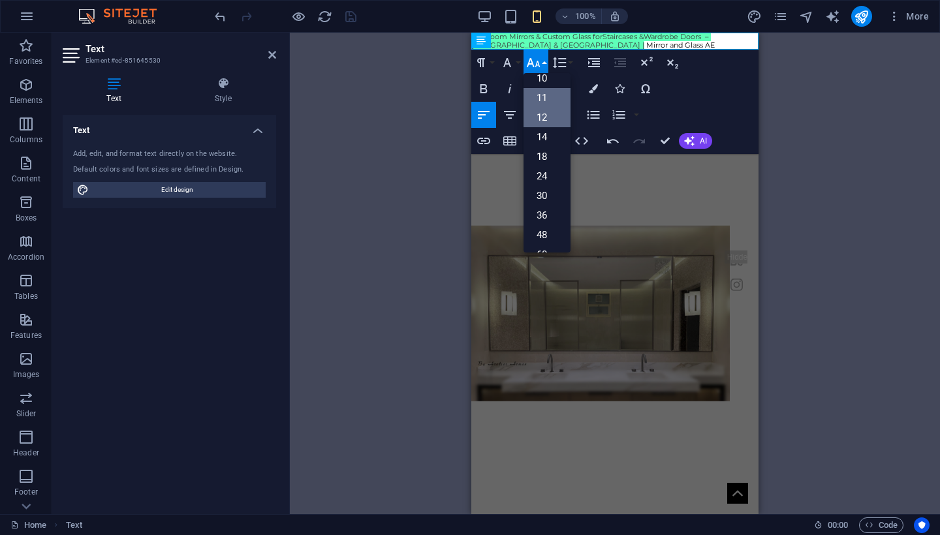
scroll to position [48, 0]
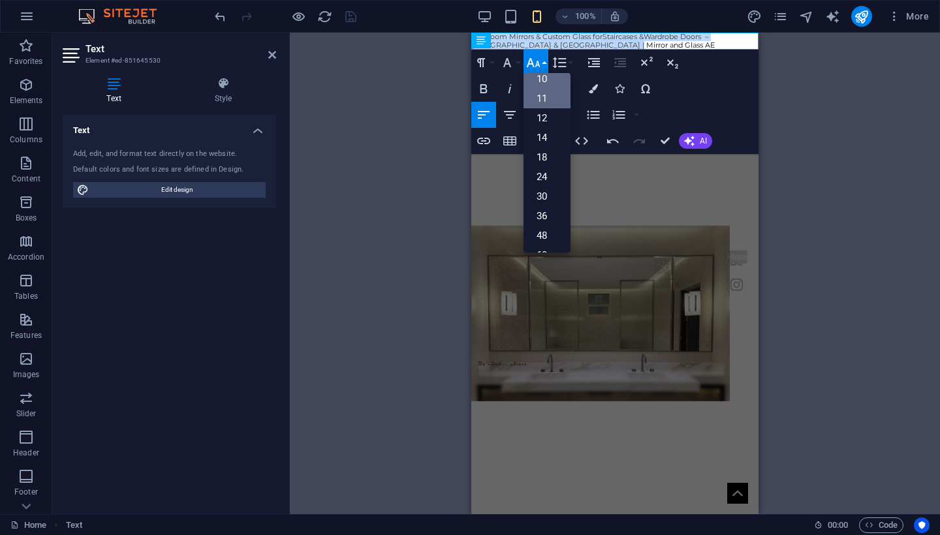
click at [547, 84] on link "10" at bounding box center [547, 79] width 47 height 20
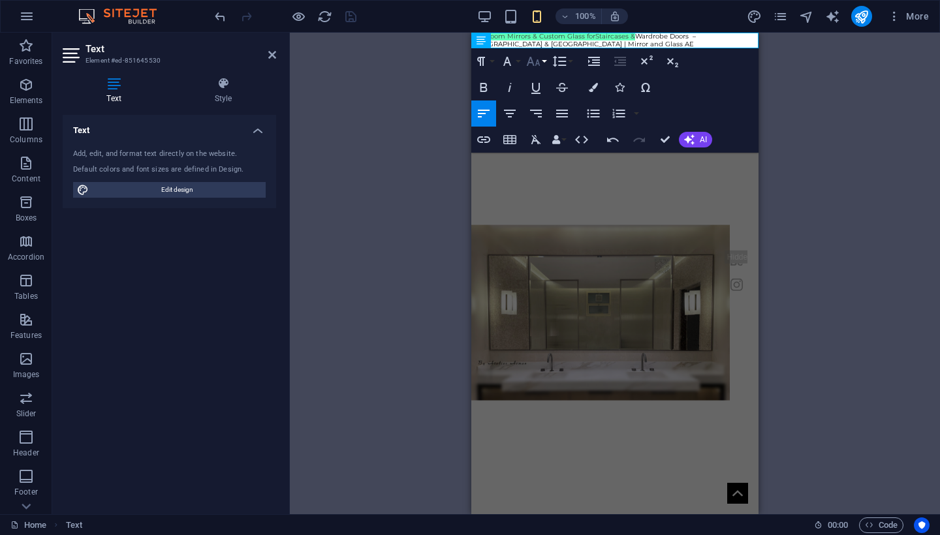
click at [539, 61] on icon "button" at bounding box center [534, 61] width 14 height 9
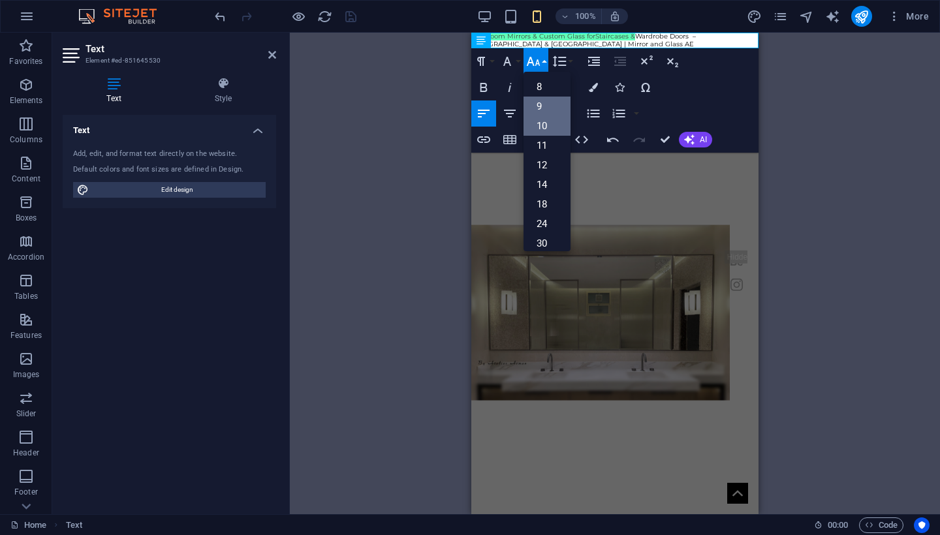
scroll to position [0, 0]
click at [538, 87] on link "8" at bounding box center [547, 87] width 47 height 20
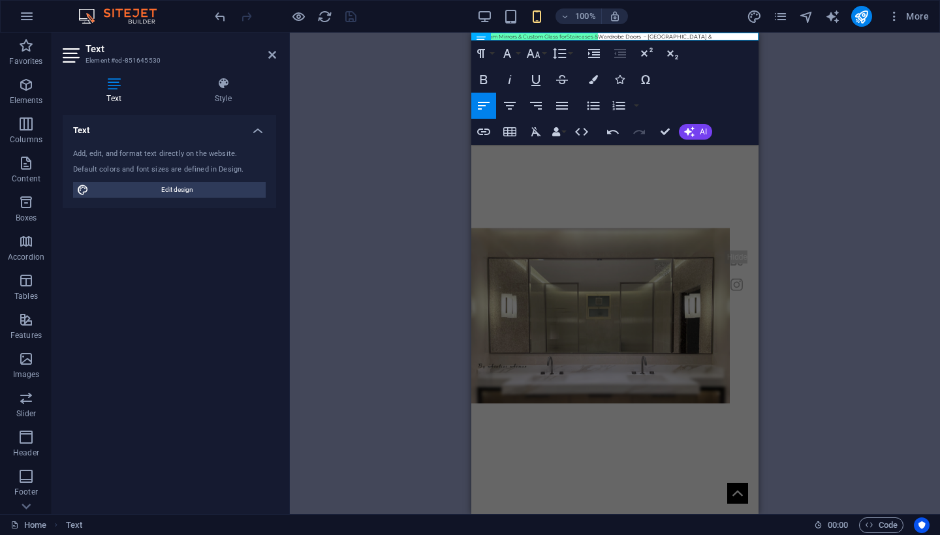
click at [825, 73] on div "H2 Banner Container Banner Menu Bar Container Text Preset Container Container H…" at bounding box center [615, 274] width 650 height 482
click at [683, 170] on figure at bounding box center [600, 315] width 259 height 387
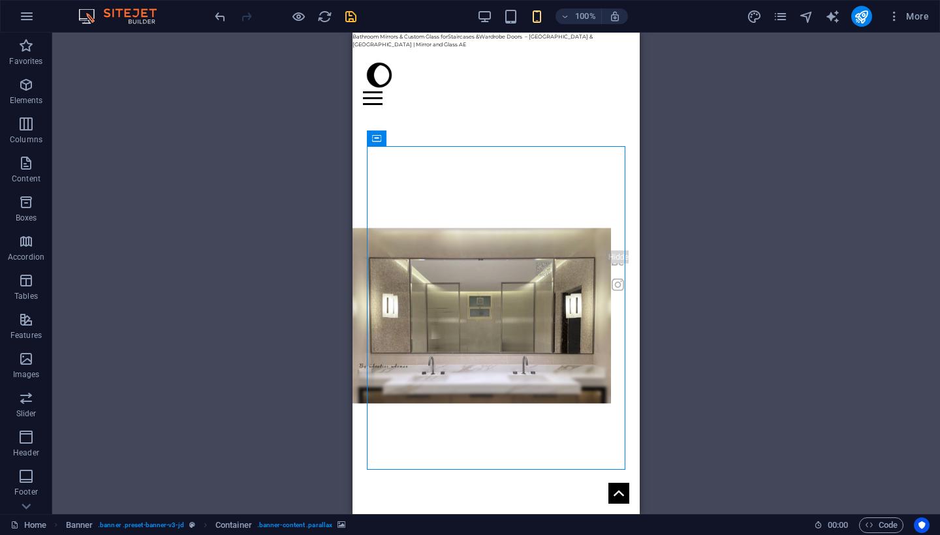
click at [281, 114] on div "H2 Banner Container Banner Menu Bar Container Text Preset Container Container H…" at bounding box center [496, 274] width 888 height 482
click at [469, 39] on div "Bathroom Mirrors & Custom Glass for Staircases & Wardrobe Doors – [GEOGRAPHIC_D…" at bounding box center [496, 41] width 287 height 16
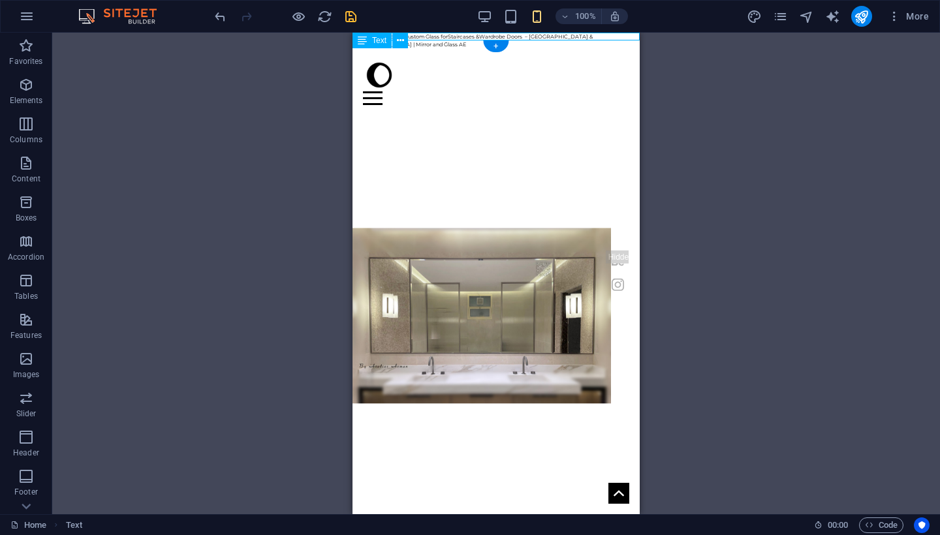
click at [469, 39] on div "Bathroom Mirrors & Custom Glass for Staircases & Wardrobe Doors – [GEOGRAPHIC_D…" at bounding box center [496, 41] width 287 height 16
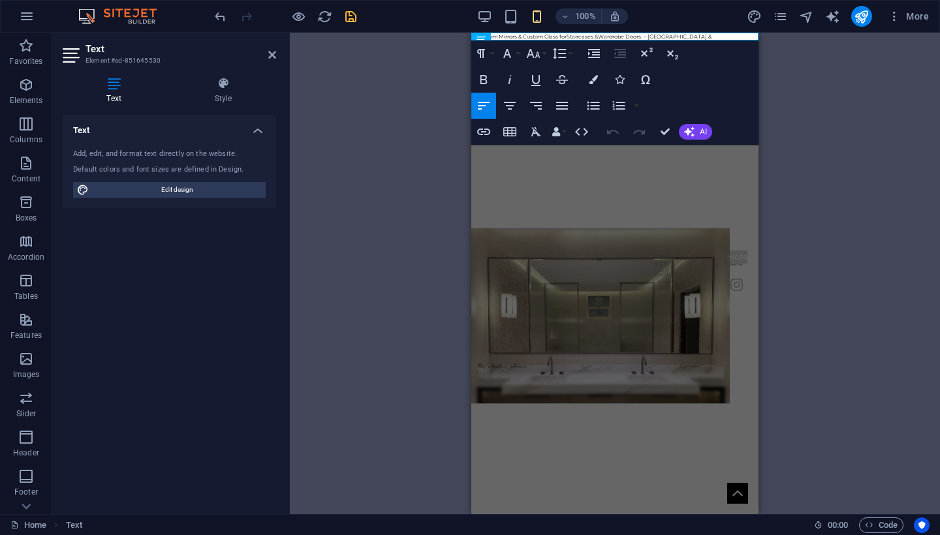
click at [535, 37] on span "Bathroom Mirrors & Custom Glass for" at bounding box center [518, 36] width 95 height 7
click at [543, 54] on button "Font Size" at bounding box center [536, 53] width 25 height 26
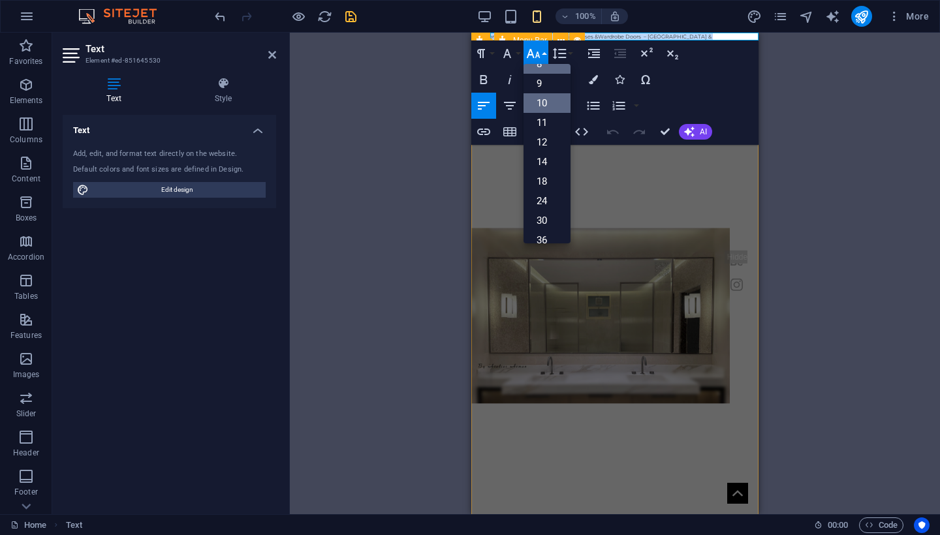
click at [551, 99] on link "10" at bounding box center [547, 103] width 47 height 20
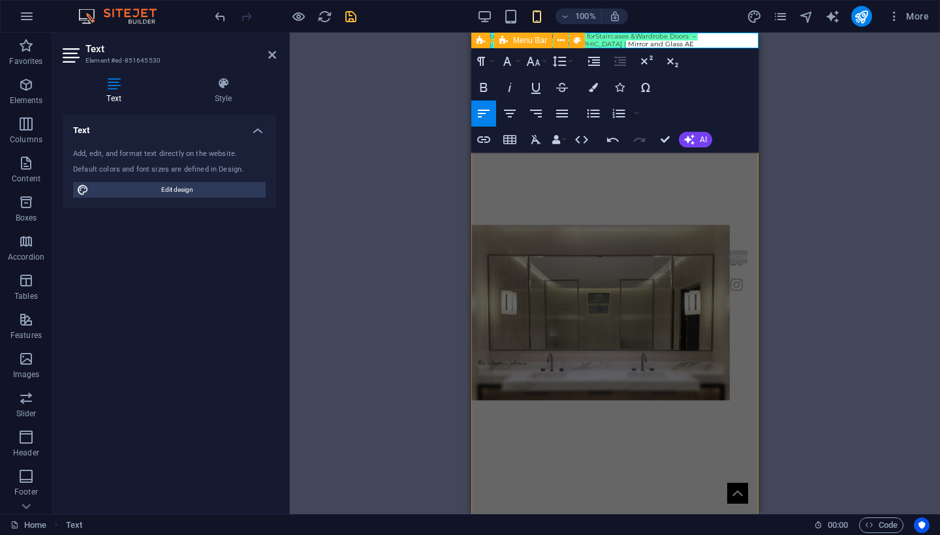
click at [445, 97] on div "H2 Banner Container Banner Menu Bar Container Text Preset Container Container H…" at bounding box center [615, 274] width 650 height 482
click at [819, 116] on div "H2 Banner Container Menu Bar Container Text Preset Container Container H3 Conta…" at bounding box center [615, 274] width 650 height 482
click at [710, 172] on figure at bounding box center [600, 312] width 259 height 387
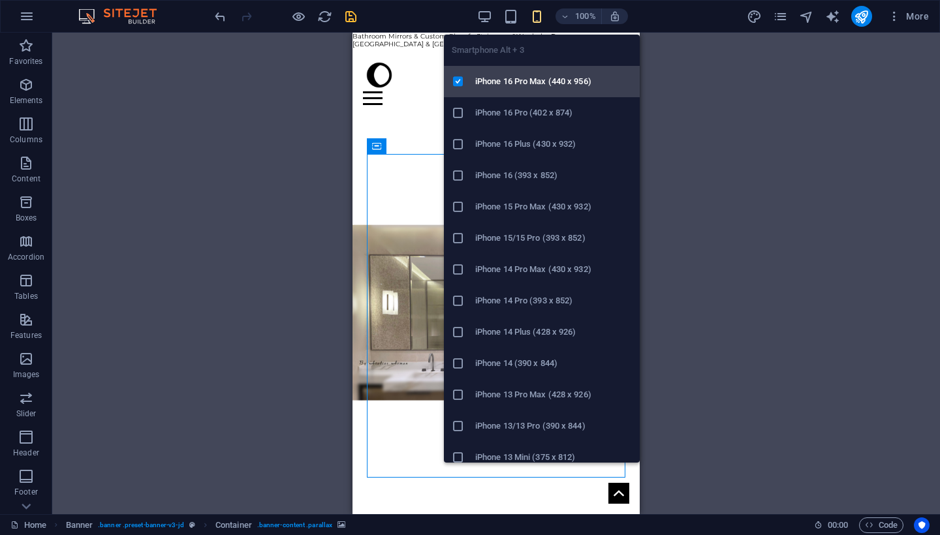
click at [461, 78] on icon at bounding box center [458, 81] width 13 height 13
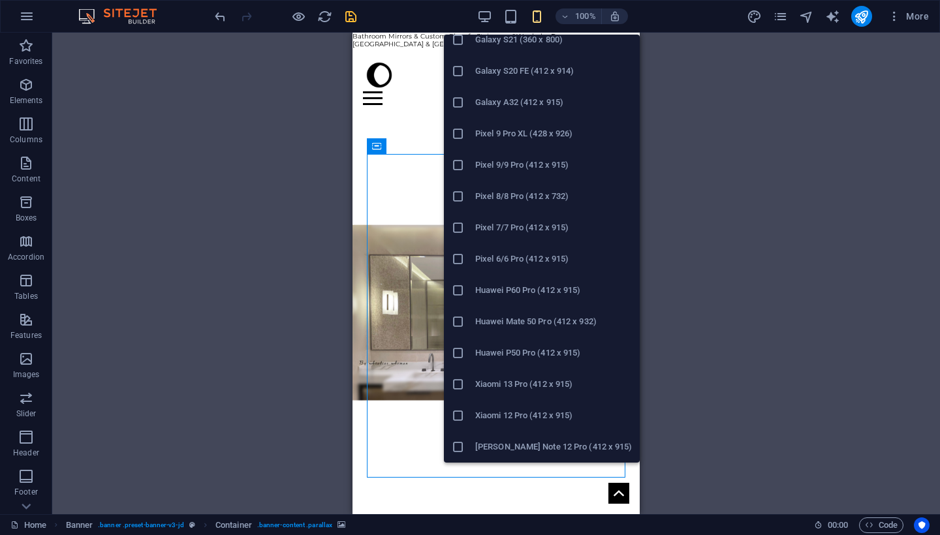
scroll to position [606, 0]
click at [520, 345] on li "Huawei P50 Pro (412 x 915)" at bounding box center [542, 353] width 196 height 31
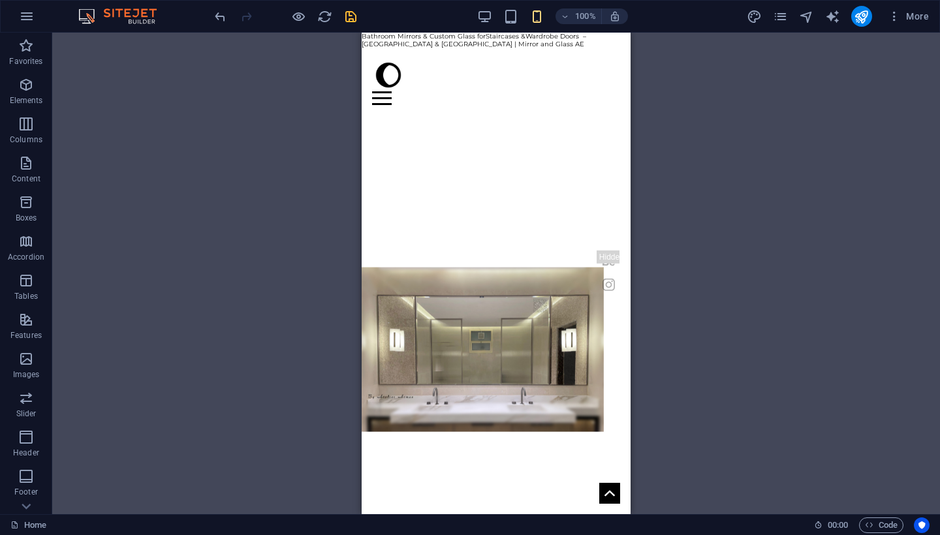
scroll to position [0, 0]
click at [590, 18] on h6 "100%" at bounding box center [585, 16] width 21 height 16
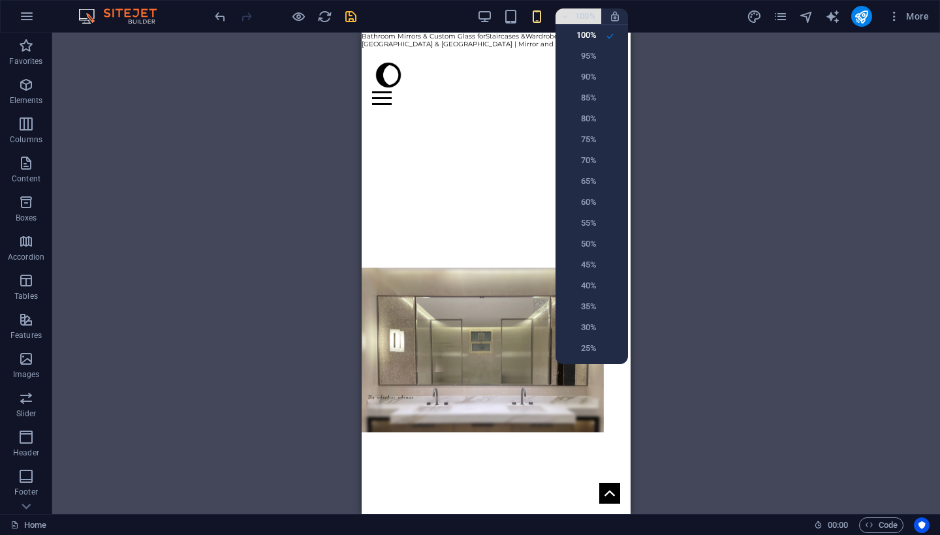
click at [590, 18] on div at bounding box center [470, 267] width 940 height 535
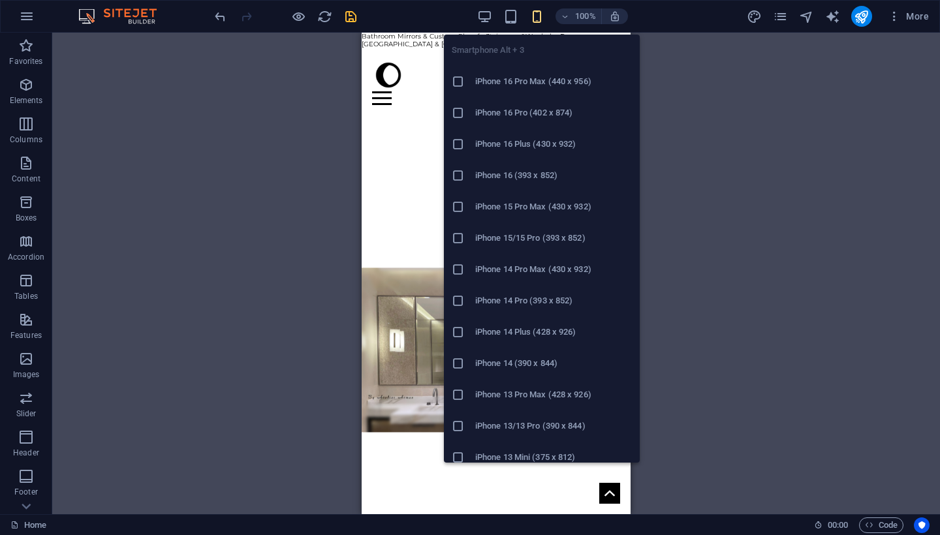
click at [543, 14] on icon "button" at bounding box center [537, 16] width 15 height 15
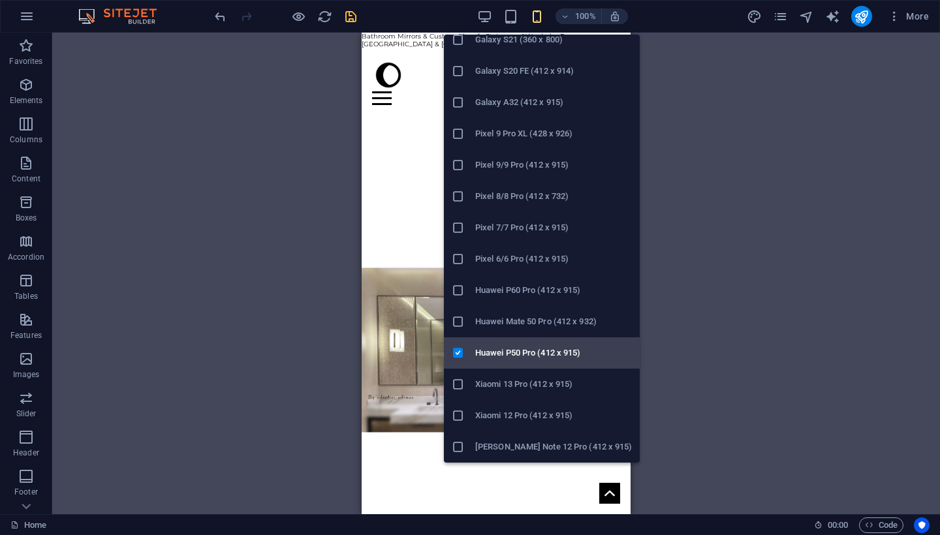
scroll to position [606, 0]
click at [459, 354] on icon at bounding box center [458, 353] width 13 height 13
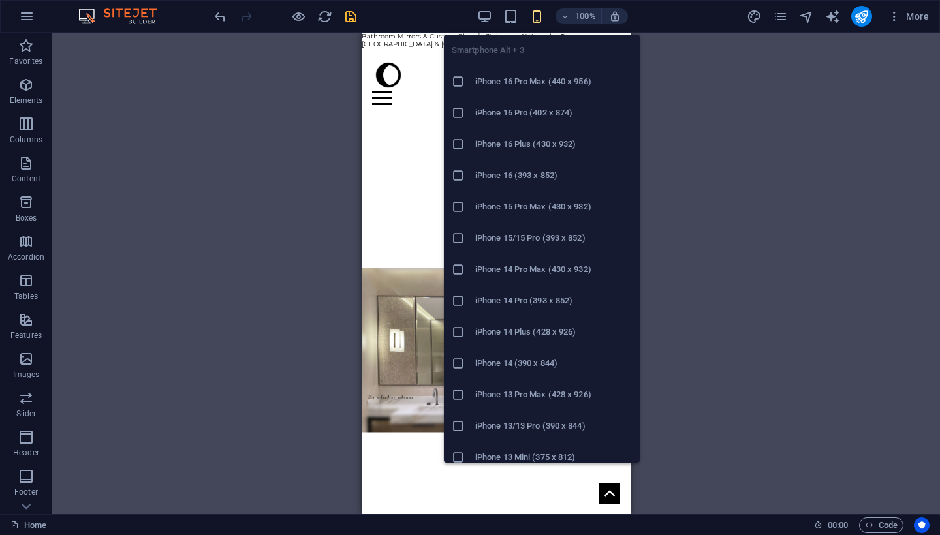
click at [533, 15] on icon "button" at bounding box center [537, 16] width 15 height 15
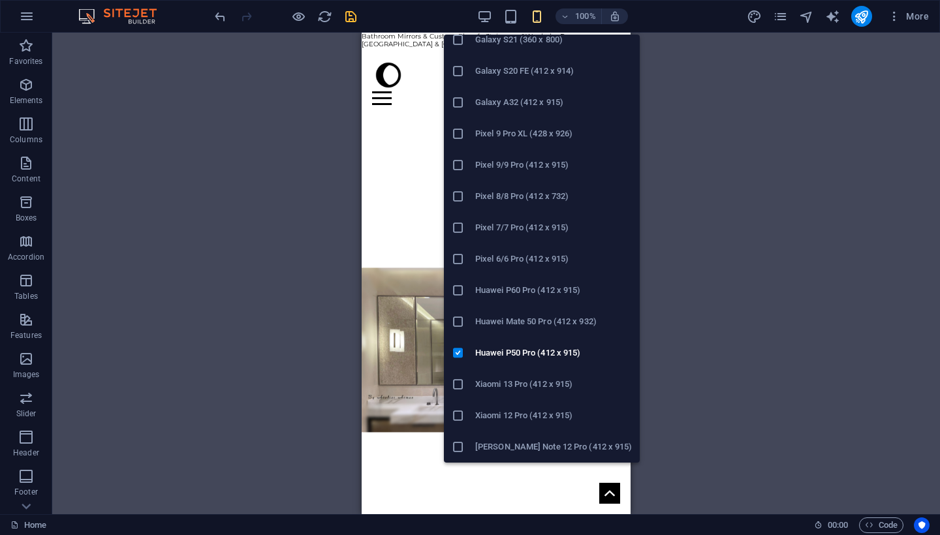
scroll to position [605, 0]
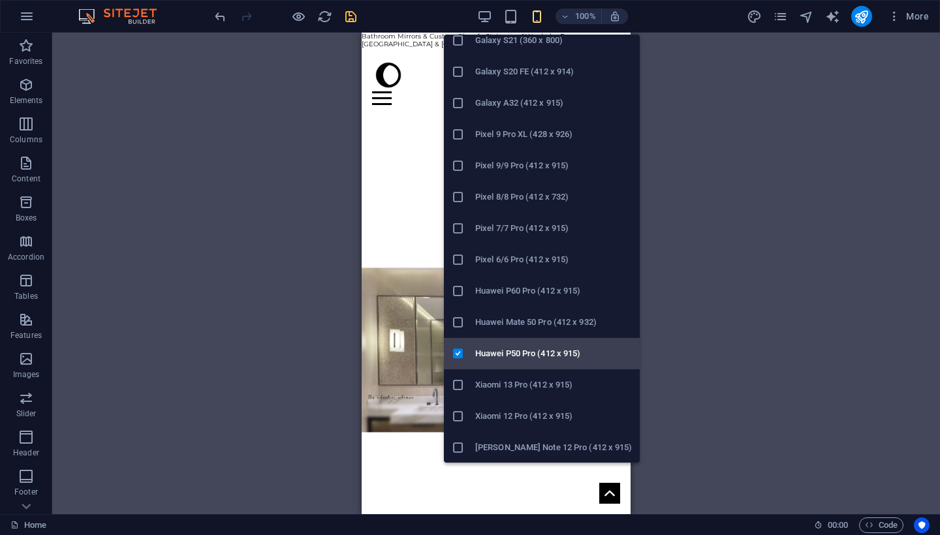
click at [458, 351] on icon at bounding box center [458, 353] width 13 height 13
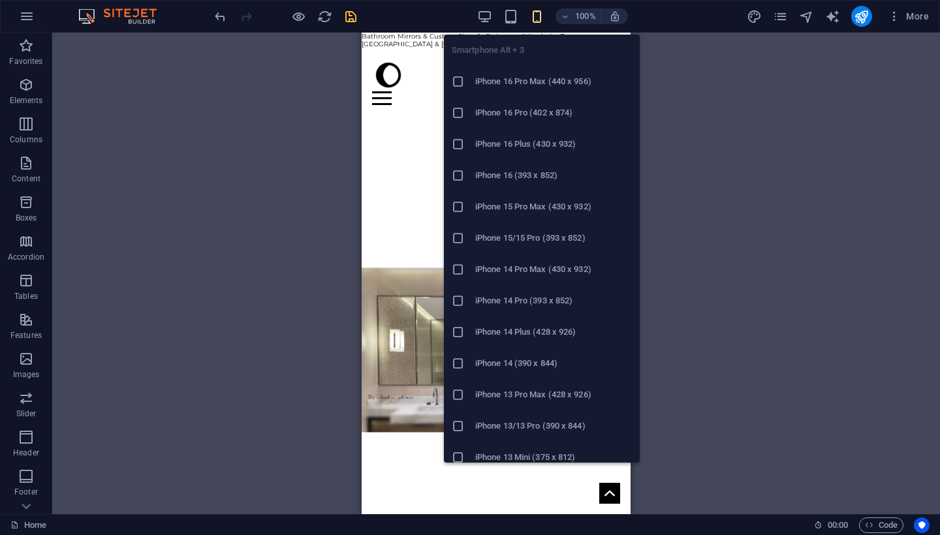
click at [537, 14] on icon "button" at bounding box center [537, 16] width 15 height 15
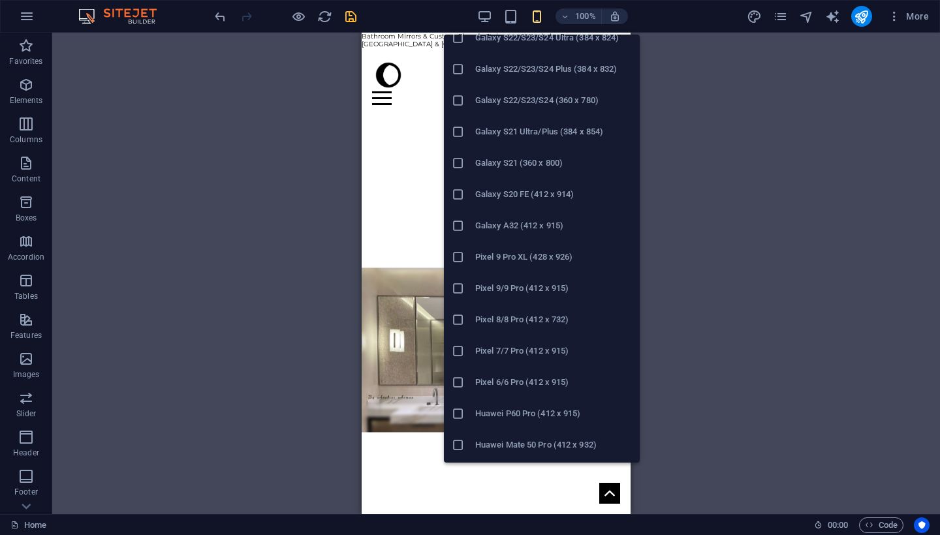
scroll to position [478, 0]
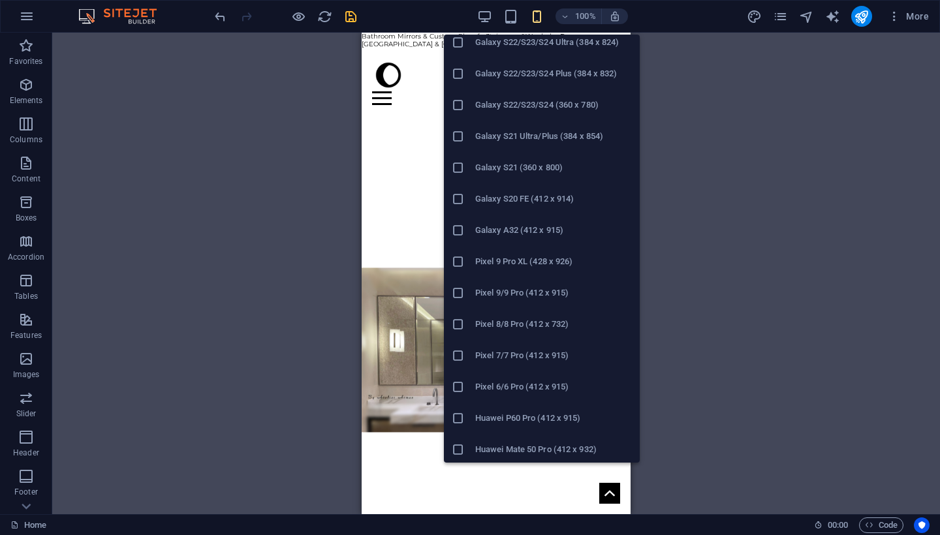
click at [484, 200] on h6 "Galaxy S20 FE (412 x 914)" at bounding box center [553, 199] width 157 height 16
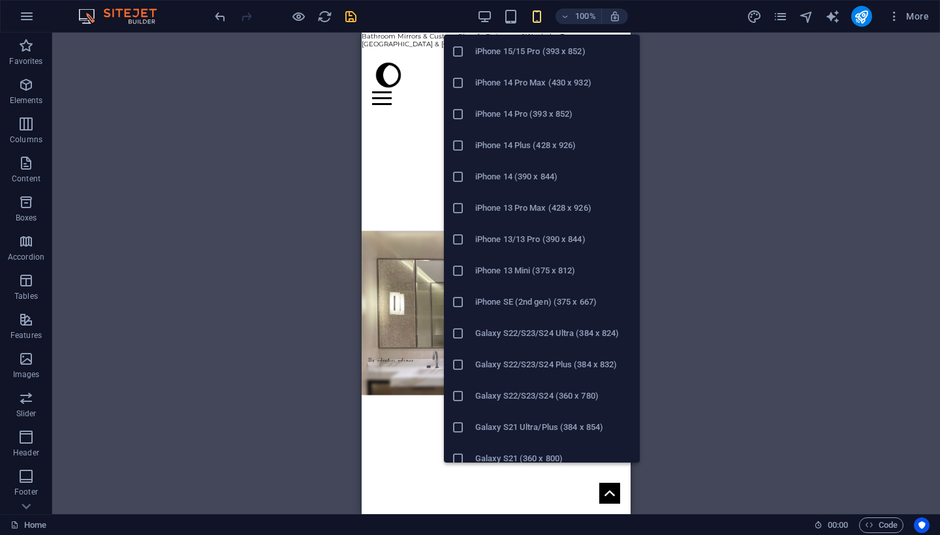
scroll to position [170, 0]
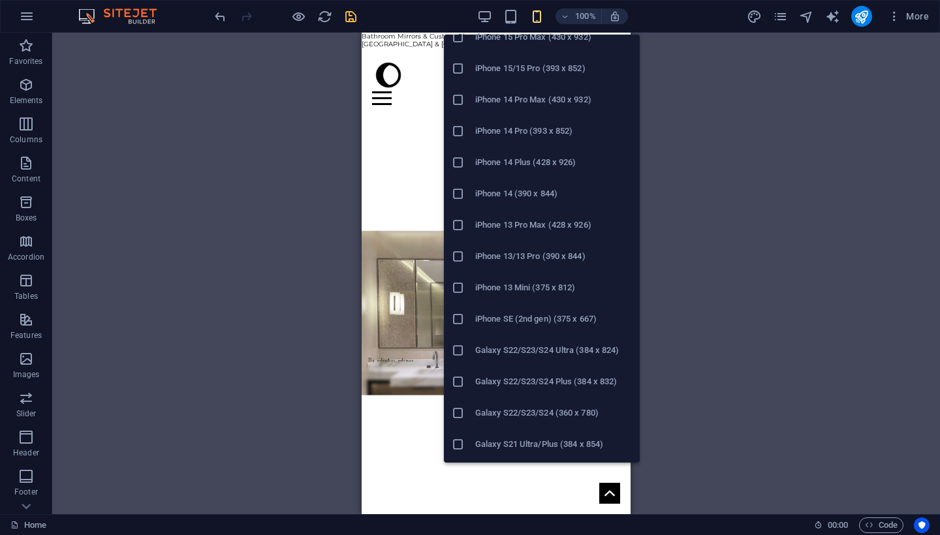
click at [527, 281] on h6 "iPhone 13 Mini (375 x 812)" at bounding box center [553, 288] width 157 height 16
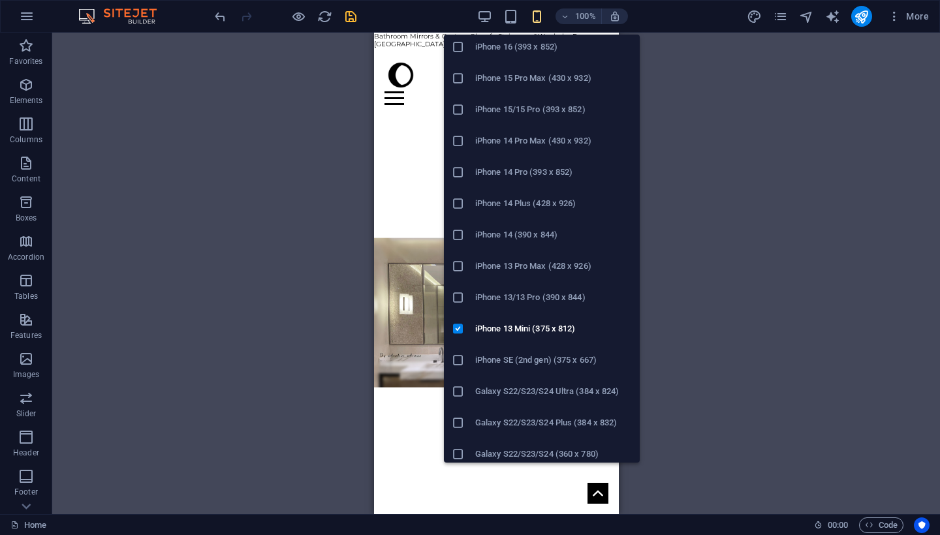
scroll to position [129, 0]
click at [531, 227] on h6 "iPhone 14 (390 x 844)" at bounding box center [553, 235] width 157 height 16
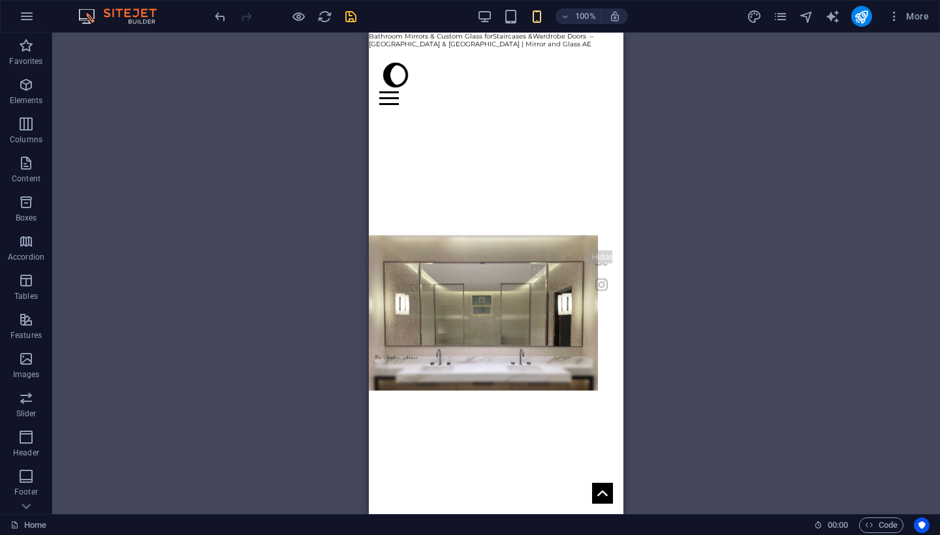
click at [695, 161] on div "H2 Banner Container Menu Bar Container Text Preset Preset Container Container H…" at bounding box center [496, 274] width 888 height 482
click at [352, 18] on icon "save" at bounding box center [350, 16] width 15 height 15
click at [357, 106] on div "H2 Banner Container Banner Menu Bar Container Text Preset Preset Container Cont…" at bounding box center [496, 274] width 888 height 482
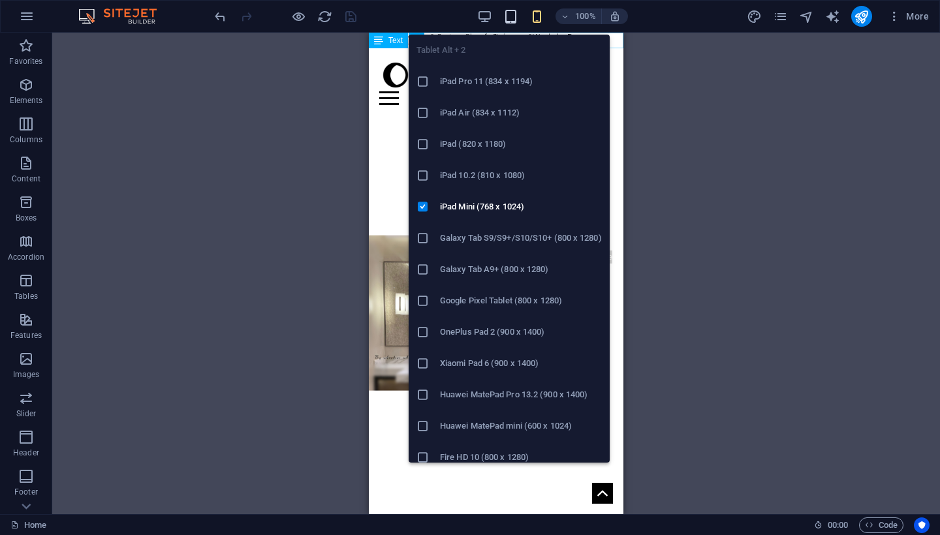
scroll to position [0, 0]
click at [512, 16] on icon "button" at bounding box center [510, 16] width 15 height 15
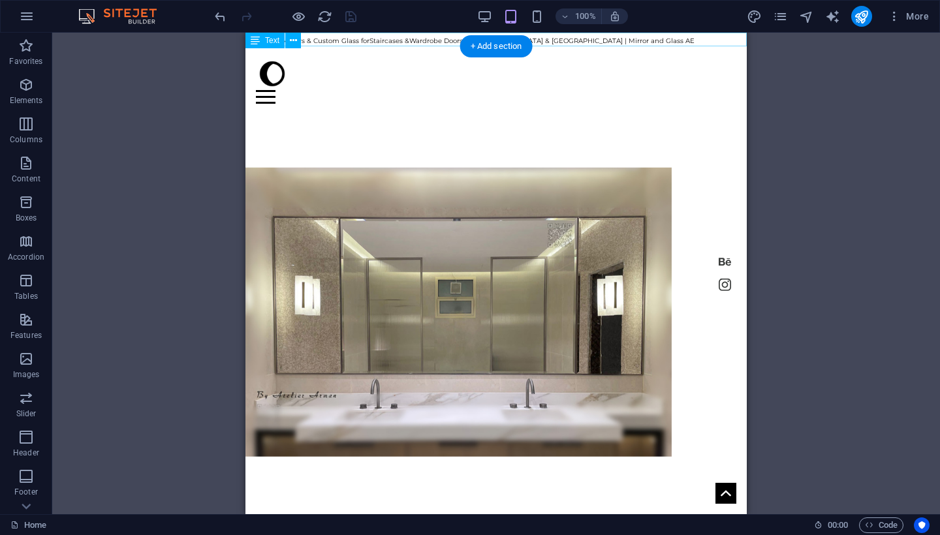
click at [571, 39] on div "Bathroom Mirrors & Custom Glass for Staircases & Wardrobe Doors – [GEOGRAPHIC_D…" at bounding box center [496, 40] width 501 height 14
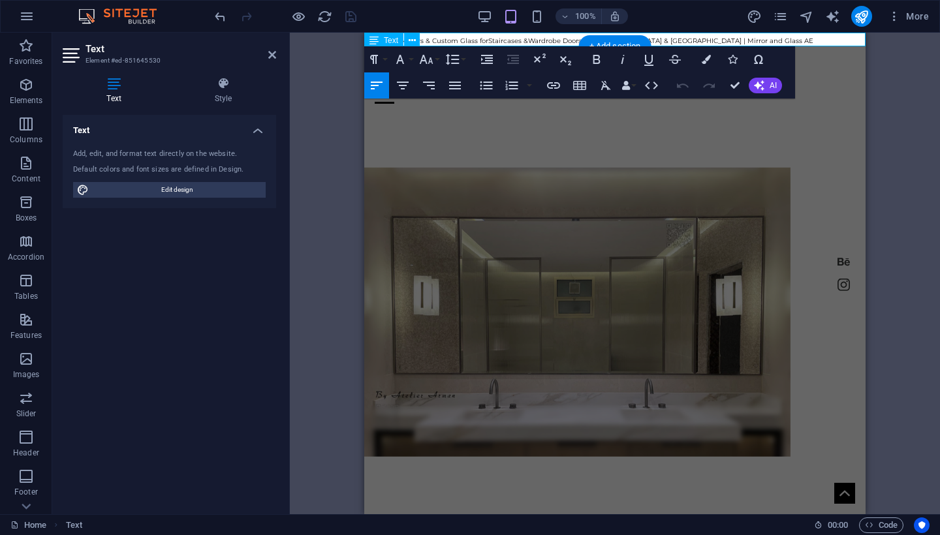
click at [571, 39] on span "Wardrobe Doors – [GEOGRAPHIC_DATA] & [GEOGRAPHIC_DATA] | Mirror and Glass AE" at bounding box center [670, 41] width 285 height 8
click at [426, 59] on icon "button" at bounding box center [427, 60] width 16 height 16
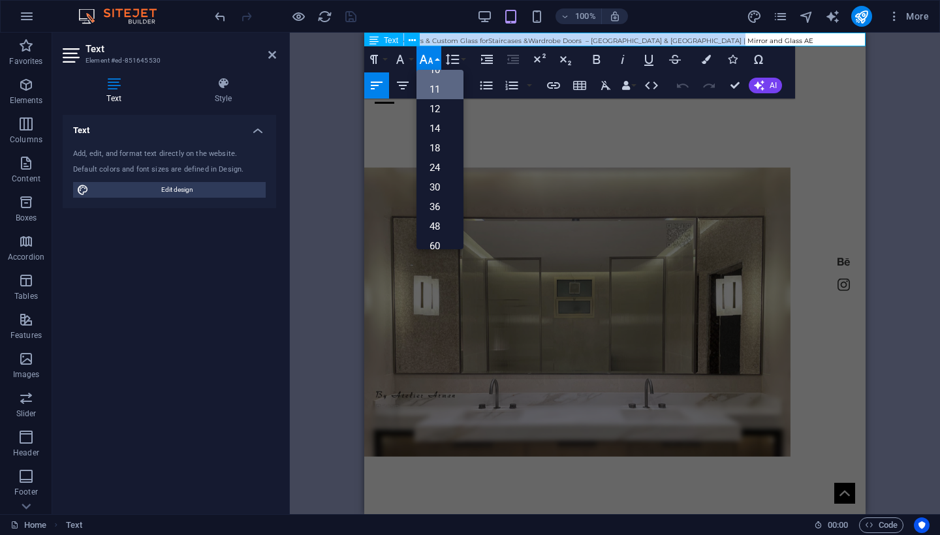
click at [439, 90] on link "11" at bounding box center [440, 90] width 47 height 20
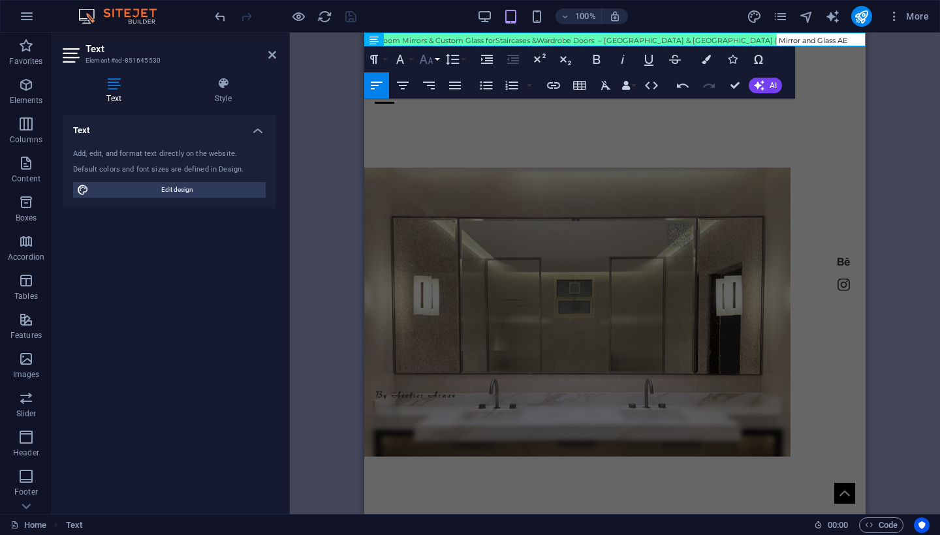
click at [430, 59] on icon "button" at bounding box center [427, 59] width 14 height 9
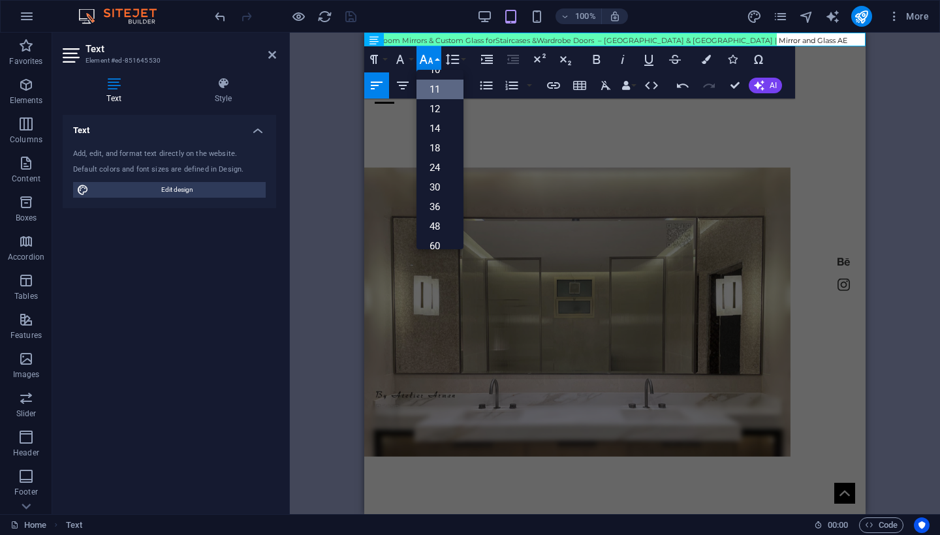
scroll to position [74, 0]
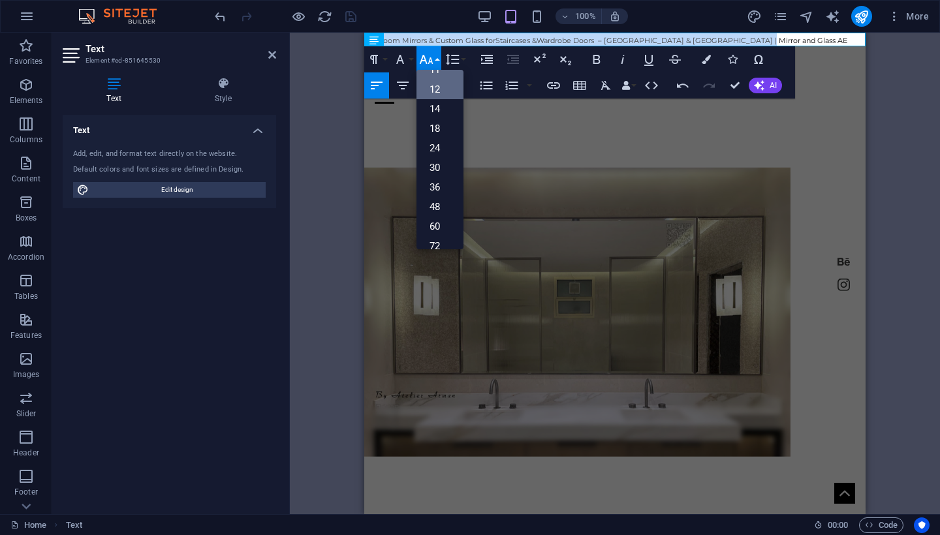
click at [440, 93] on link "12" at bounding box center [440, 90] width 47 height 20
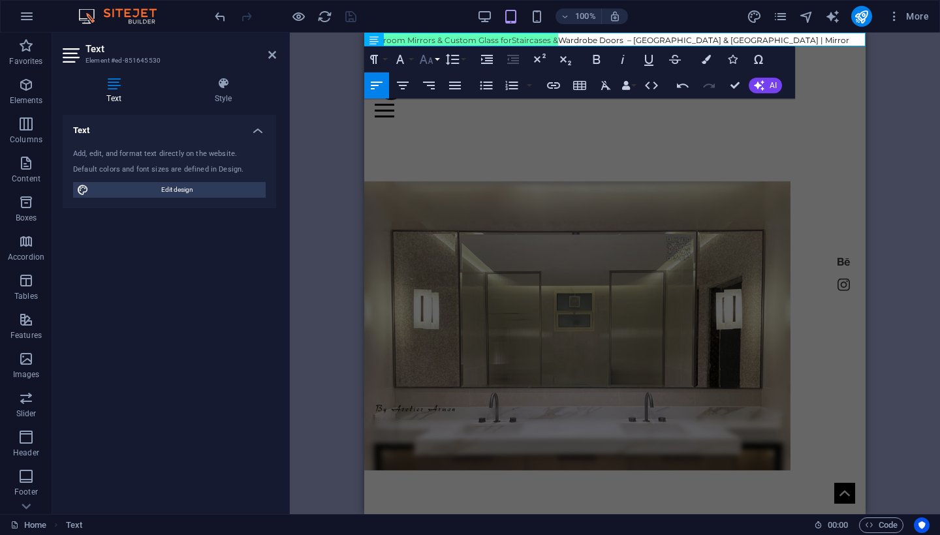
click at [432, 62] on icon "button" at bounding box center [427, 59] width 14 height 9
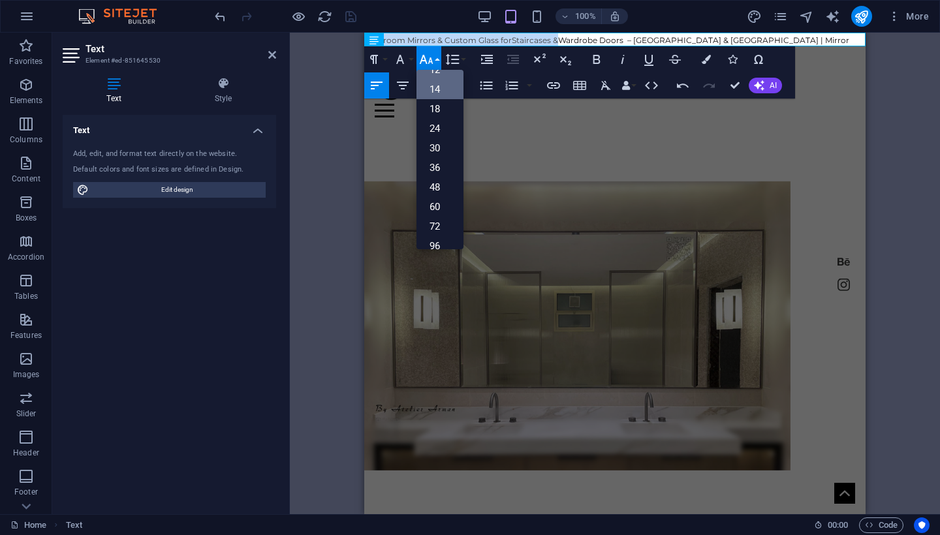
click at [443, 87] on link "14" at bounding box center [440, 90] width 47 height 20
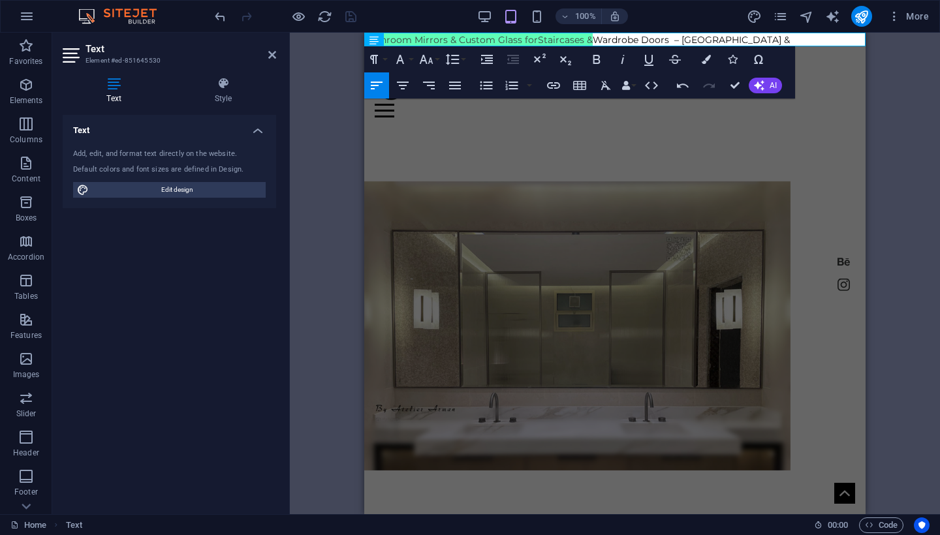
click at [315, 179] on div "H2 Banner Container Menu Bar Container Text Preset Preset Container Container H…" at bounding box center [615, 274] width 650 height 482
click at [432, 63] on icon "button" at bounding box center [427, 59] width 14 height 9
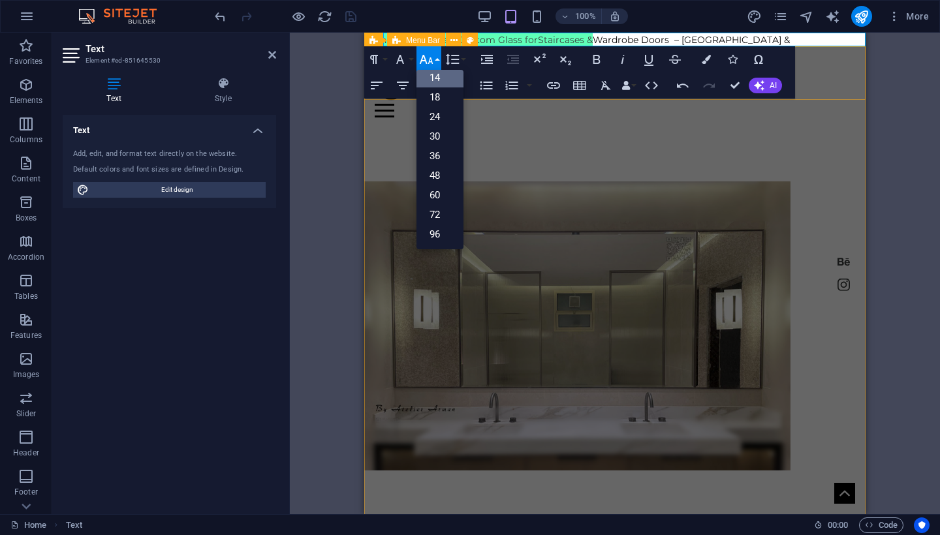
scroll to position [66, 0]
click at [439, 99] on link "12" at bounding box center [440, 97] width 47 height 20
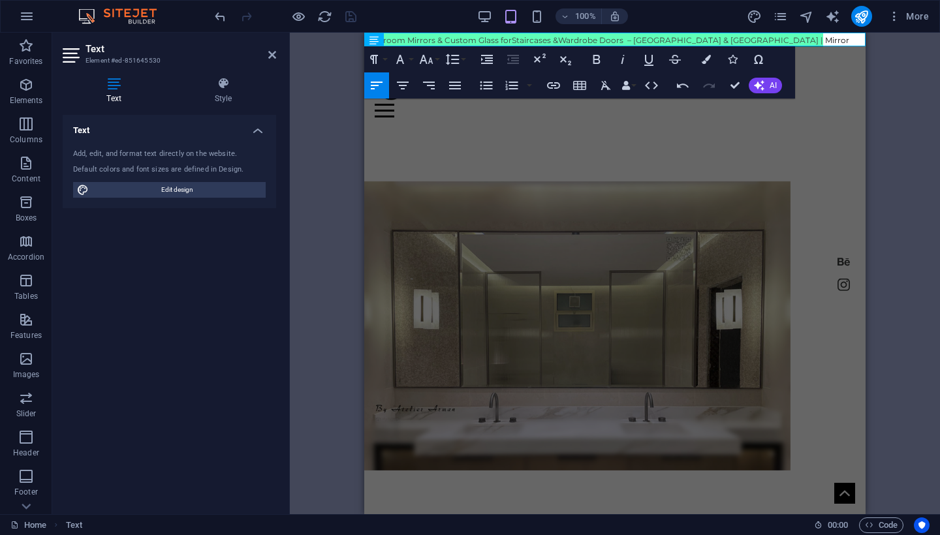
drag, startPoint x: 307, startPoint y: 150, endPoint x: 17, endPoint y: 89, distance: 296.2
click at [307, 150] on div "H2 Banner Container Menu Bar Container Text Preset Preset Container Container H…" at bounding box center [615, 274] width 650 height 482
click at [413, 18] on div "100% More" at bounding box center [573, 16] width 722 height 21
click at [907, 100] on div "H2 Banner Container Menu Bar Container Text Preset Preset Container Container H…" at bounding box center [615, 274] width 650 height 482
click at [814, 84] on div "Home shower About Contact" at bounding box center [614, 94] width 501 height 67
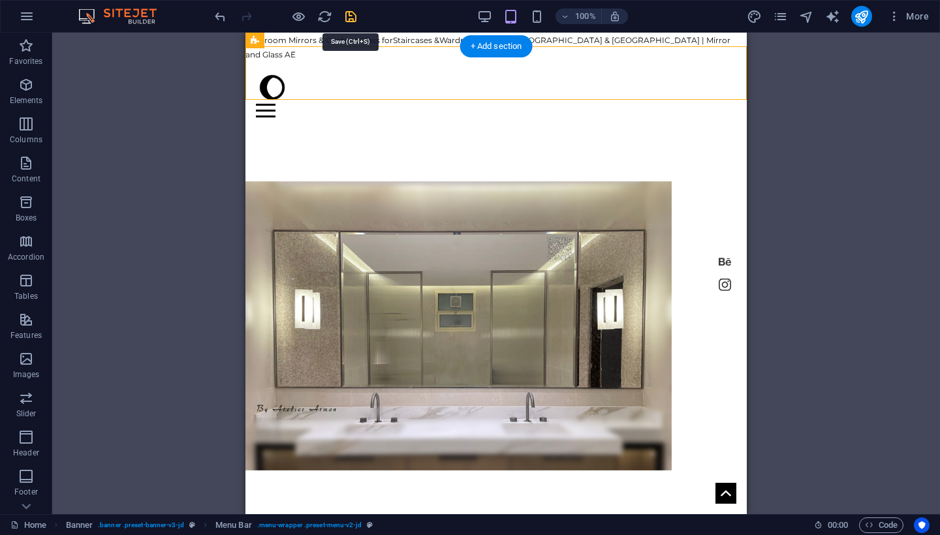
click at [343, 13] on icon "save" at bounding box center [350, 16] width 15 height 15
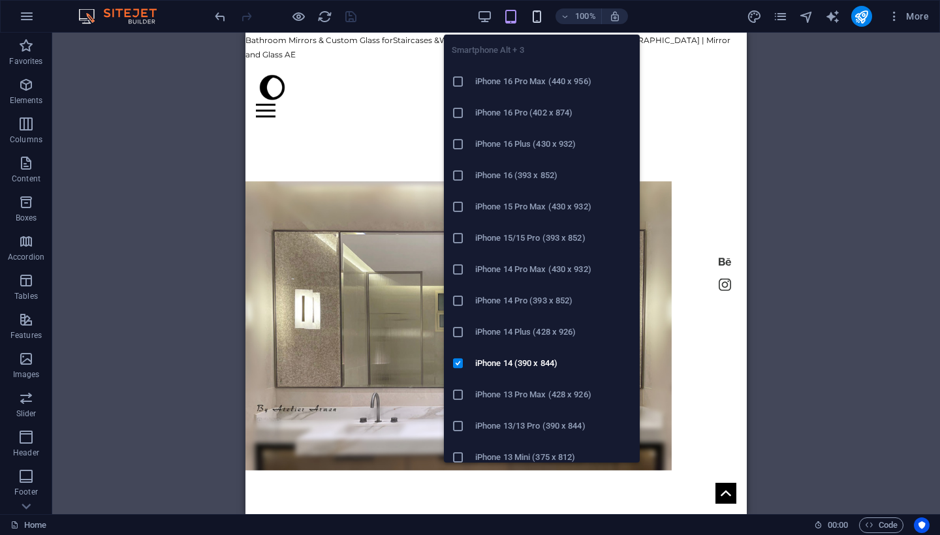
click at [537, 18] on icon "button" at bounding box center [537, 16] width 15 height 15
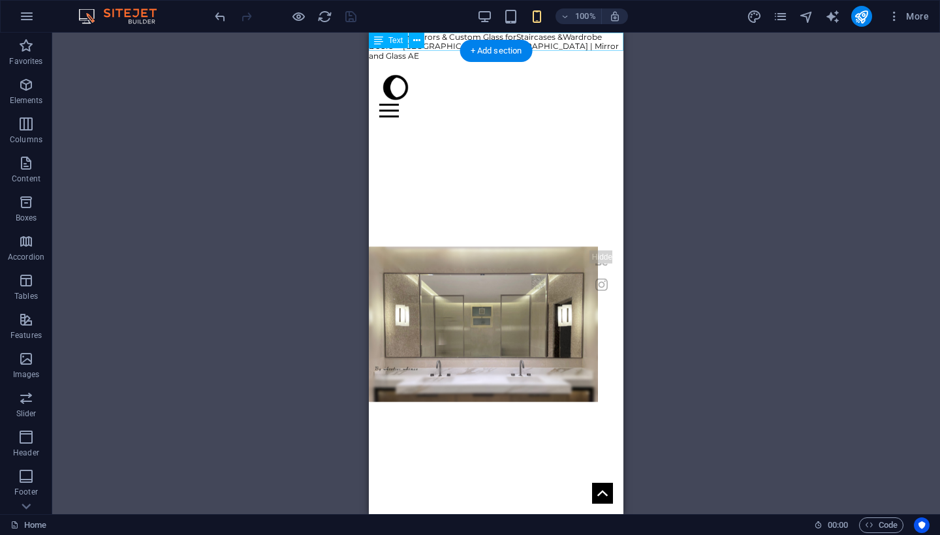
click at [554, 44] on div "Bathroom Mirrors & Custom Glass for Staircases & Wardrobe Doors – [GEOGRAPHIC_D…" at bounding box center [496, 47] width 255 height 28
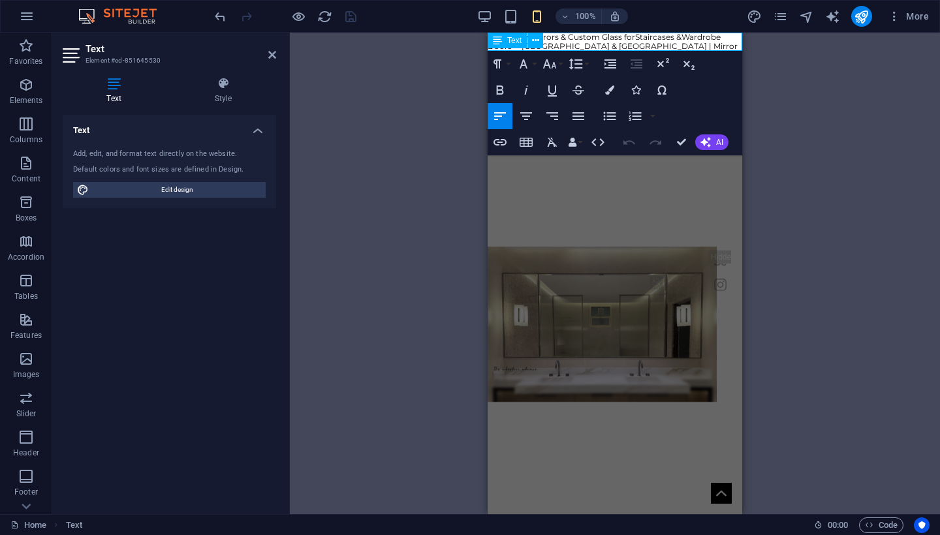
click at [580, 37] on span "Bathroom Mirrors & Custom Glass for" at bounding box center [562, 37] width 148 height 10
click at [560, 58] on button "Font Size" at bounding box center [552, 64] width 25 height 26
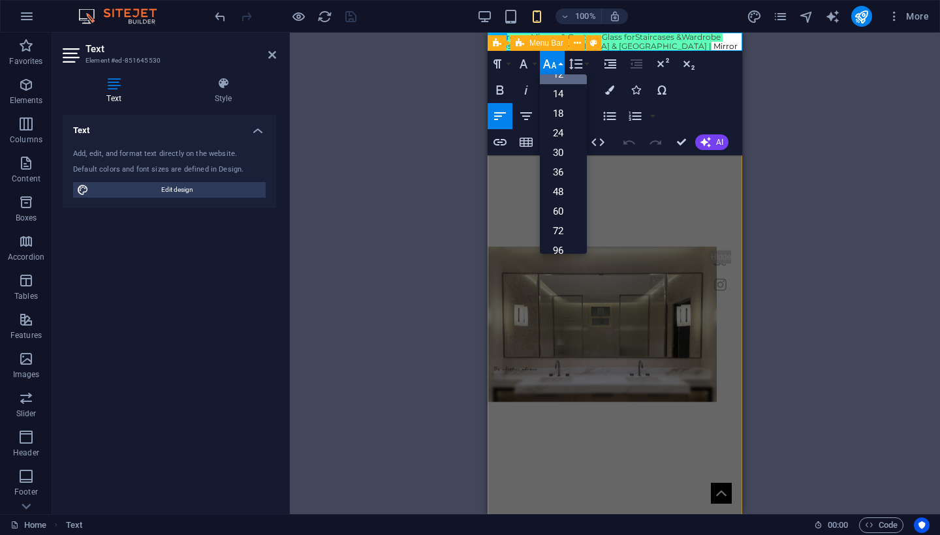
click at [560, 58] on button "Font Size" at bounding box center [552, 64] width 25 height 26
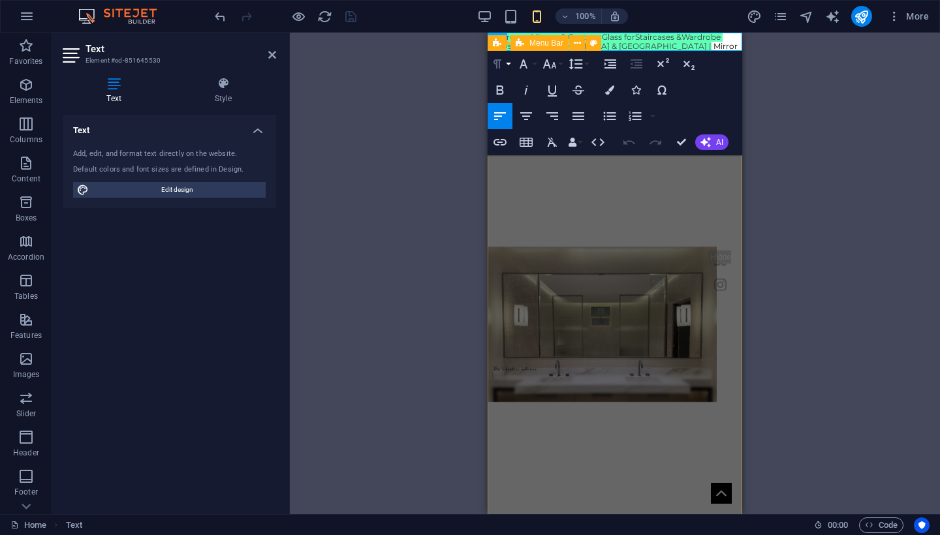
click at [508, 71] on button "Paragraph Format" at bounding box center [500, 64] width 25 height 26
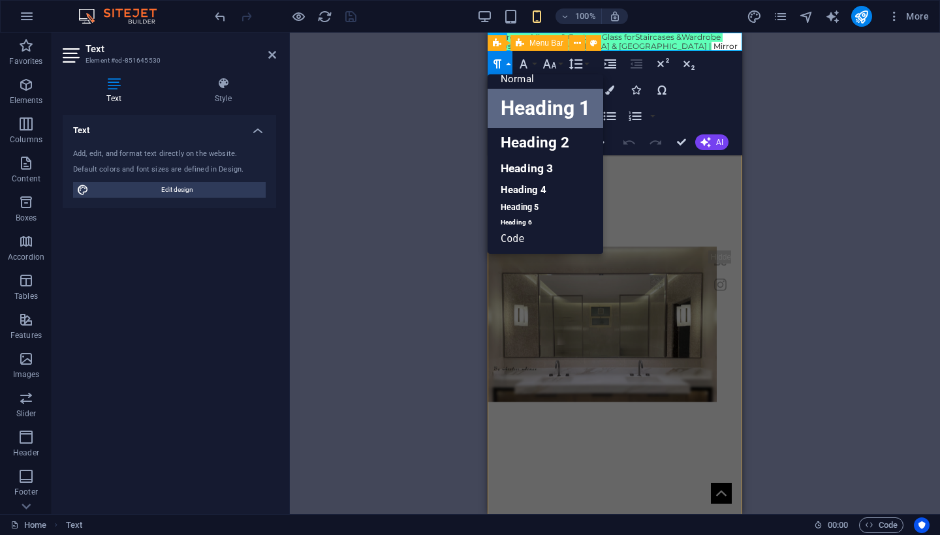
scroll to position [10, 0]
click at [508, 71] on button "Paragraph Format" at bounding box center [500, 64] width 25 height 26
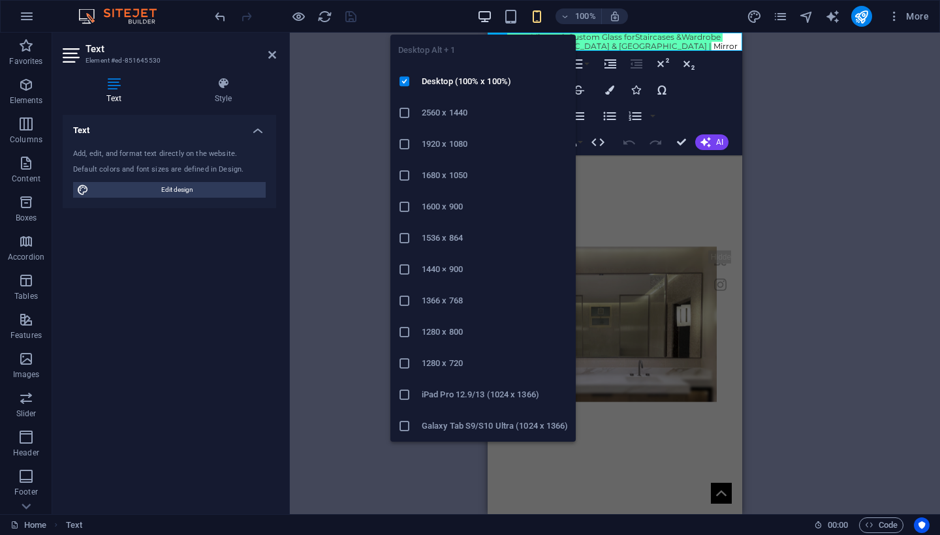
click at [492, 14] on icon "button" at bounding box center [484, 16] width 15 height 15
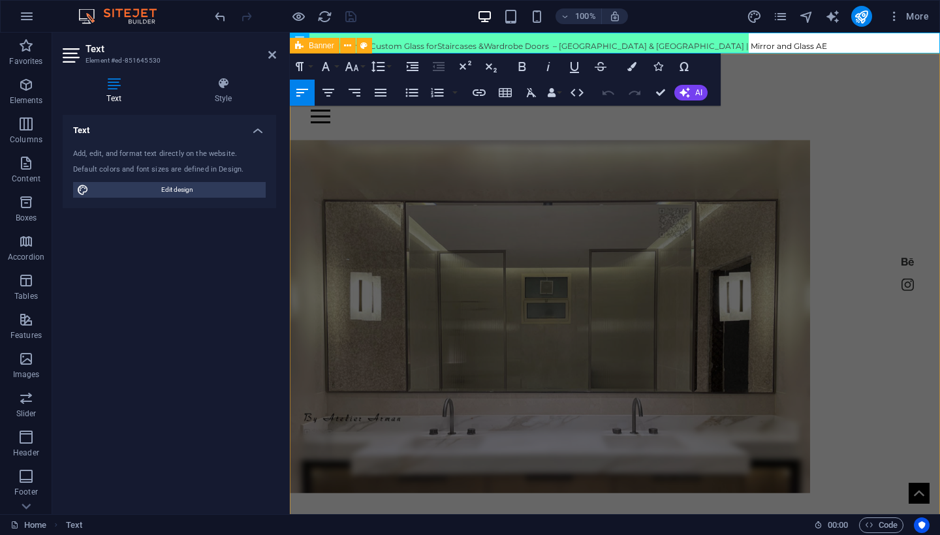
click at [739, 154] on div "Home shower About Contact Crafting Masterpieces in Mirror, Glass and Steel My W…" at bounding box center [615, 447] width 650 height 786
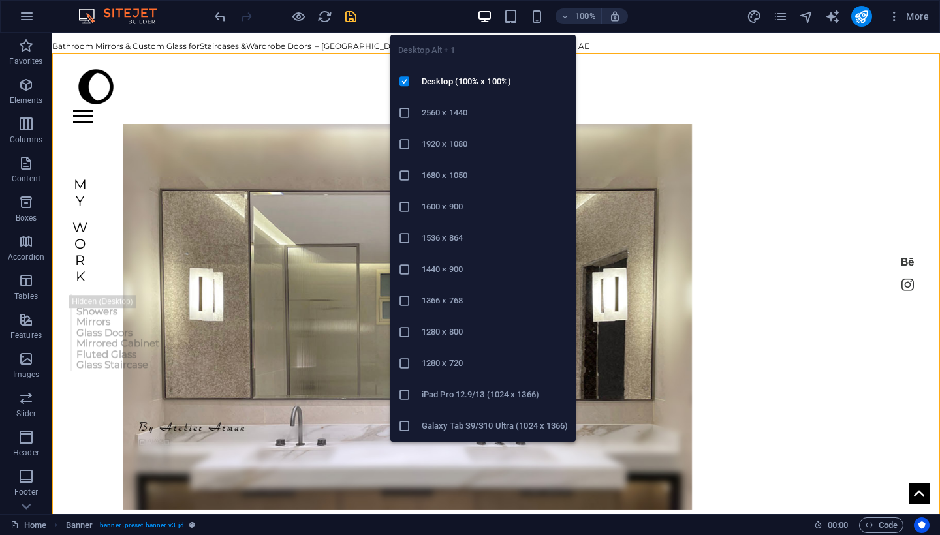
click at [479, 16] on icon "button" at bounding box center [484, 16] width 15 height 15
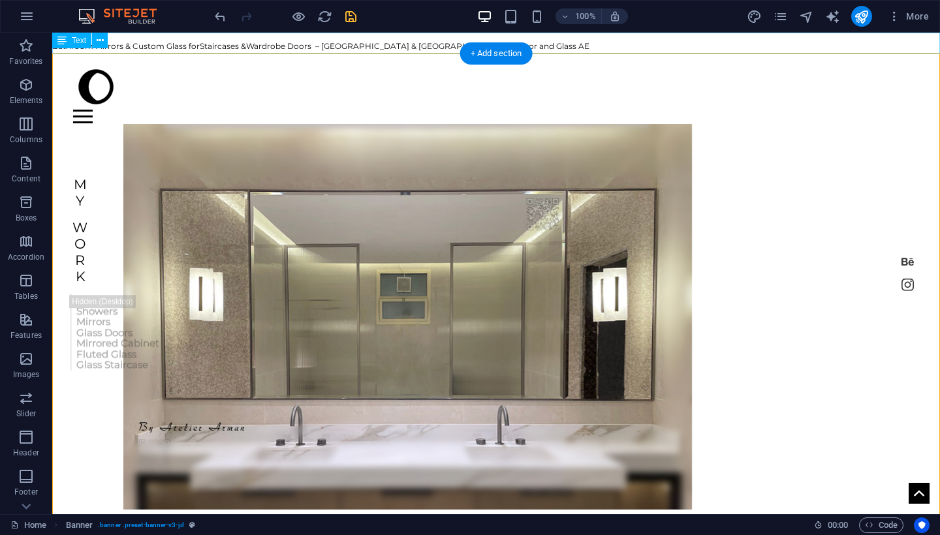
click at [384, 46] on div "Bathroom Mirrors & Custom Glass for Staircases & Wardrobe Doors – [GEOGRAPHIC_D…" at bounding box center [496, 43] width 888 height 21
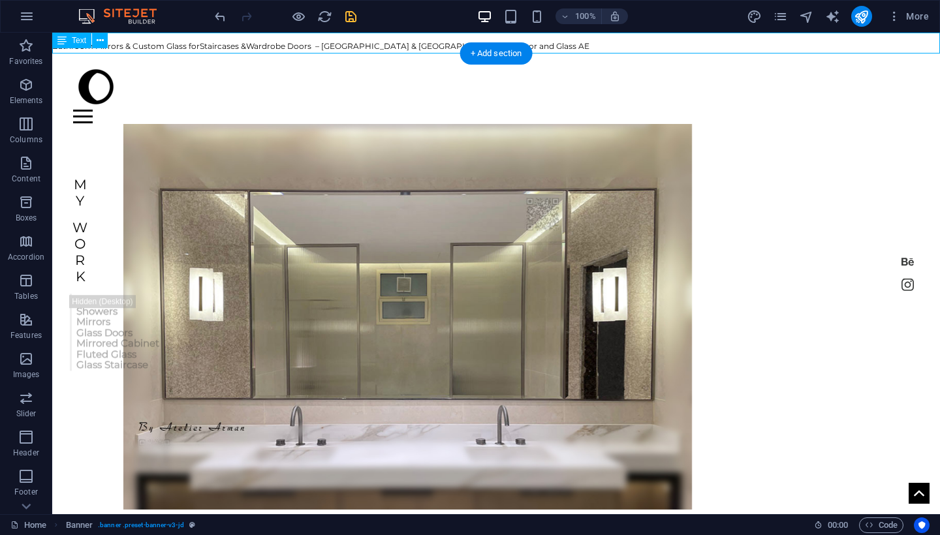
click at [384, 46] on div "Bathroom Mirrors & Custom Glass for Staircases & Wardrobe Doors – [GEOGRAPHIC_D…" at bounding box center [496, 43] width 888 height 21
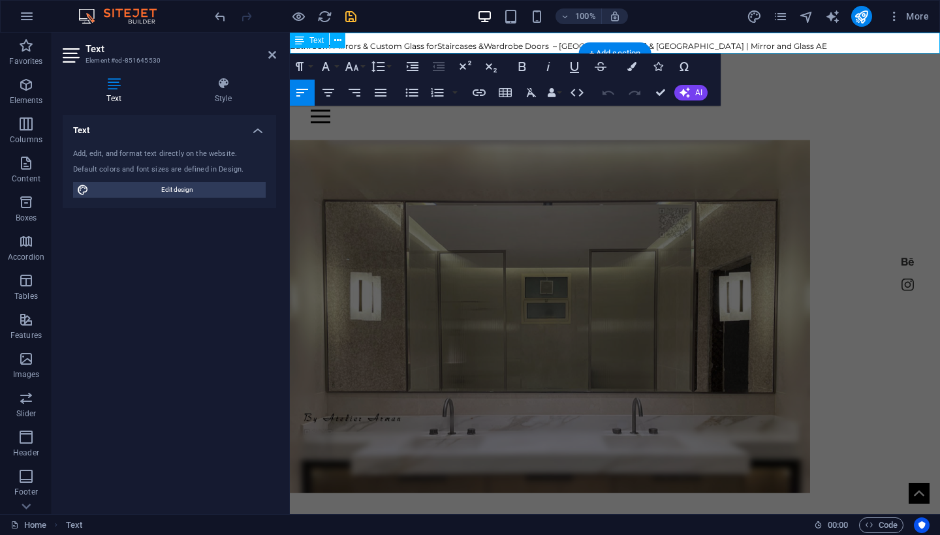
click at [428, 46] on span "Bathroom Mirrors & Custom Glass for" at bounding box center [364, 46] width 148 height 10
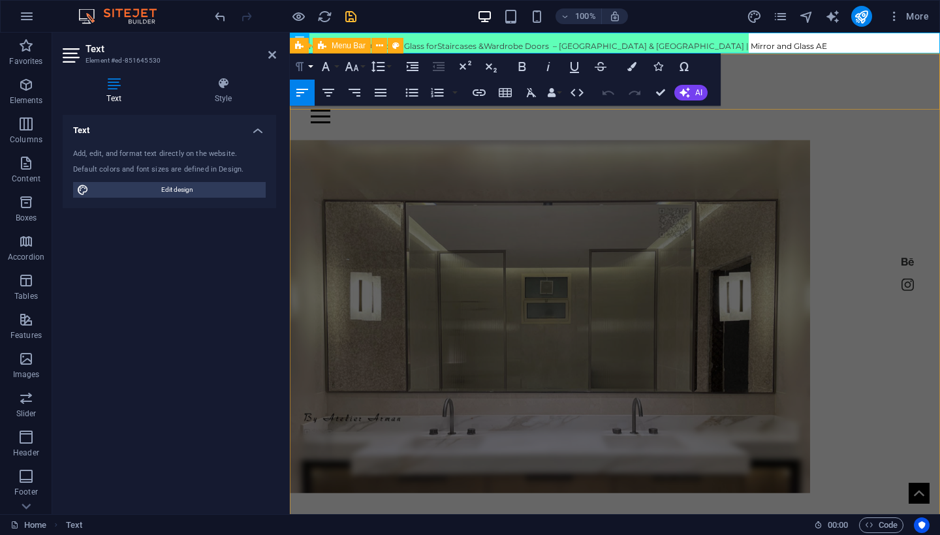
click at [306, 68] on icon "button" at bounding box center [300, 67] width 16 height 16
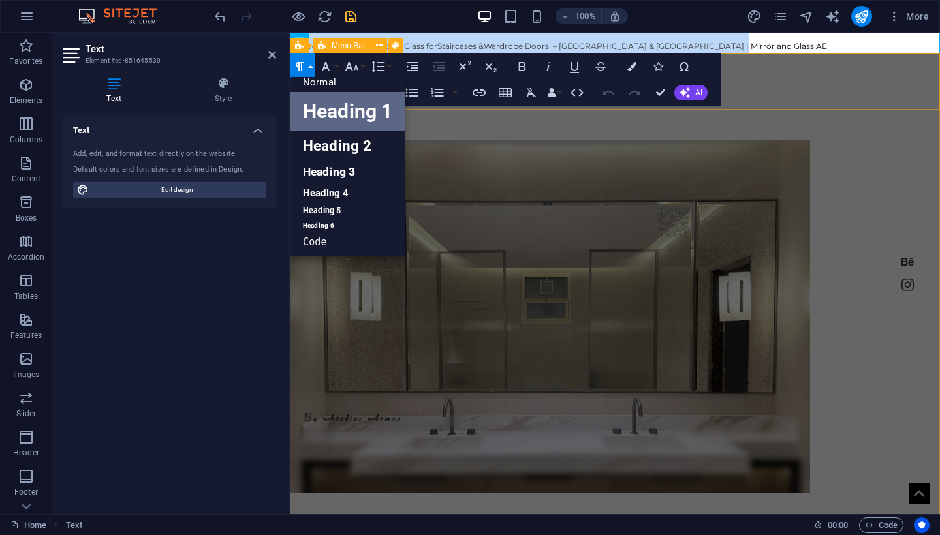
click at [339, 114] on link "Heading 1" at bounding box center [348, 111] width 116 height 39
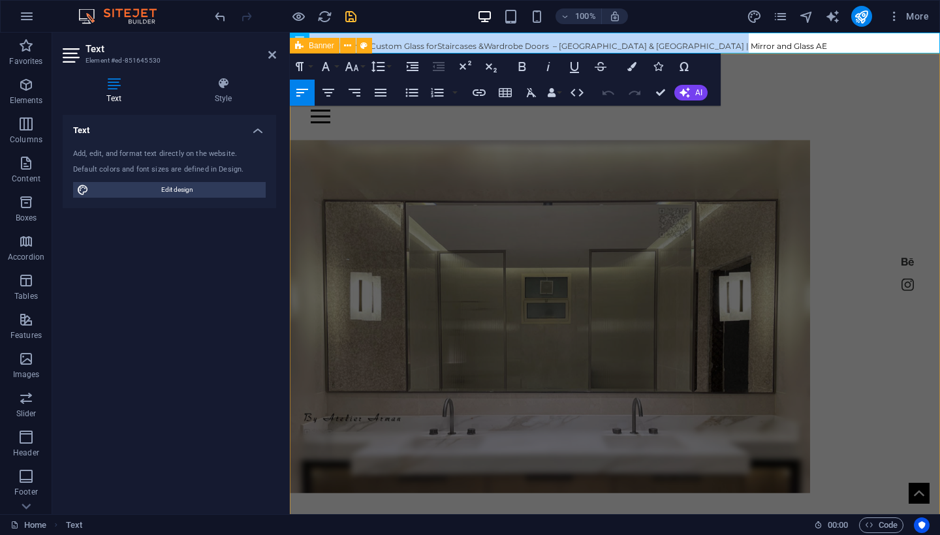
click at [326, 146] on div "Home shower About Contact Crafting Masterpieces in Mirror, Glass and Steel My W…" at bounding box center [615, 447] width 650 height 786
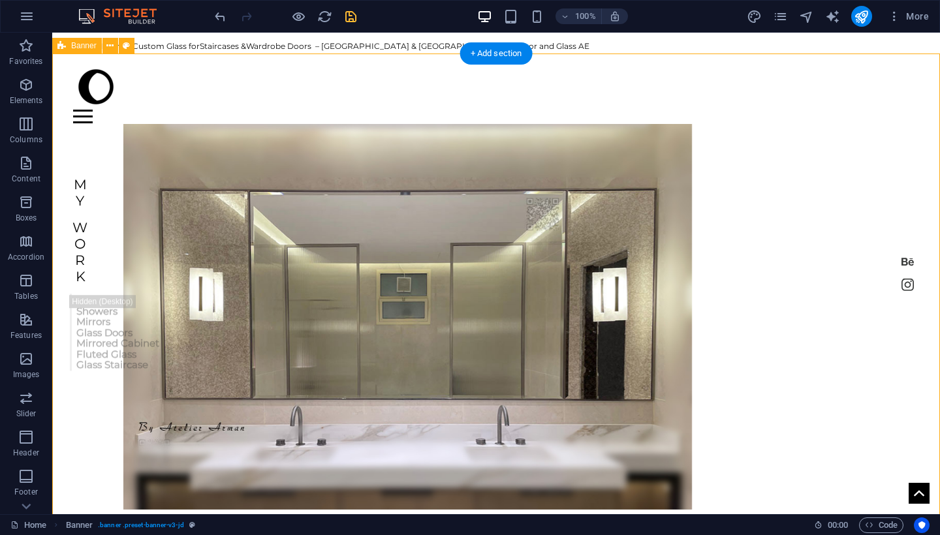
click at [430, 140] on div "Home shower About Contact Crafting Masterpieces in Mirror, Glass and Steel My W…" at bounding box center [496, 447] width 888 height 786
click at [356, 17] on icon "save" at bounding box center [350, 16] width 15 height 15
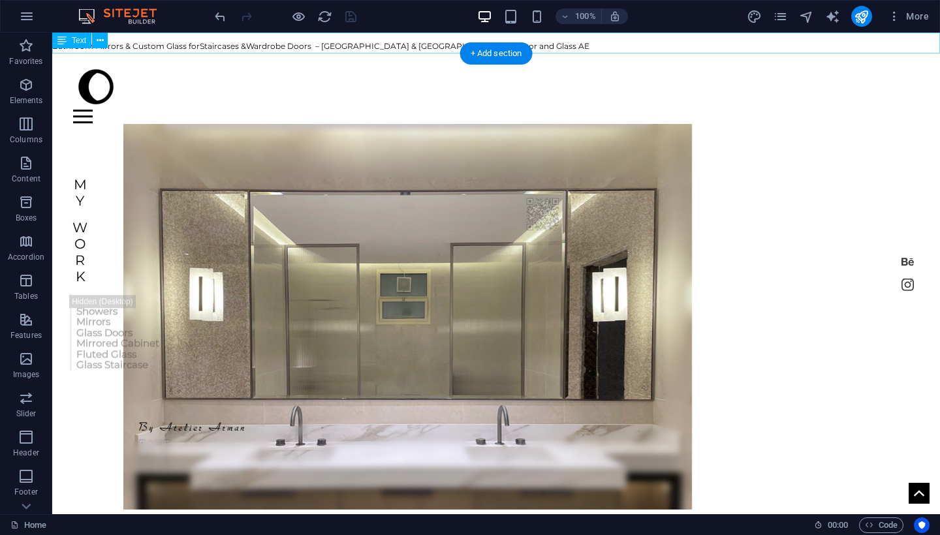
click at [429, 45] on div "Bathroom Mirrors & Custom Glass for Staircases & Wardrobe Doors – [GEOGRAPHIC_D…" at bounding box center [496, 43] width 888 height 21
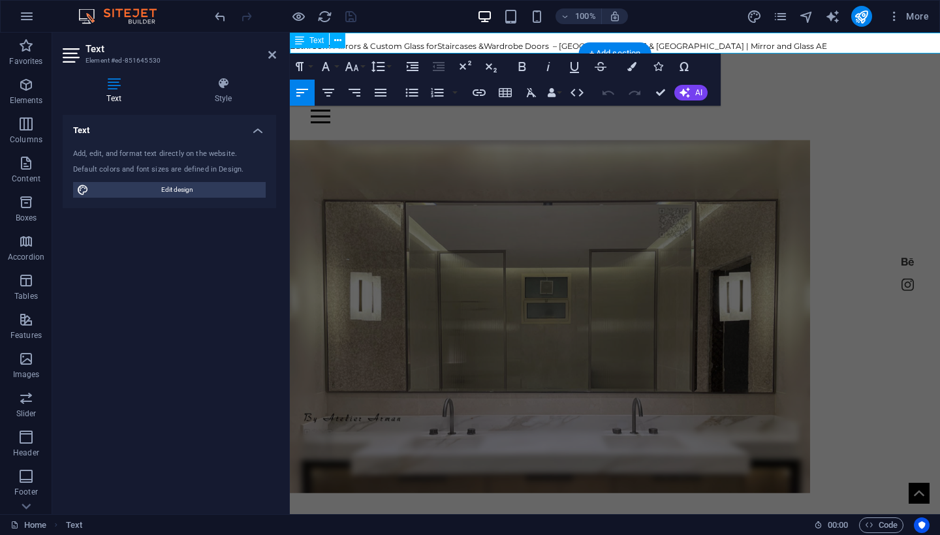
click at [429, 45] on span "Bathroom Mirrors & Custom Glass for" at bounding box center [364, 46] width 148 height 10
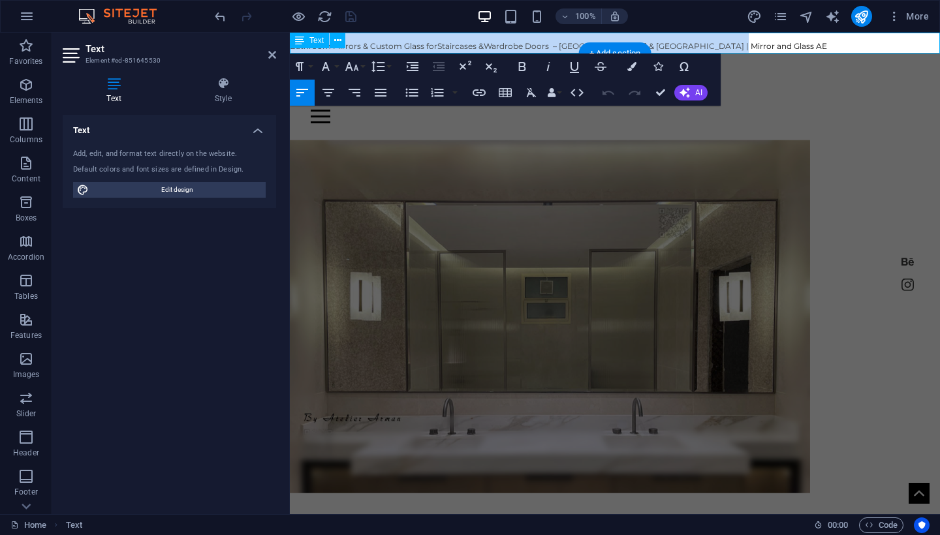
click at [429, 45] on span "Bathroom Mirrors & Custom Glass for" at bounding box center [364, 46] width 148 height 10
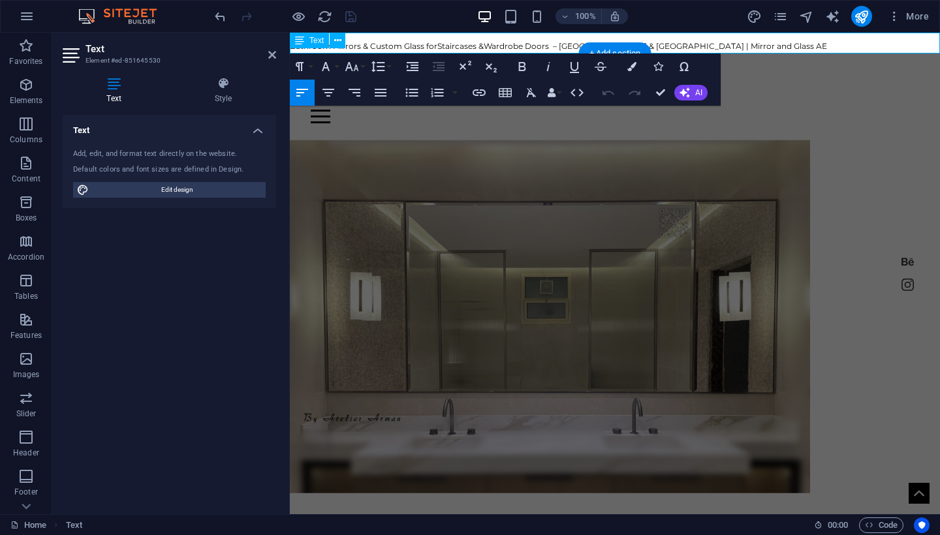
click at [429, 45] on span "Bathroom Mirrors & Custom Glass for" at bounding box center [364, 46] width 148 height 10
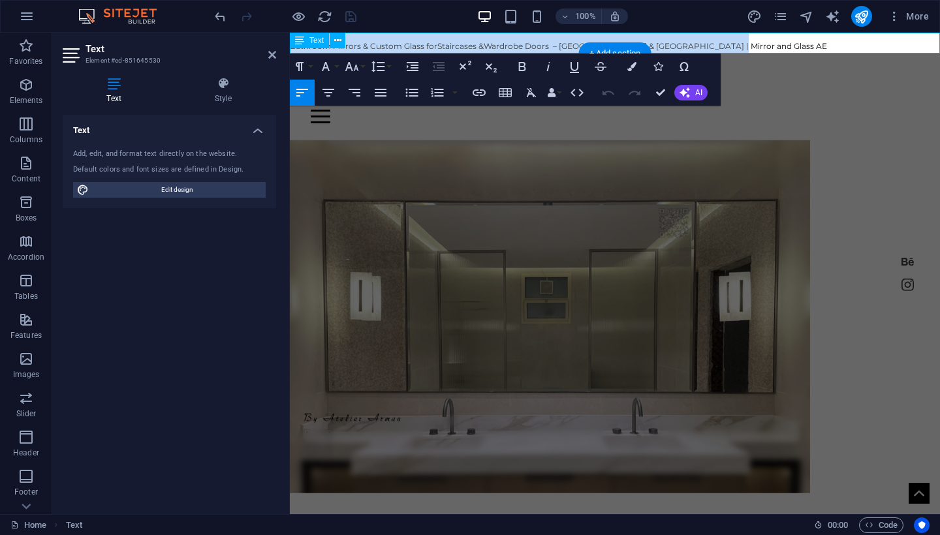
copy h1 "Bathroom Mirrors & Custom Glass for Staircases & Wardrobe Doors – [GEOGRAPHIC_D…"
click at [490, 137] on div "Home shower About Contact Crafting Masterpieces in Mirror, Glass and Steel My W…" at bounding box center [615, 447] width 650 height 786
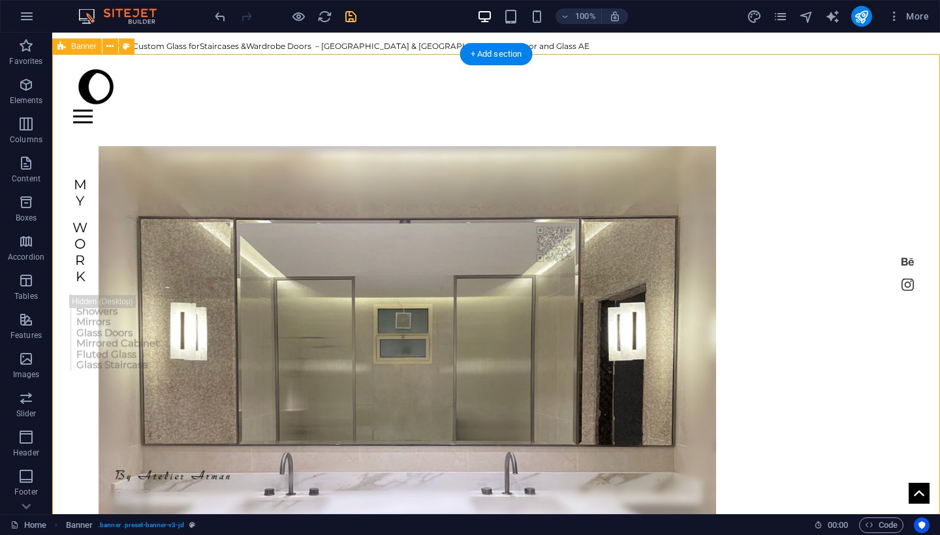
scroll to position [0, 0]
click at [347, 19] on icon "save" at bounding box center [350, 16] width 15 height 15
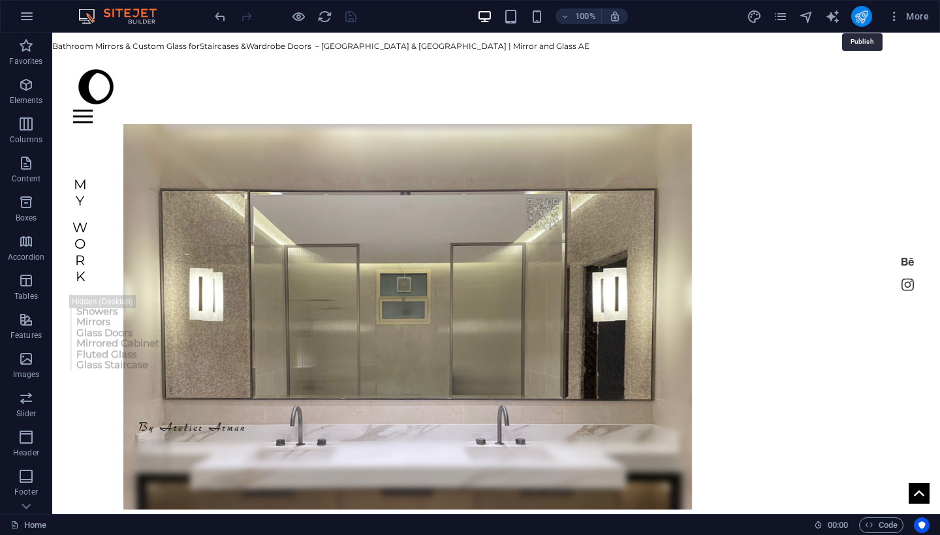
click at [868, 18] on icon "publish" at bounding box center [861, 16] width 15 height 15
